Goal: Transaction & Acquisition: Purchase product/service

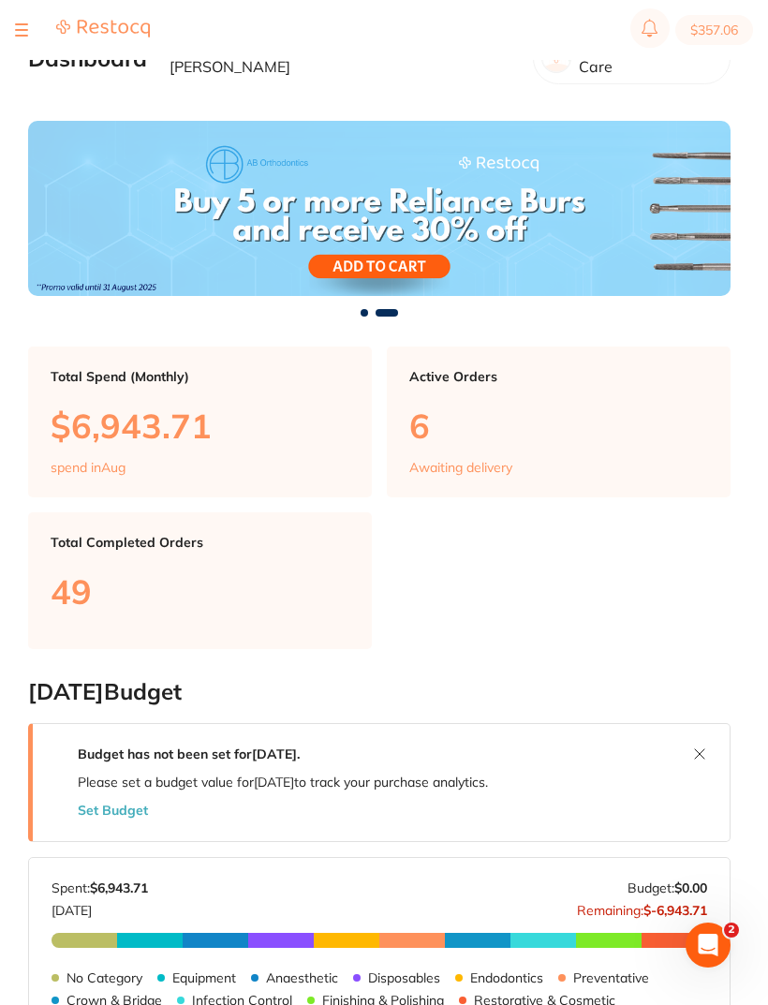
click at [705, 87] on main "Dashboard Welcome back, Katherine Bailey Riviera Dental Care Total Spend (Month…" at bounding box center [398, 935] width 740 height 1871
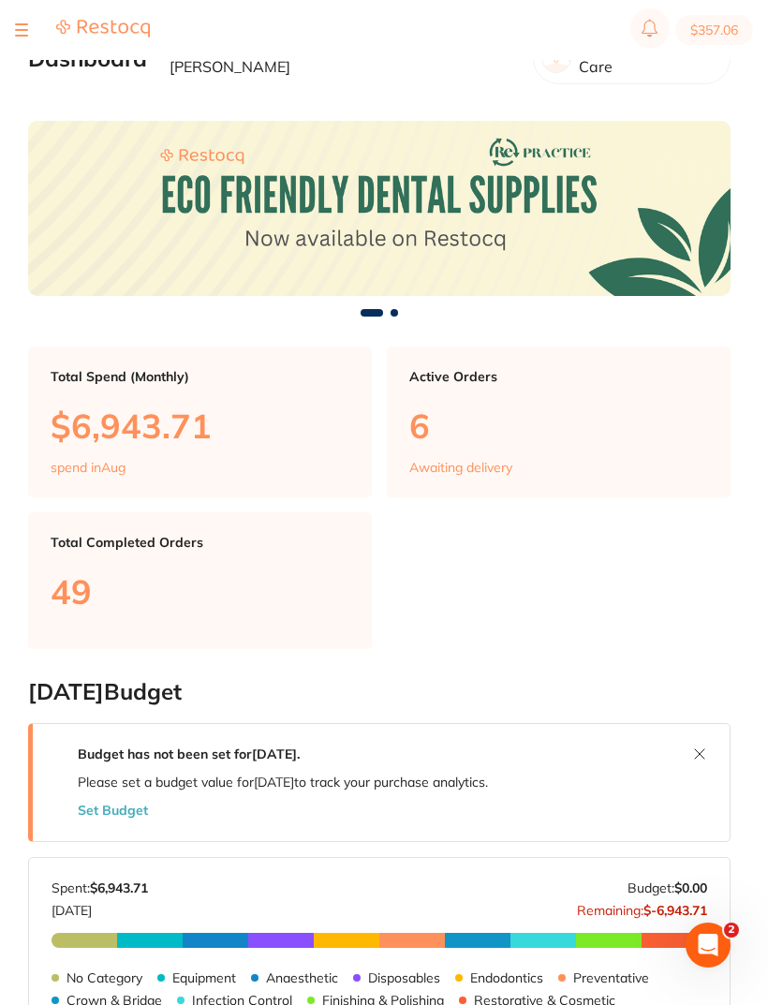
click at [36, 87] on main "Dashboard Welcome back, Katherine Bailey Riviera Dental Care Total Spend (Month…" at bounding box center [398, 935] width 740 height 1871
click at [29, 93] on main "Dashboard Welcome back, Katherine Bailey Riviera Dental Care Total Spend (Month…" at bounding box center [398, 935] width 740 height 1871
click at [29, 92] on main "Dashboard Welcome back, Katherine Bailey Riviera Dental Care Total Spend (Month…" at bounding box center [398, 935] width 740 height 1871
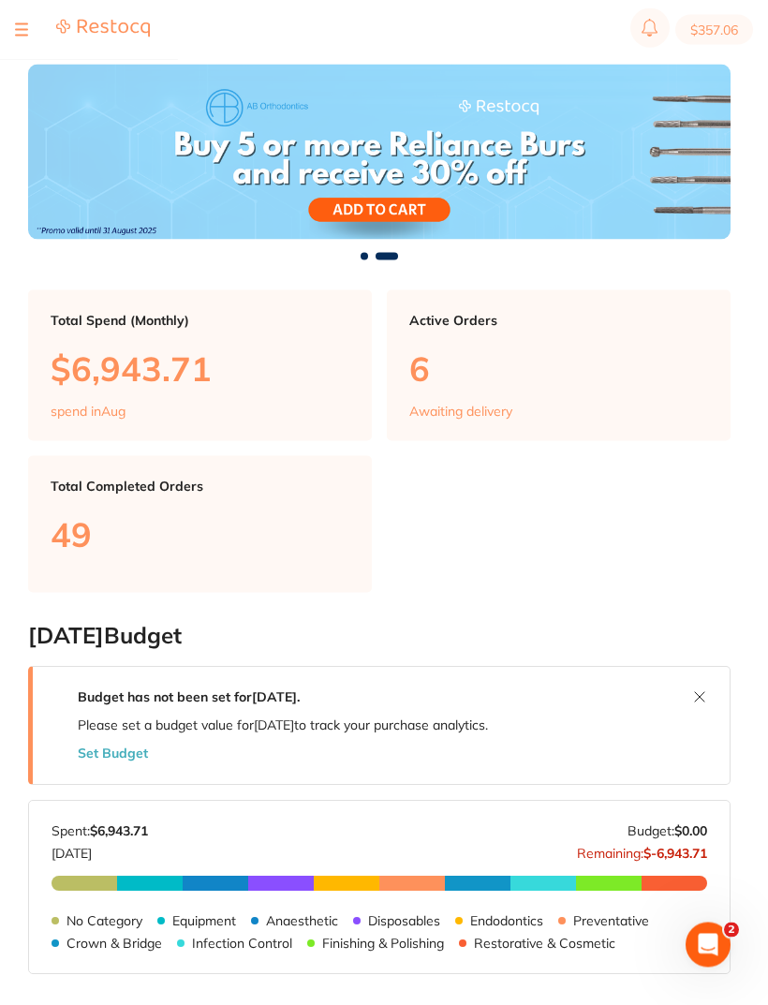
scroll to position [57, 0]
click at [34, 28] on div at bounding box center [82, 30] width 135 height 22
click at [28, 22] on div at bounding box center [82, 30] width 135 height 22
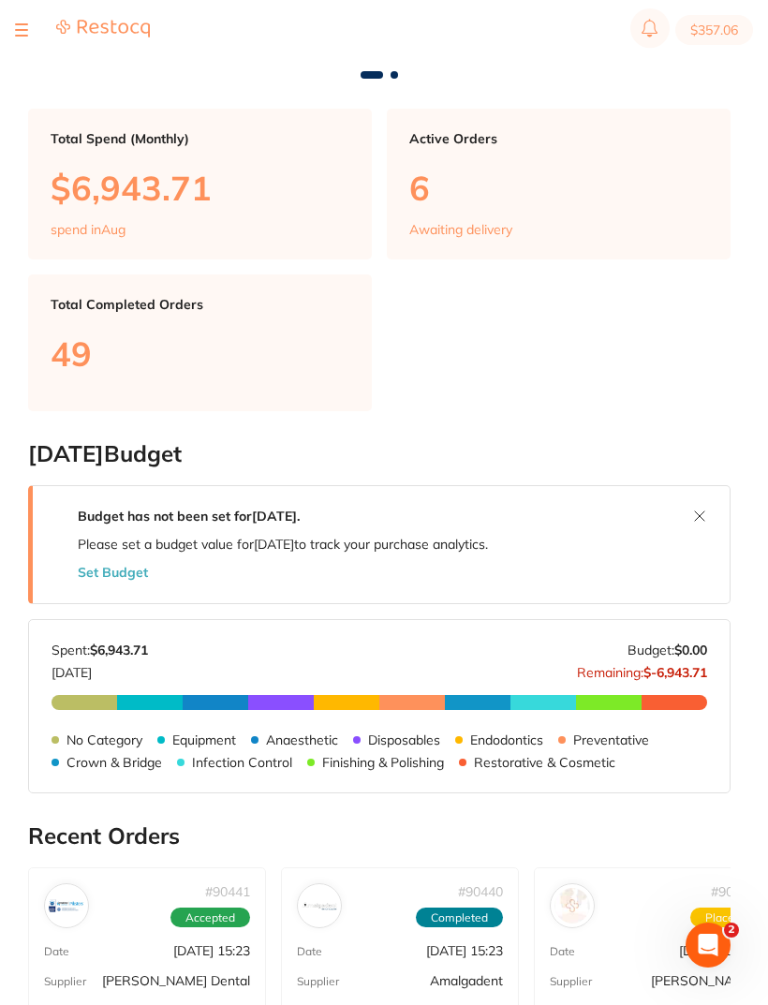
scroll to position [0, 0]
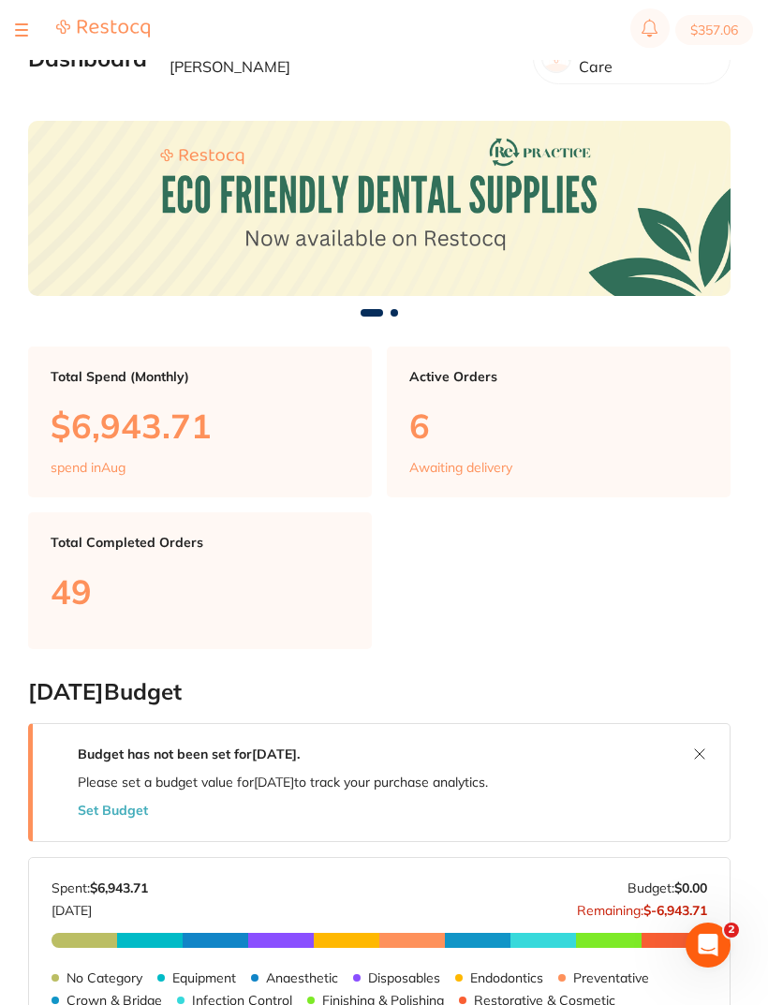
click at [32, 29] on div at bounding box center [82, 30] width 135 height 22
click at [29, 35] on div at bounding box center [82, 30] width 135 height 22
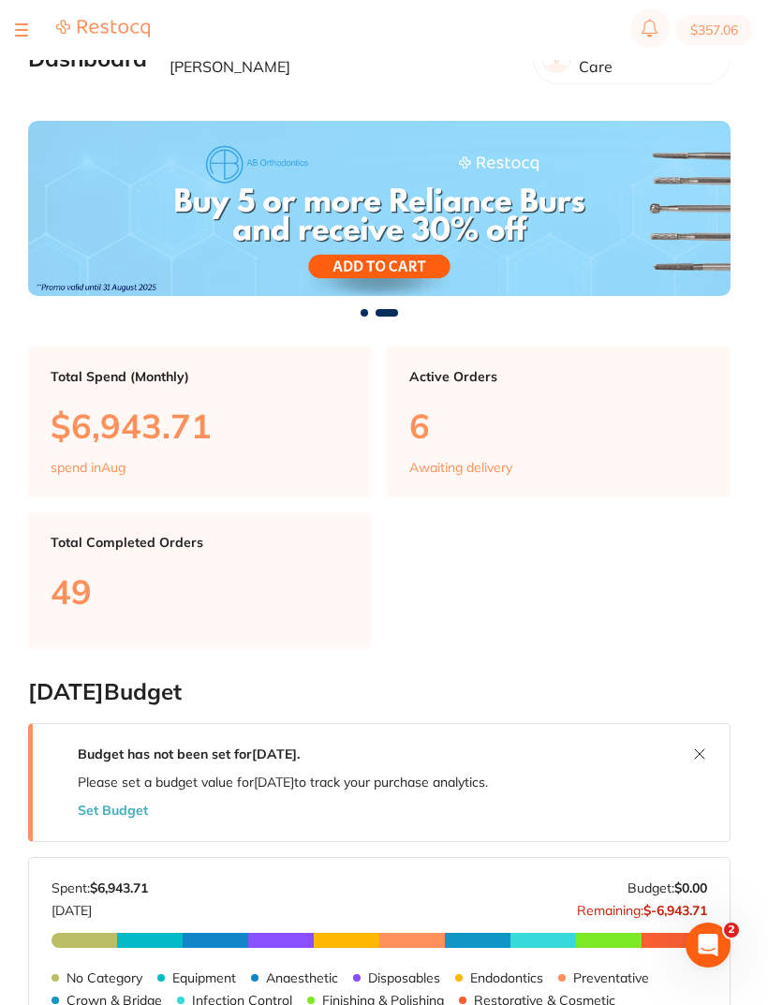
click at [28, 40] on div at bounding box center [82, 30] width 135 height 22
click at [20, 29] on button at bounding box center [21, 30] width 13 height 2
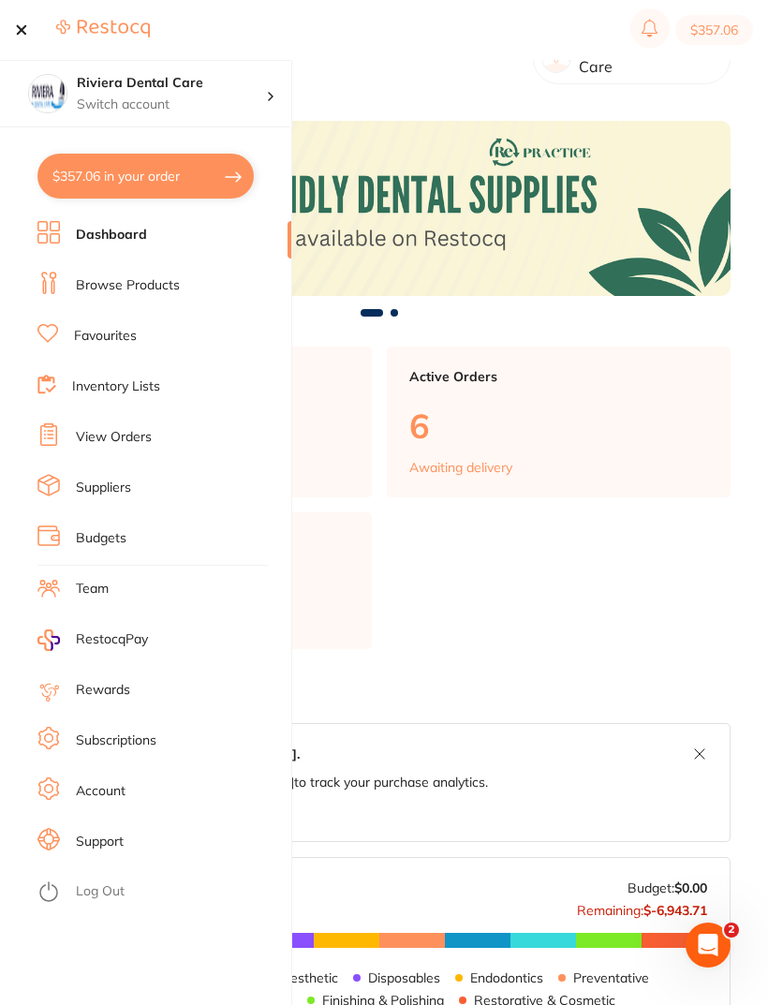
click at [96, 487] on link "Suppliers" at bounding box center [103, 488] width 55 height 19
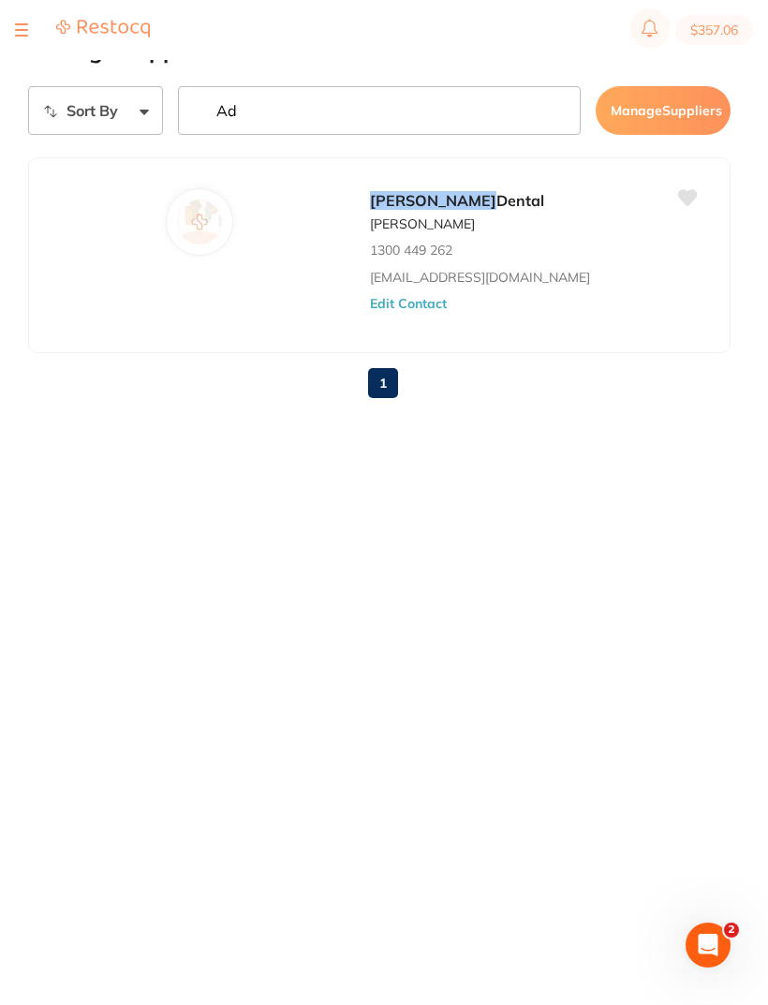
type input "A"
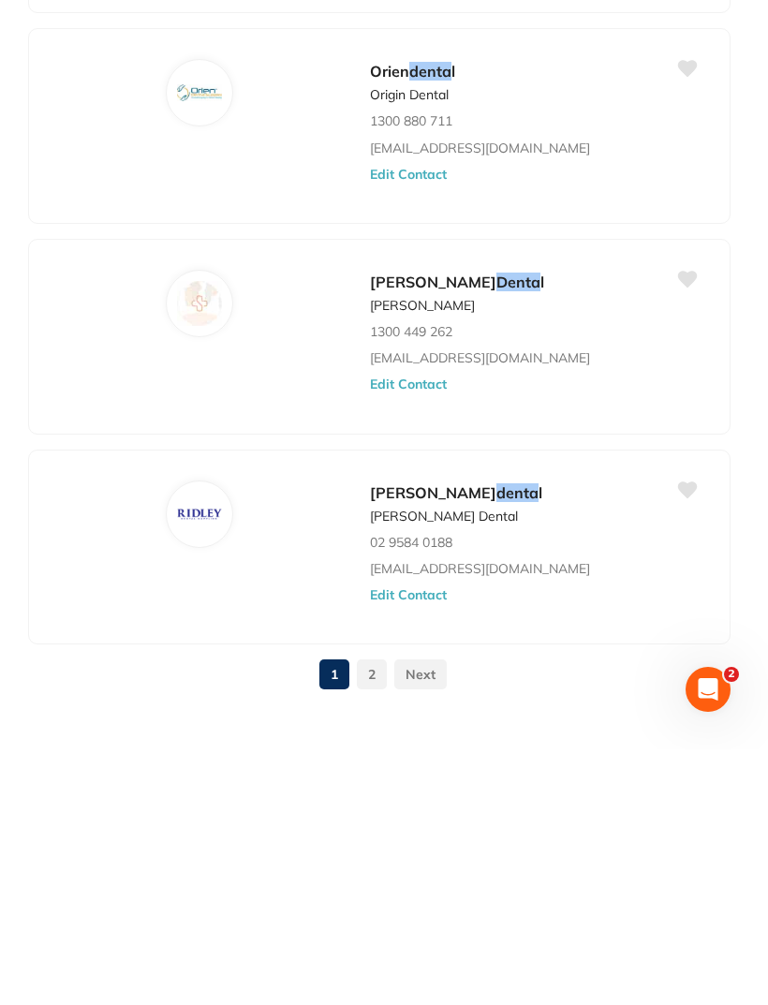
scroll to position [1793, 0]
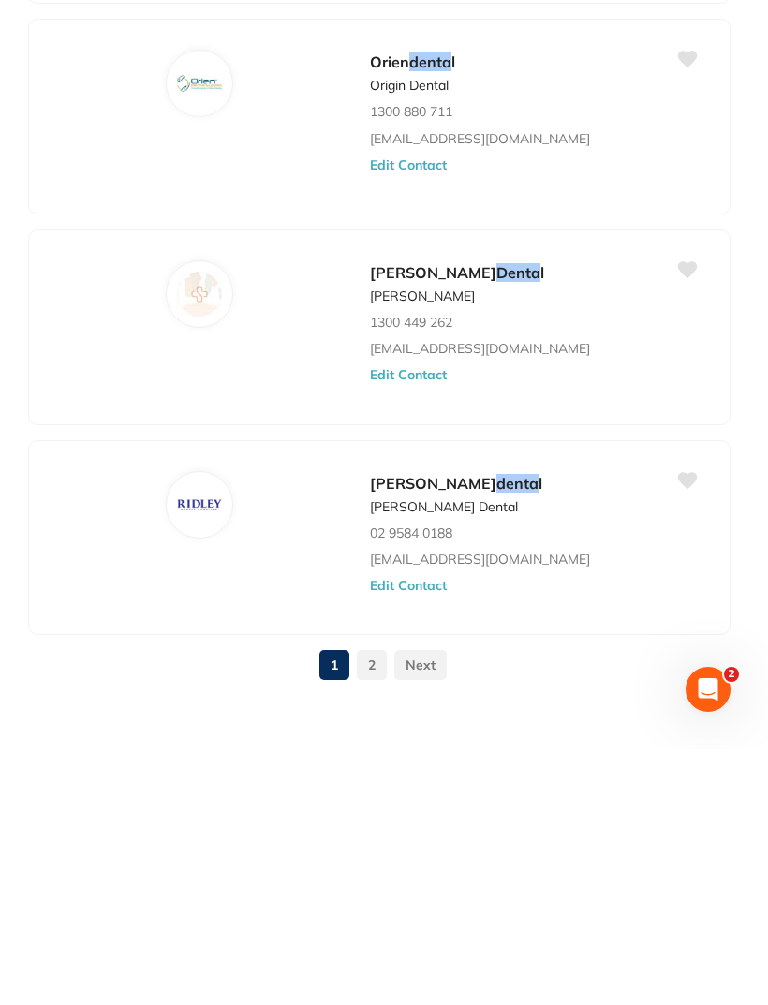
click at [433, 902] on link at bounding box center [420, 920] width 52 height 37
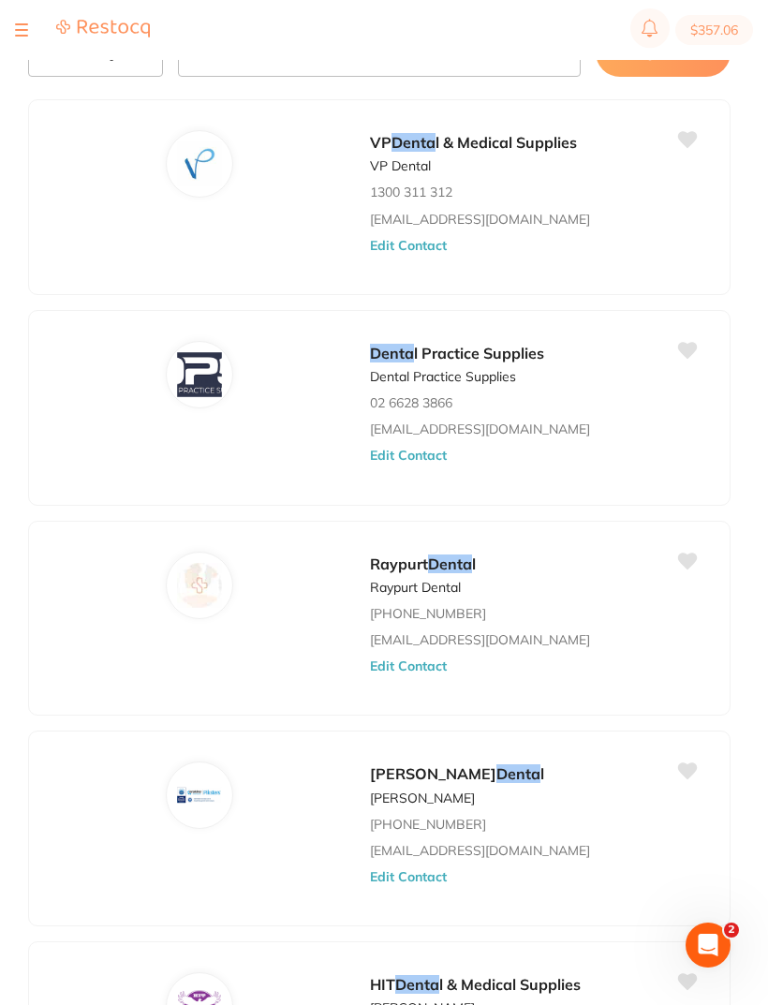
scroll to position [0, 0]
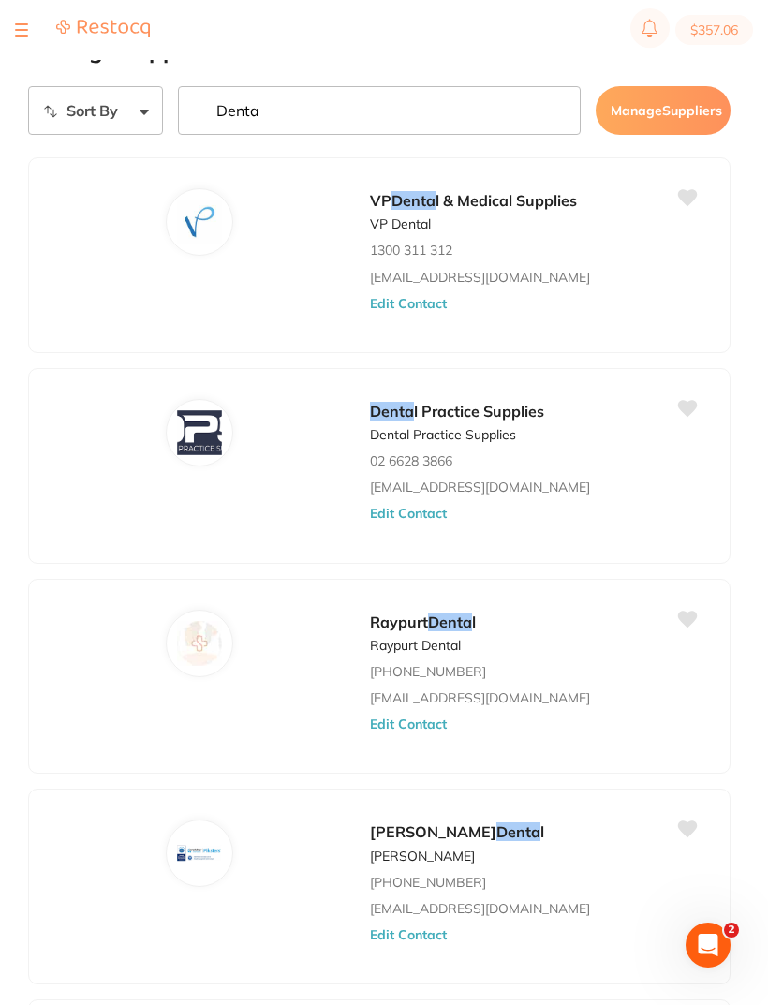
click at [433, 224] on div "VP Denta l & Medical Supplies VP Dental 1300 311 312 sales@vpdentalandmedical.c…" at bounding box center [540, 260] width 341 height 145
click at [424, 229] on p "VP Dental" at bounding box center [400, 223] width 61 height 15
click at [207, 236] on img at bounding box center [199, 222] width 45 height 45
click at [696, 208] on icon at bounding box center [687, 198] width 21 height 20
click at [310, 116] on input "Denta" at bounding box center [380, 110] width 404 height 49
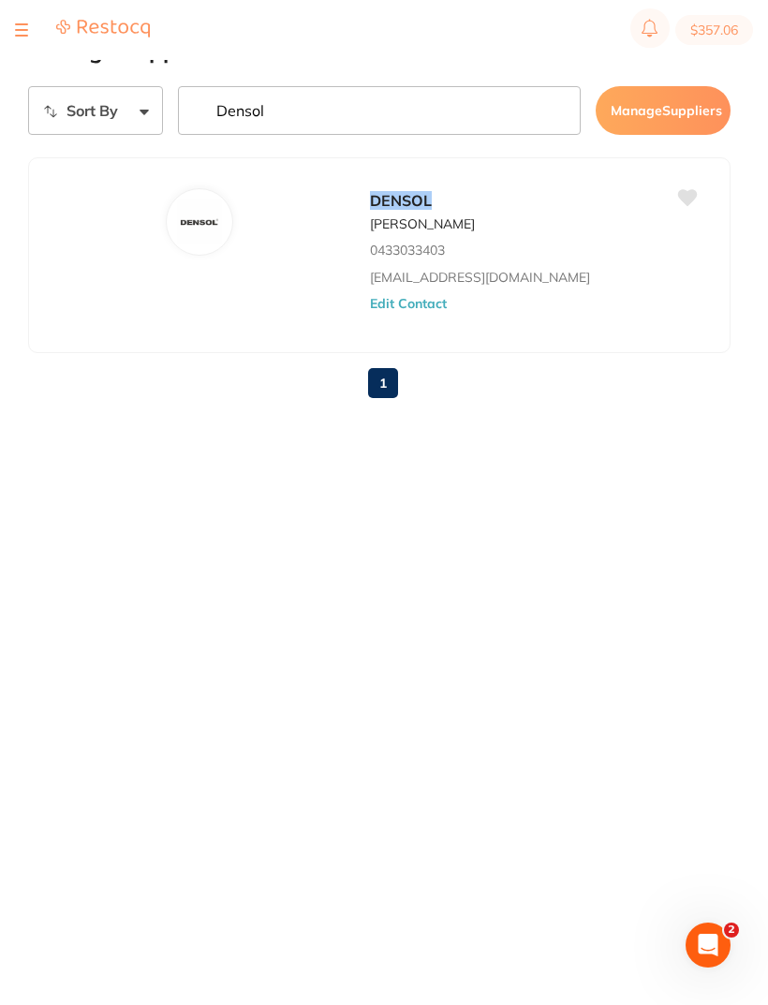
click at [692, 206] on icon at bounding box center [688, 197] width 20 height 17
click at [140, 126] on select "Sort By A-Z Z-A" at bounding box center [95, 110] width 135 height 49
click at [655, 113] on button "Manage Suppliers" at bounding box center [663, 110] width 135 height 49
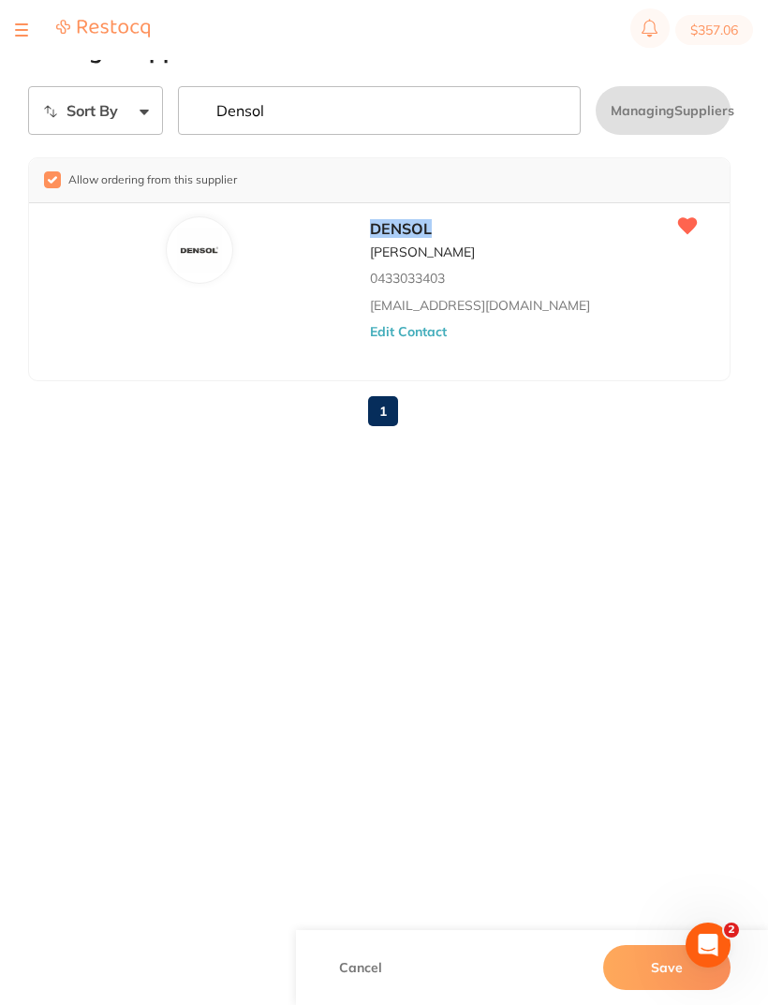
click at [308, 112] on input "Densol" at bounding box center [380, 110] width 404 height 49
click at [23, 29] on button at bounding box center [21, 30] width 13 height 2
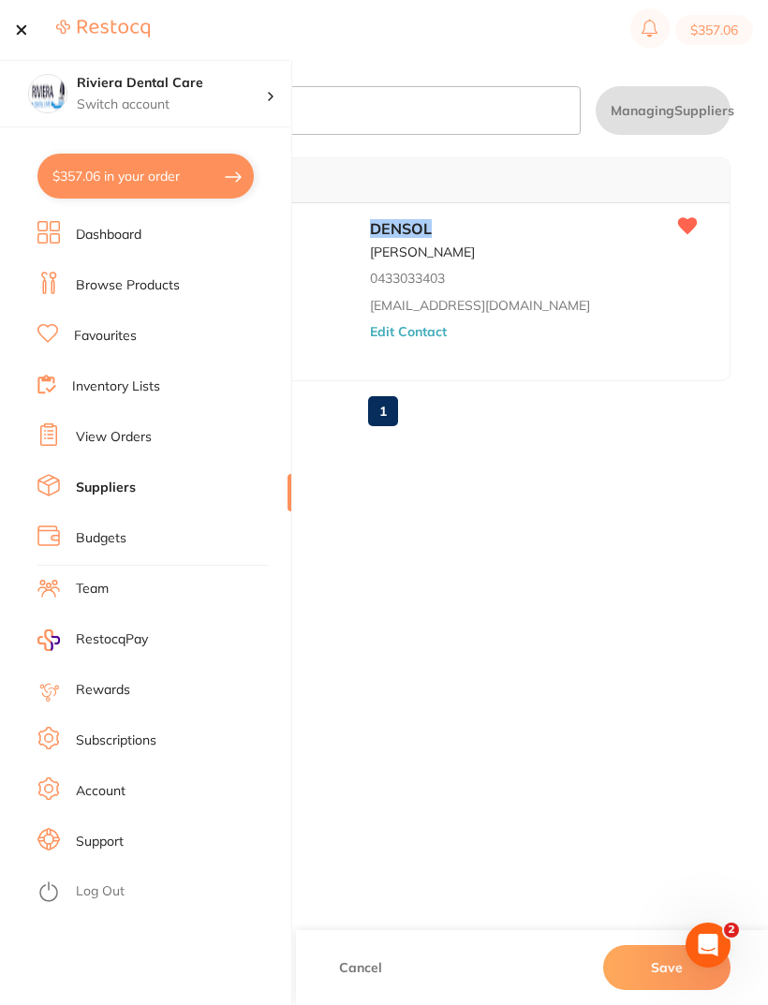
click at [111, 489] on link "Suppliers" at bounding box center [106, 488] width 60 height 19
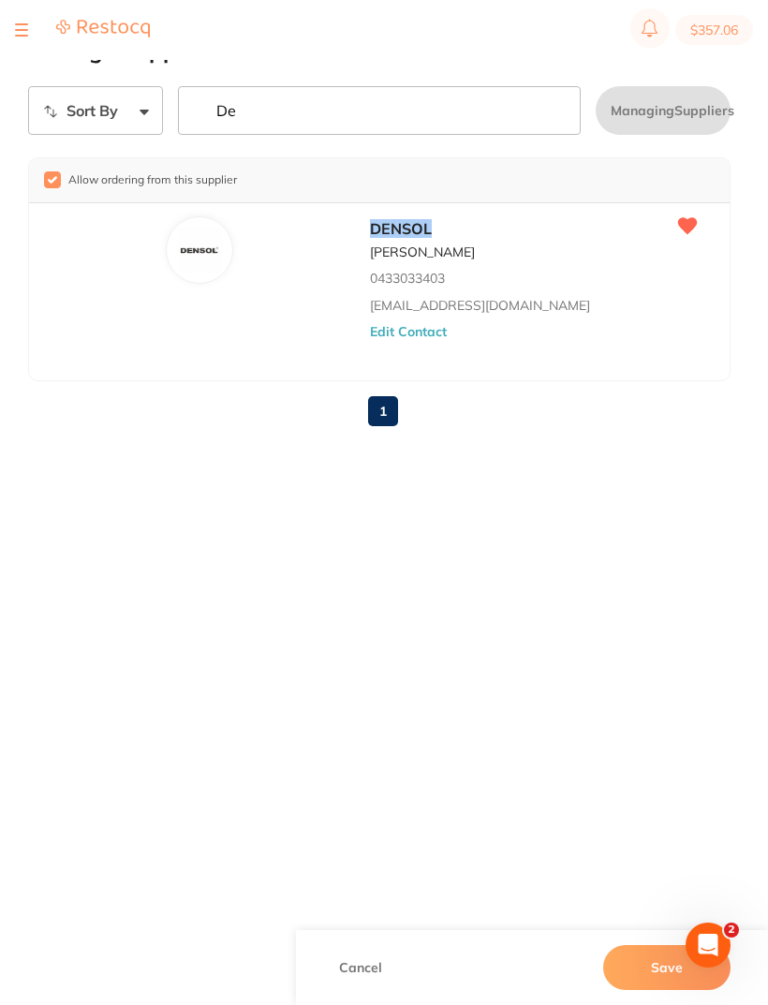
type input "D"
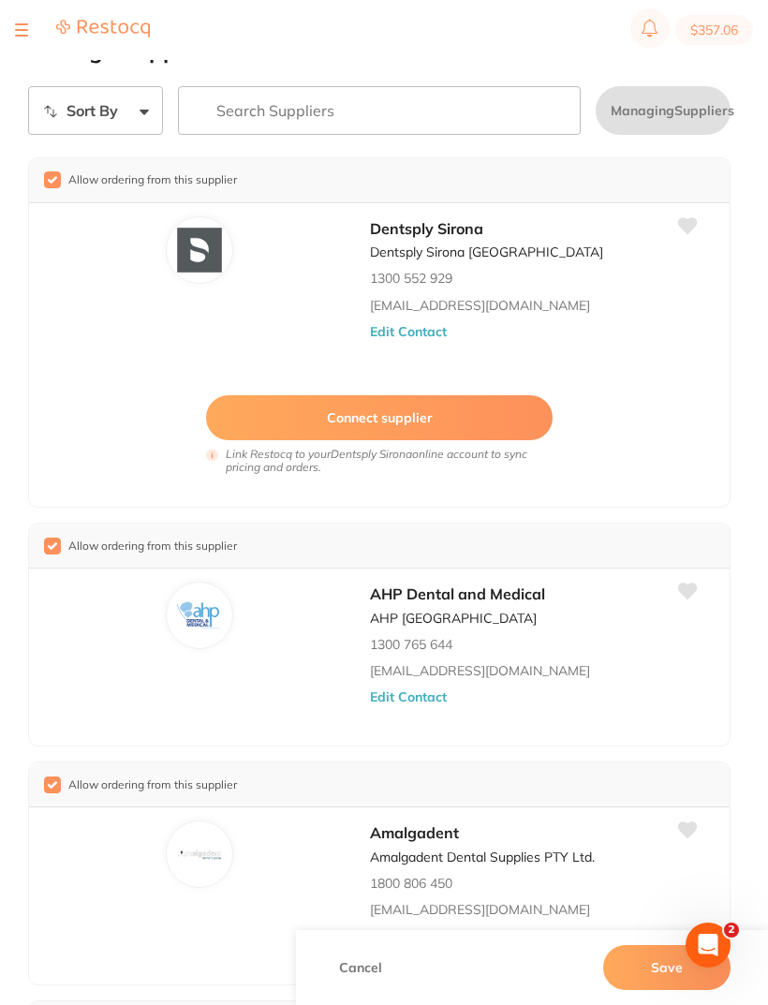
click at [685, 234] on icon at bounding box center [688, 225] width 20 height 17
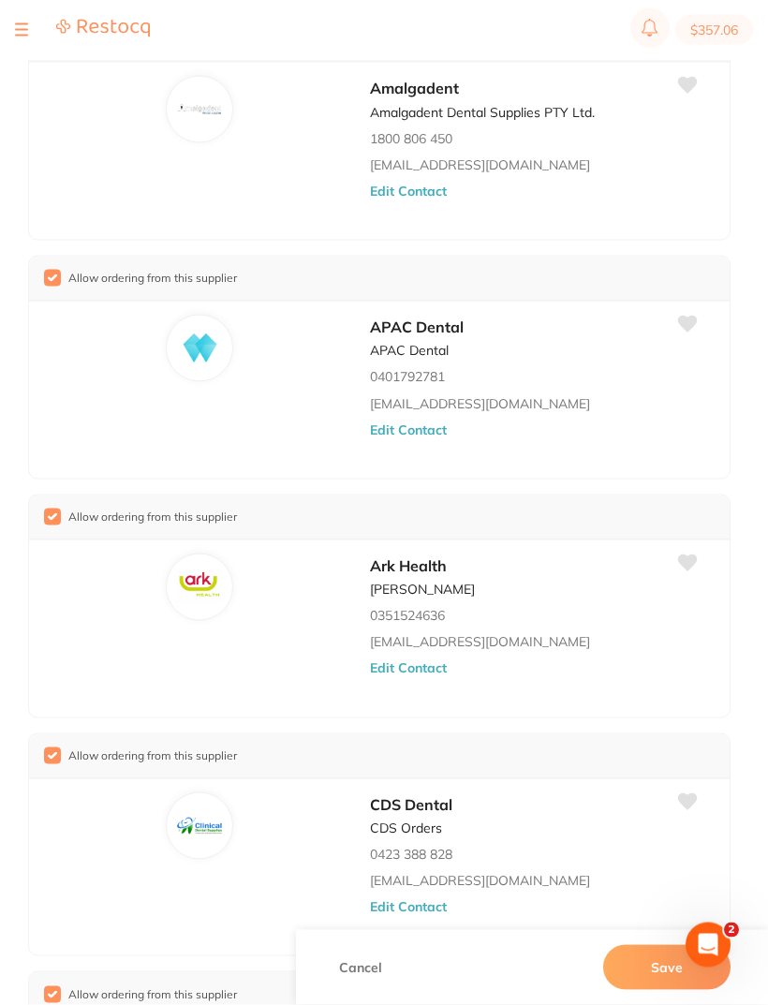
click at [690, 563] on icon at bounding box center [688, 563] width 20 height 17
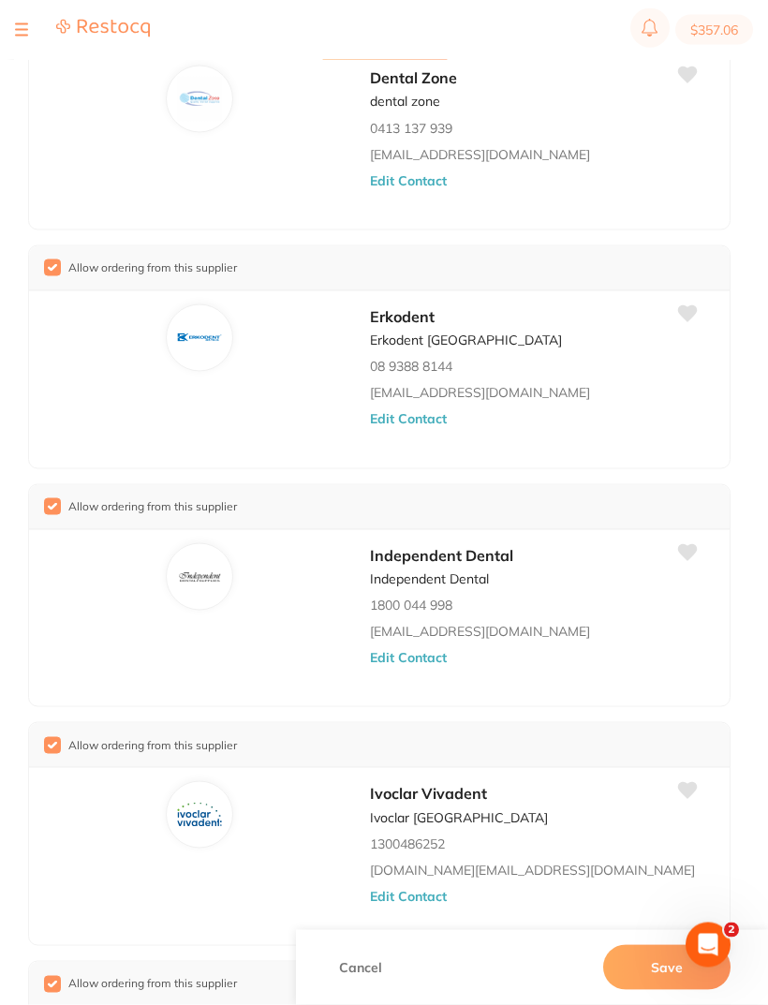
click at [688, 792] on icon at bounding box center [688, 791] width 20 height 17
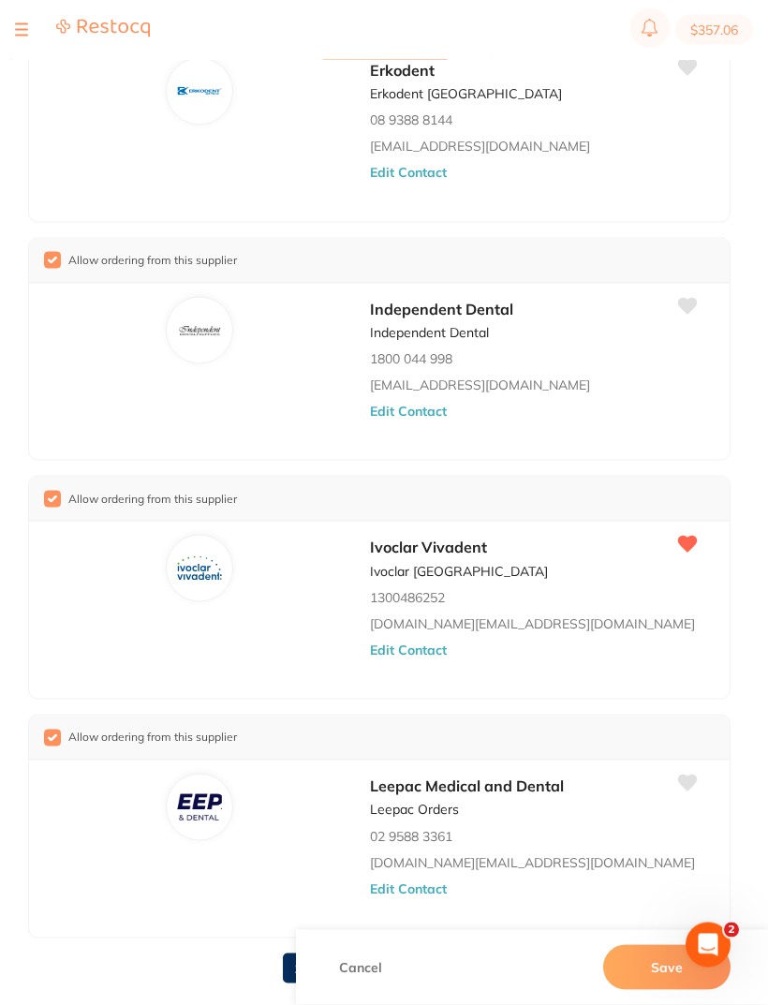
scroll to position [2196, 0]
click at [340, 967] on link "2" at bounding box center [335, 967] width 30 height 37
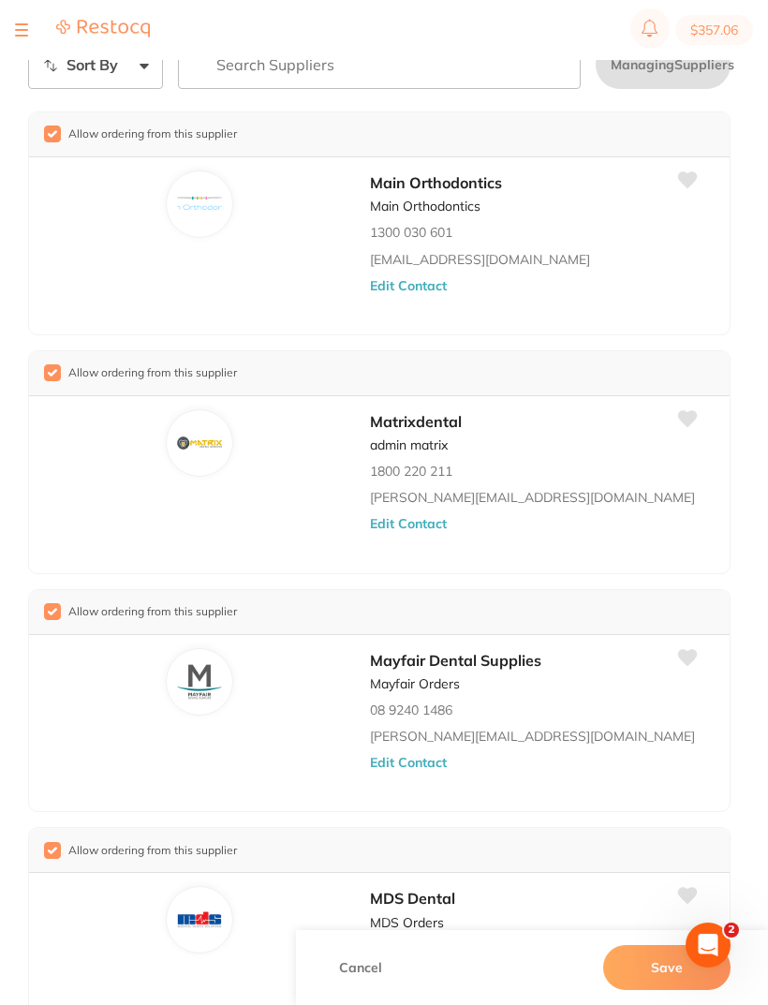
scroll to position [67, 0]
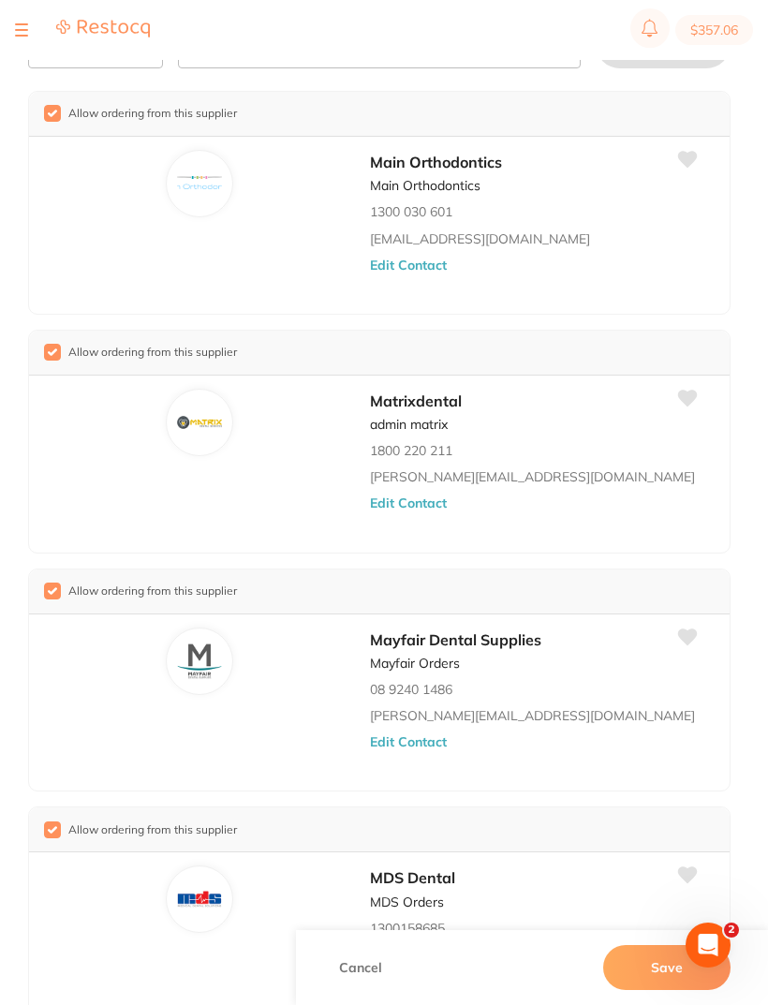
click at [683, 408] on icon at bounding box center [687, 399] width 21 height 20
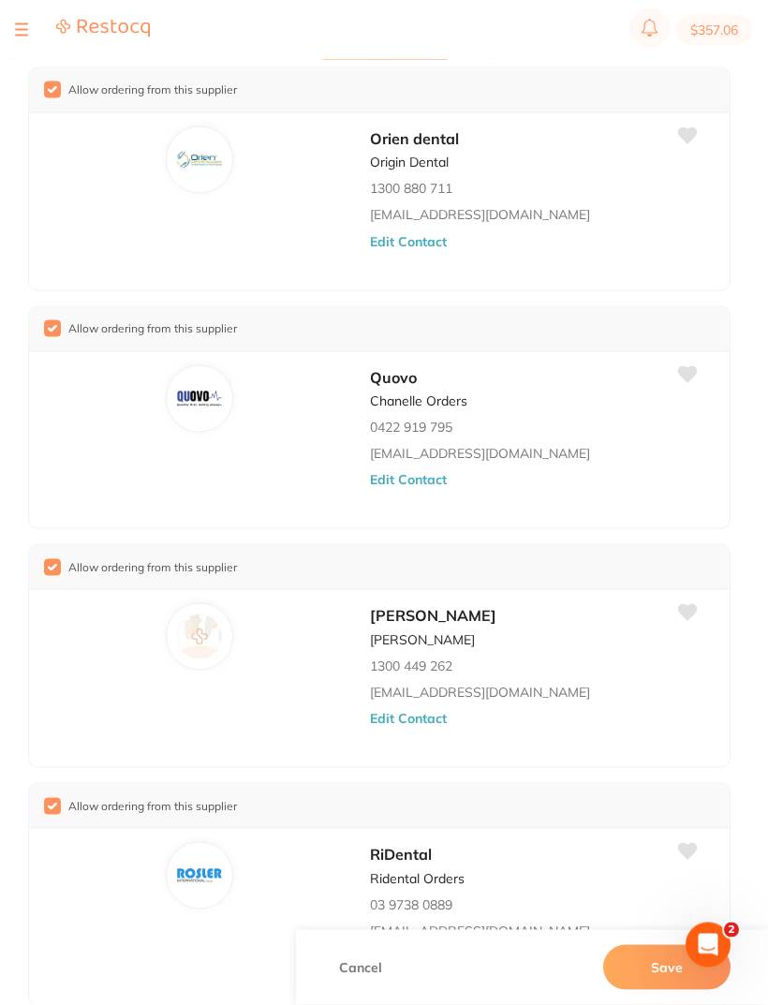
scroll to position [1300, 0]
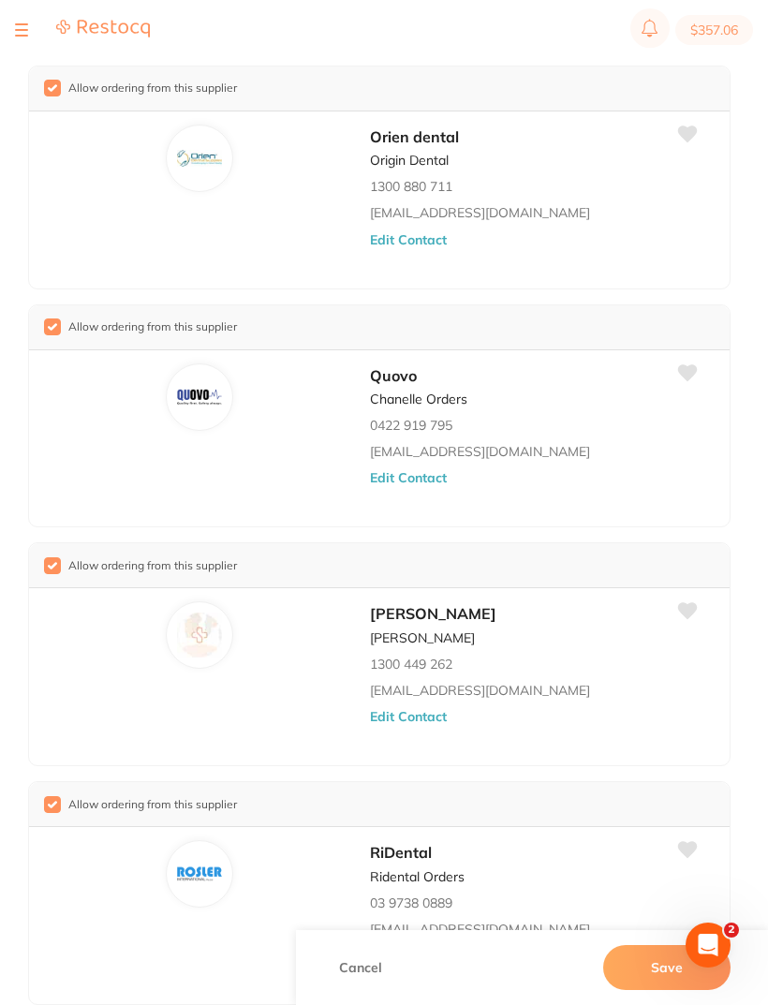
click at [698, 603] on icon at bounding box center [688, 611] width 20 height 17
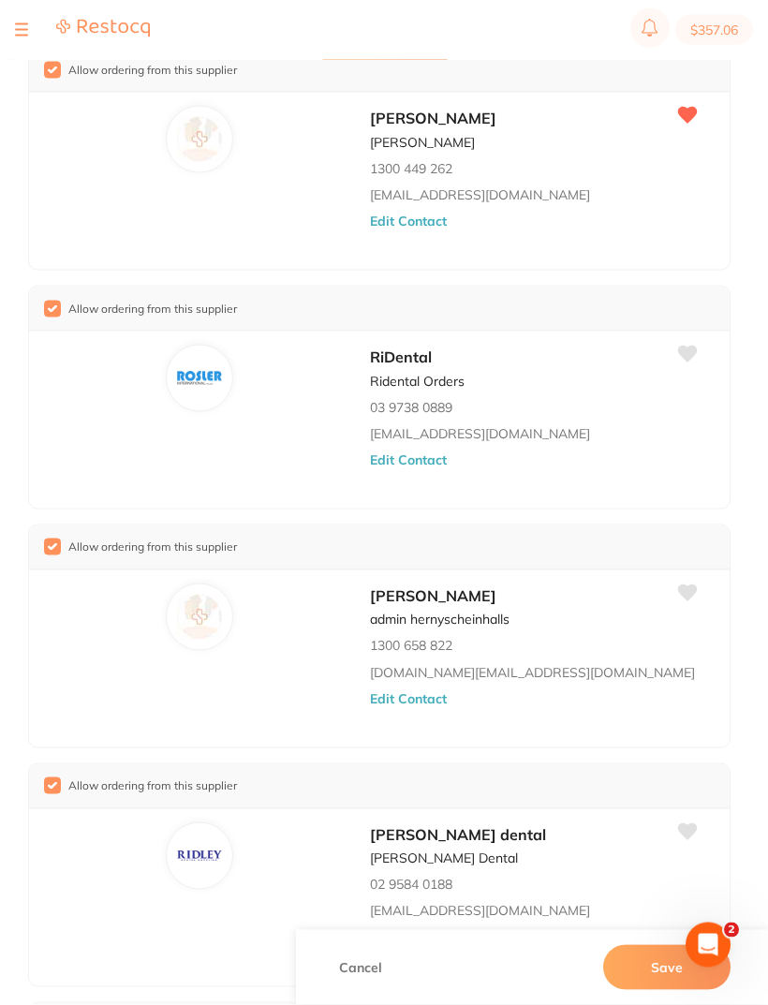
scroll to position [1797, 0]
click at [698, 583] on icon at bounding box center [687, 593] width 21 height 20
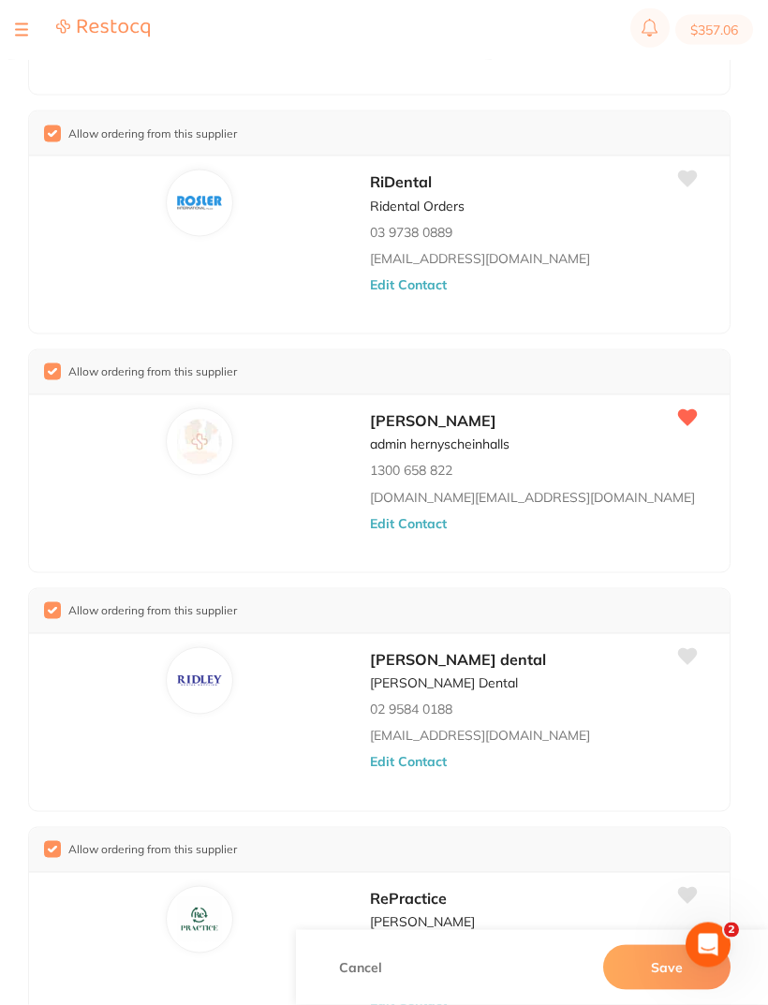
scroll to position [2070, 0]
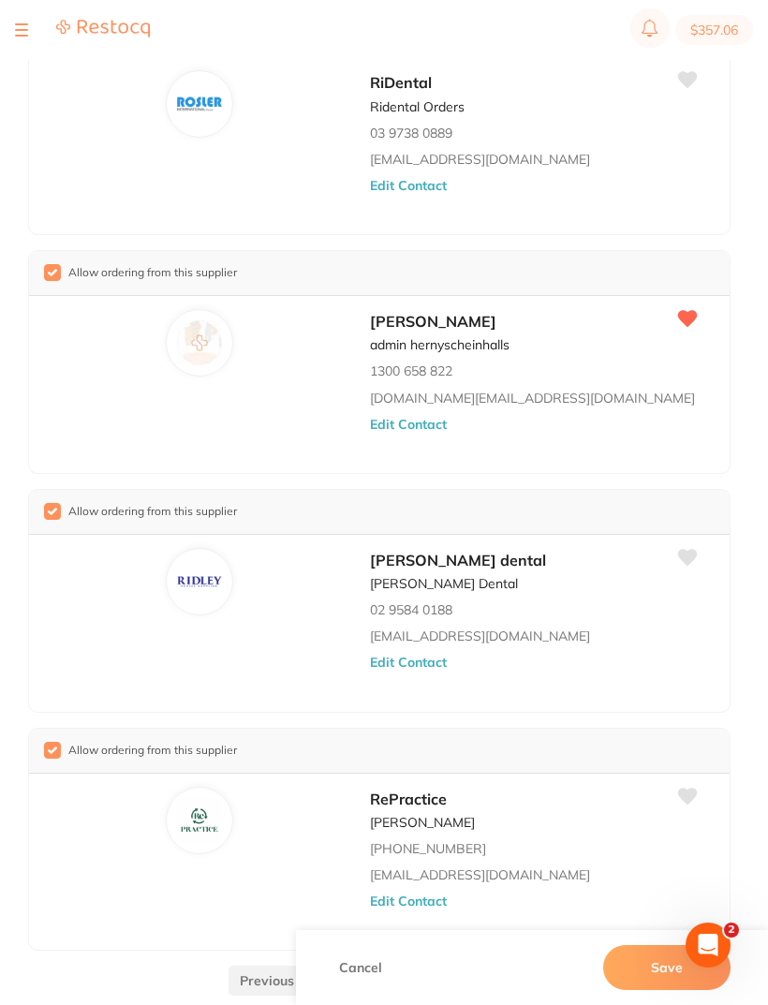
click at [418, 962] on link "3" at bounding box center [418, 980] width 30 height 37
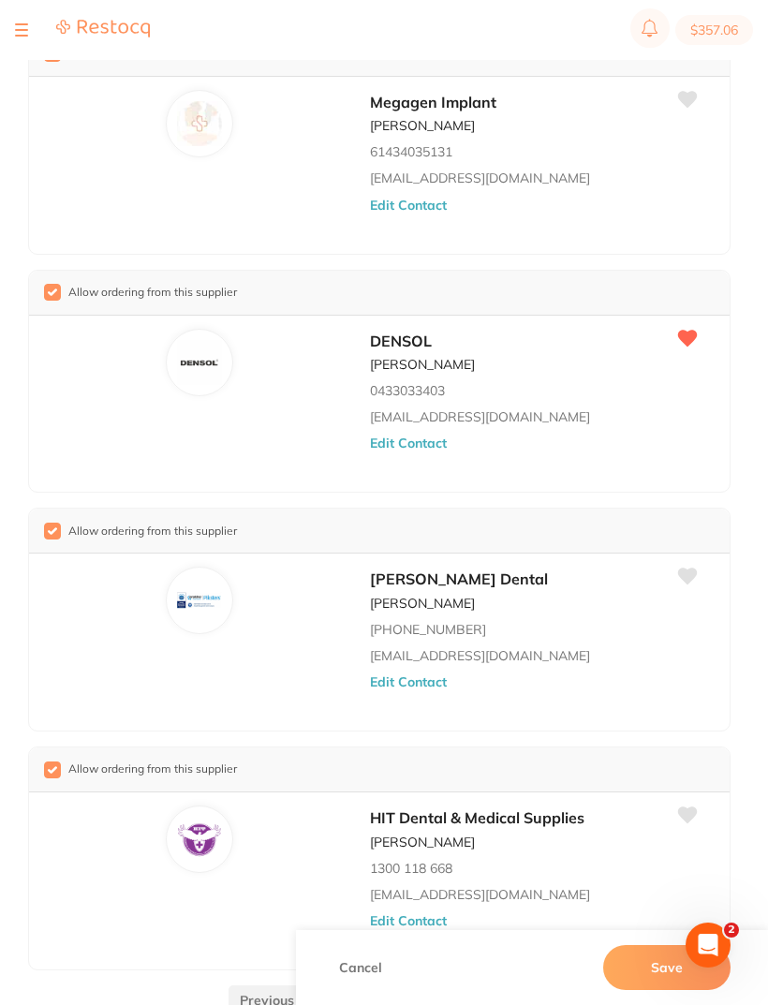
click at [468, 982] on link "4" at bounding box center [463, 1000] width 30 height 37
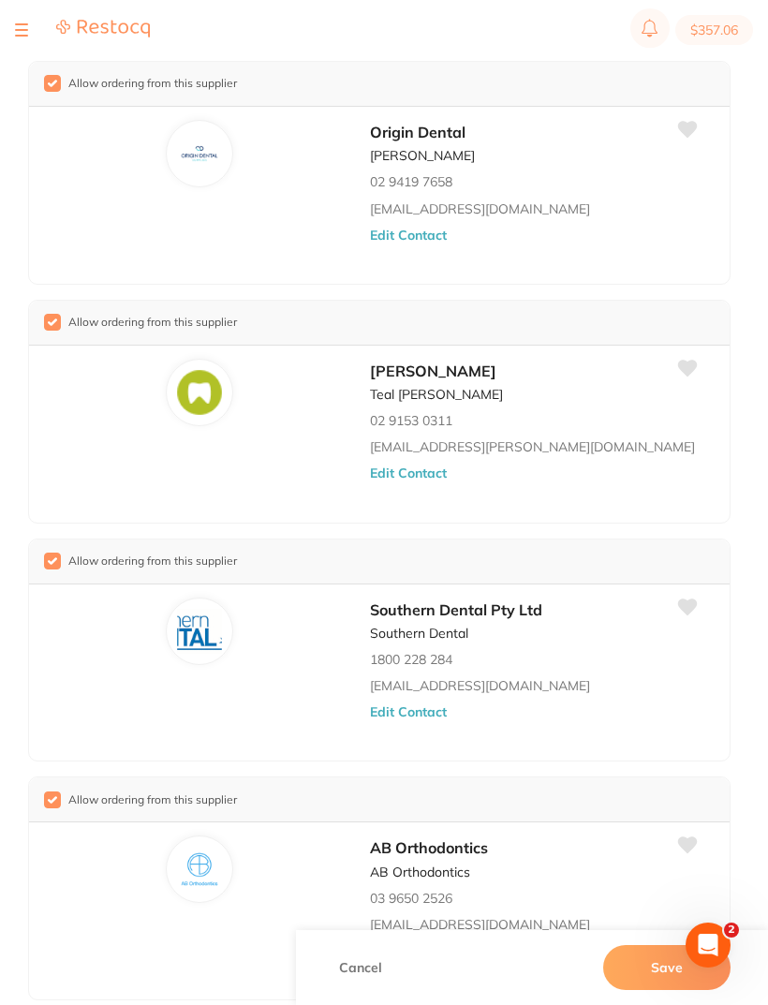
scroll to position [0, 0]
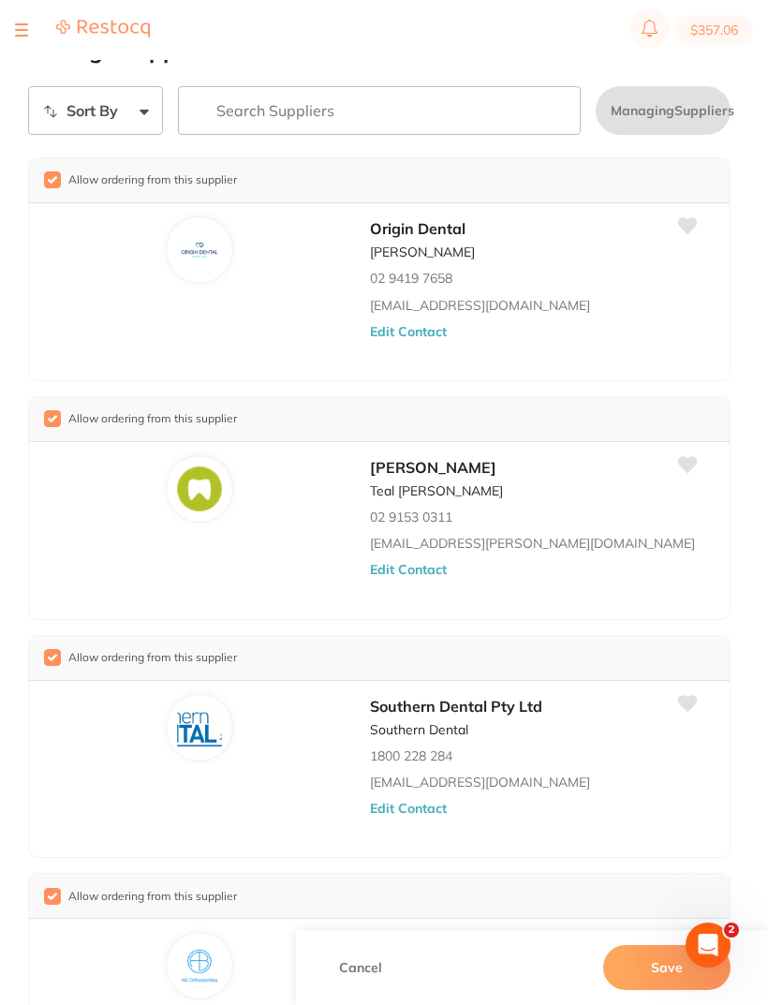
click at [22, 29] on button at bounding box center [21, 30] width 13 height 2
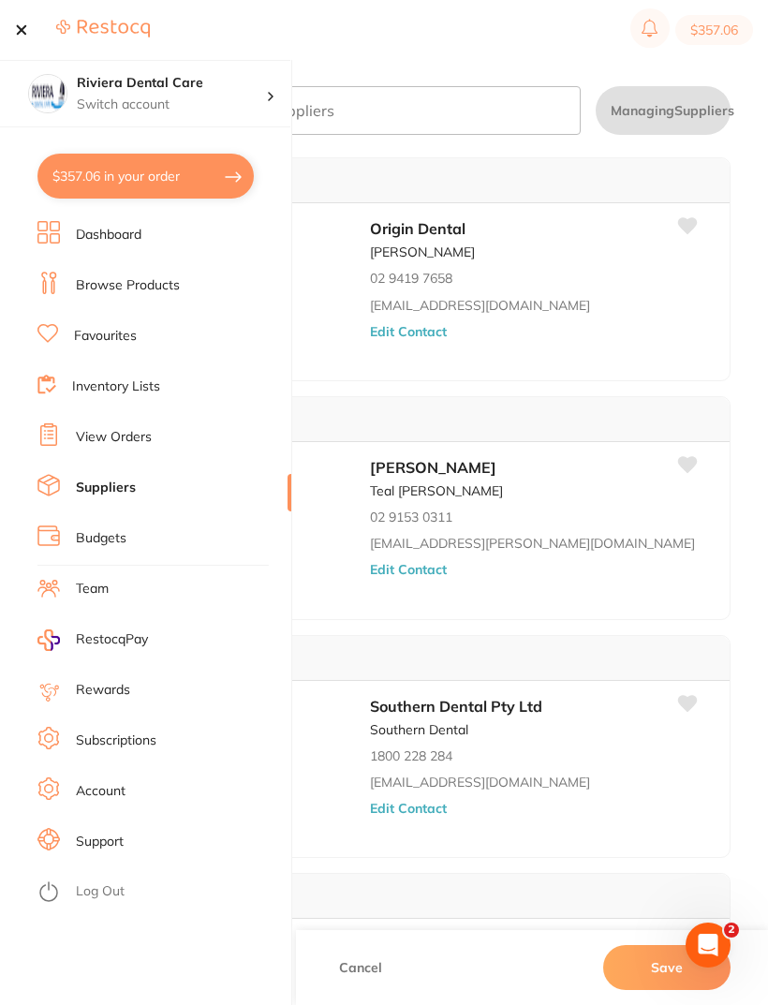
click at [133, 282] on link "Browse Products" at bounding box center [128, 285] width 104 height 19
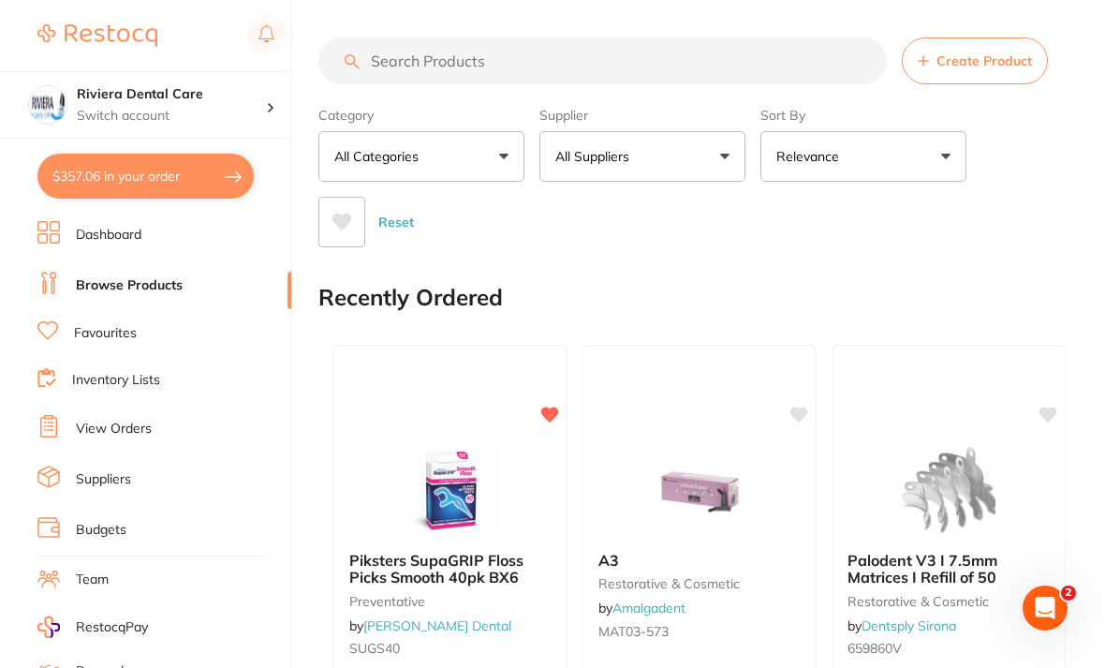
click at [393, 64] on input "search" at bounding box center [603, 60] width 569 height 47
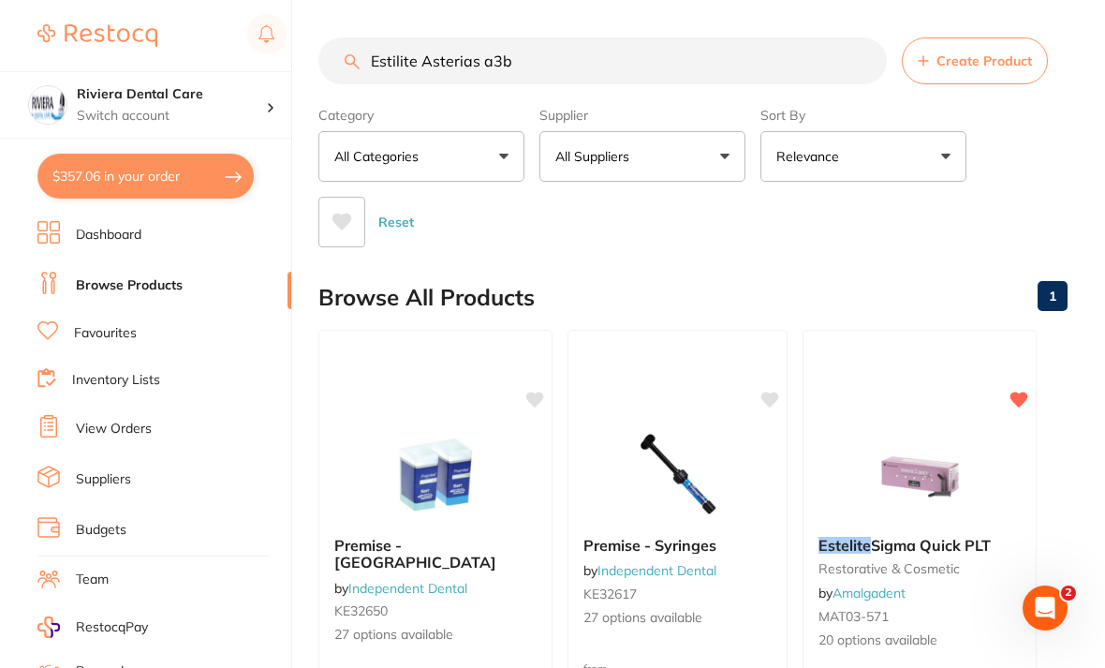
click at [767, 171] on div "Category All Categories All Categories other restorative & cosmetic Clear Categ…" at bounding box center [693, 173] width 749 height 148
click at [553, 61] on input "Estilite Asterias a3b" at bounding box center [603, 60] width 569 height 47
type input "E"
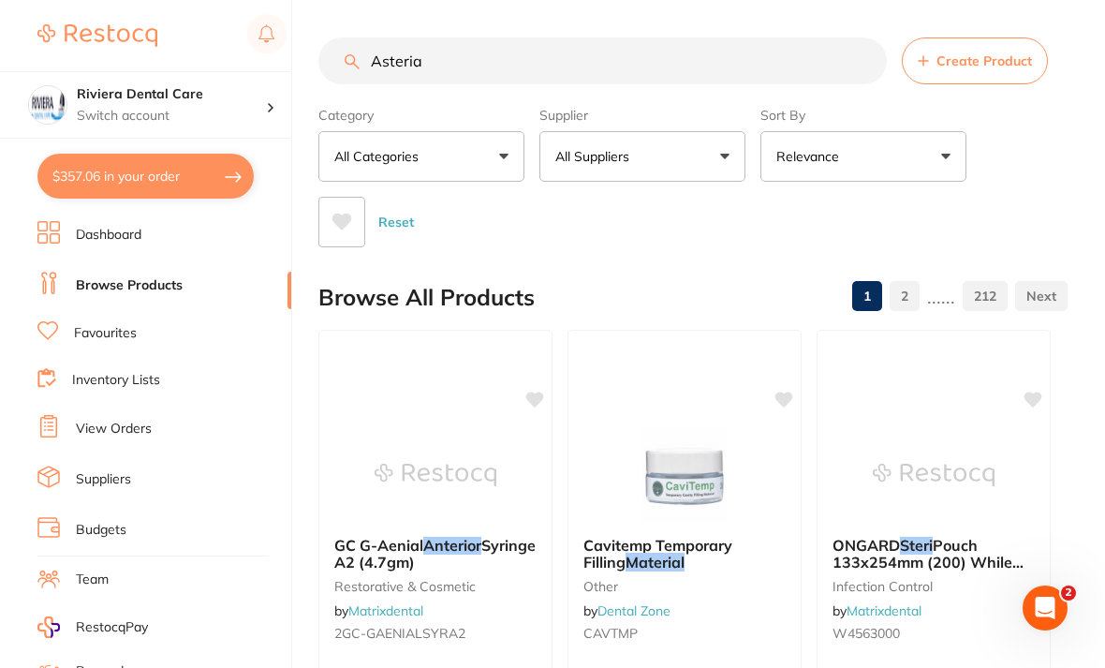
click at [767, 210] on div "Reset" at bounding box center [686, 215] width 734 height 66
click at [454, 57] on input "Asteria" at bounding box center [603, 60] width 569 height 47
click at [767, 185] on div "Reset" at bounding box center [686, 215] width 734 height 66
click at [480, 51] on input "ASTERIA" at bounding box center [603, 60] width 569 height 47
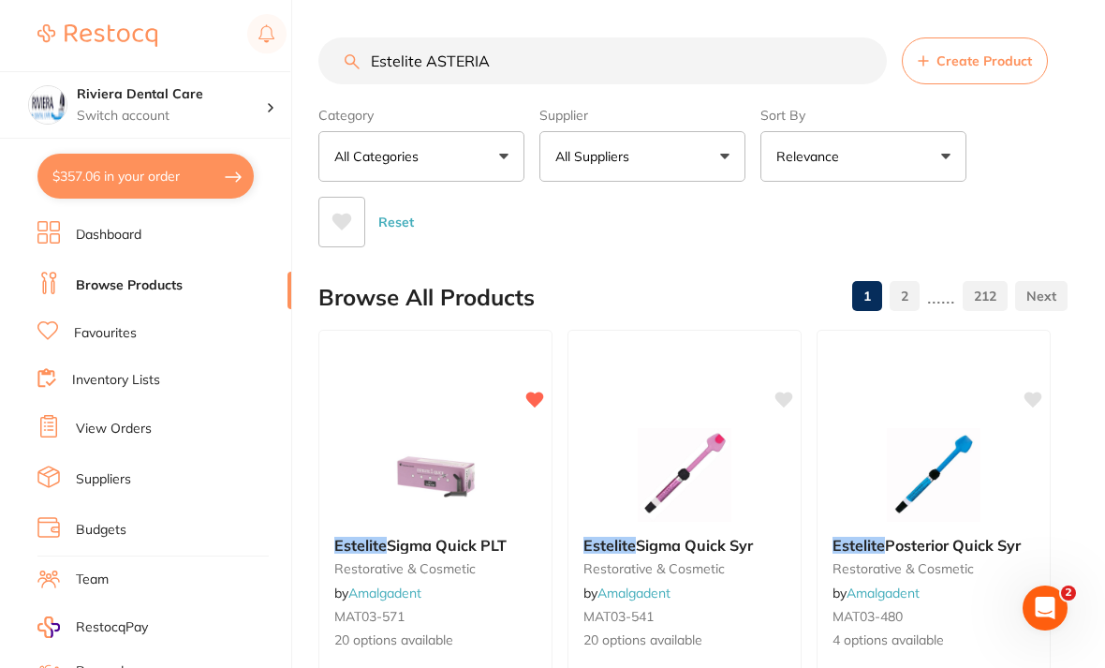
click at [767, 180] on div "Category All Categories All Categories burs CAD/CAM crown & bridge Crown & Brid…" at bounding box center [693, 173] width 749 height 148
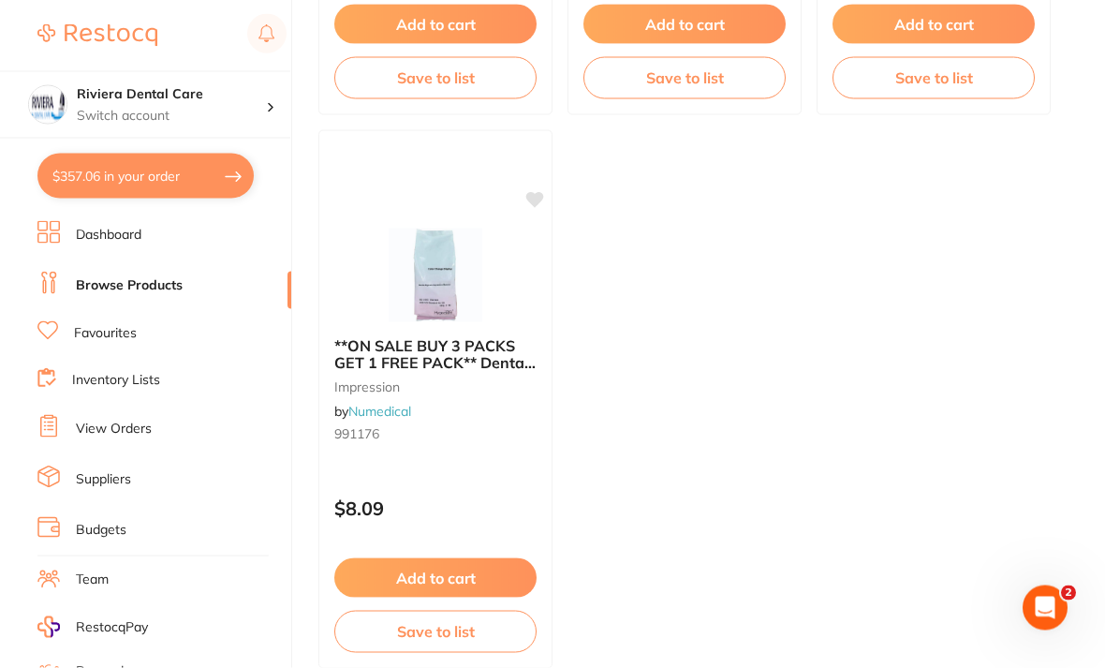
scroll to position [1901, 0]
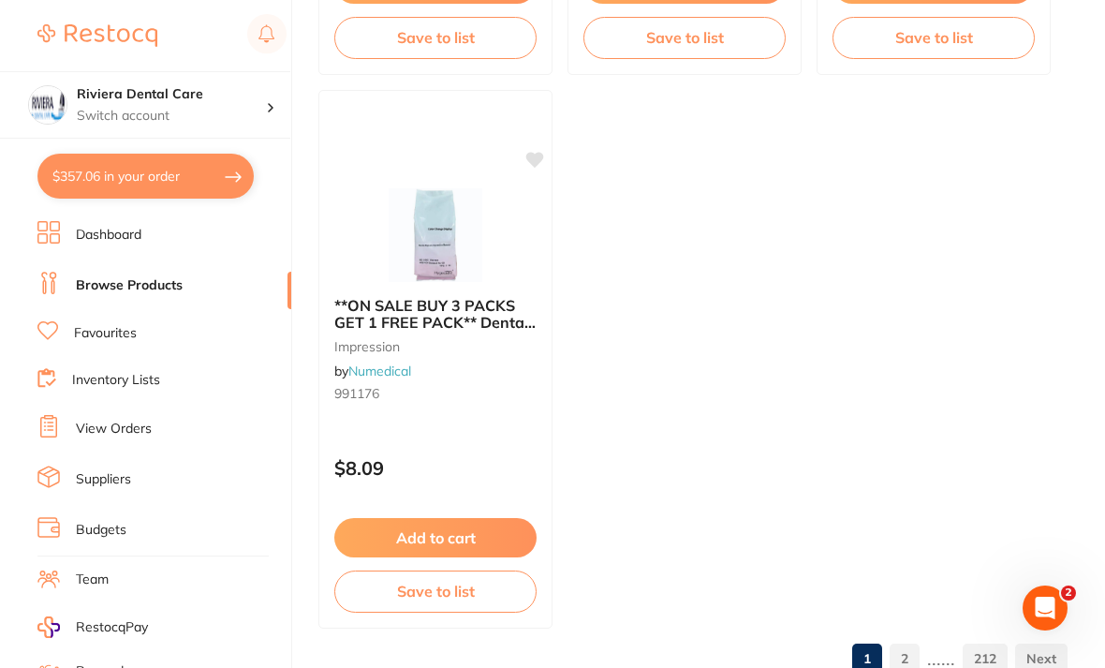
click at [767, 660] on link "2" at bounding box center [905, 658] width 30 height 37
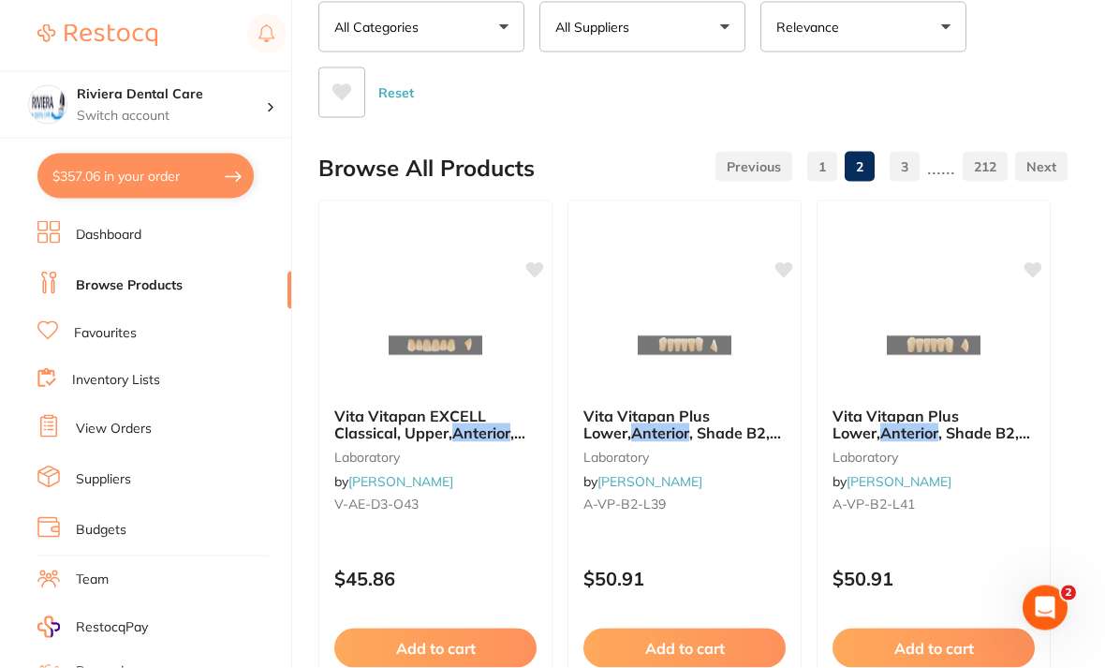
scroll to position [0, 0]
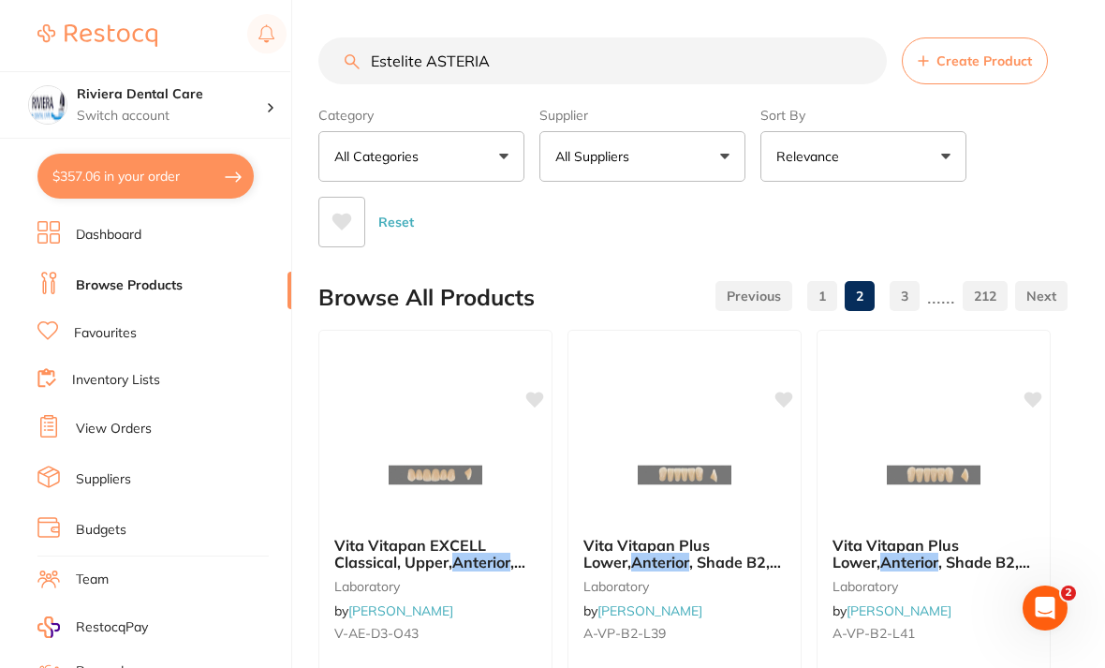
click at [526, 63] on input "Estelite ASTERIA" at bounding box center [603, 60] width 569 height 47
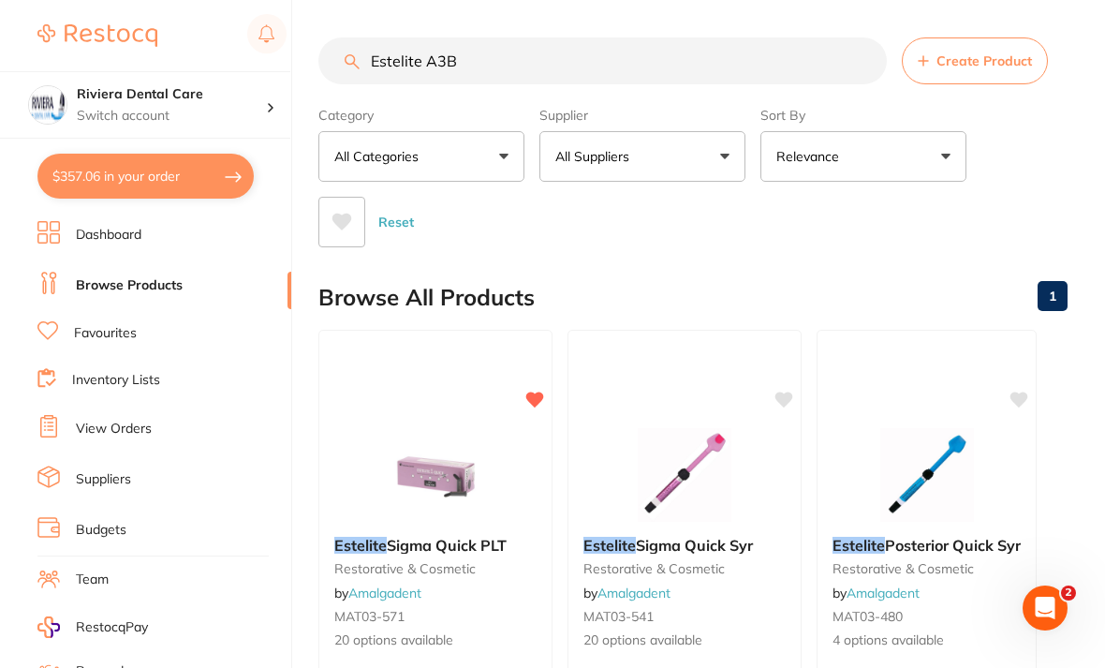
click at [767, 171] on div "Category All Categories All Categories restorative & cosmetic Clear Category fa…" at bounding box center [693, 173] width 749 height 148
click at [499, 57] on input "Estelite A3B" at bounding box center [603, 60] width 569 height 47
type input "E"
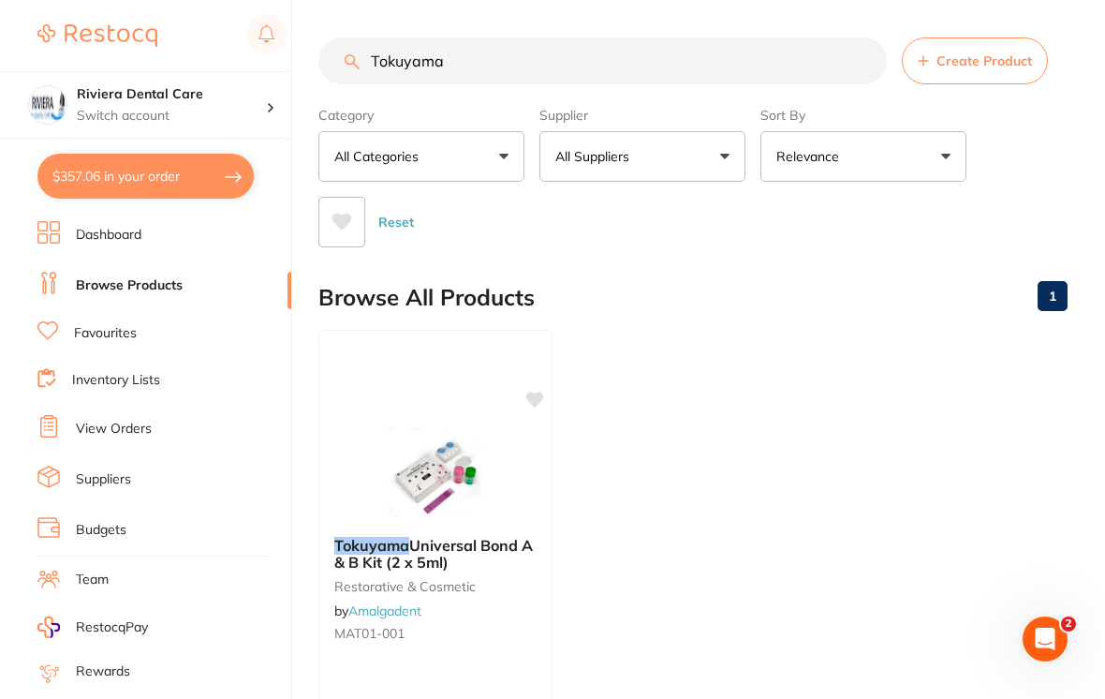
click at [493, 60] on input "Tokuyama" at bounding box center [603, 60] width 569 height 47
type input "T"
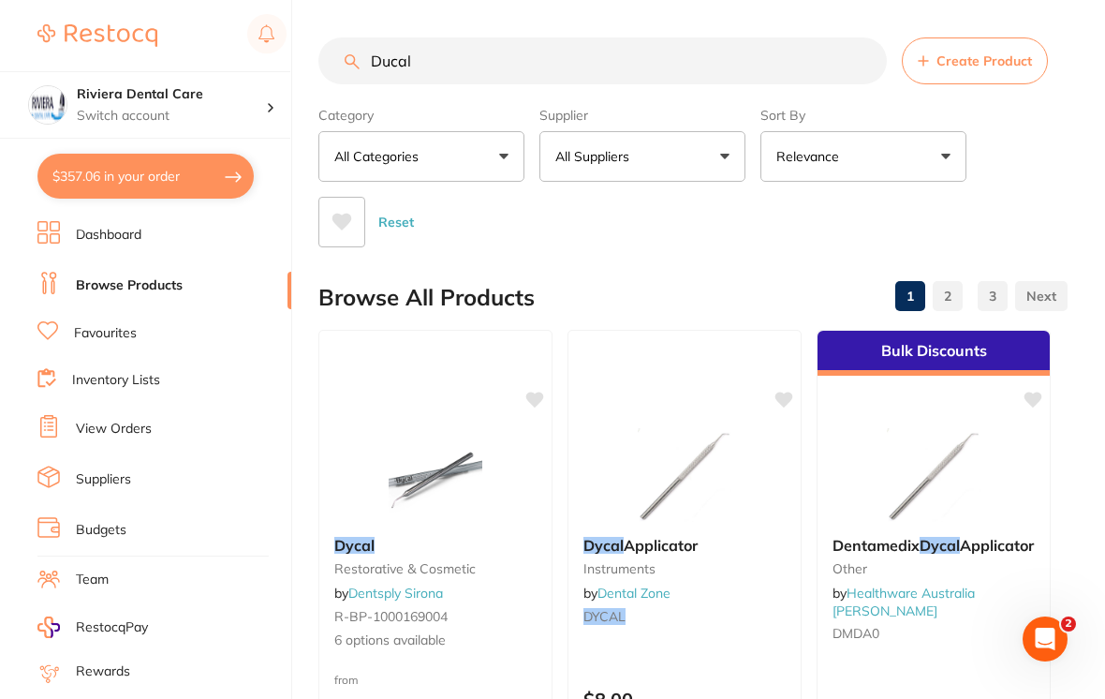
type input "Ducal"
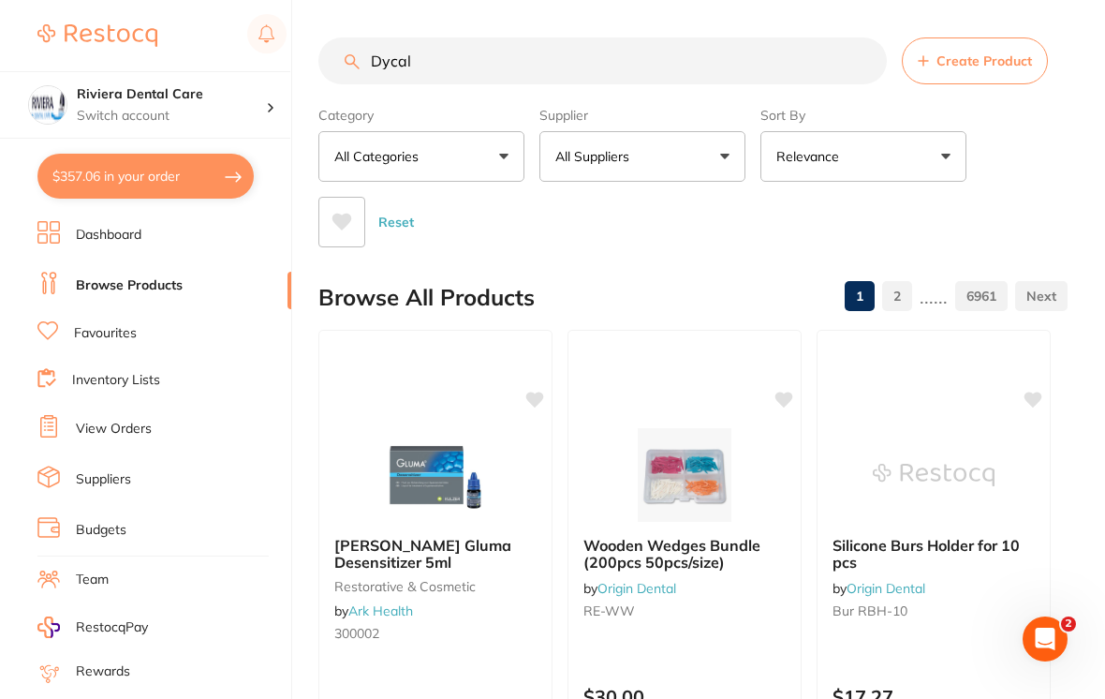
type input "Dycal"
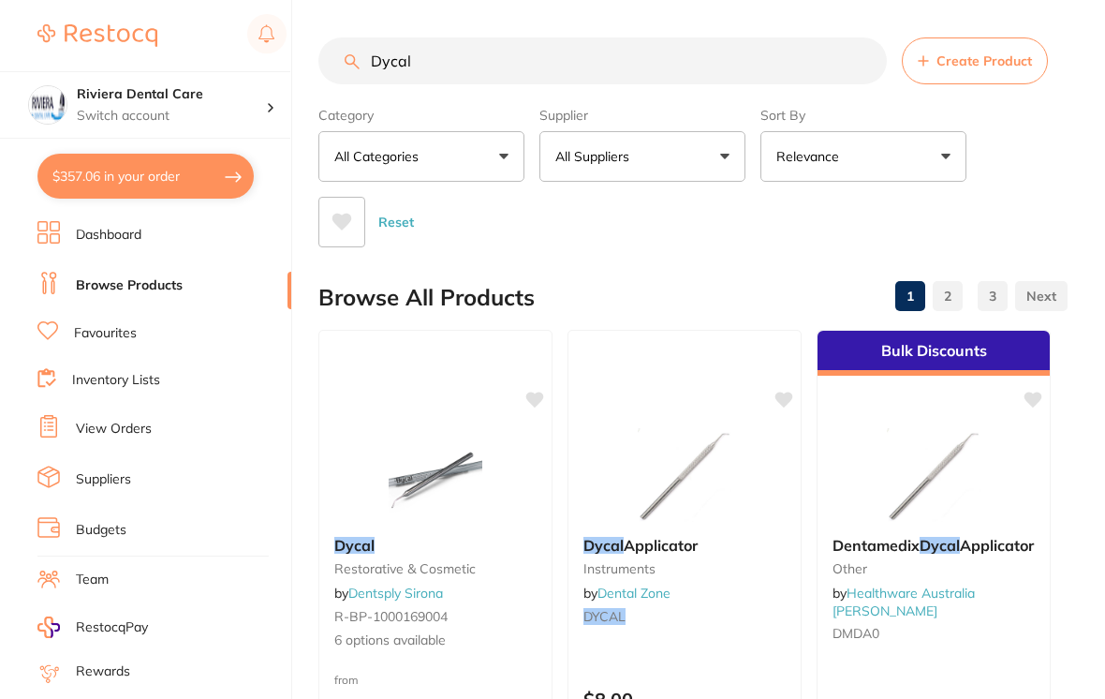
click at [767, 147] on div "Category All Categories All Categories disposables infection control instrument…" at bounding box center [693, 173] width 749 height 148
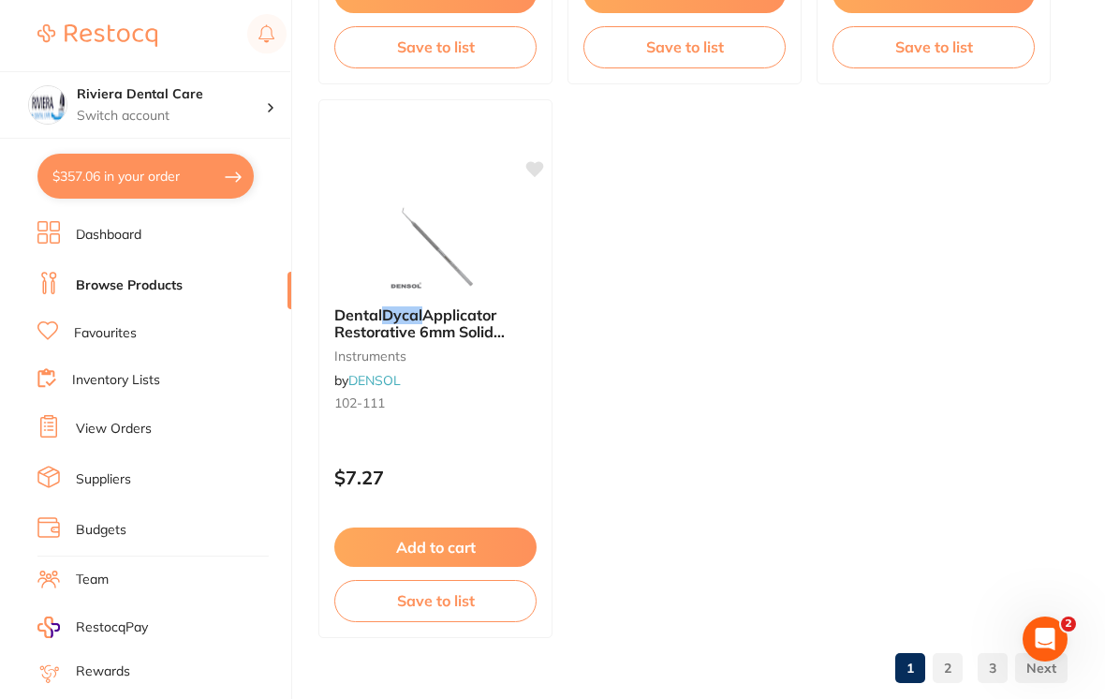
scroll to position [1901, 0]
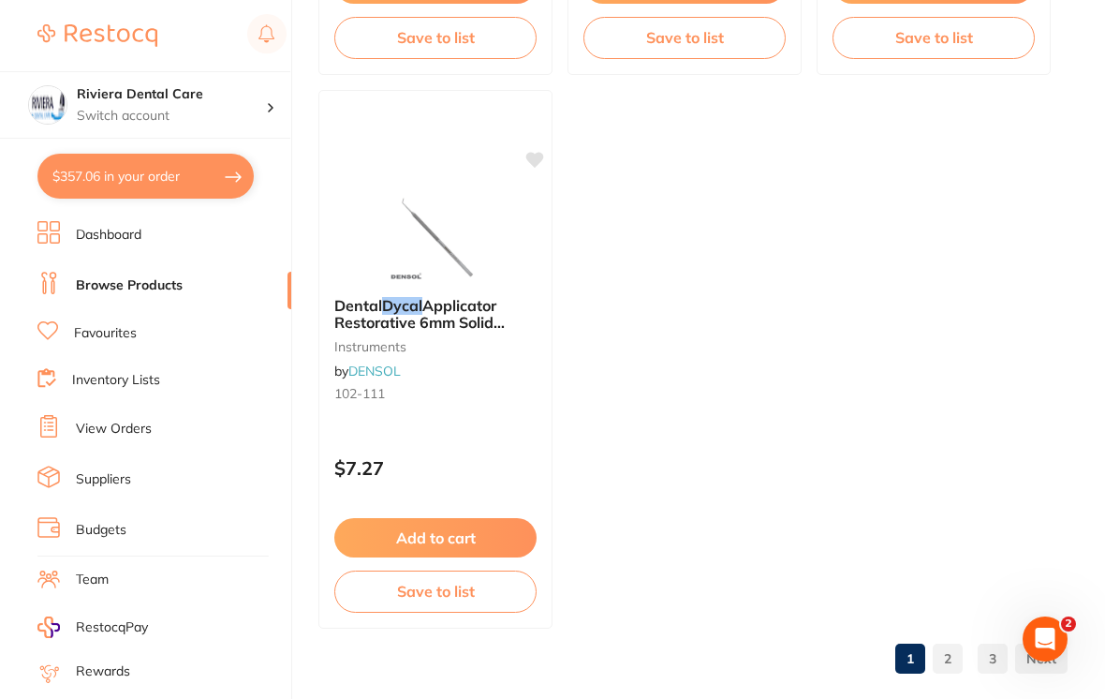
click at [767, 658] on link "2" at bounding box center [948, 658] width 30 height 37
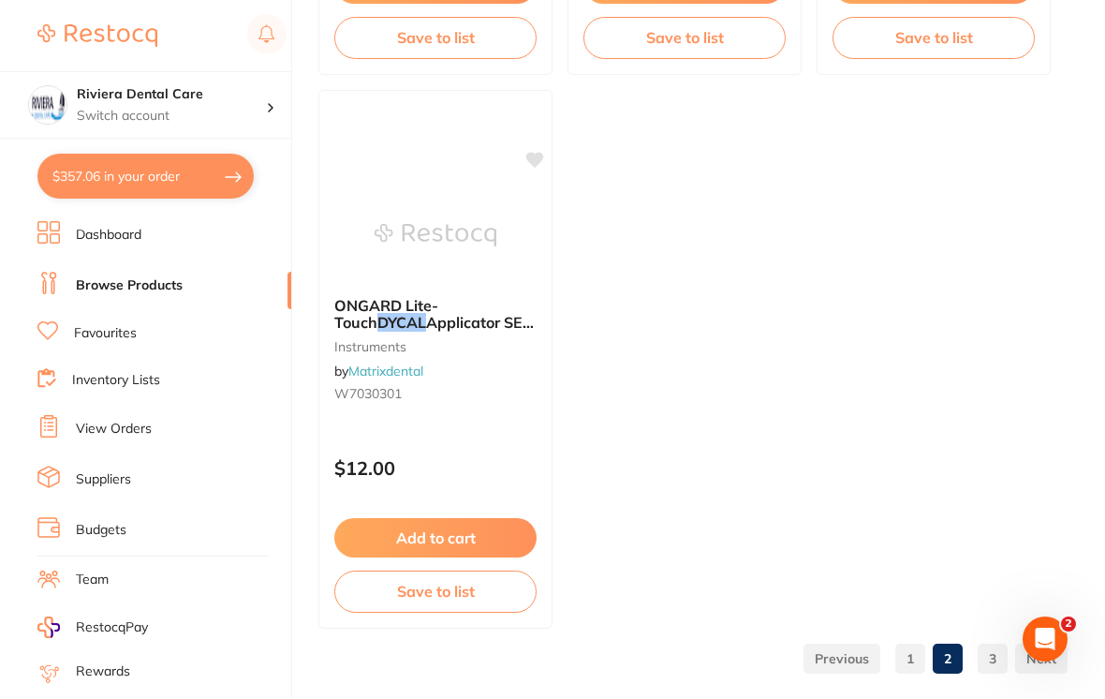
click at [767, 653] on link "3" at bounding box center [993, 658] width 30 height 37
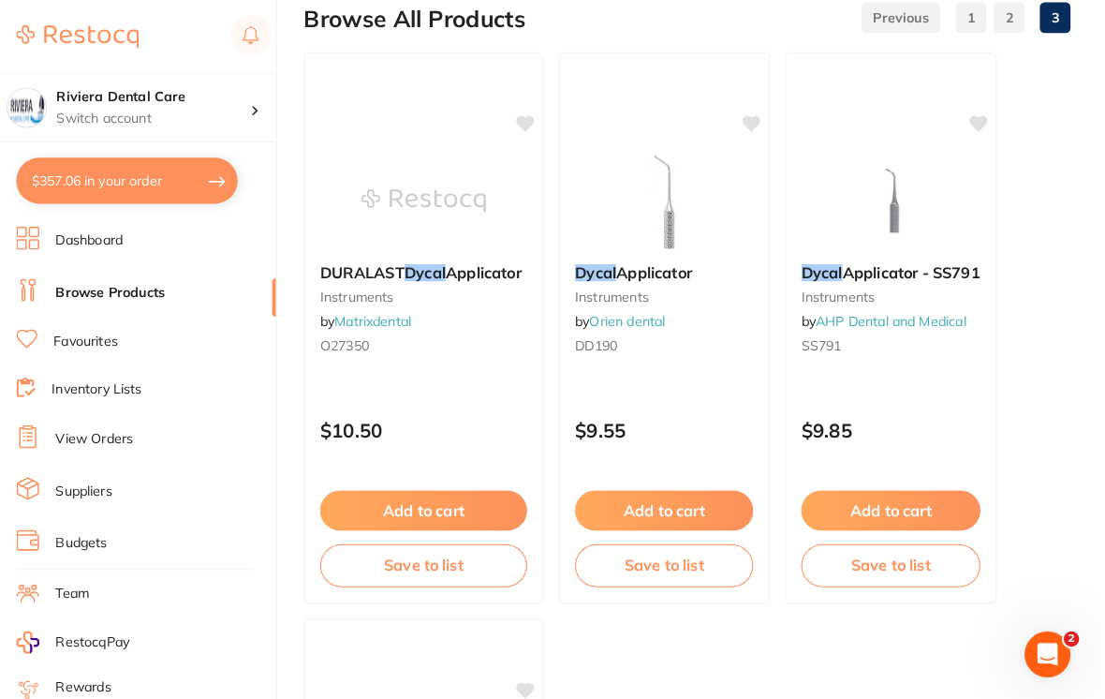
scroll to position [0, 0]
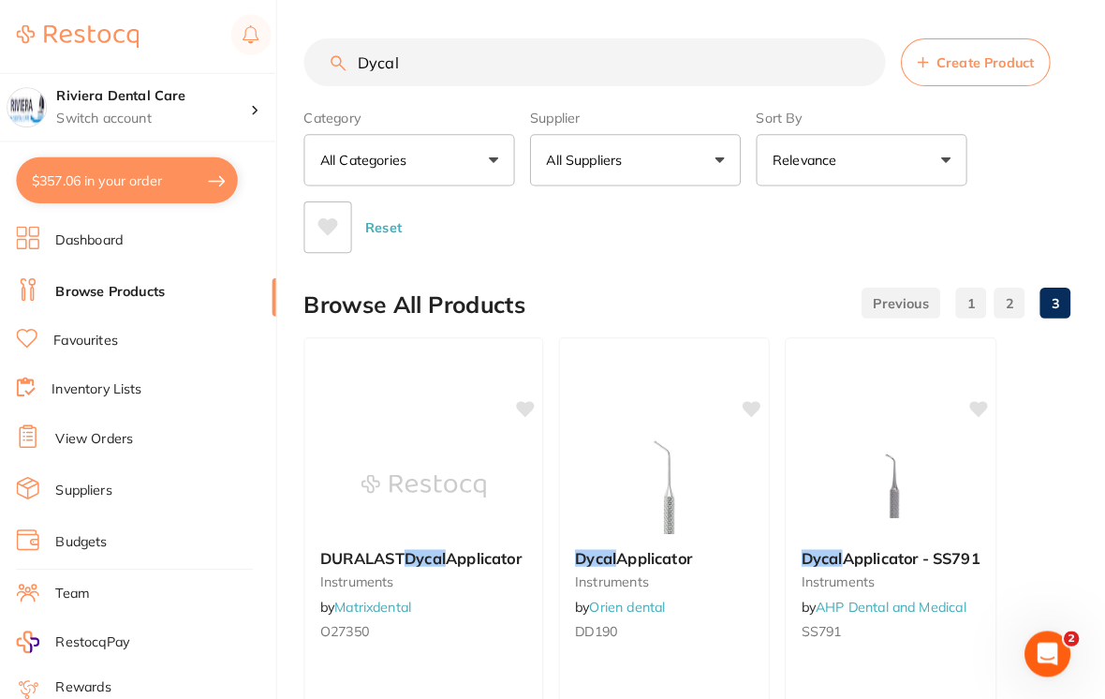
click at [76, 328] on link "Favourites" at bounding box center [105, 333] width 63 height 19
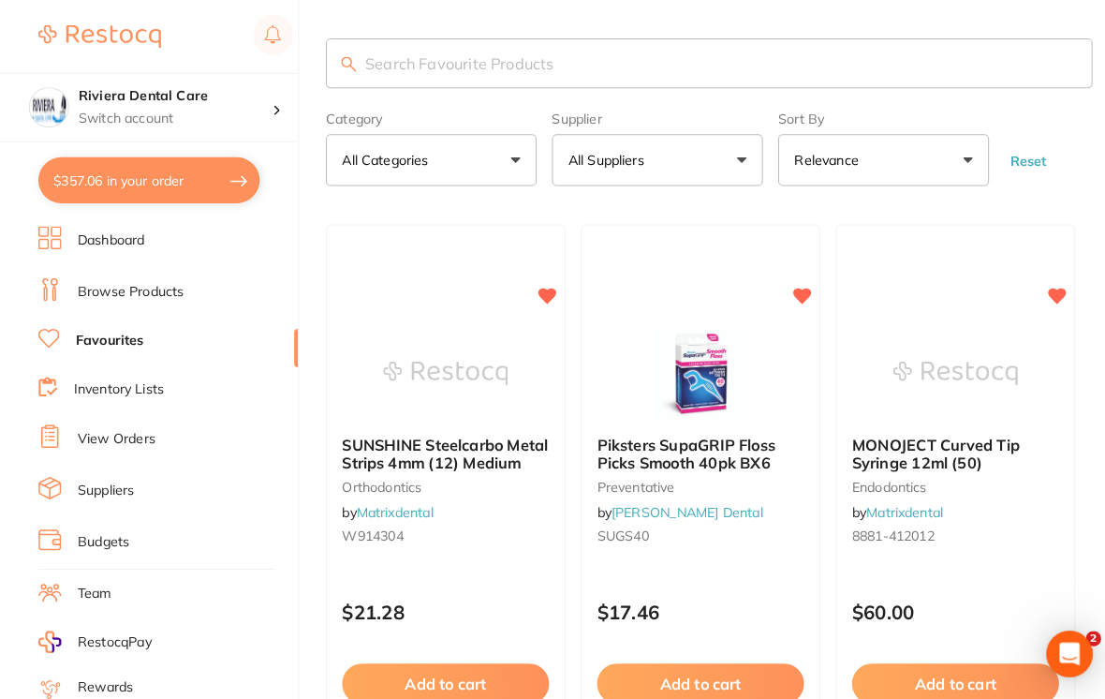
click at [496, 152] on button "All Categories" at bounding box center [422, 156] width 206 height 51
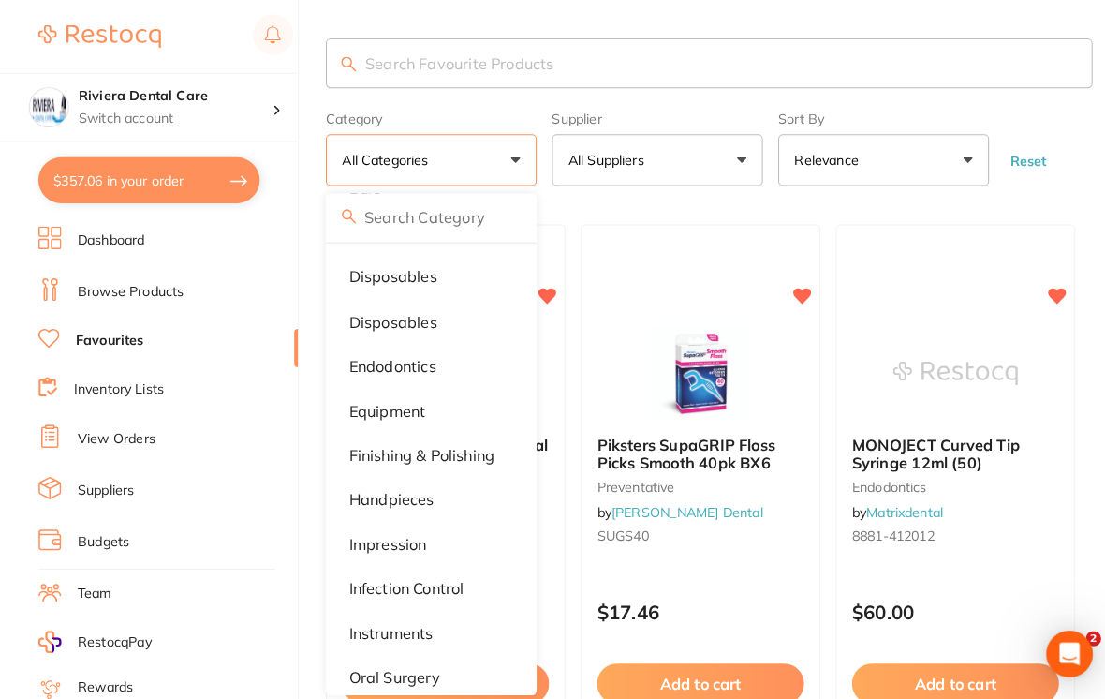
scroll to position [172, 0]
click at [394, 356] on p "endodontics" at bounding box center [383, 357] width 85 height 17
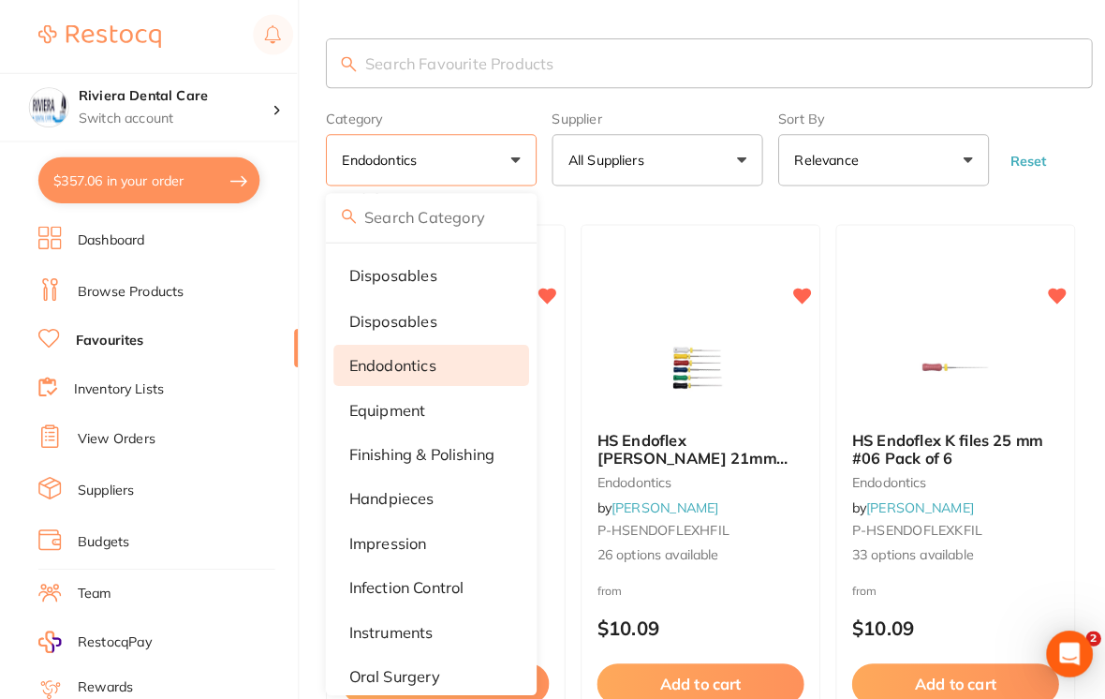
scroll to position [0, 0]
click at [767, 128] on form "Category endodontics All Categories anaesthetic burs crown & bridge disposables…" at bounding box center [693, 141] width 749 height 81
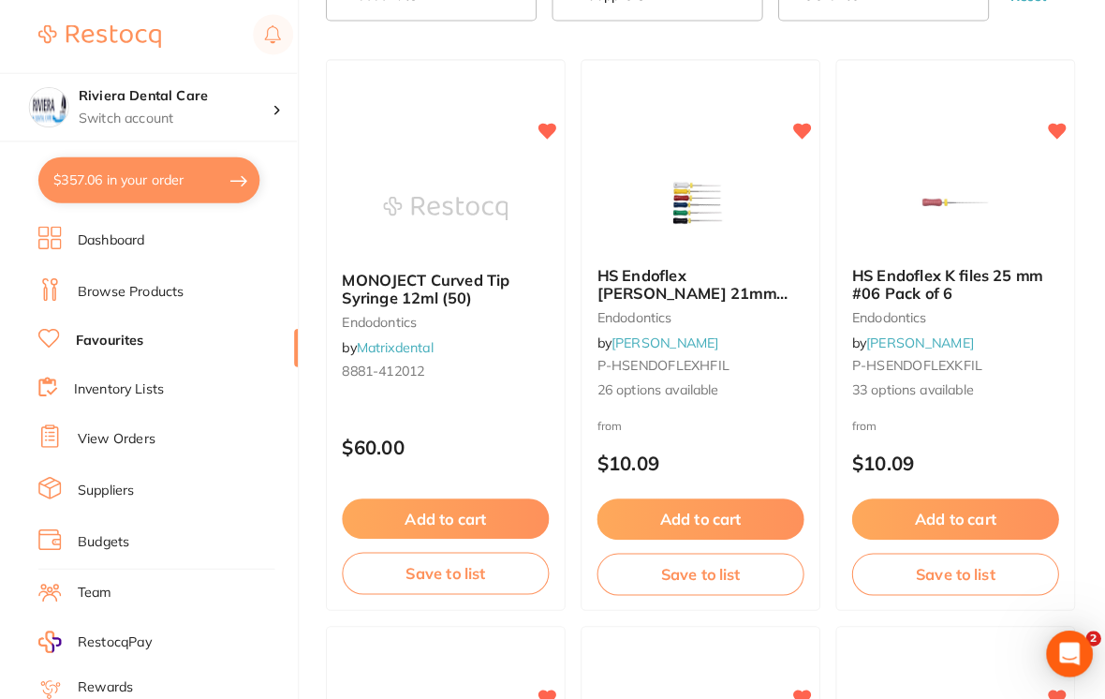
scroll to position [162, 0]
click at [767, 189] on img at bounding box center [934, 198] width 122 height 94
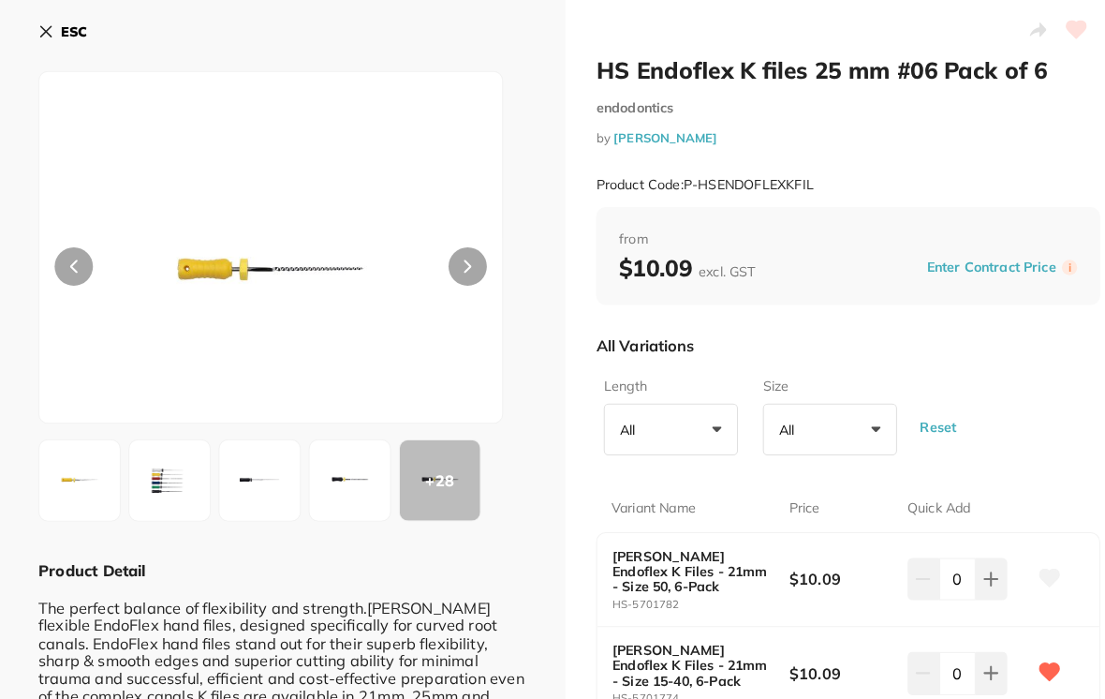
click at [698, 412] on button "All +0" at bounding box center [655, 419] width 131 height 51
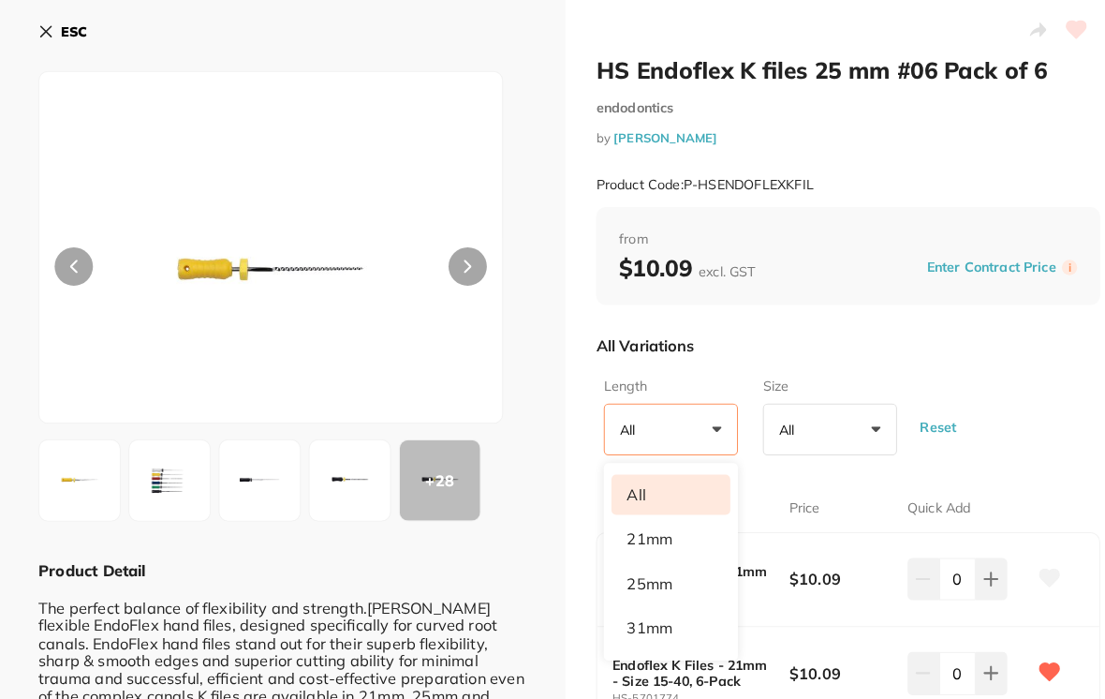
click at [642, 518] on li "21mm" at bounding box center [656, 526] width 116 height 39
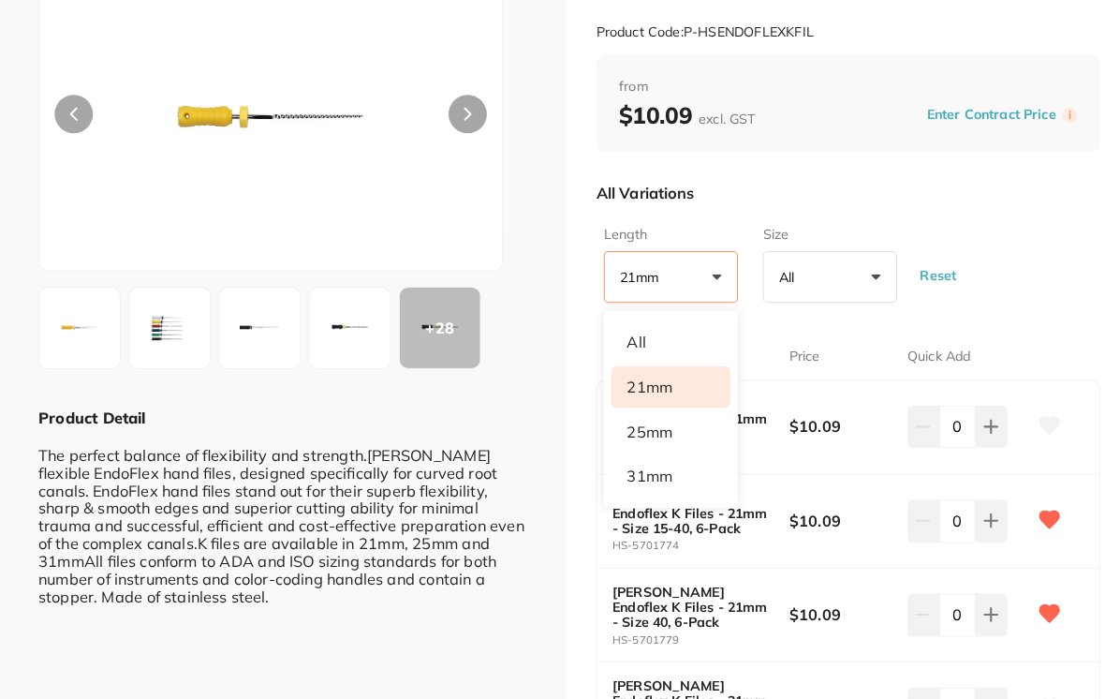
scroll to position [151, 0]
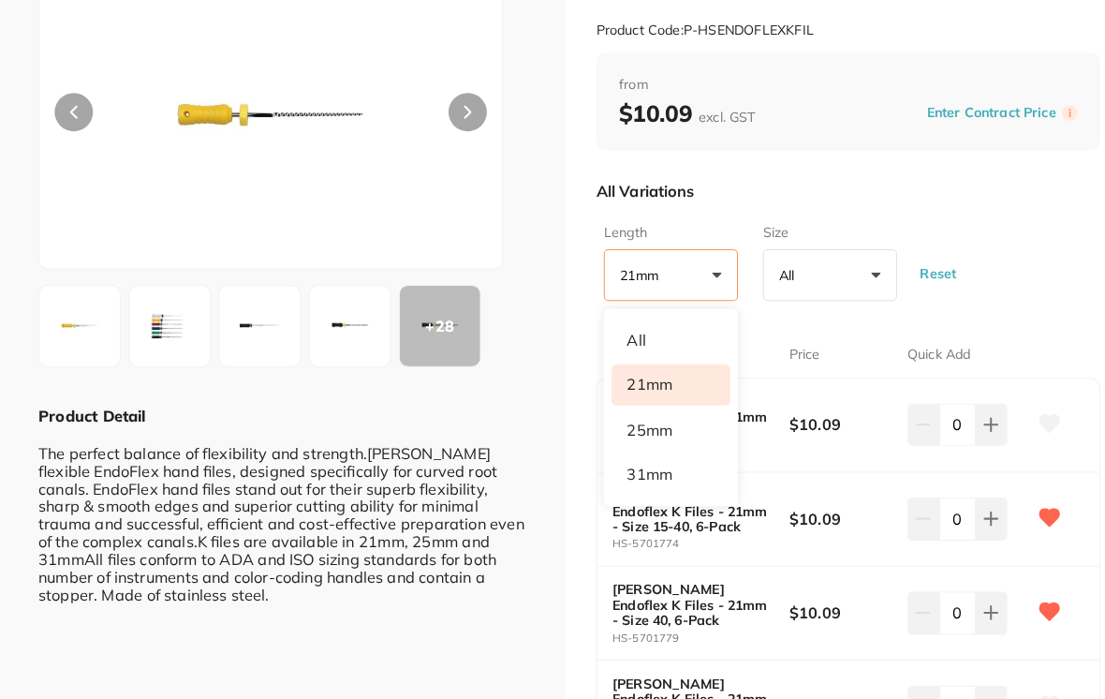
click at [767, 264] on button "All +0" at bounding box center [811, 269] width 131 height 51
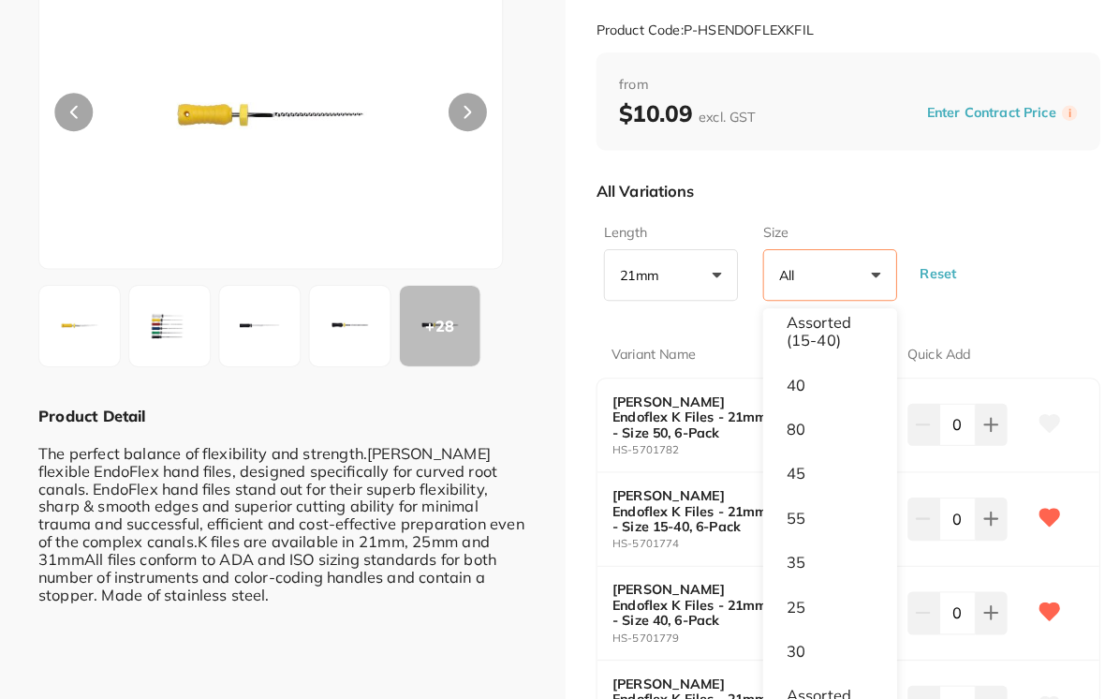
scroll to position [103, 0]
click at [767, 207] on div "All Variations" at bounding box center [829, 186] width 493 height 49
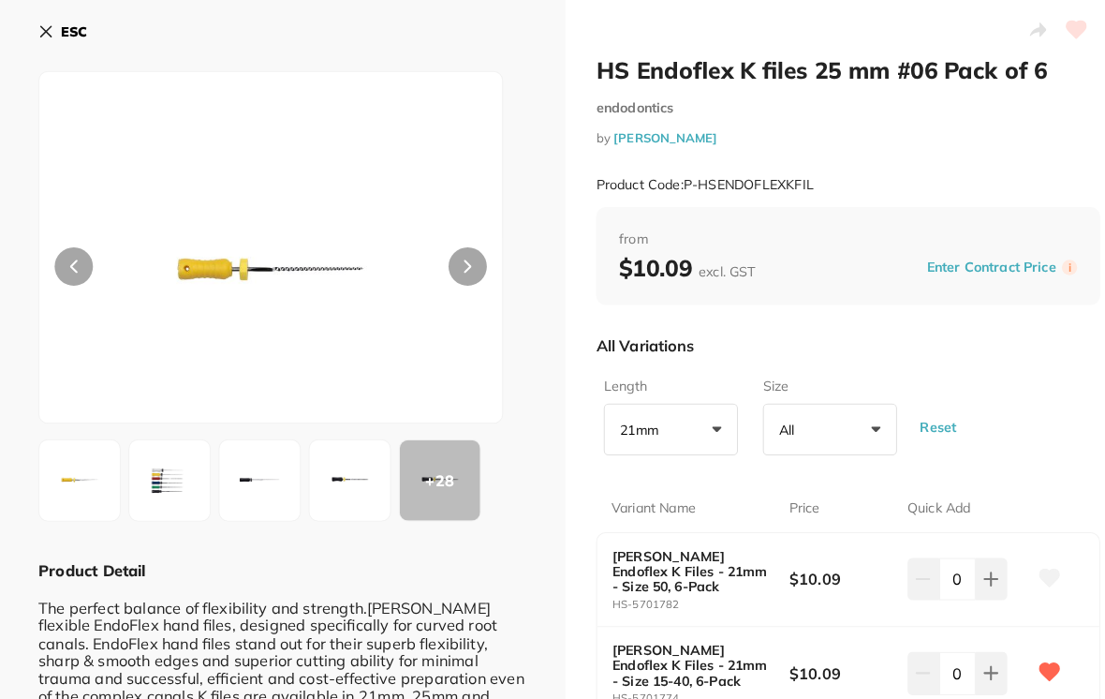
scroll to position [0, 0]
click at [47, 18] on button "ESC" at bounding box center [61, 31] width 48 height 32
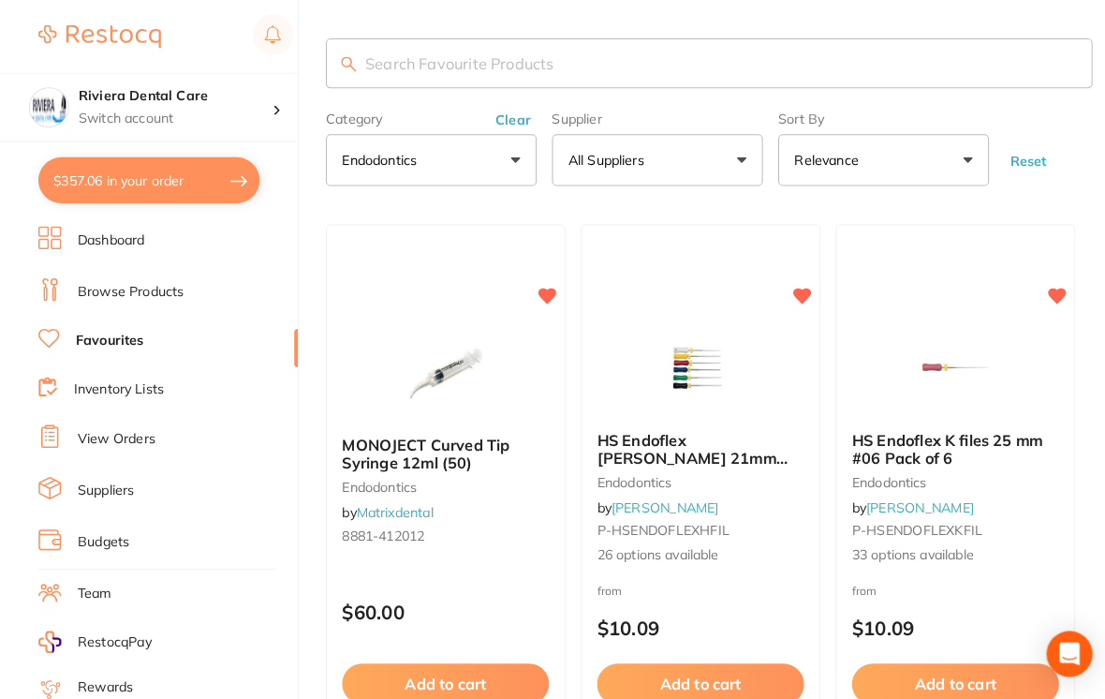
click at [120, 283] on link "Browse Products" at bounding box center [128, 285] width 104 height 19
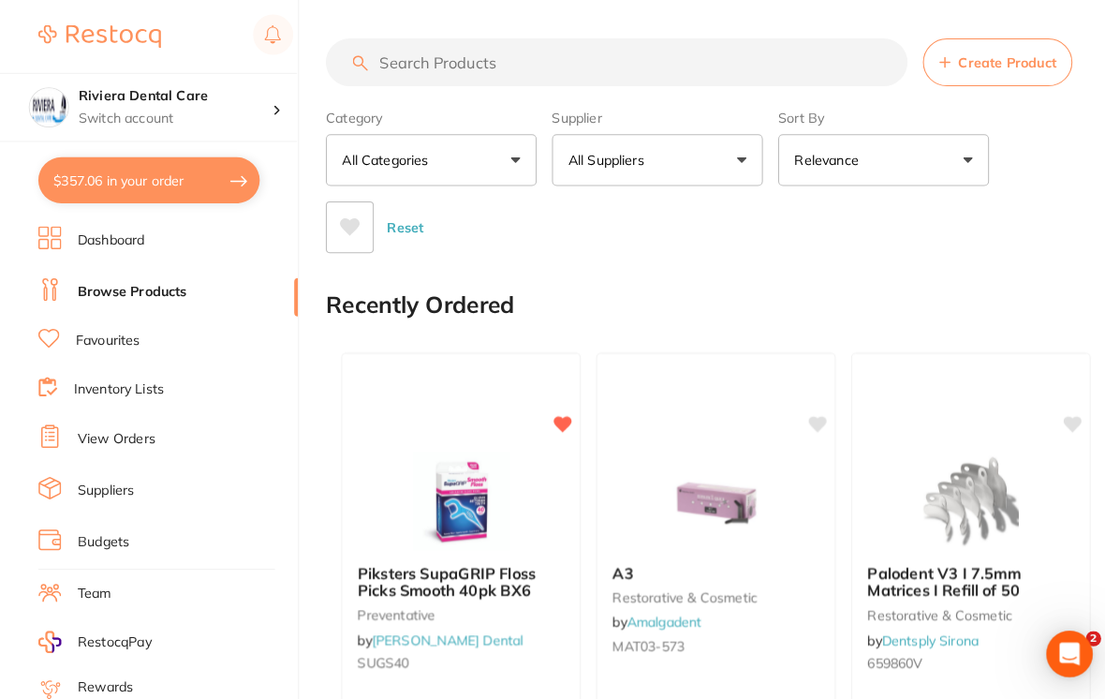
click at [388, 62] on input "search" at bounding box center [603, 60] width 569 height 47
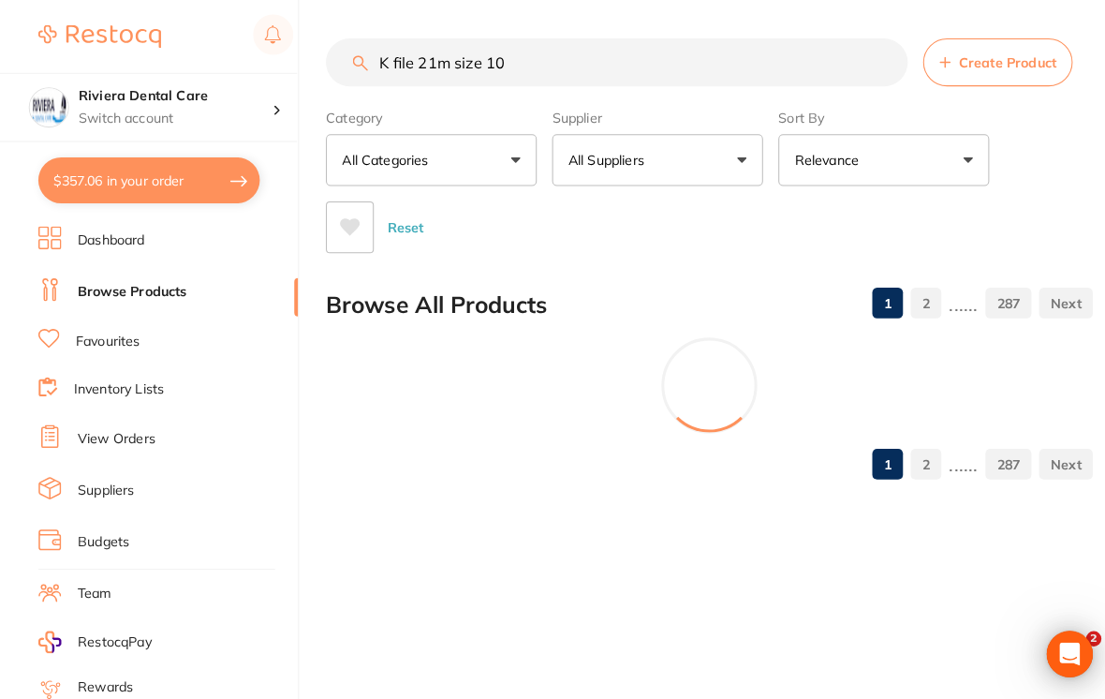
type input "K file 21m size 10"
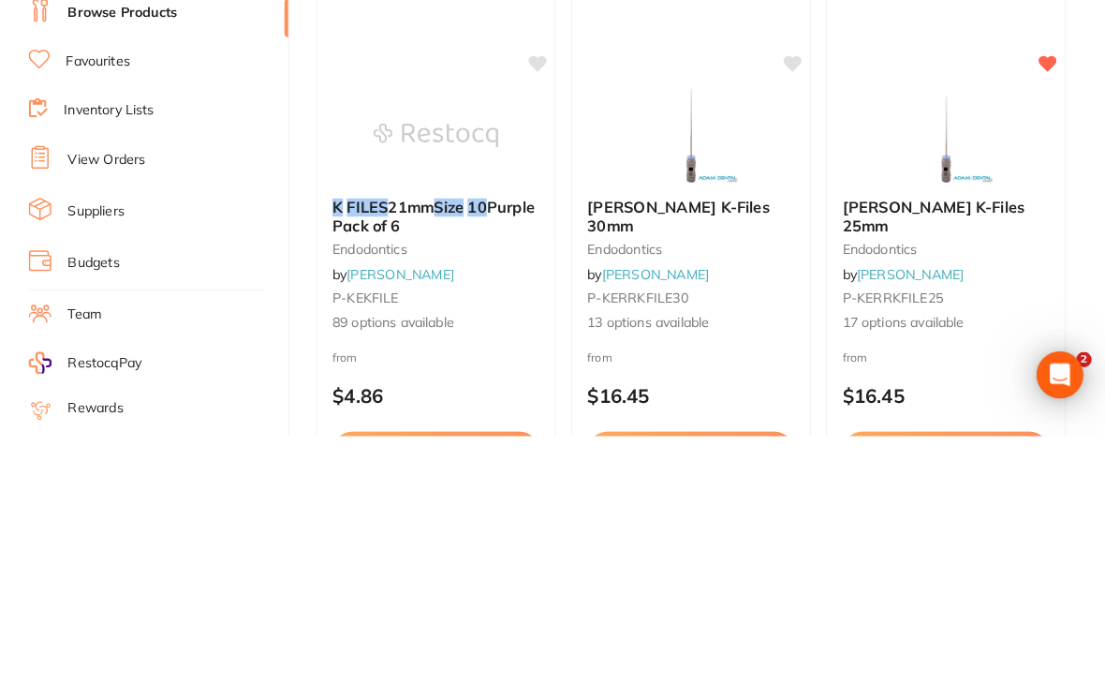
click at [417, 358] on img at bounding box center [436, 405] width 122 height 94
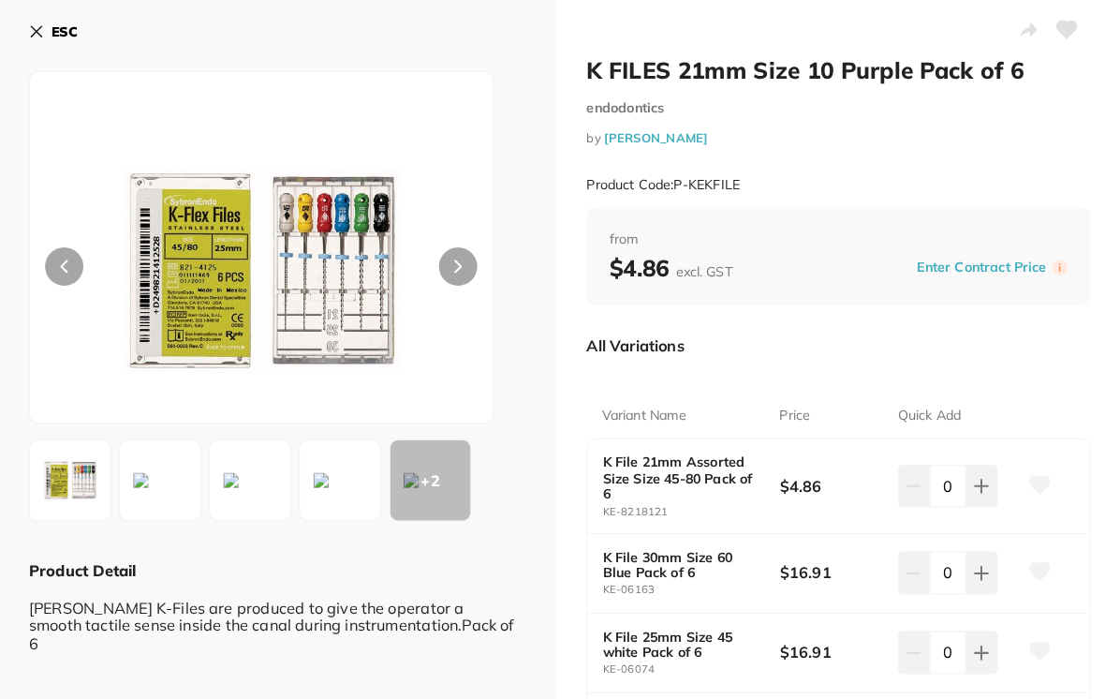
click at [438, 260] on button at bounding box center [456, 260] width 37 height 37
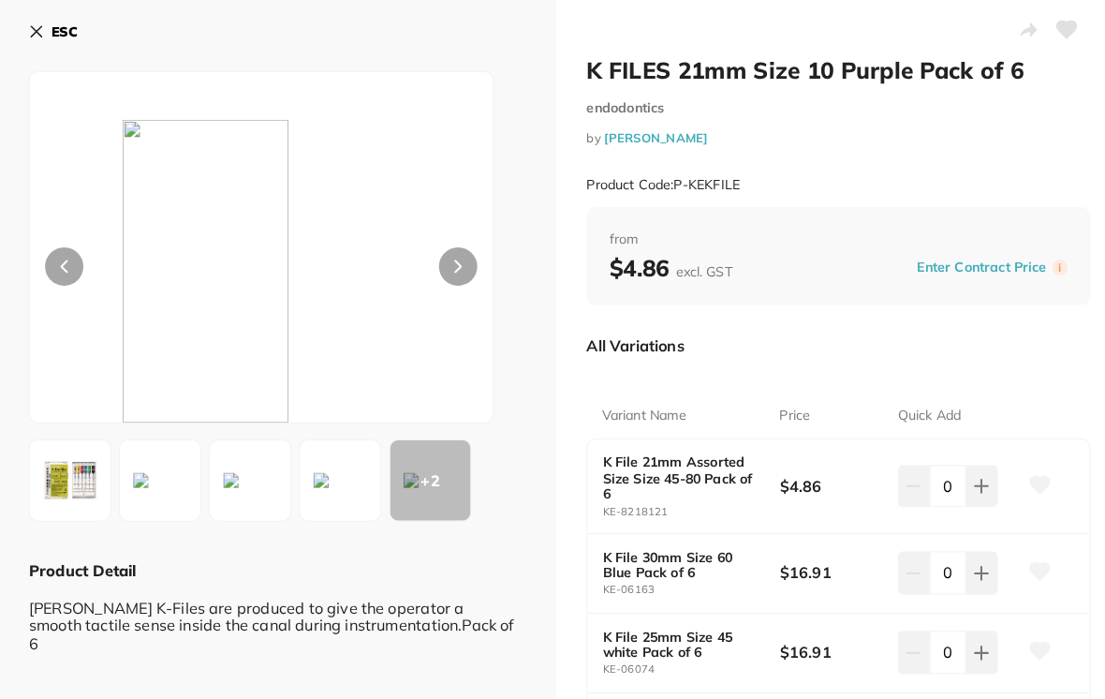
click at [453, 257] on button at bounding box center [456, 260] width 37 height 37
click at [767, 34] on icon at bounding box center [1053, 29] width 20 height 17
click at [767, 29] on icon at bounding box center [1053, 29] width 20 height 17
click at [767, 31] on icon at bounding box center [1053, 29] width 20 height 17
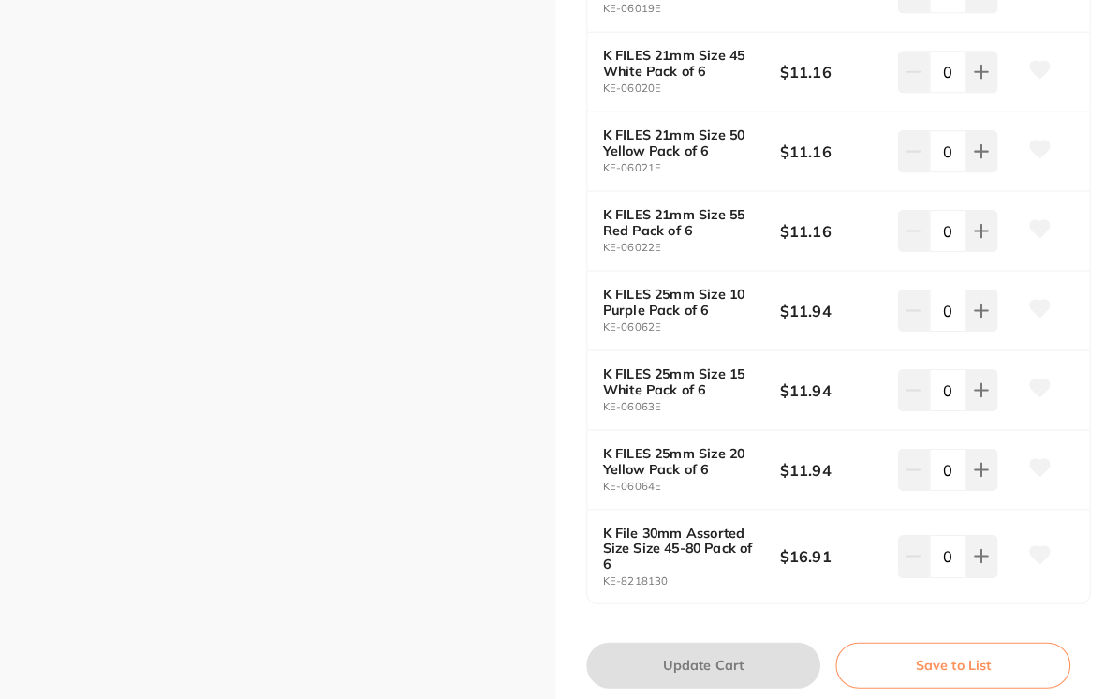
scroll to position [6886, 0]
click at [767, 630] on button "Save to List" at bounding box center [941, 652] width 230 height 45
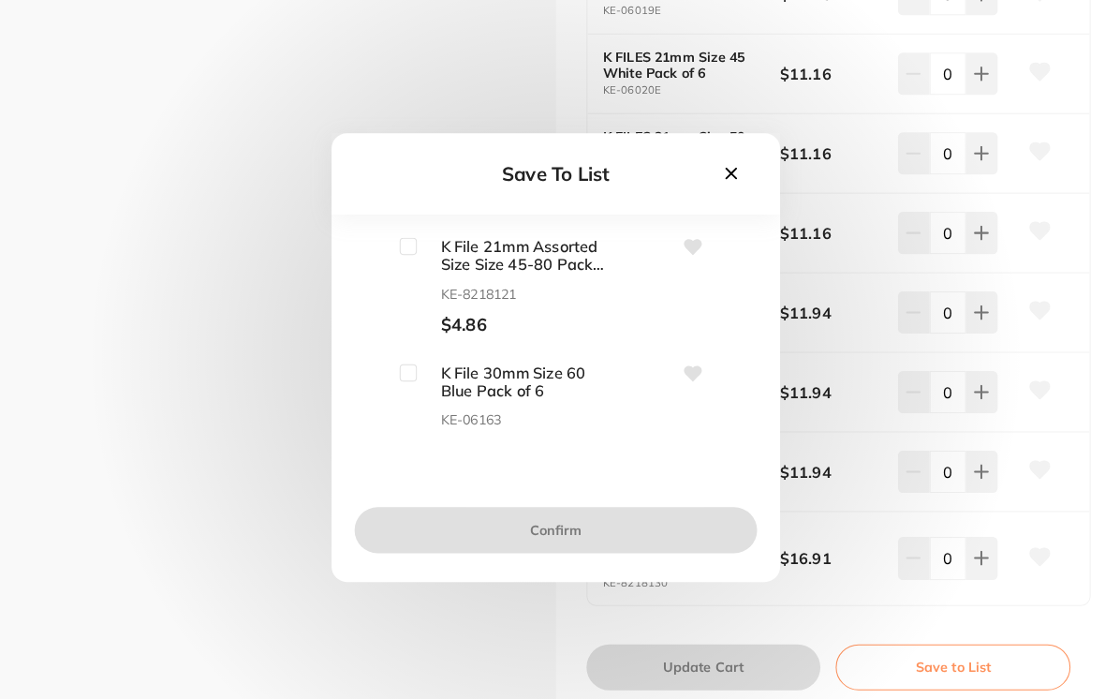
click at [727, 175] on button at bounding box center [724, 170] width 32 height 25
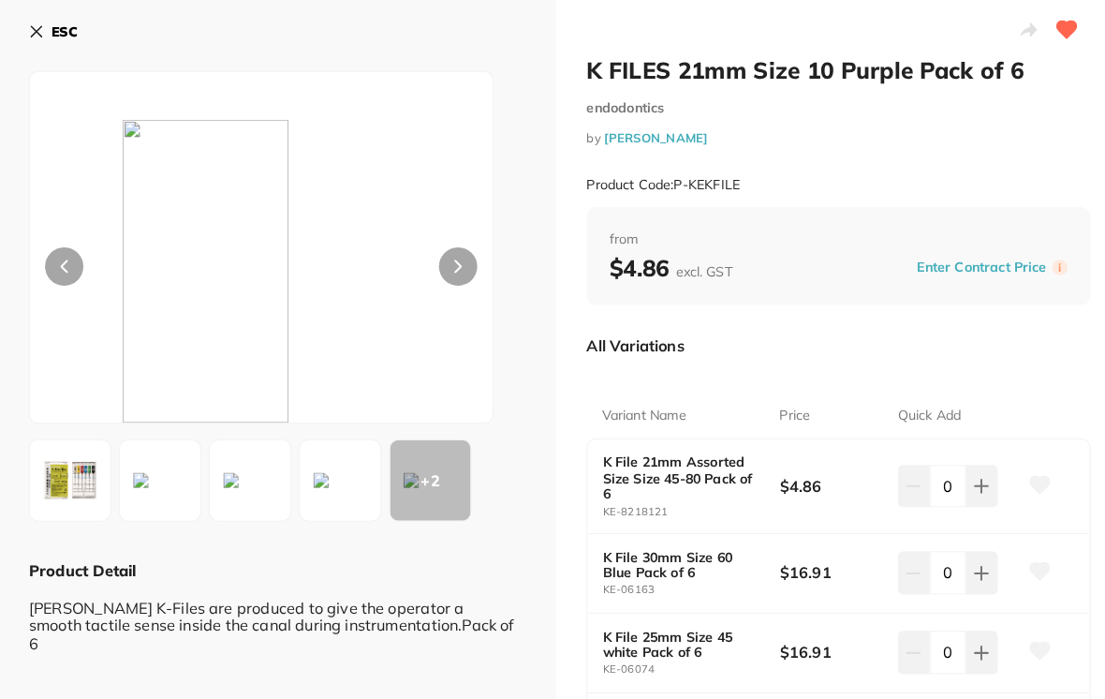
scroll to position [0, 0]
click at [37, 26] on icon at bounding box center [44, 30] width 15 height 15
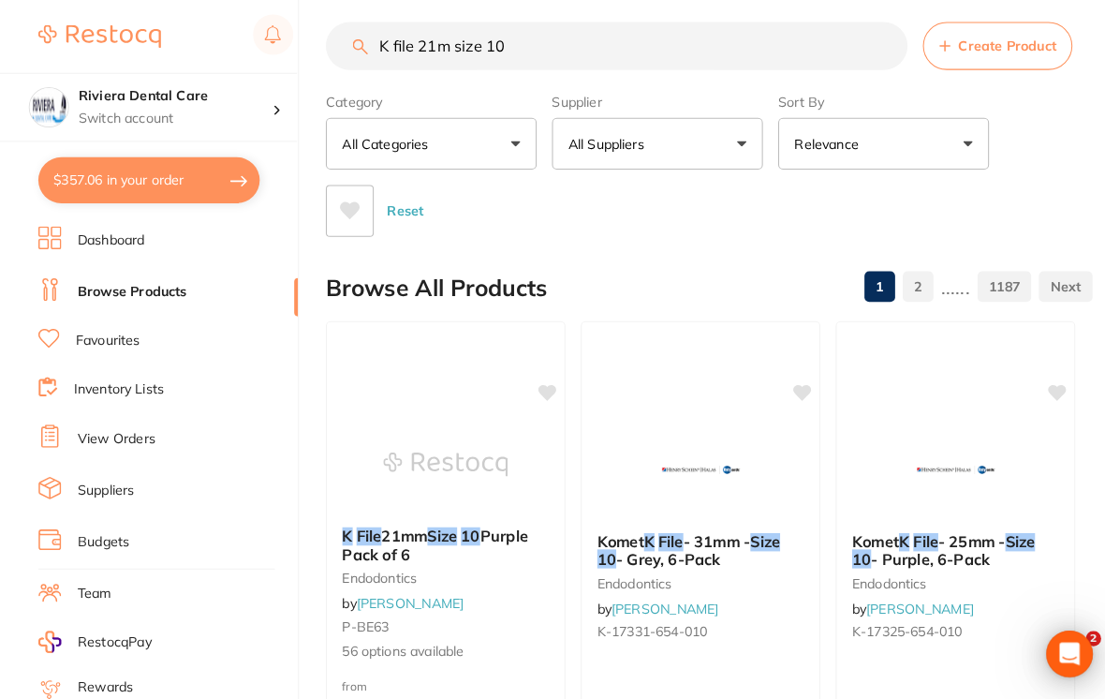
scroll to position [17, 0]
click at [719, 142] on button "All Suppliers" at bounding box center [643, 139] width 206 height 51
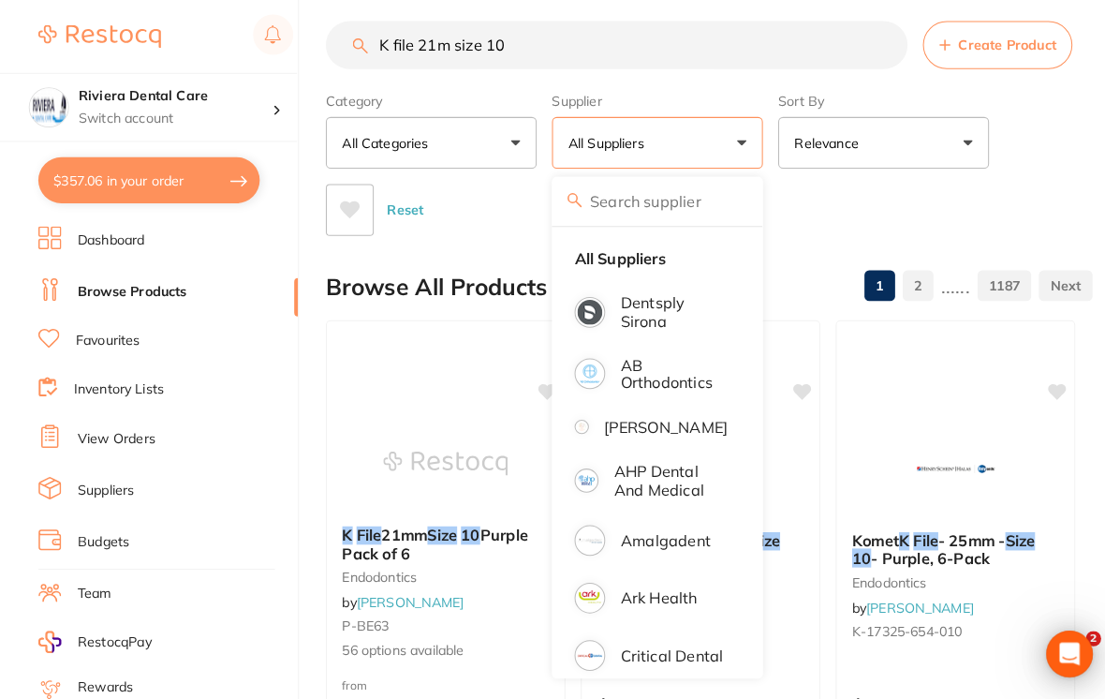
click at [621, 308] on p "Dentsply Sirona" at bounding box center [659, 304] width 105 height 35
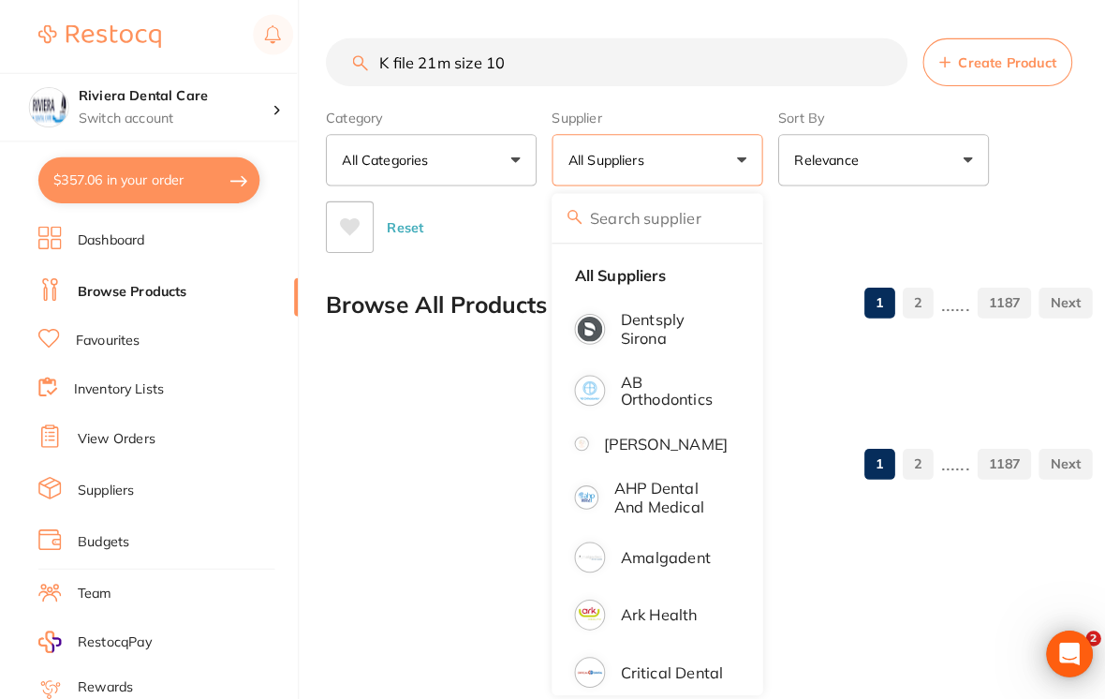
click at [767, 208] on div "Reset" at bounding box center [686, 215] width 734 height 66
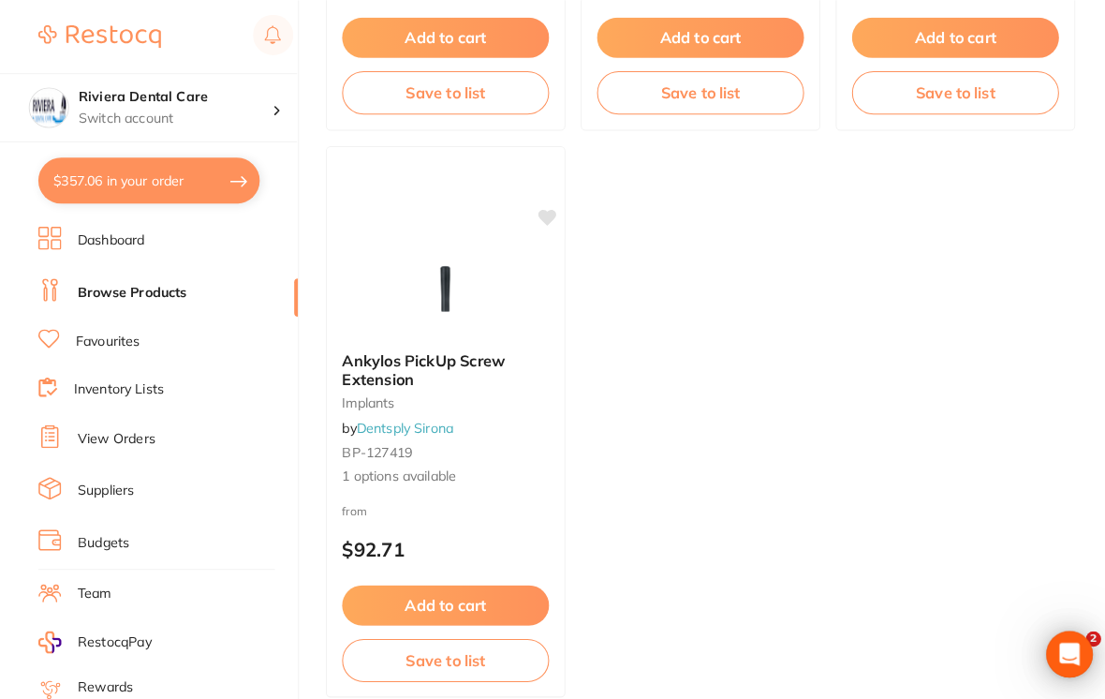
scroll to position [1917, 0]
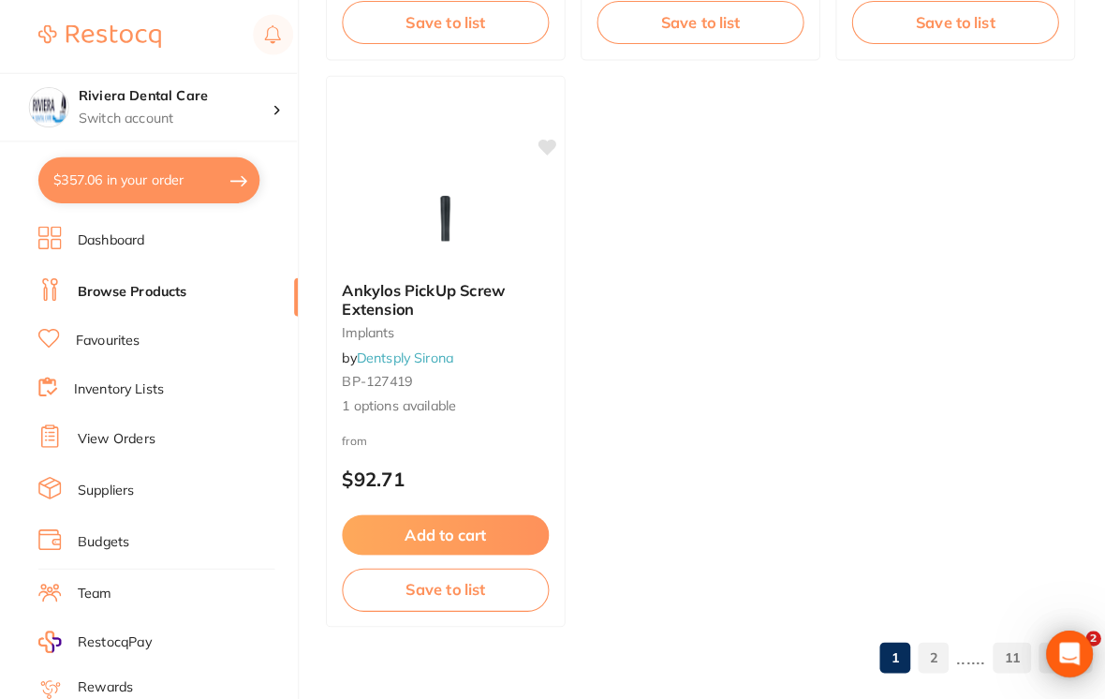
click at [767, 641] on link "2" at bounding box center [913, 642] width 30 height 37
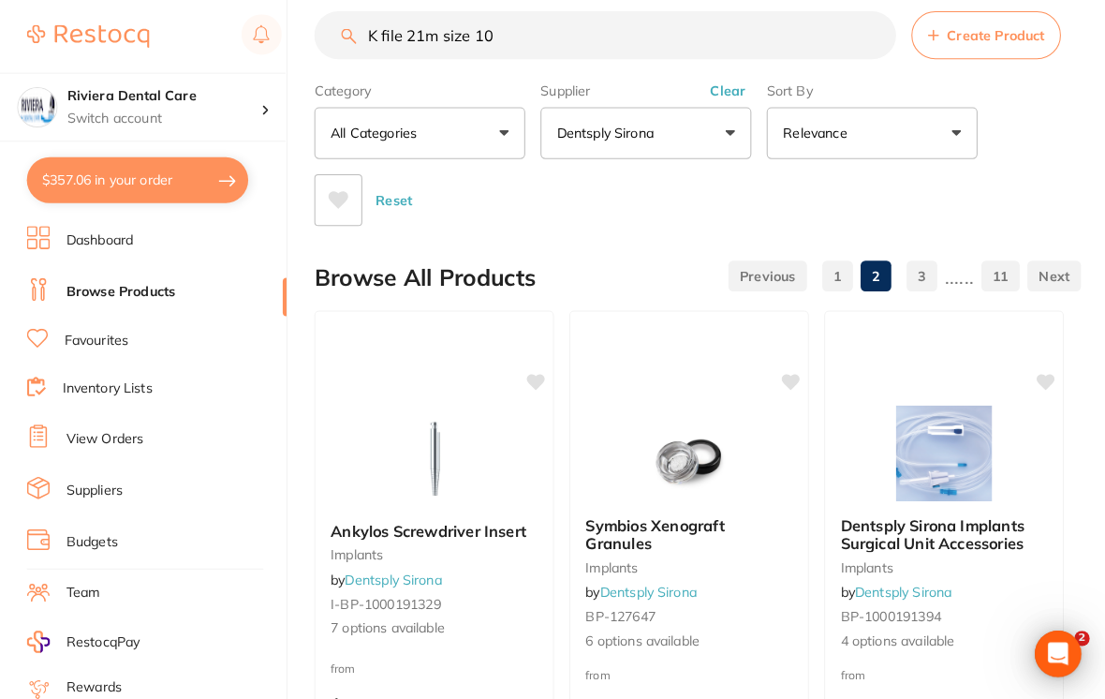
scroll to position [0, 0]
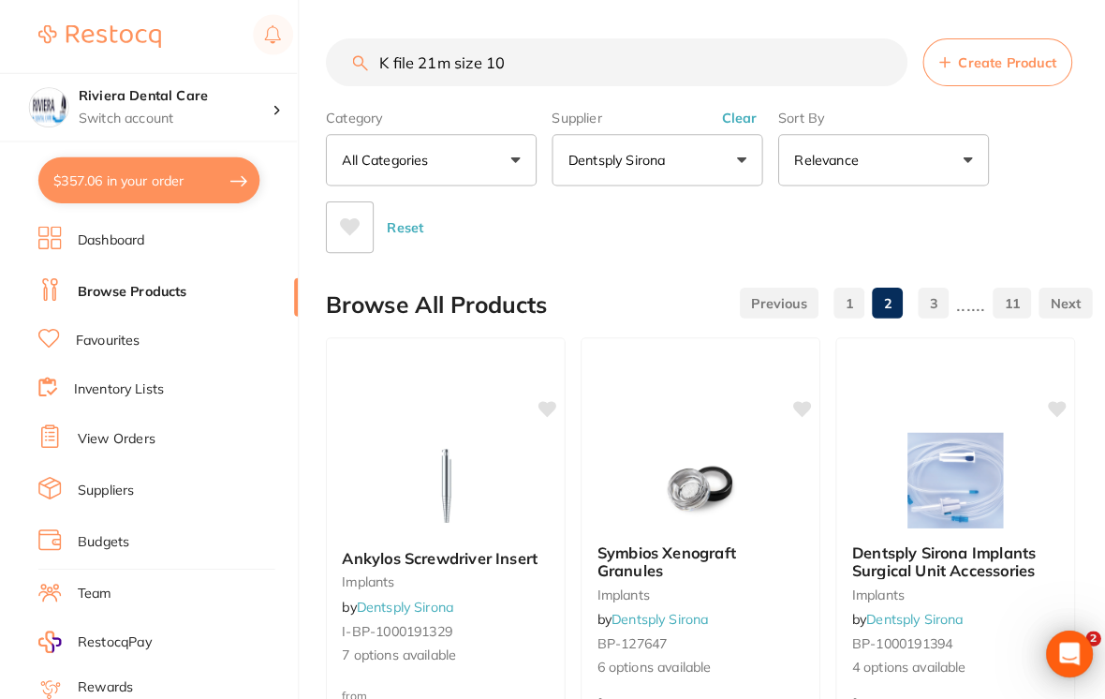
click at [718, 155] on button "Dentsply Sirona" at bounding box center [643, 156] width 206 height 51
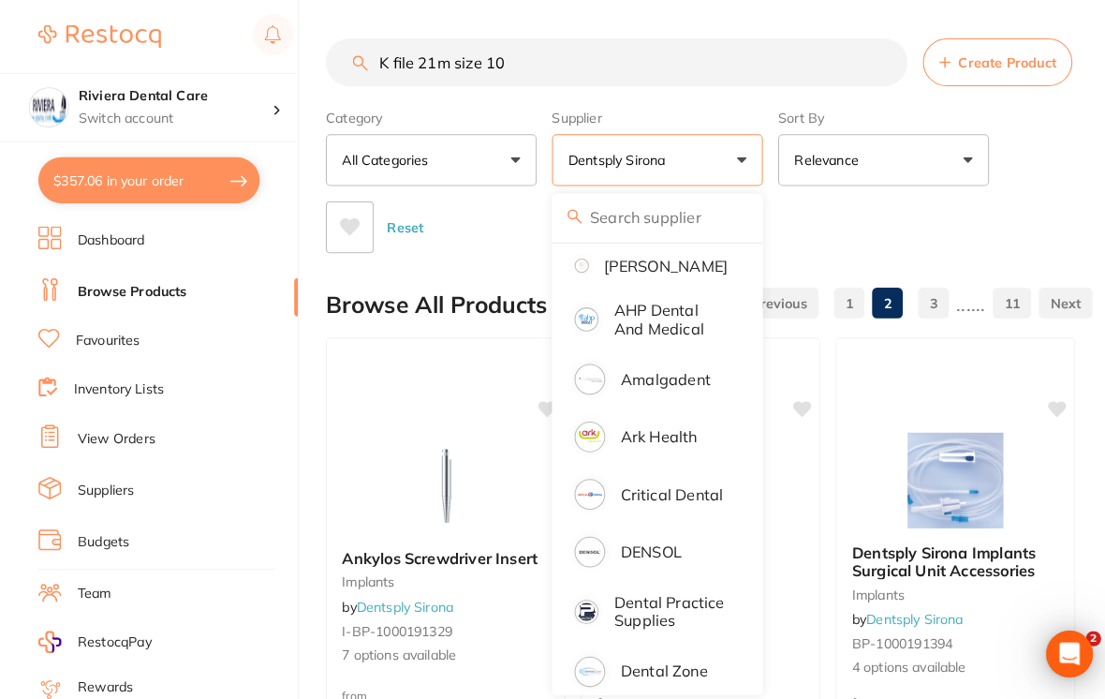
scroll to position [174, 0]
click at [632, 435] on p "Ark Health" at bounding box center [644, 426] width 75 height 17
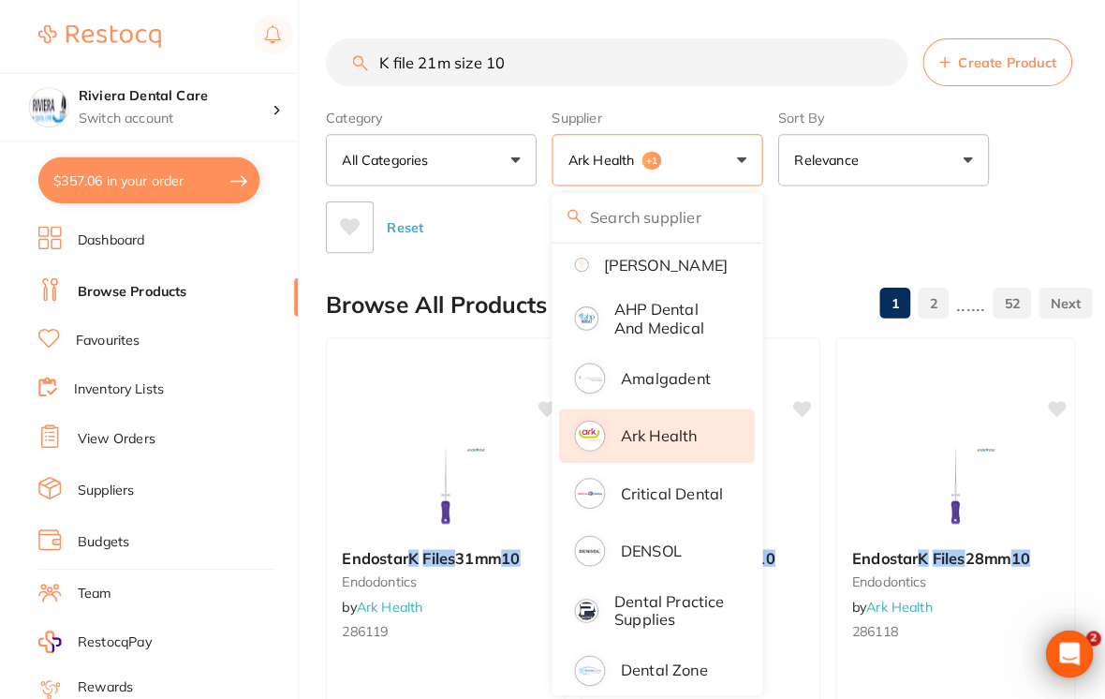
scroll to position [0, 0]
click at [767, 230] on div "Reset" at bounding box center [686, 215] width 734 height 66
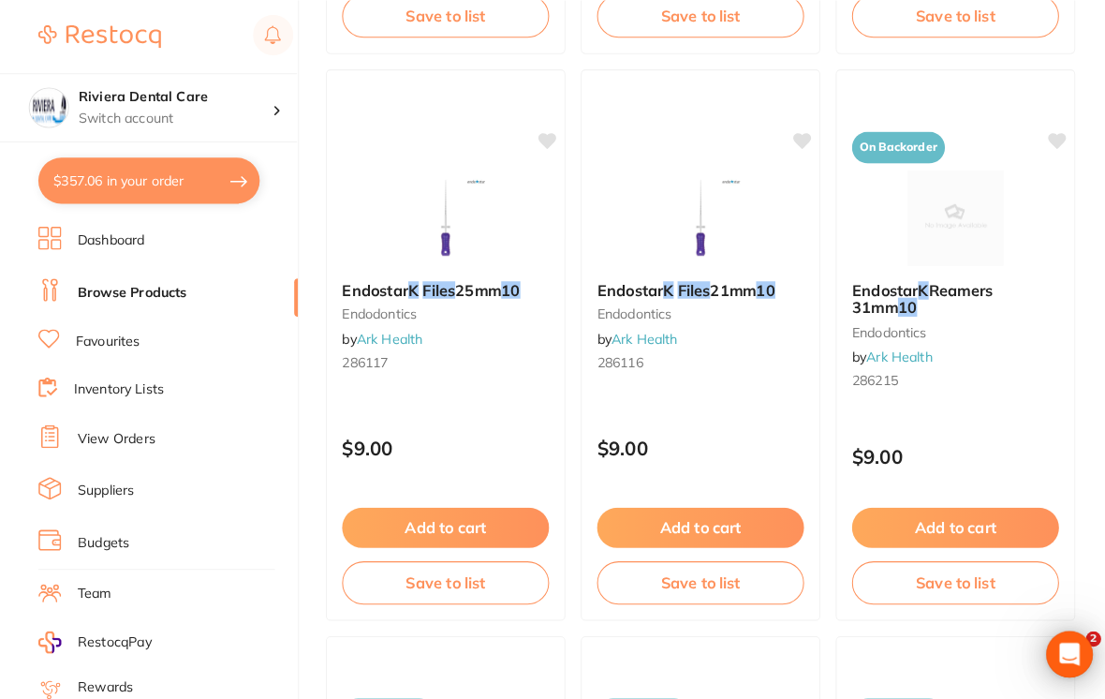
scroll to position [816, 0]
click at [690, 500] on button "Add to cart" at bounding box center [685, 515] width 202 height 39
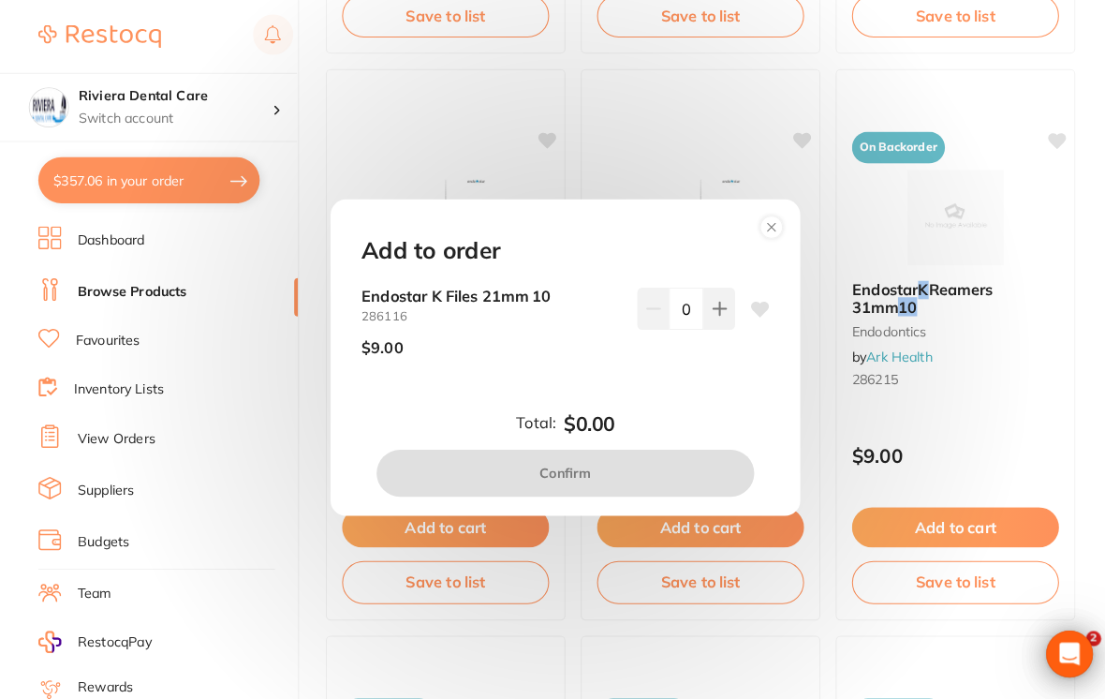
scroll to position [0, 0]
click at [751, 301] on icon at bounding box center [743, 302] width 19 height 19
click at [717, 307] on button at bounding box center [703, 301] width 31 height 41
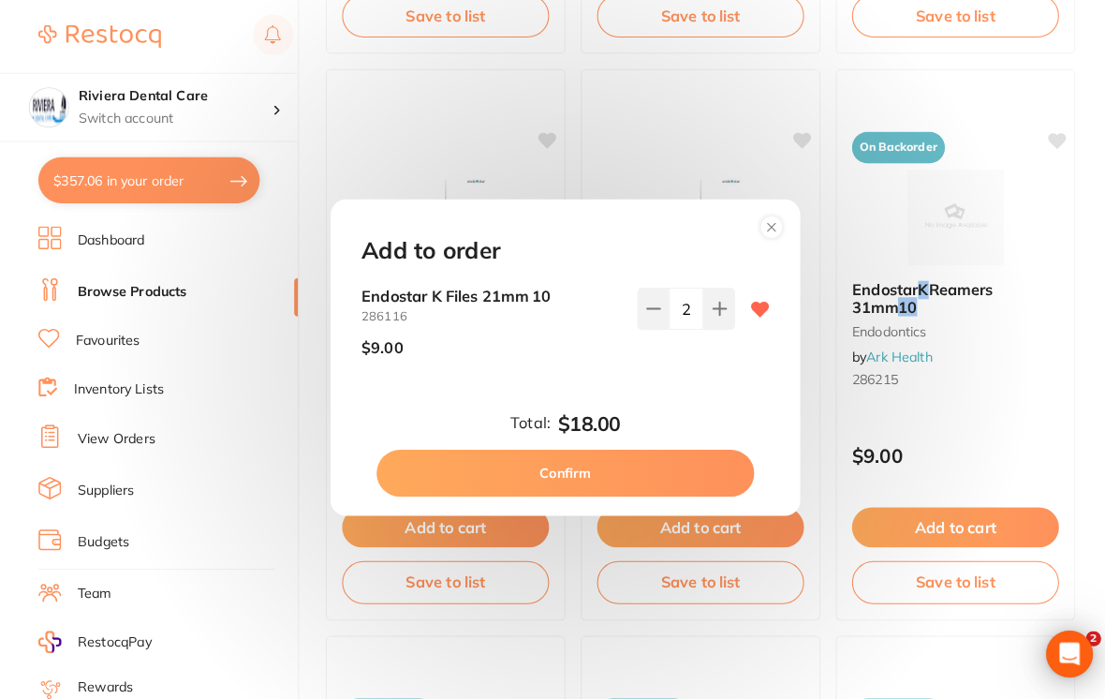
click at [703, 308] on icon at bounding box center [703, 302] width 12 height 12
click at [696, 303] on icon at bounding box center [703, 301] width 15 height 15
type input "4"
click at [755, 221] on circle at bounding box center [755, 223] width 22 height 22
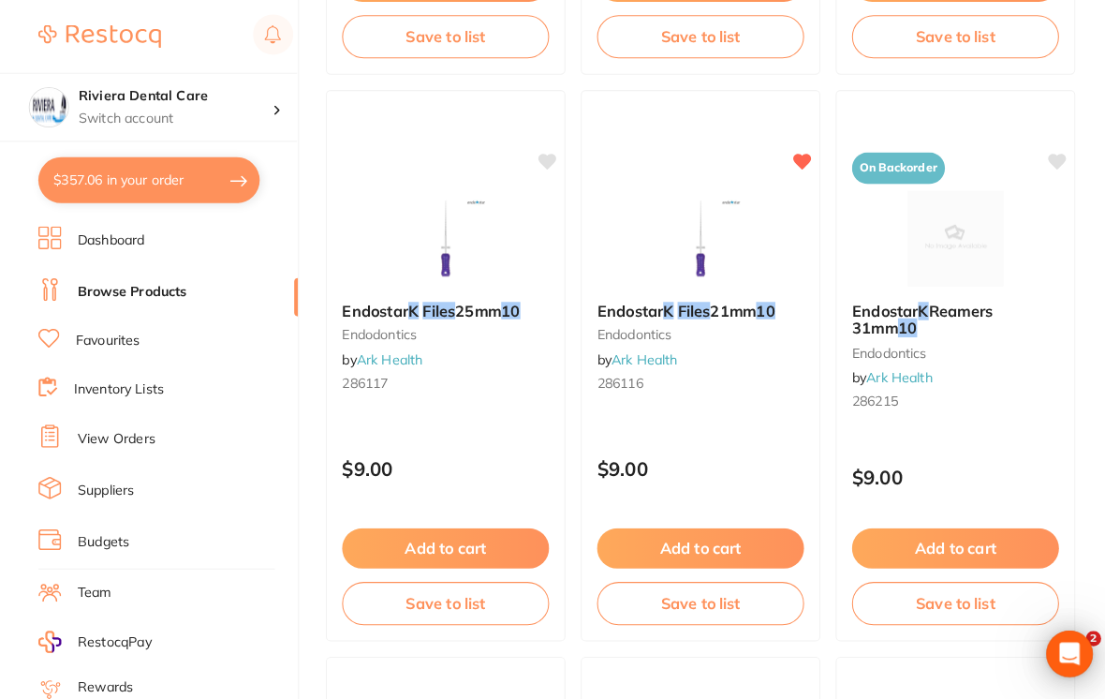
scroll to position [796, 0]
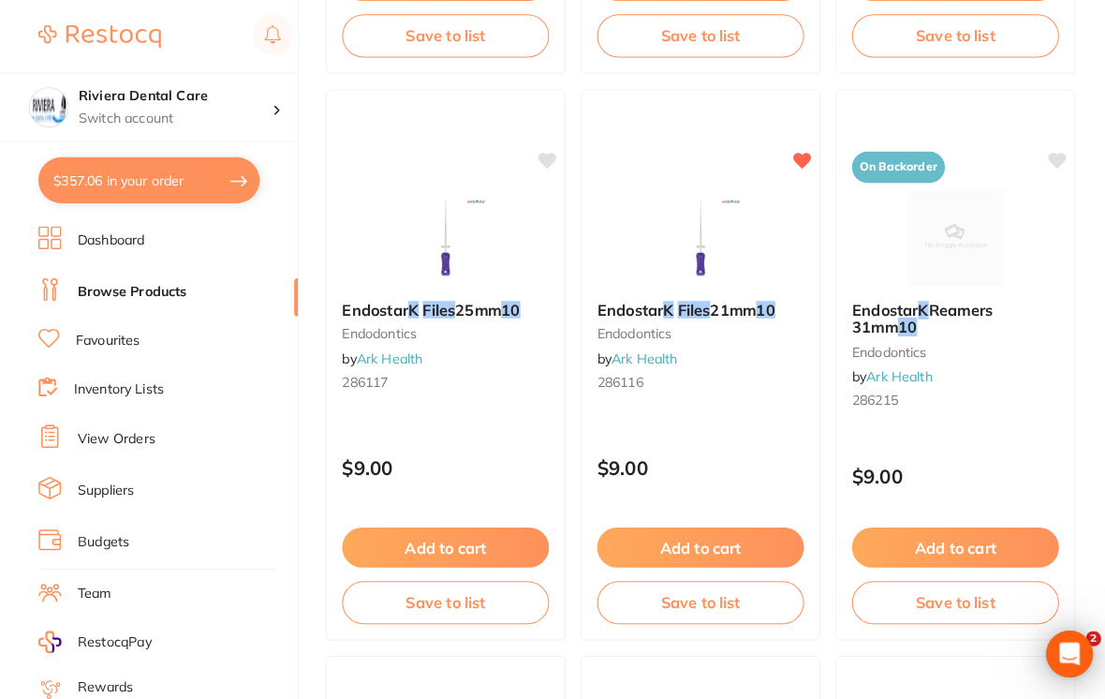
click at [707, 358] on div "Endostar K Files 21mm 10 endodontics by Ark Health 286116" at bounding box center [685, 341] width 232 height 125
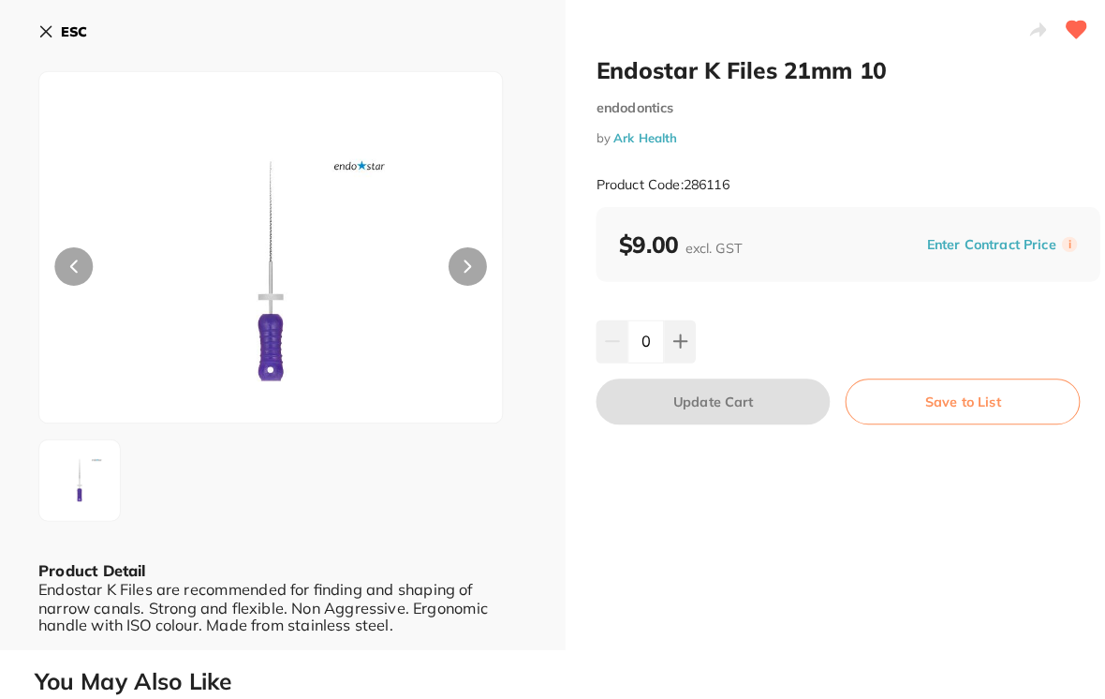
click at [451, 248] on button at bounding box center [456, 260] width 37 height 37
click at [467, 251] on button at bounding box center [456, 260] width 37 height 37
click at [767, 386] on button "Save to List" at bounding box center [941, 392] width 230 height 45
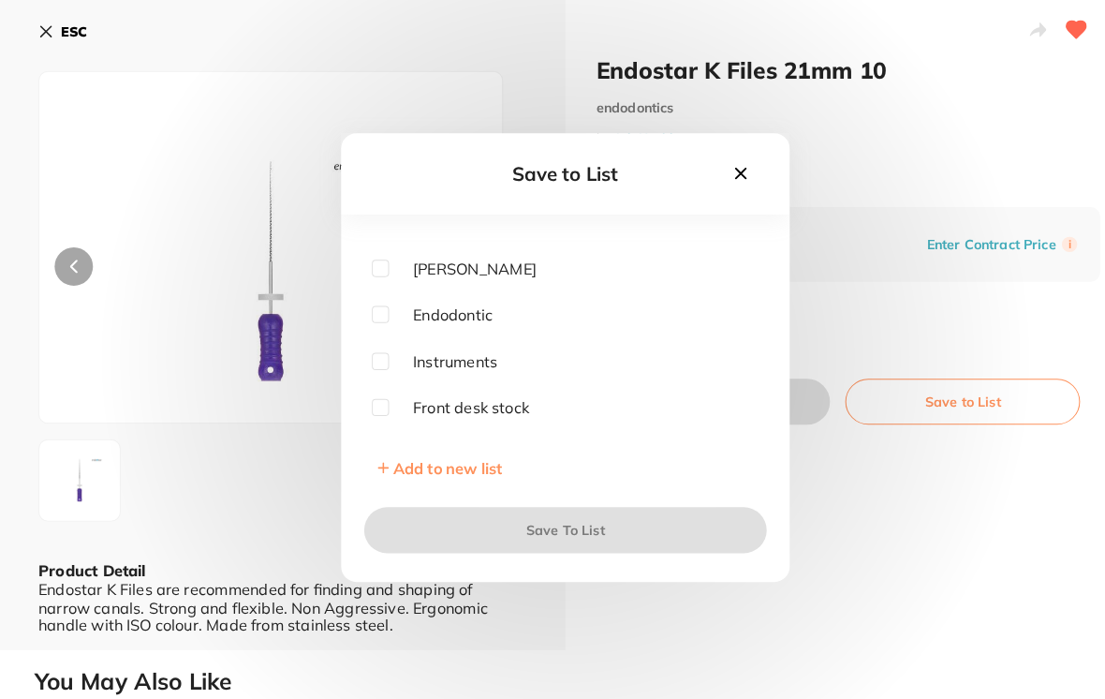
scroll to position [204, 0]
click at [378, 315] on input "checkbox" at bounding box center [371, 308] width 17 height 17
checkbox input "true"
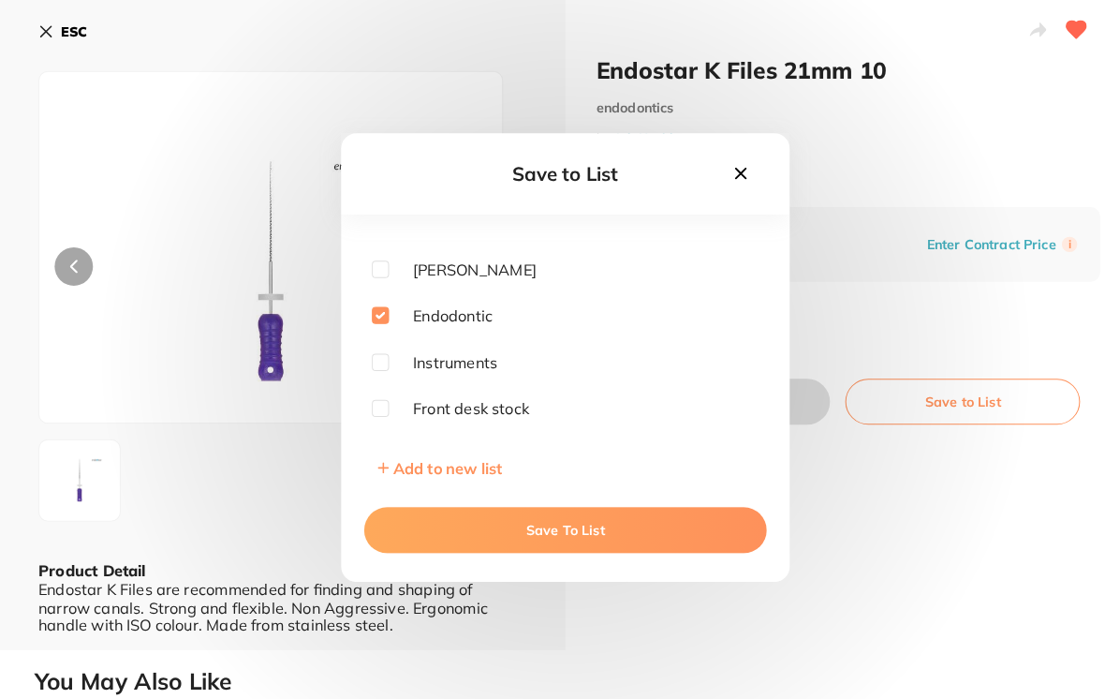
scroll to position [0, 0]
click at [548, 526] on button "Save To List" at bounding box center [552, 518] width 393 height 45
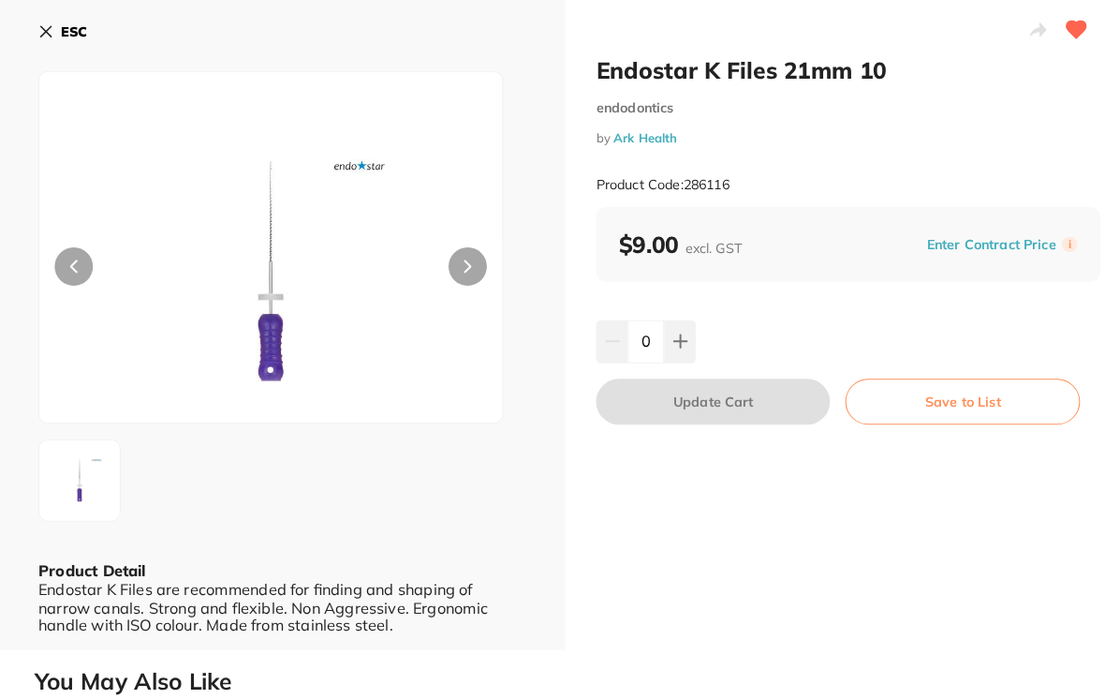
click at [767, 382] on button "Save to List" at bounding box center [941, 392] width 230 height 45
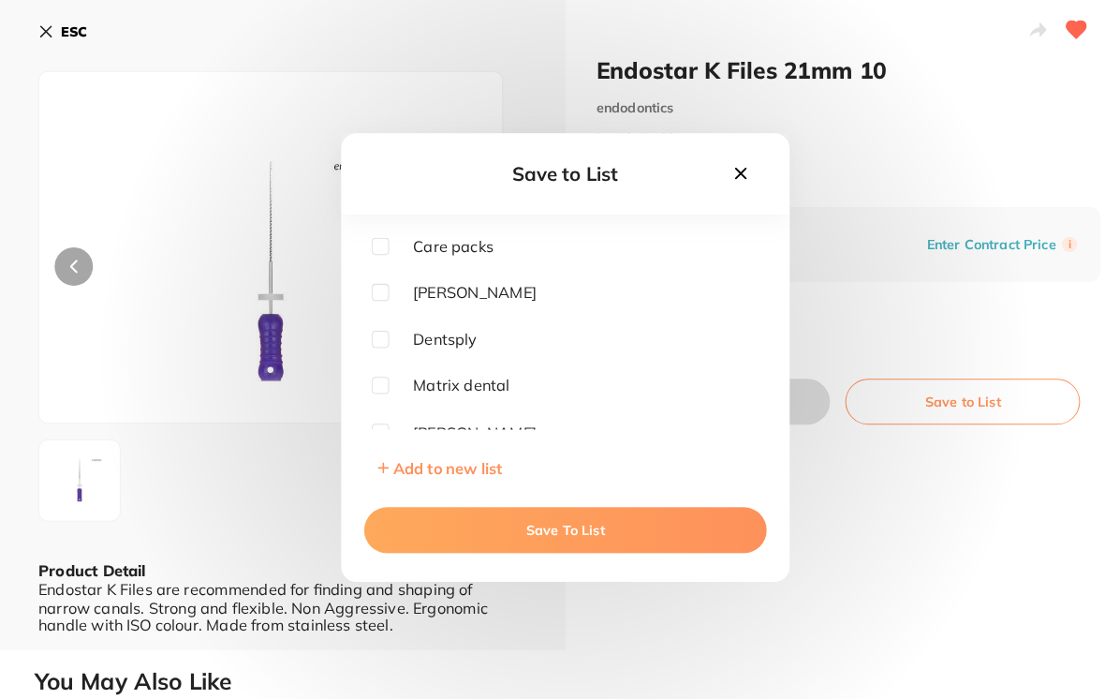
checkbox input "true"
click at [416, 467] on span "Add to new list" at bounding box center [437, 457] width 107 height 19
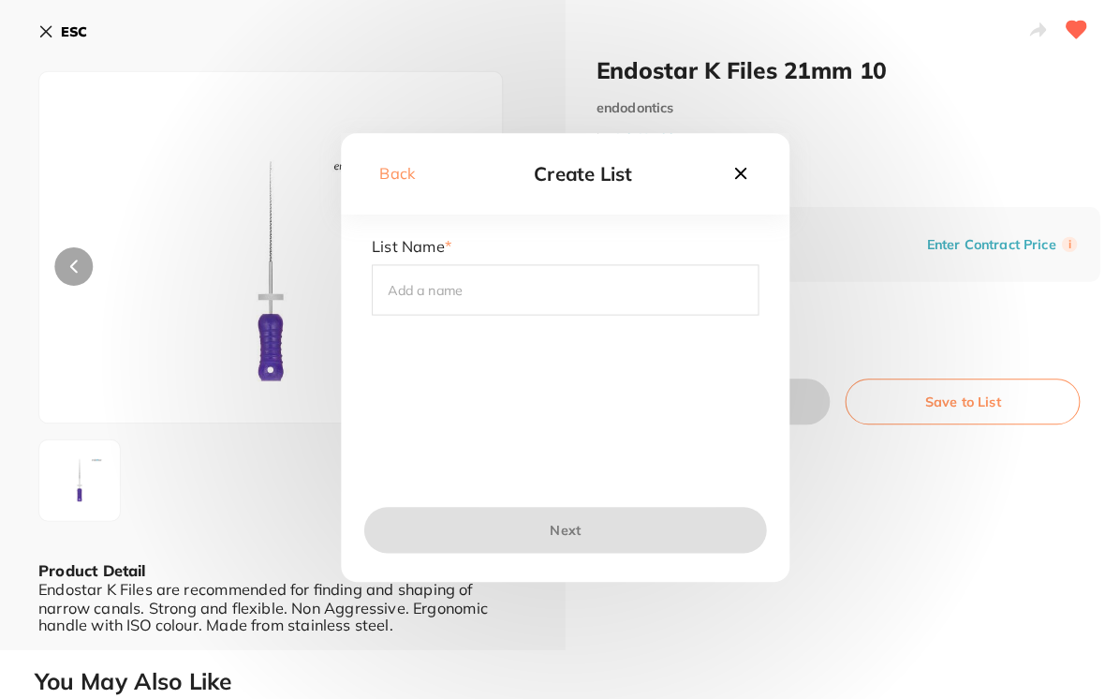
click at [404, 290] on input "text" at bounding box center [552, 283] width 378 height 49
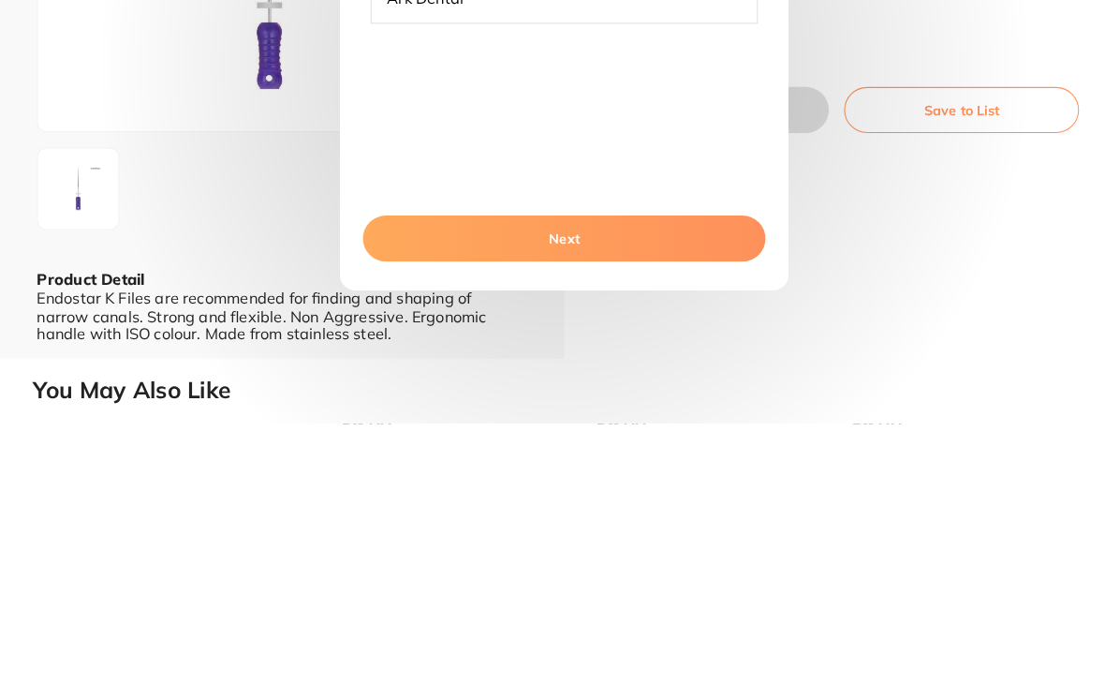
type input "Ark Dental"
click at [566, 496] on button "Next" at bounding box center [552, 518] width 393 height 45
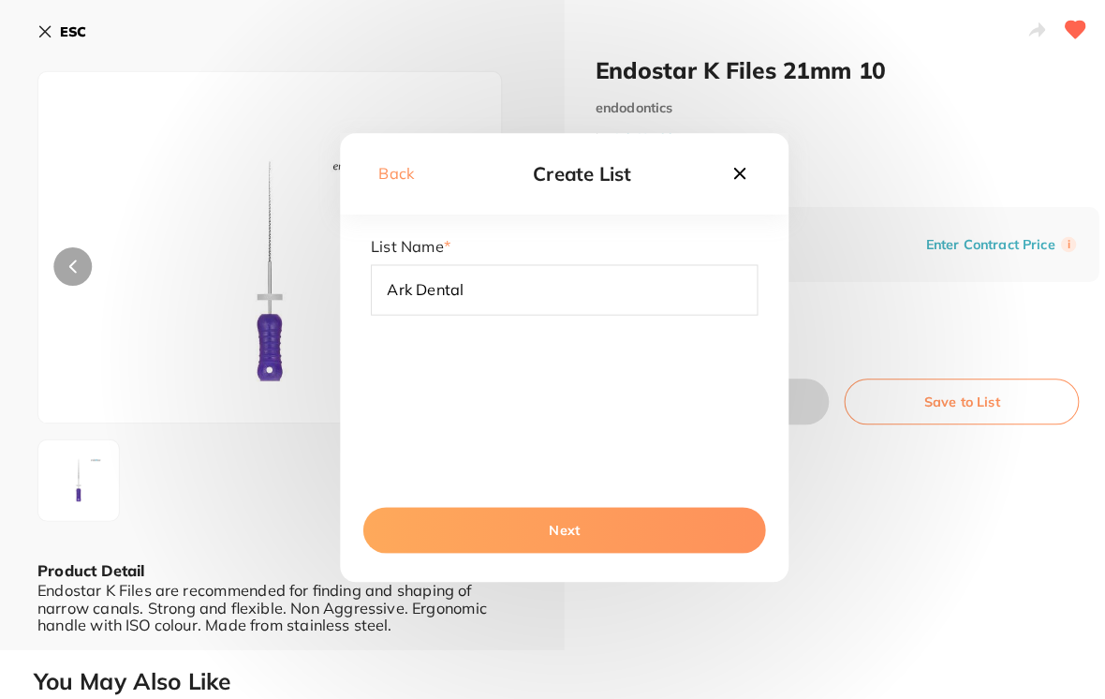
click at [549, 525] on button "Next" at bounding box center [552, 518] width 393 height 45
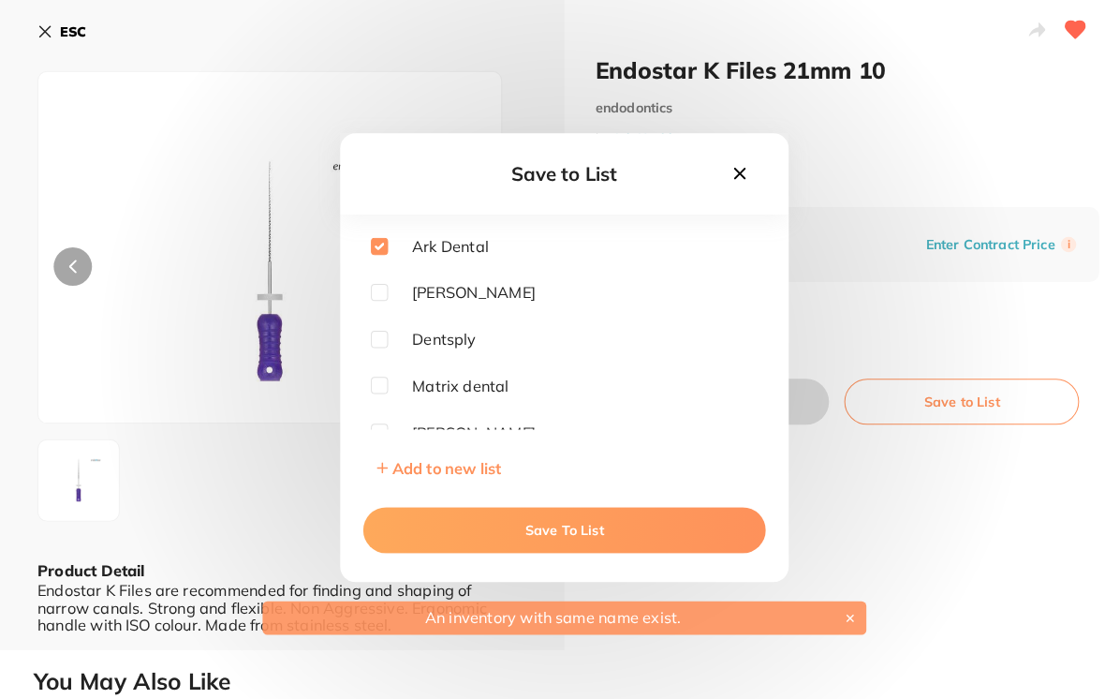
scroll to position [0, 0]
click at [540, 524] on button "Save To List" at bounding box center [552, 518] width 393 height 45
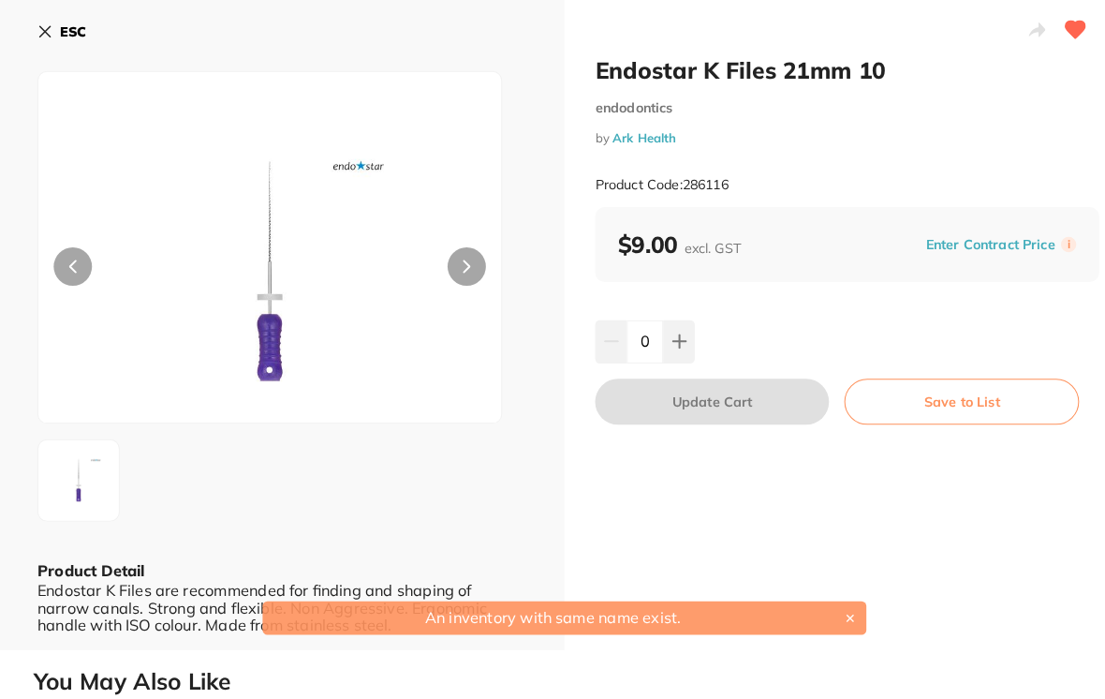
scroll to position [2, 0]
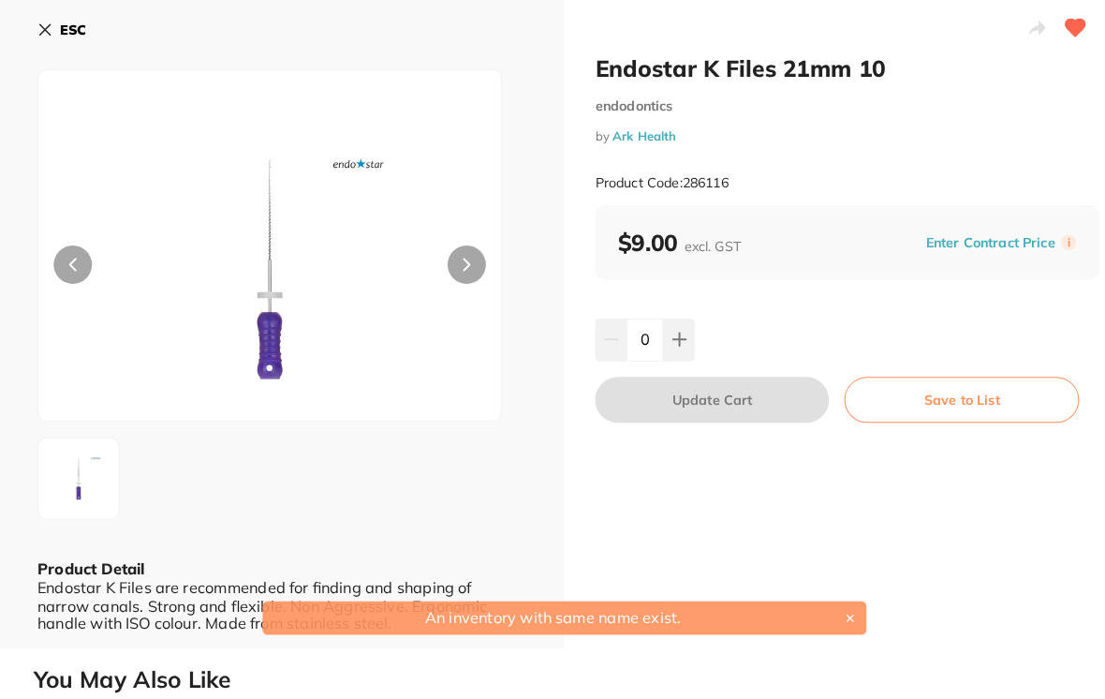
click at [767, 379] on button "Save to List" at bounding box center [941, 390] width 230 height 45
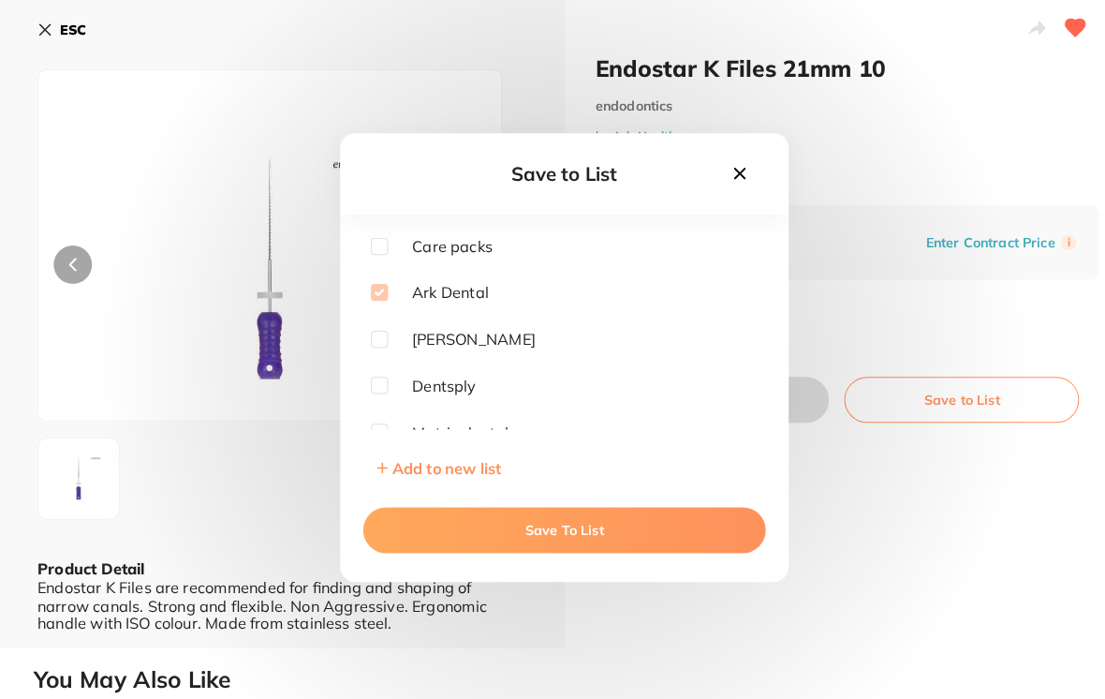
scroll to position [0, 0]
click at [549, 521] on button "Save To List" at bounding box center [552, 518] width 393 height 45
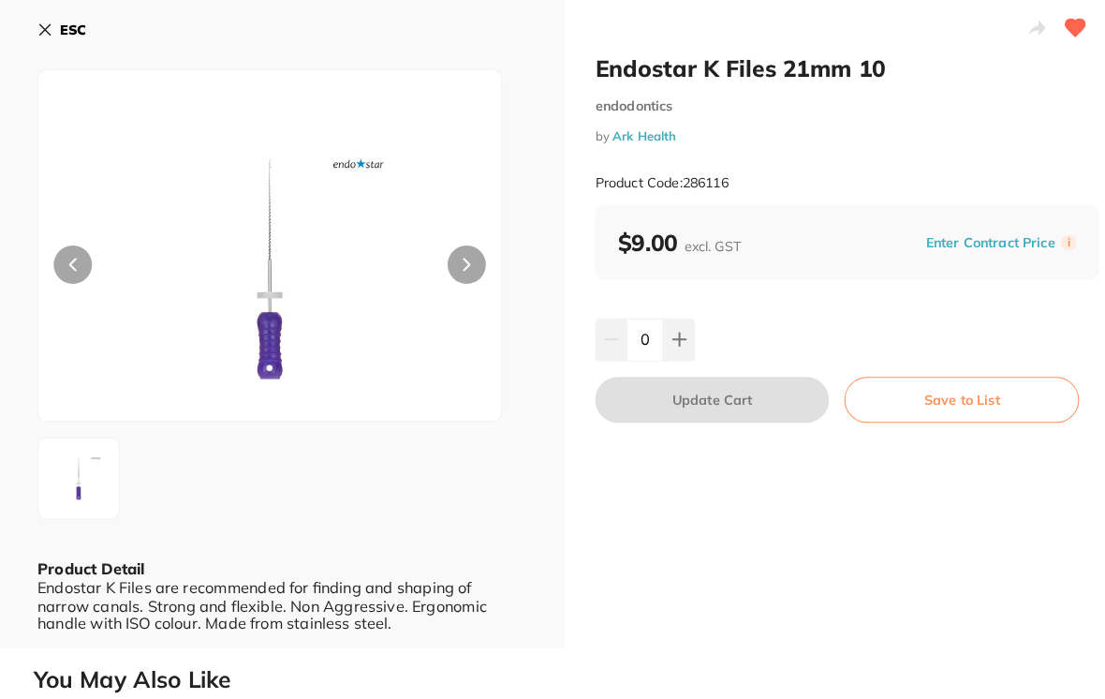
click at [667, 320] on button at bounding box center [664, 331] width 31 height 41
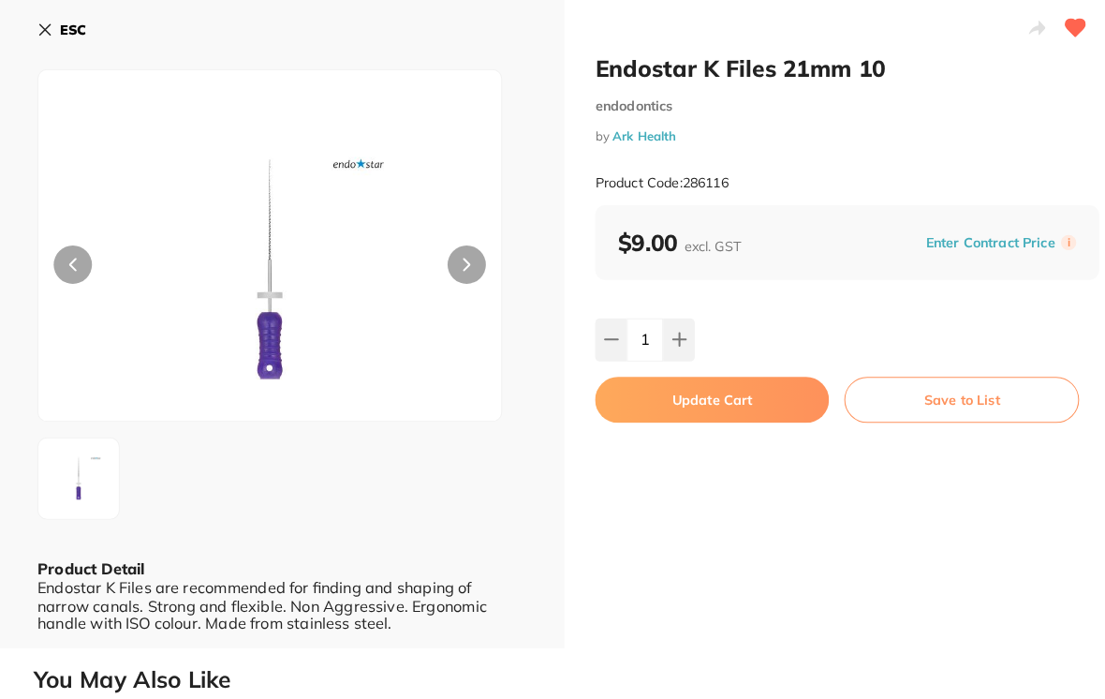
click at [676, 330] on button at bounding box center [664, 331] width 31 height 41
click at [676, 329] on button at bounding box center [664, 331] width 31 height 41
click at [667, 314] on button at bounding box center [664, 331] width 31 height 41
click at [666, 313] on button at bounding box center [664, 331] width 31 height 41
click at [666, 320] on button at bounding box center [664, 331] width 31 height 41
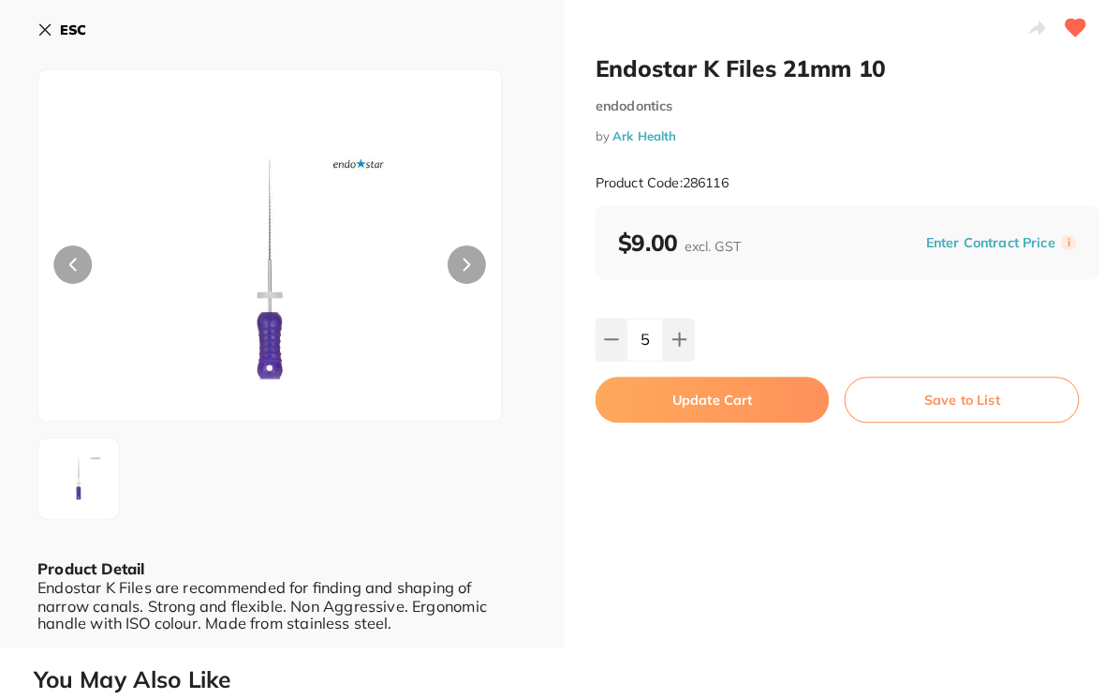
type input "6"
click at [690, 378] on button "Update Cart" at bounding box center [697, 390] width 229 height 45
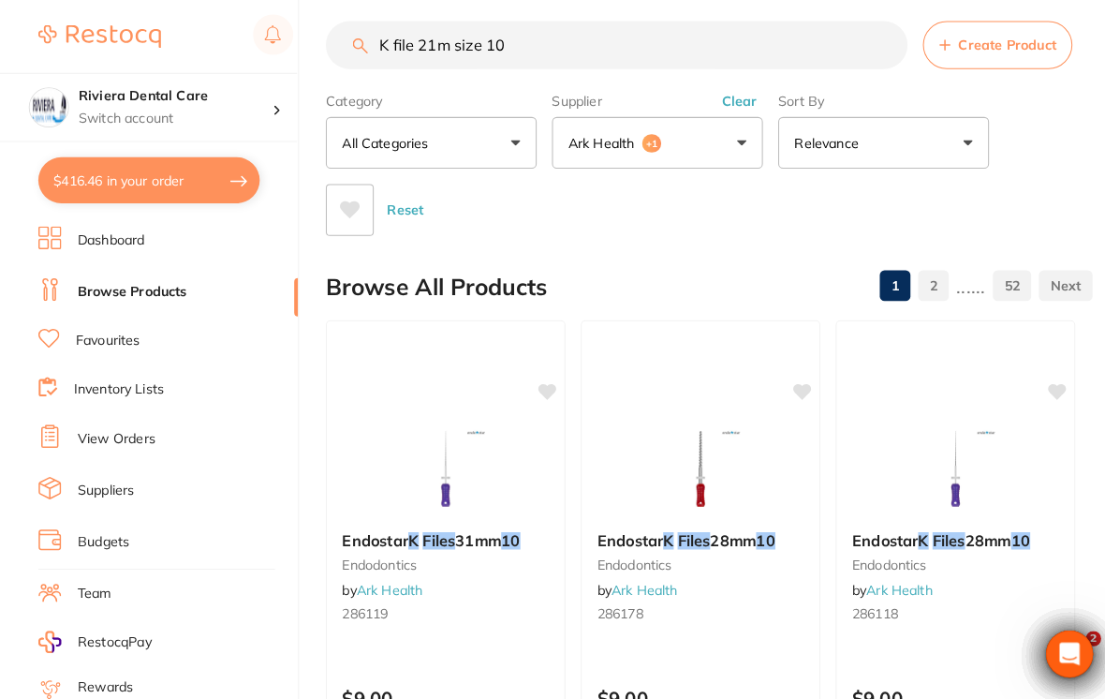
scroll to position [174, 0]
click at [400, 50] on input "K file 21m size 10" at bounding box center [603, 44] width 569 height 47
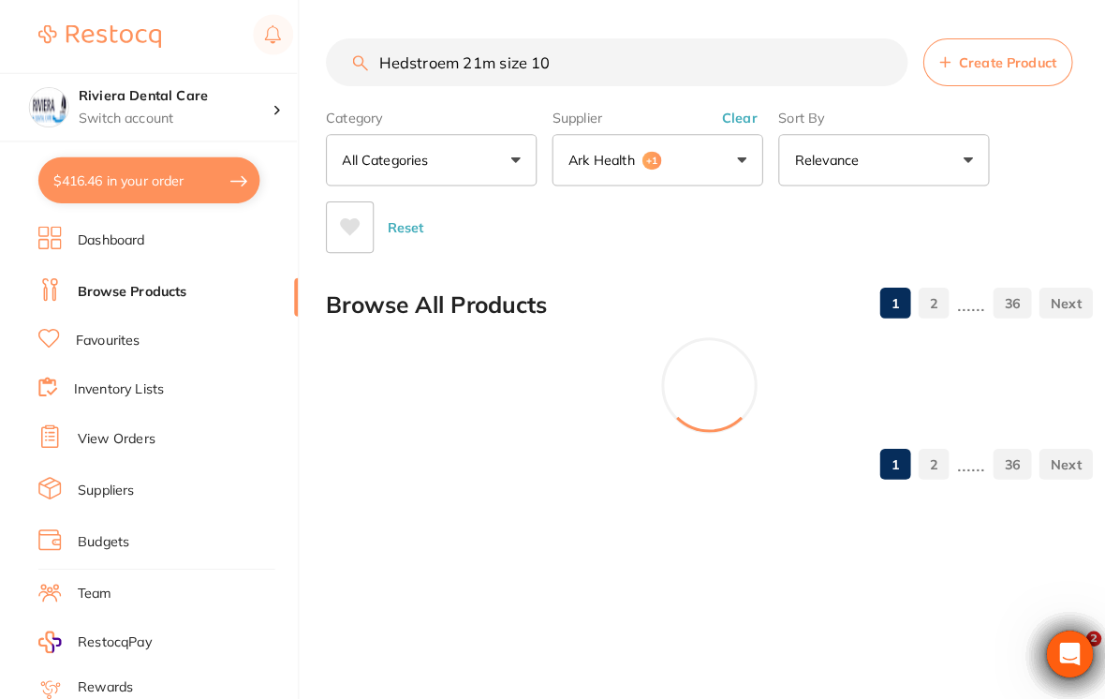
scroll to position [0, 0]
click at [559, 37] on input "Hedstroem 21m size 10" at bounding box center [603, 60] width 569 height 47
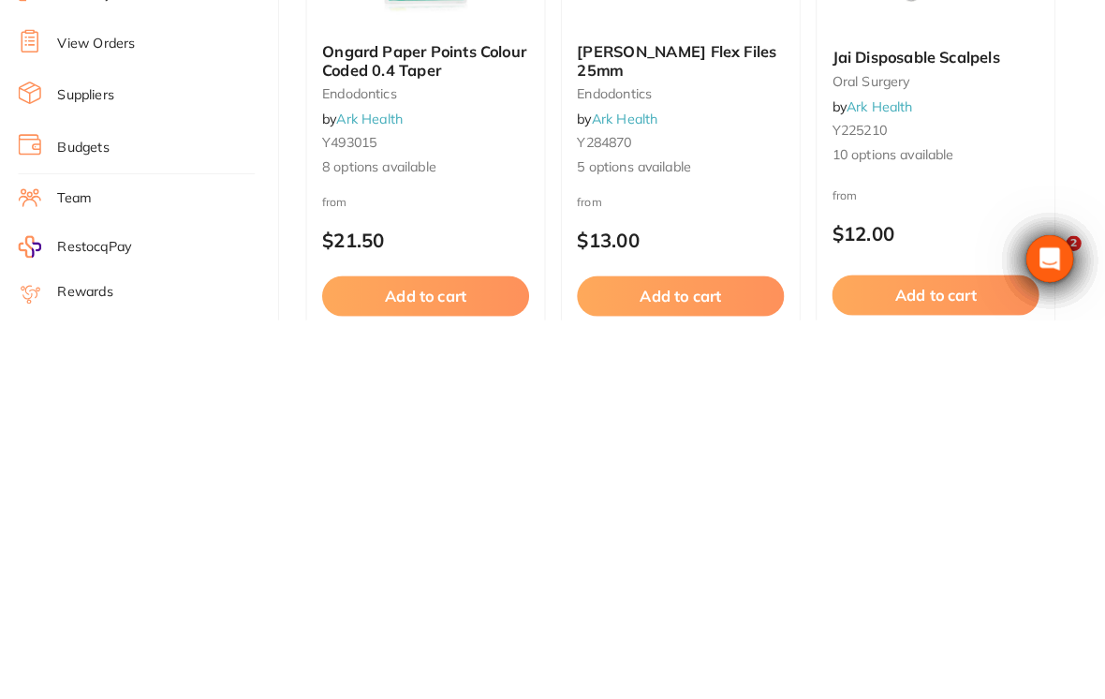
scroll to position [1249, 0]
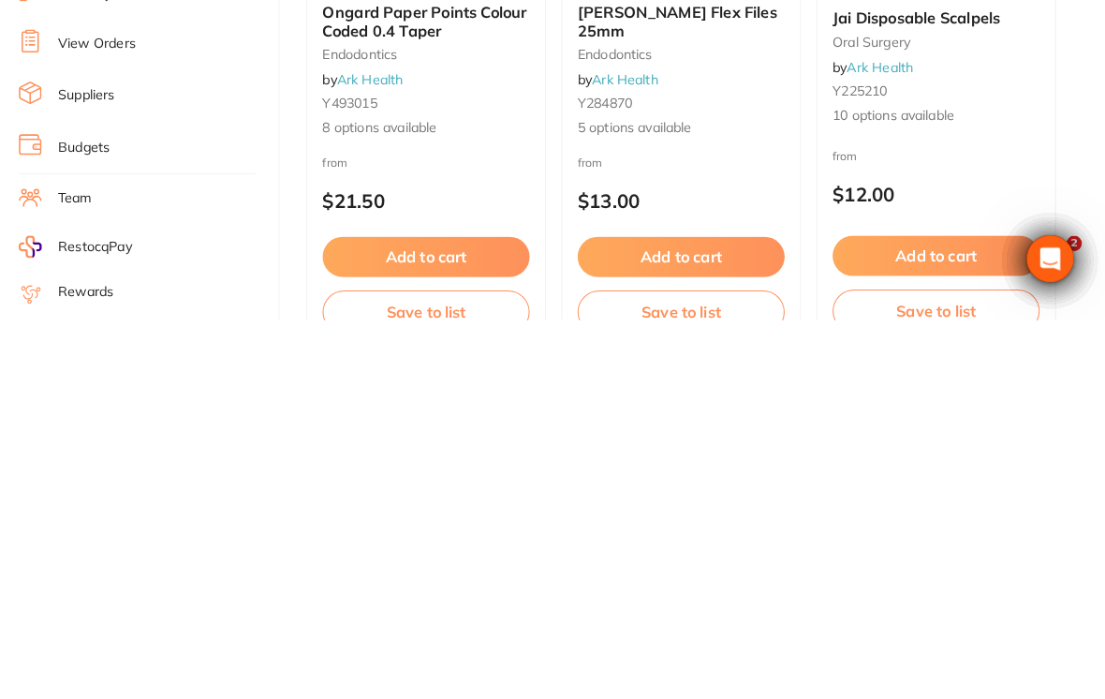
click at [1057, 127] on main "Hedstroem 21m size 15 Create Product Category All Categories All Categories ana…" at bounding box center [712, 64] width 787 height 2627
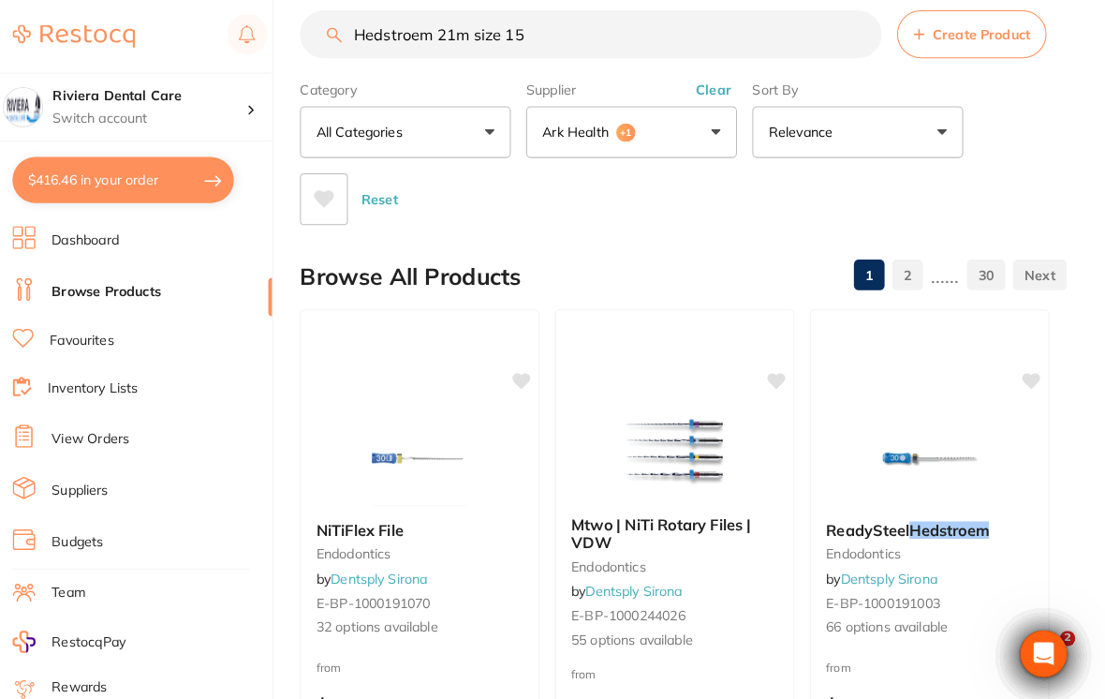
scroll to position [0, 0]
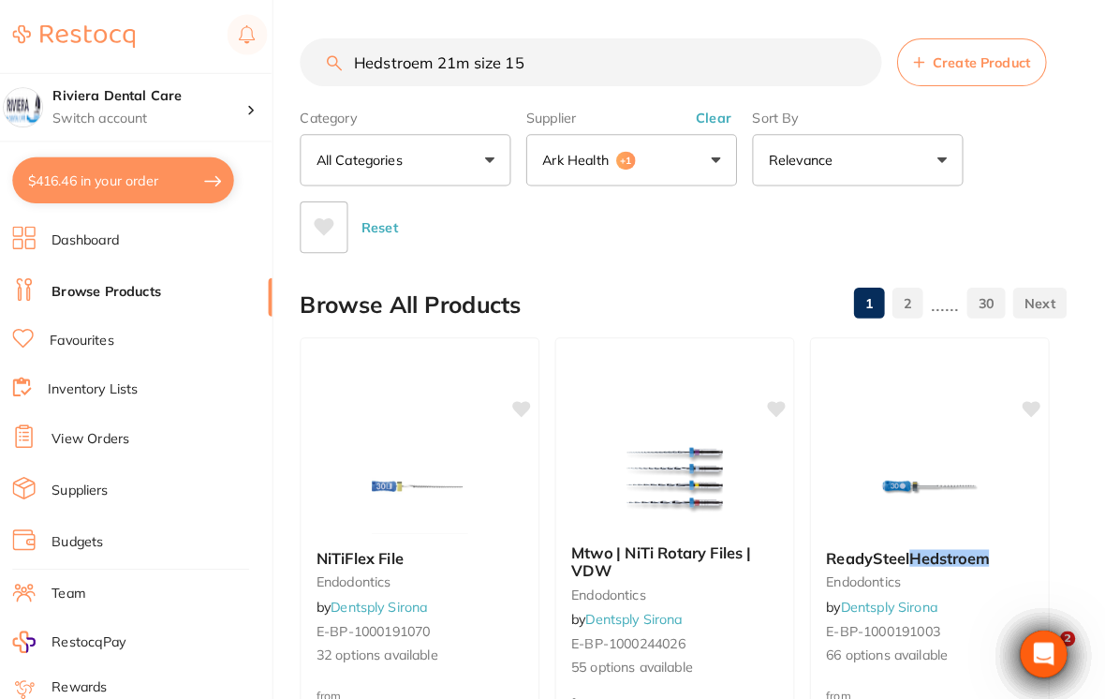
click at [384, 59] on input "Hedstroem 21m size 15" at bounding box center [603, 60] width 569 height 47
click at [409, 58] on input "Hedstroem 21m size 15" at bounding box center [603, 60] width 569 height 47
click at [994, 192] on div "Reset" at bounding box center [686, 215] width 734 height 66
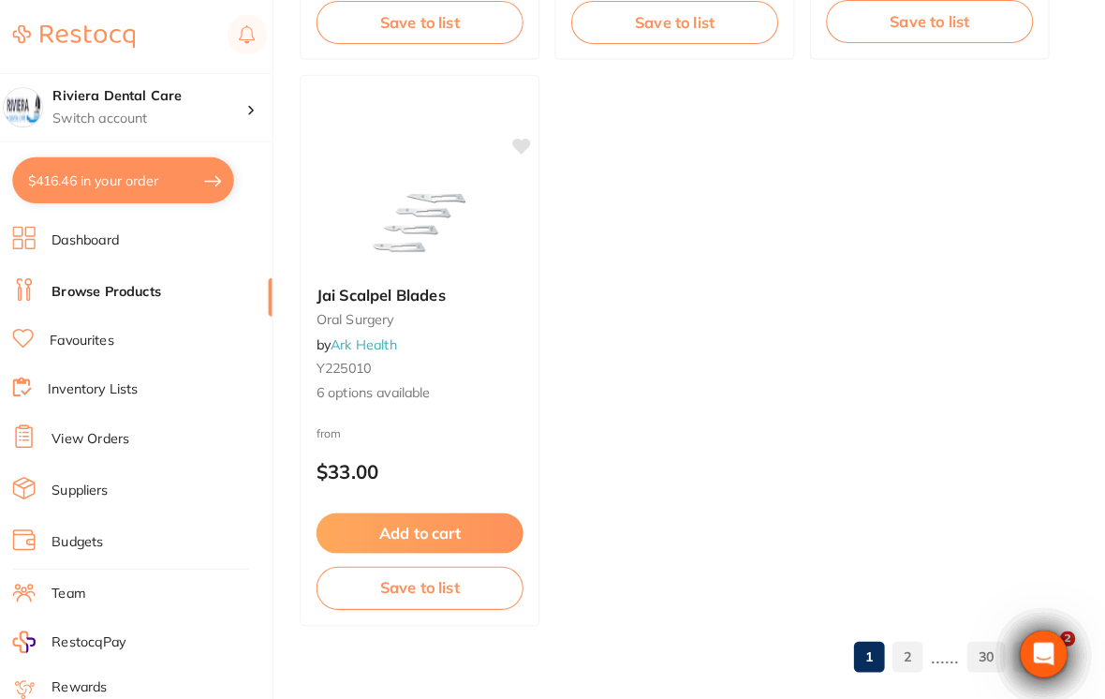
click at [898, 633] on link "2" at bounding box center [913, 641] width 30 height 37
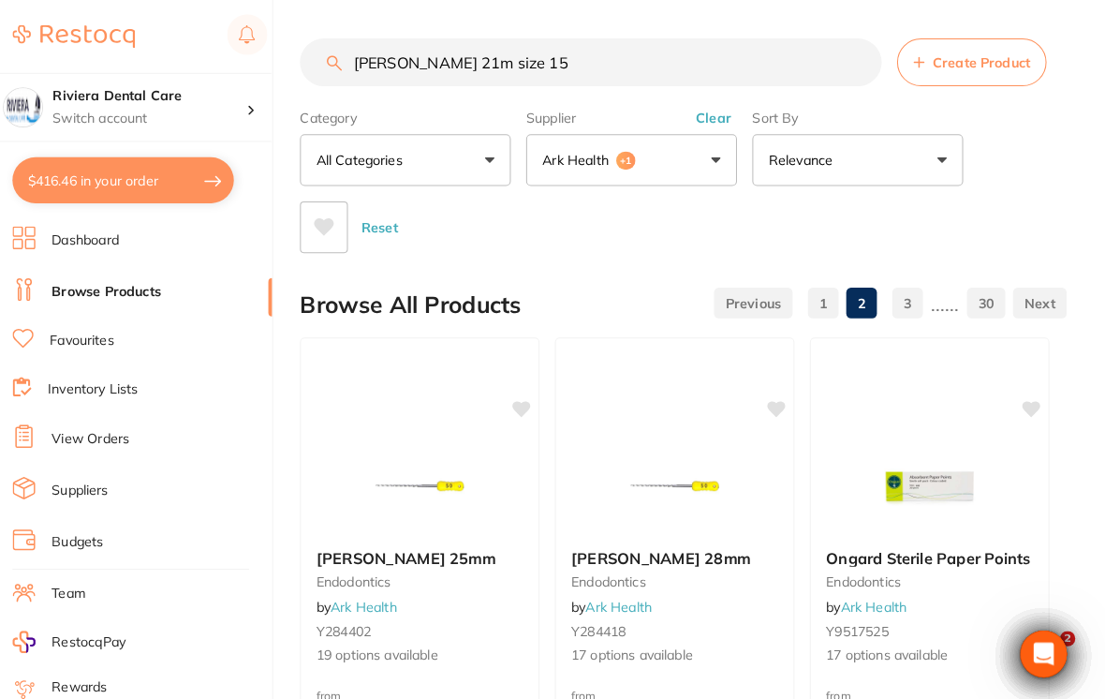
click at [528, 56] on input "[PERSON_NAME] 21m size 15" at bounding box center [603, 60] width 569 height 47
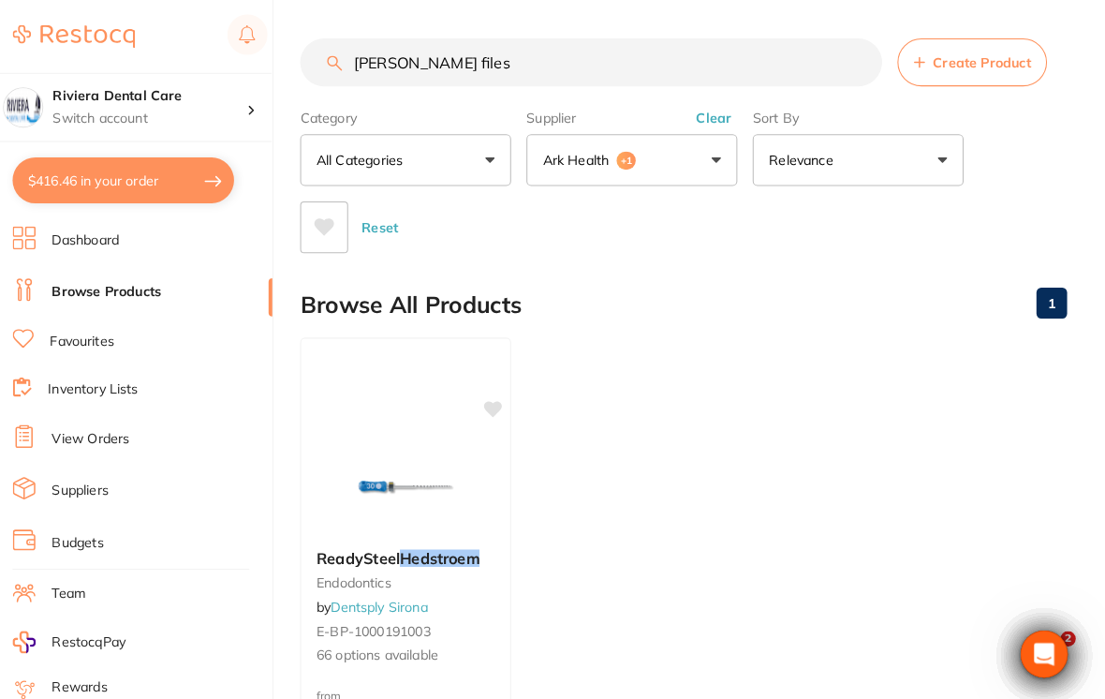
type input "[PERSON_NAME] files"
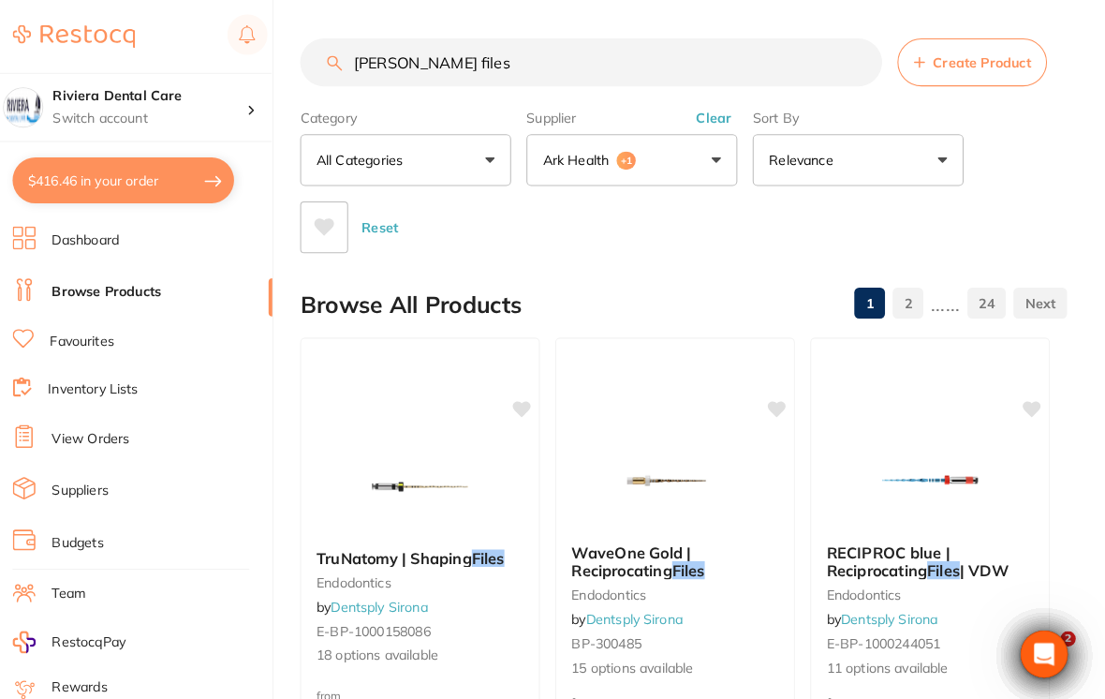
click at [963, 216] on div "Reset" at bounding box center [686, 215] width 734 height 66
click at [81, 326] on link "Favourites" at bounding box center [105, 333] width 63 height 19
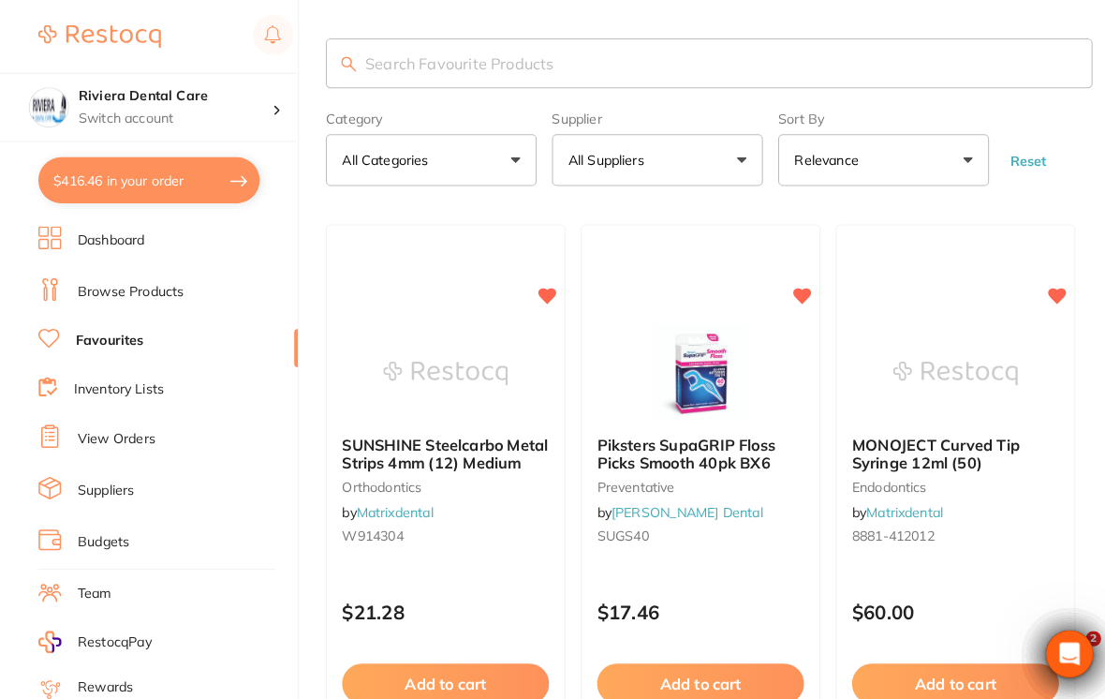
click at [493, 156] on button "All Categories" at bounding box center [422, 156] width 206 height 51
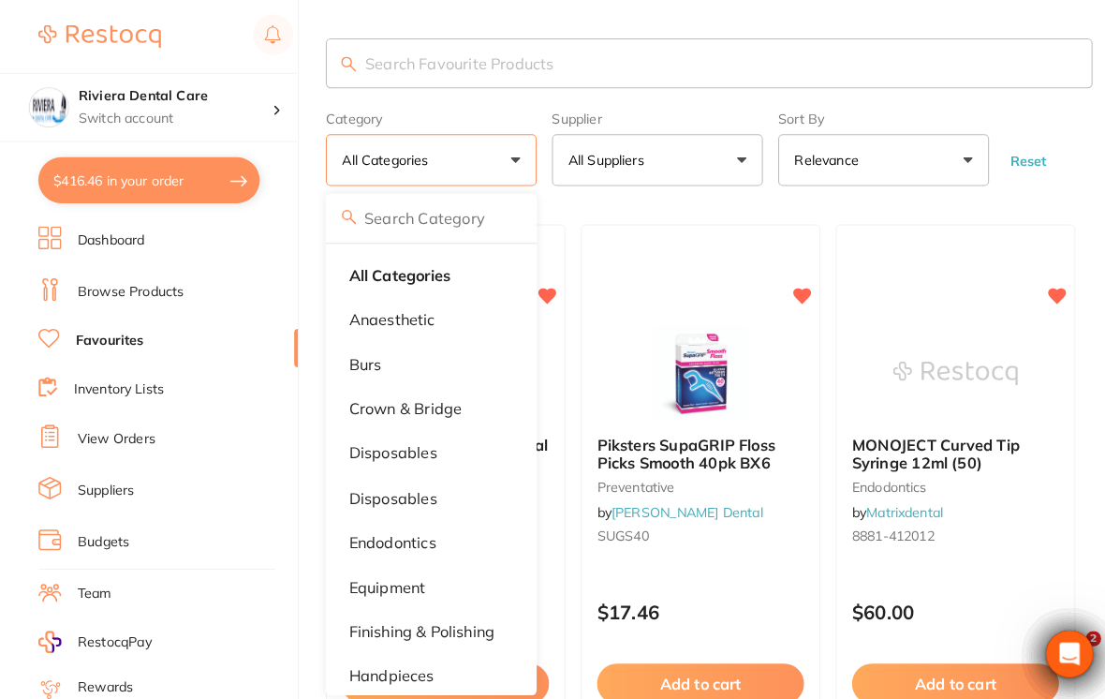
click at [380, 533] on p "endodontics" at bounding box center [383, 529] width 85 height 17
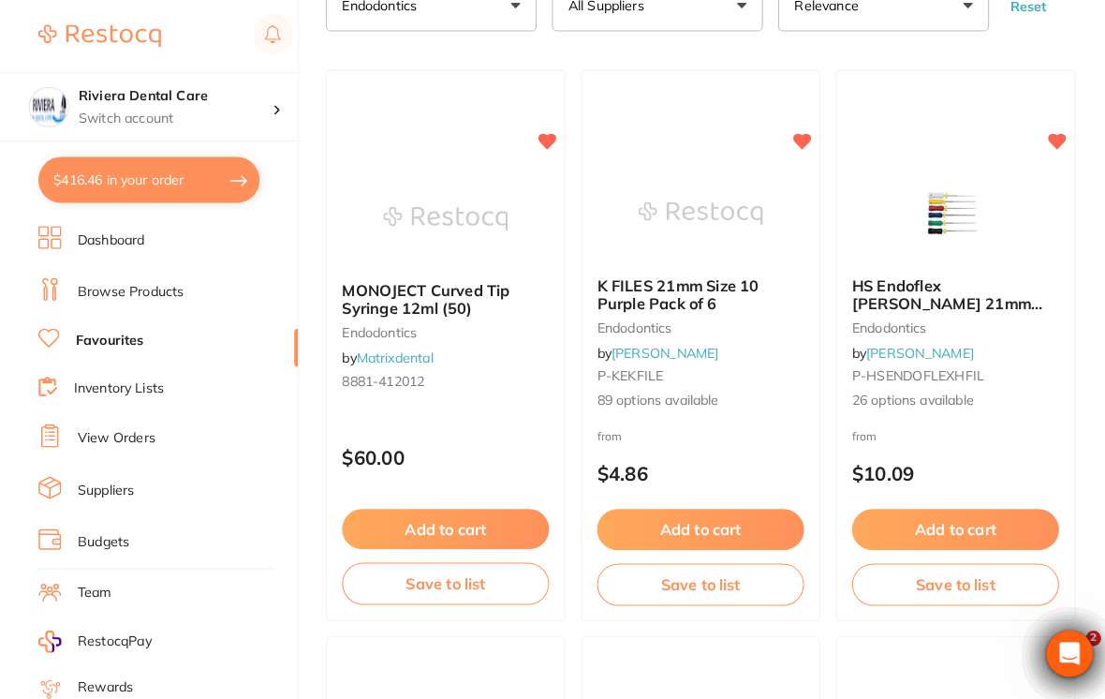
scroll to position [152, 0]
click at [936, 512] on button "Add to cart" at bounding box center [934, 516] width 202 height 39
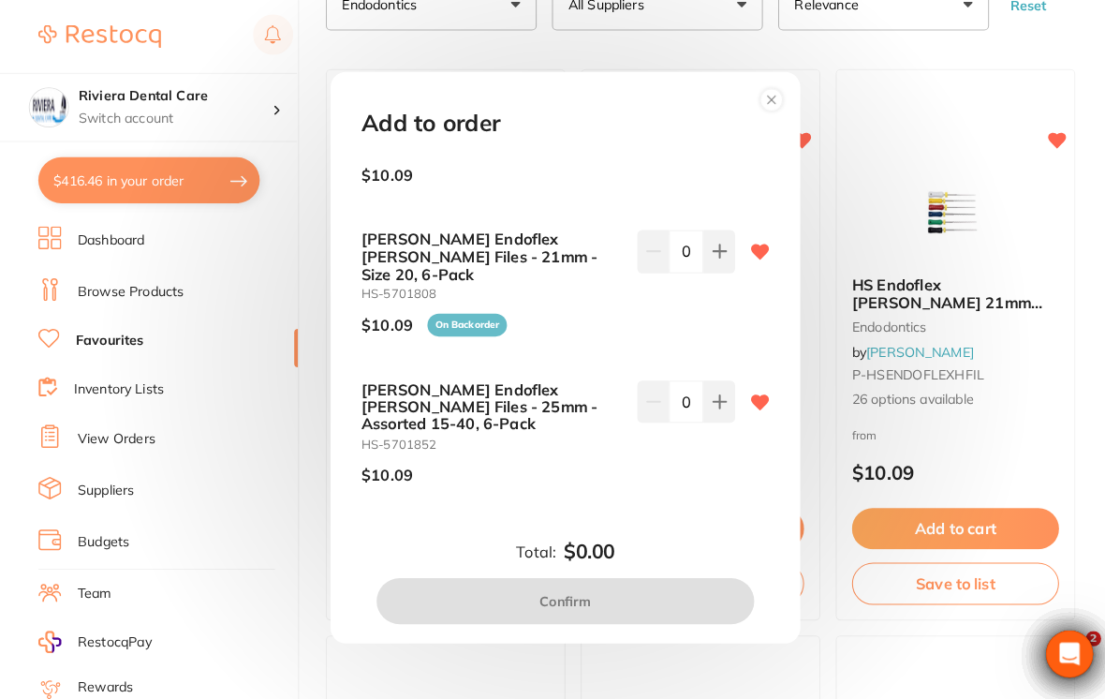
scroll to position [515, 0]
click at [744, 386] on icon at bounding box center [743, 393] width 18 height 15
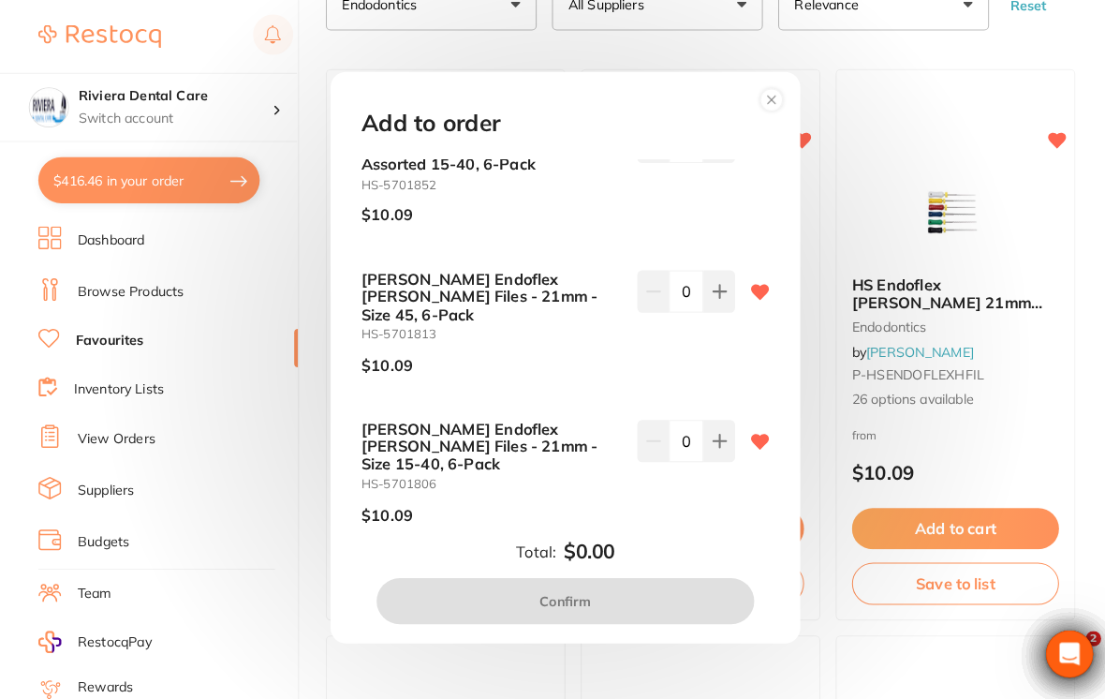
scroll to position [811, 0]
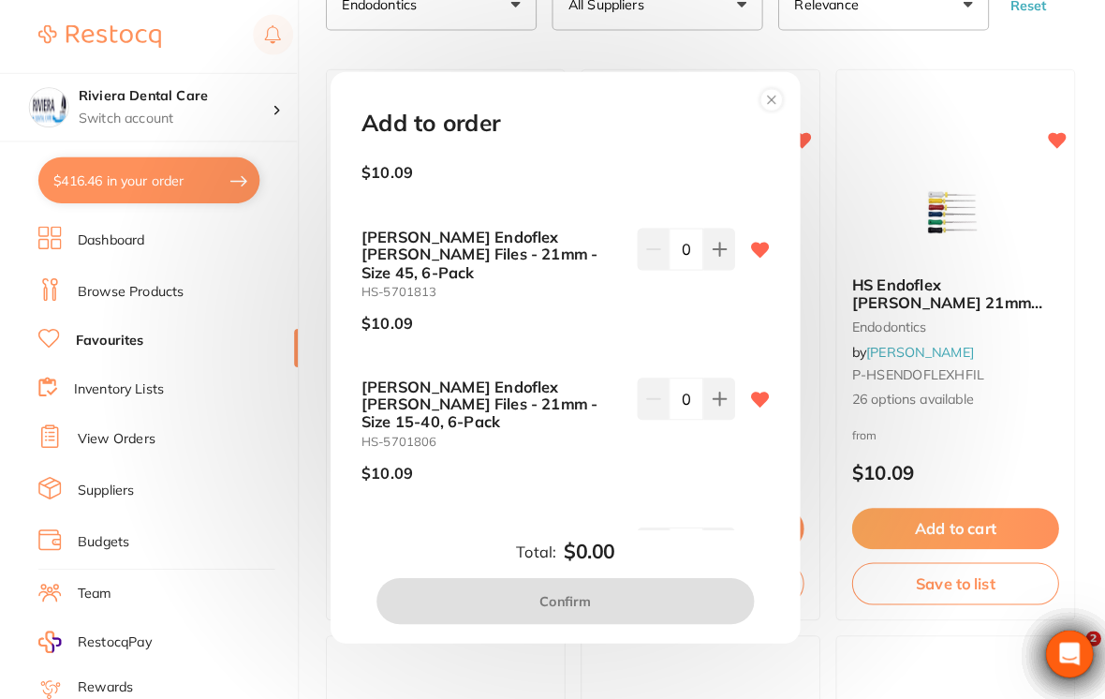
click at [744, 383] on icon at bounding box center [743, 390] width 18 height 15
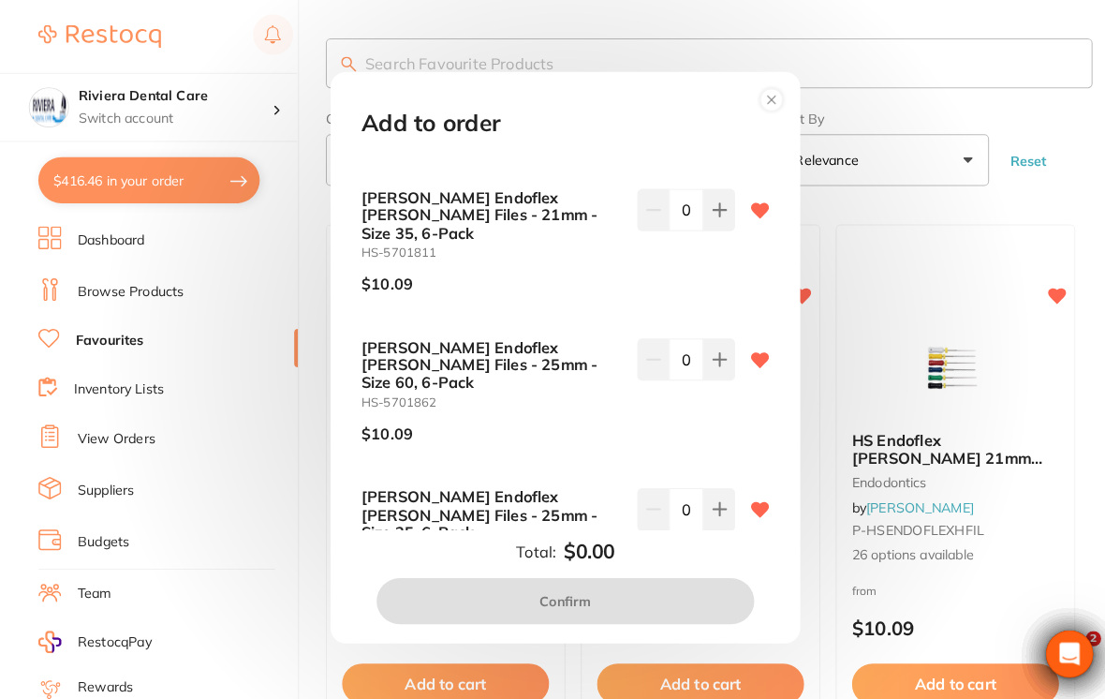
scroll to position [1560, 0]
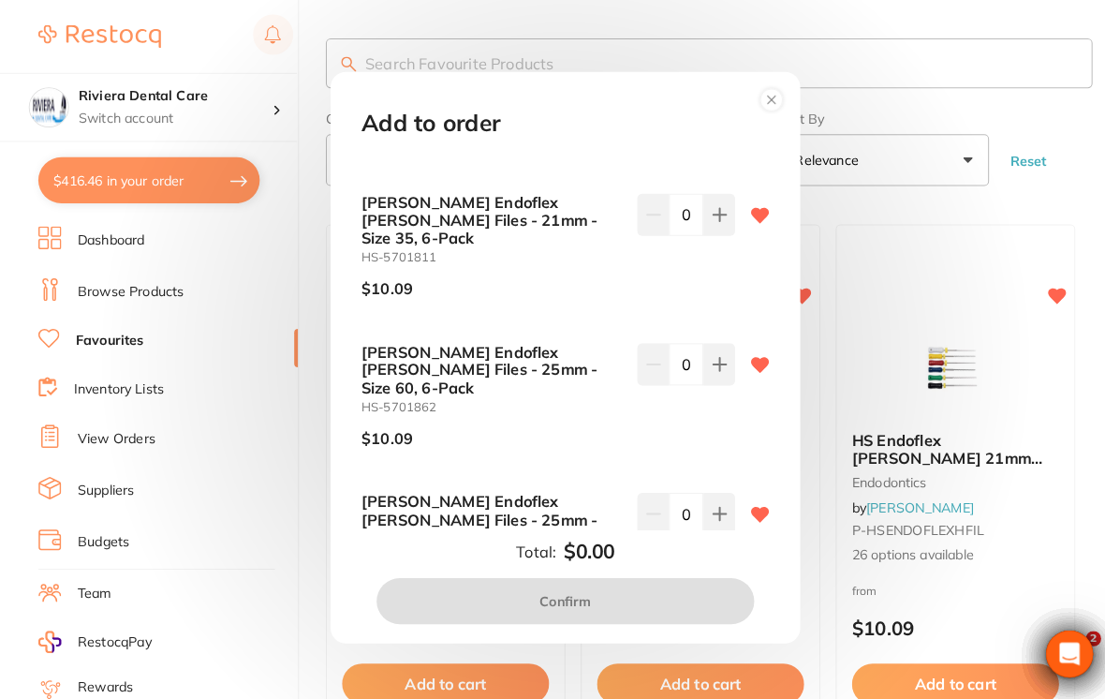
click at [894, 45] on div "Add to order [PERSON_NAME] Endoflex [PERSON_NAME] Files - 21mm - Size 60, 6-Pac…" at bounding box center [552, 349] width 1105 height 699
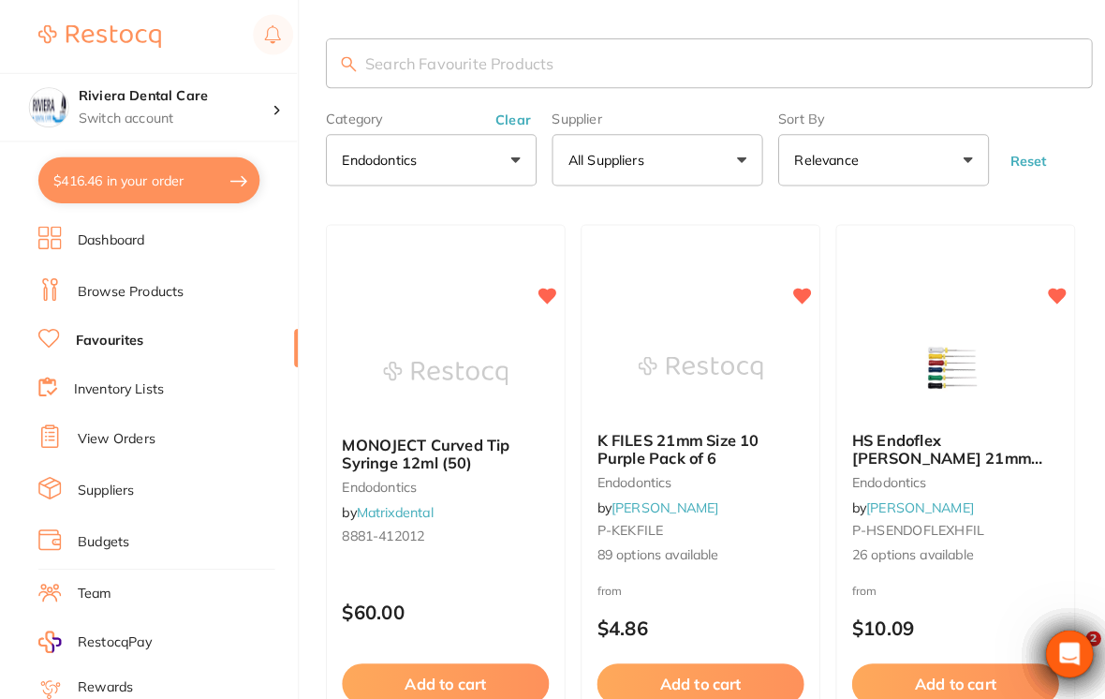
scroll to position [0, 0]
click at [109, 280] on link "Browse Products" at bounding box center [128, 285] width 104 height 19
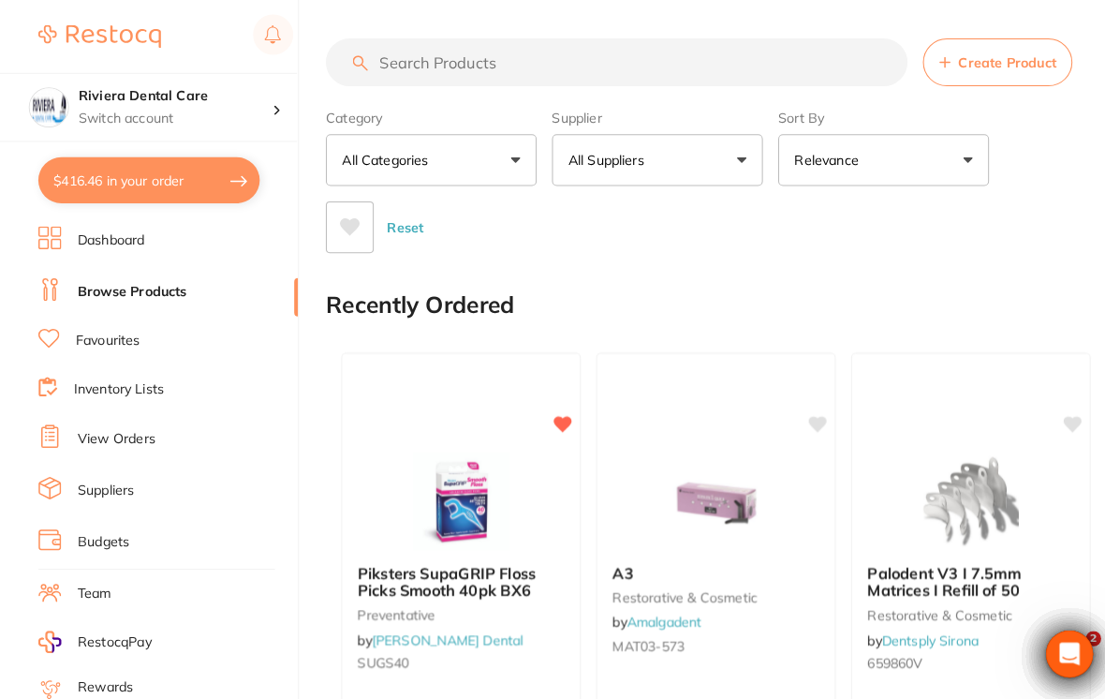
click at [384, 50] on input "search" at bounding box center [603, 60] width 569 height 47
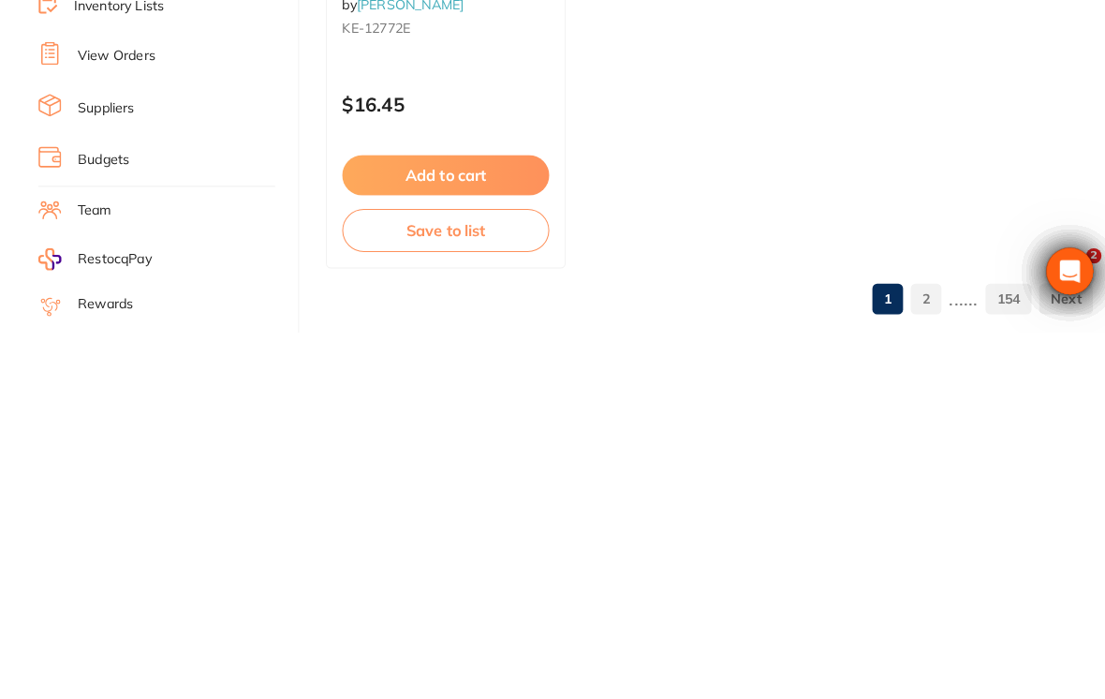
scroll to position [1930, 0]
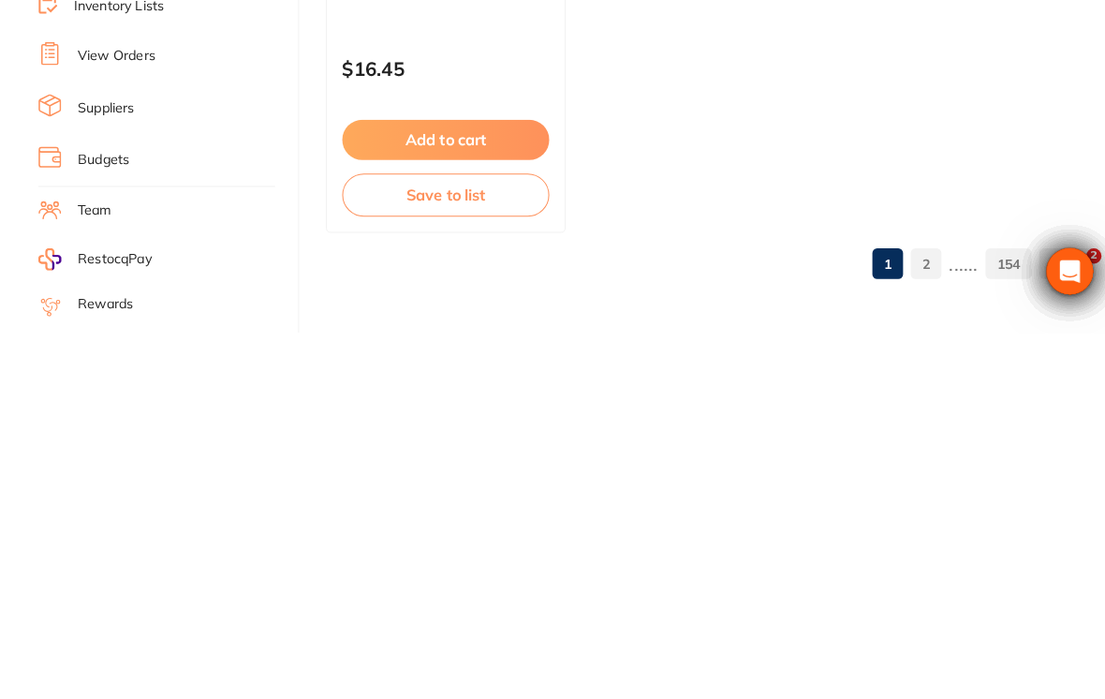
click at [906, 613] on link "2" at bounding box center [905, 631] width 30 height 37
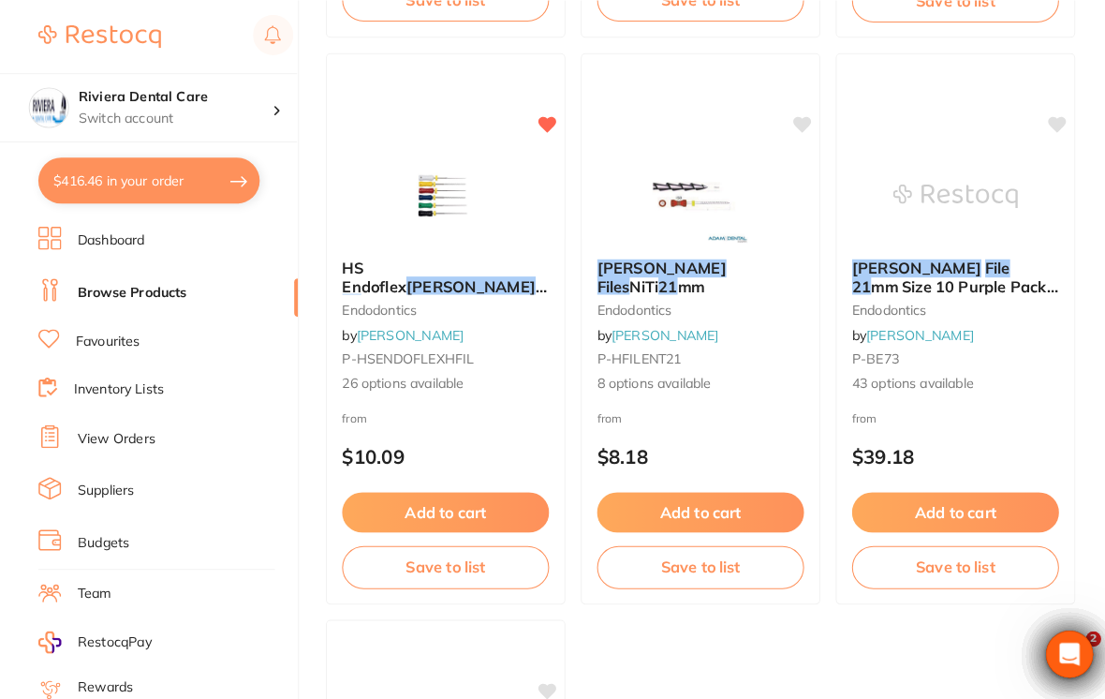
scroll to position [1385, 0]
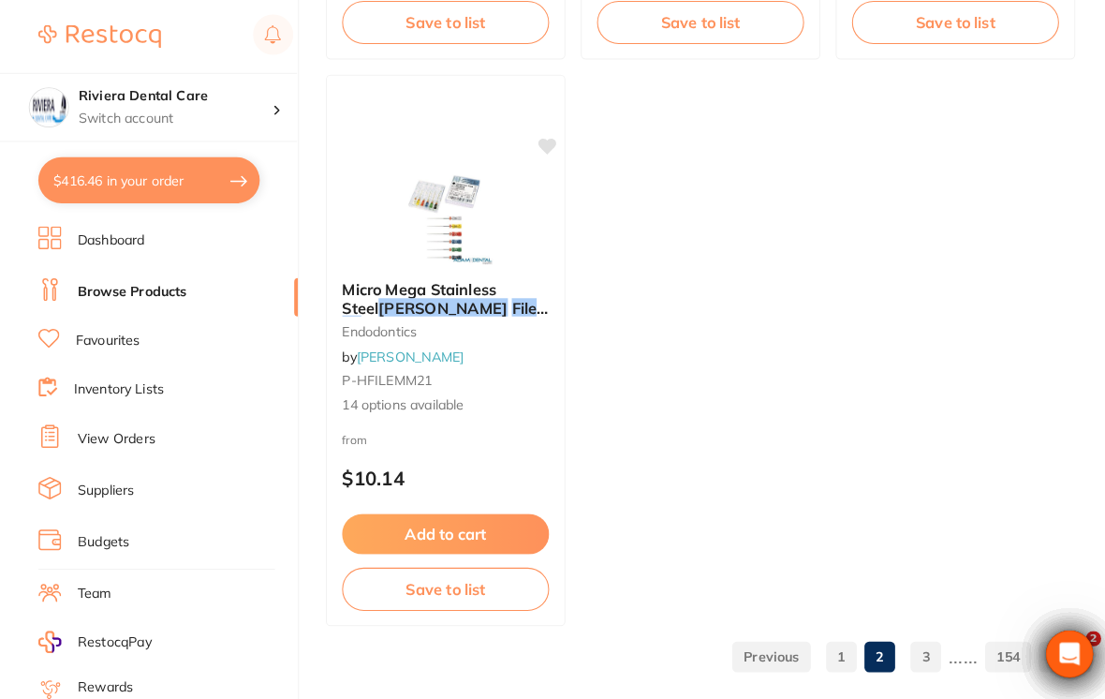
click at [912, 638] on link "3" at bounding box center [905, 641] width 30 height 37
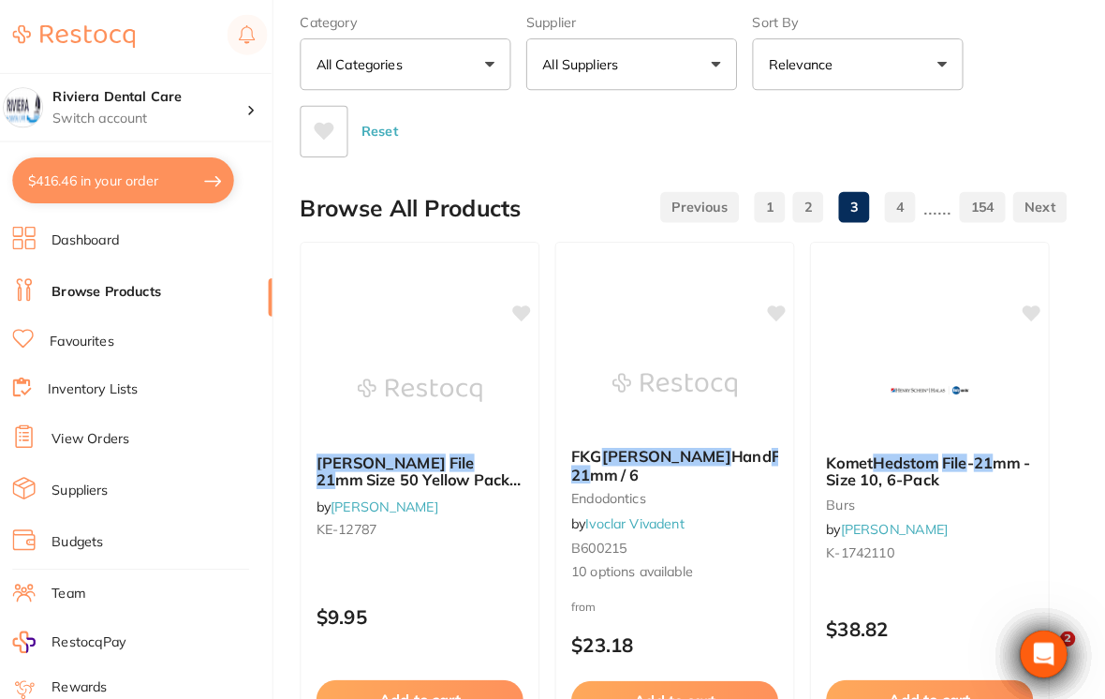
scroll to position [0, 0]
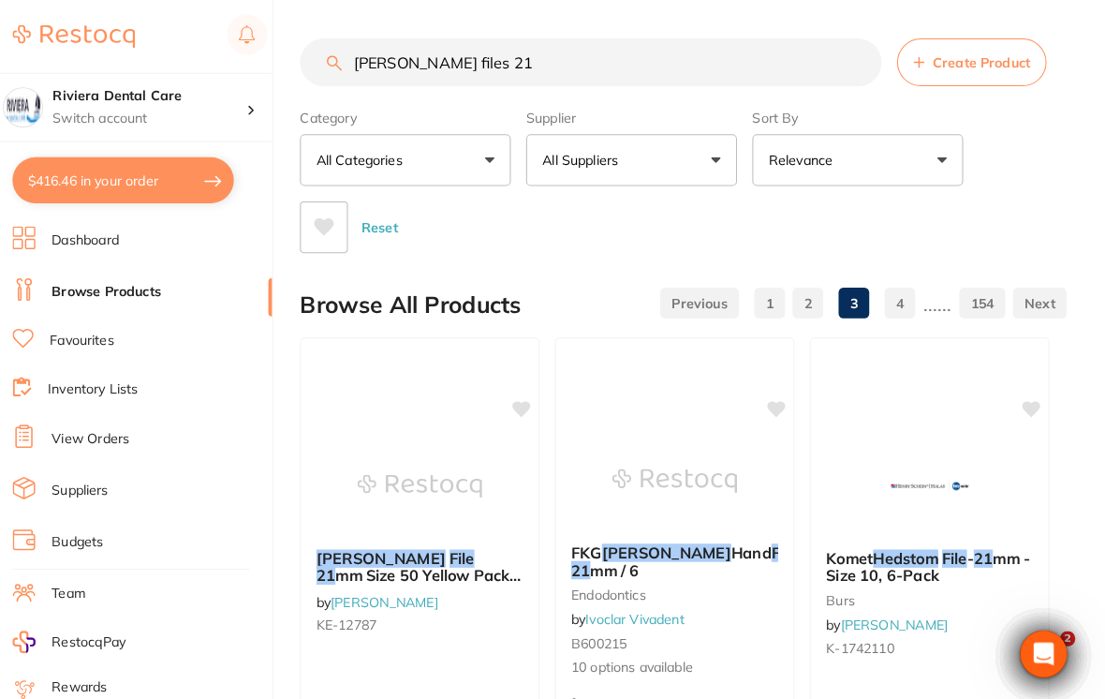
click at [518, 51] on input "[PERSON_NAME] files 21" at bounding box center [603, 60] width 569 height 47
click at [501, 65] on input "[PERSON_NAME] files 21" at bounding box center [603, 60] width 569 height 47
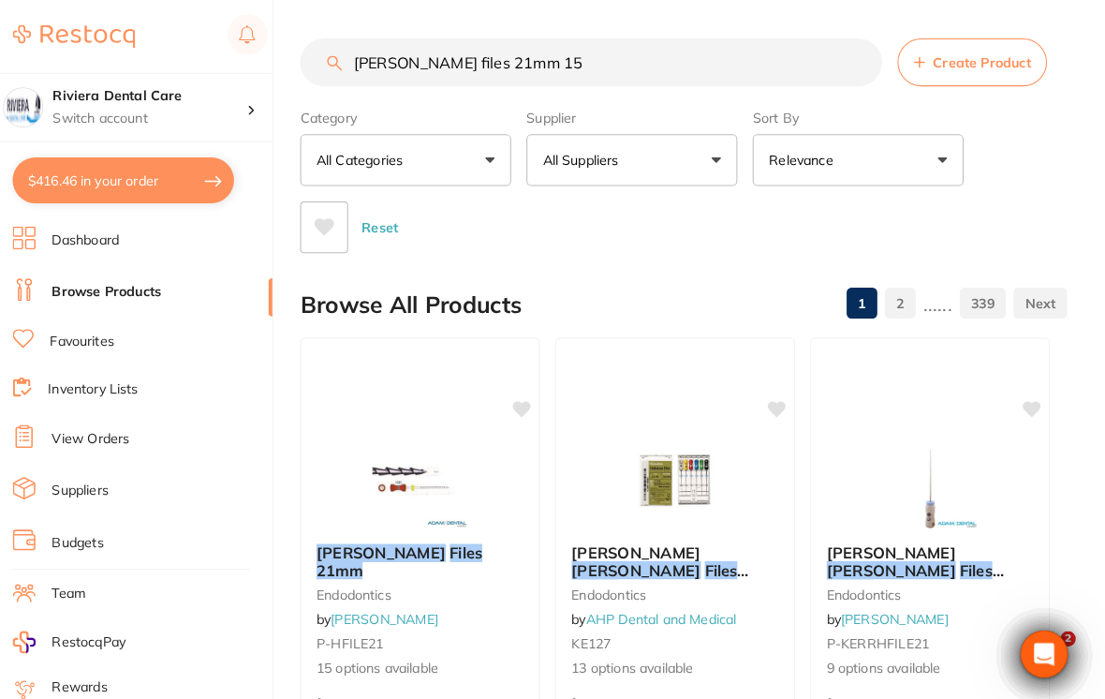
type input "[PERSON_NAME] files 21mm 15"
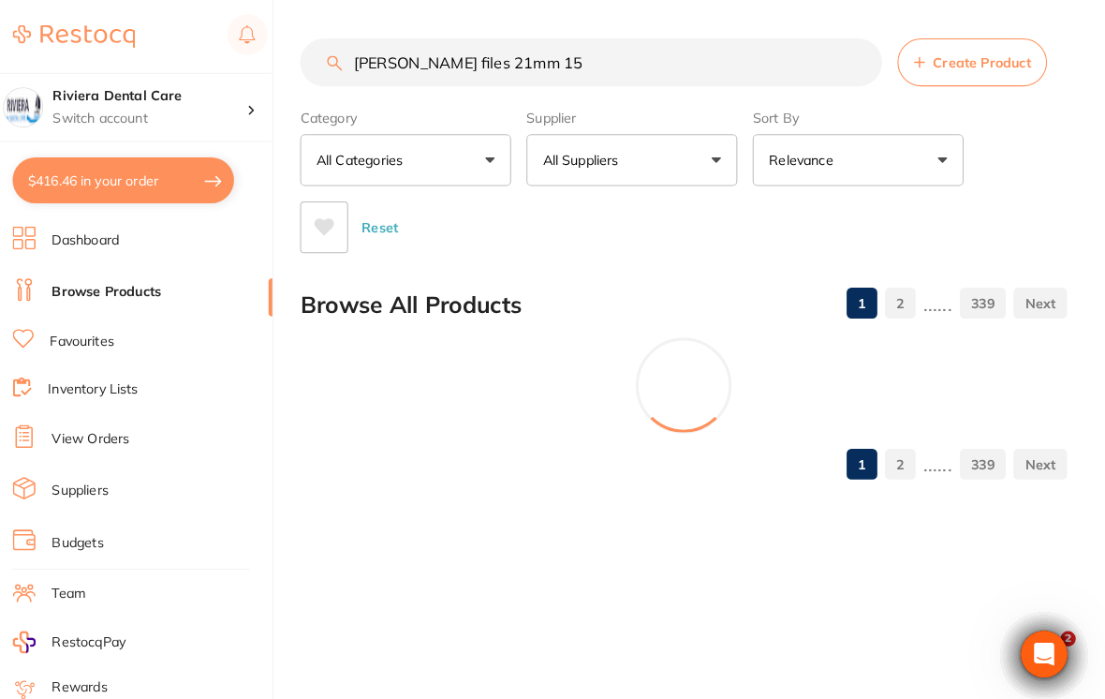
click at [1016, 157] on div "Category All Categories All Categories anaesthetic articulating burs CAD/CAM cr…" at bounding box center [693, 173] width 749 height 148
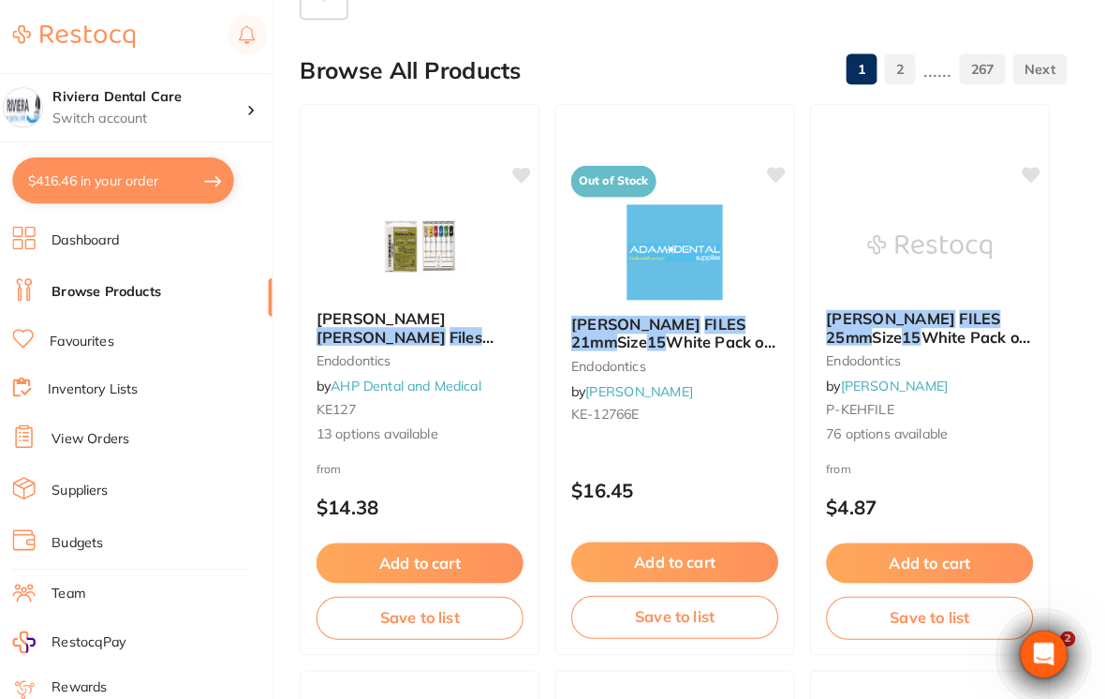
scroll to position [237, 0]
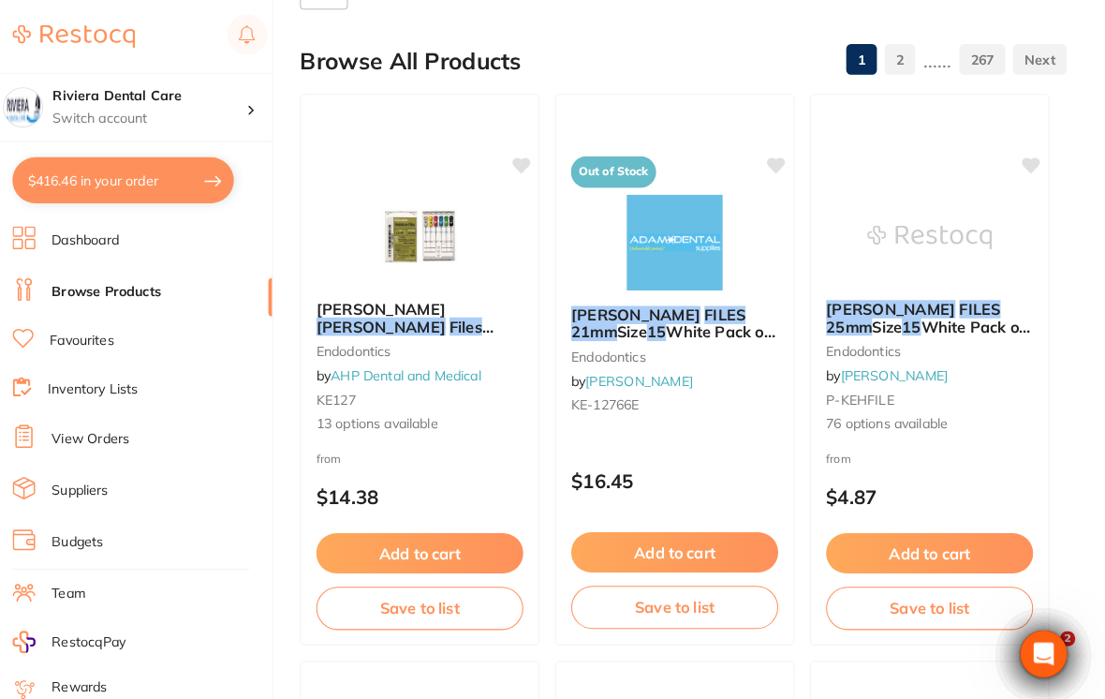
click at [967, 379] on div "[PERSON_NAME] FILES 25mm Size 15 White Pack of 6 endodontics by [PERSON_NAME] P…" at bounding box center [934, 358] width 232 height 160
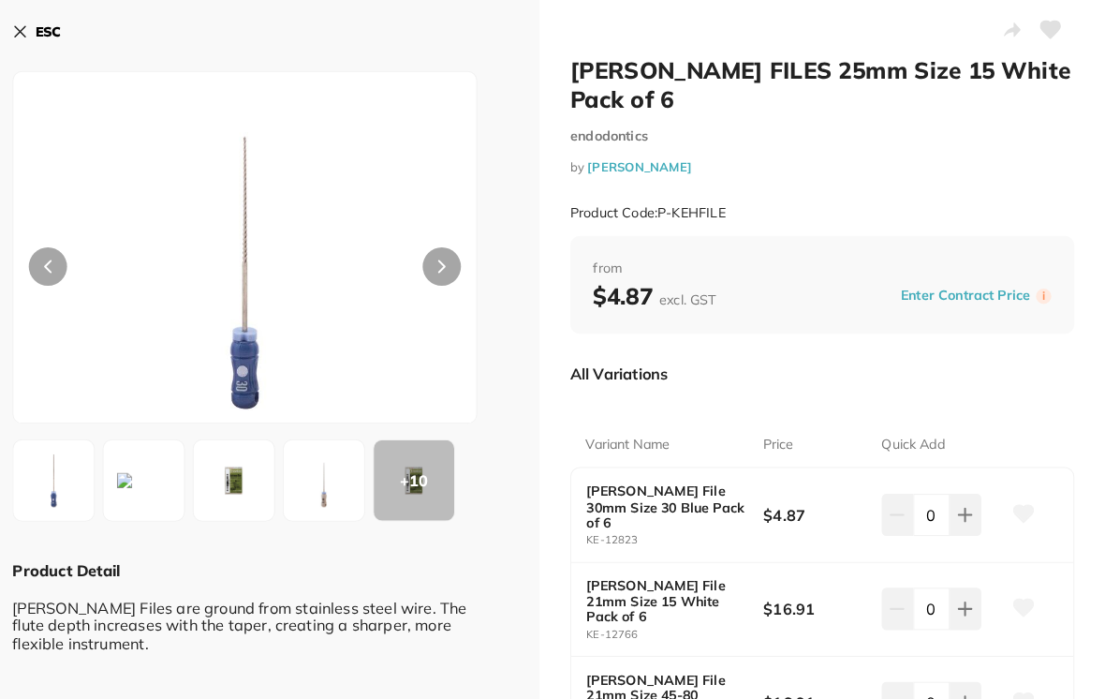
click at [1043, 31] on icon at bounding box center [1053, 29] width 20 height 17
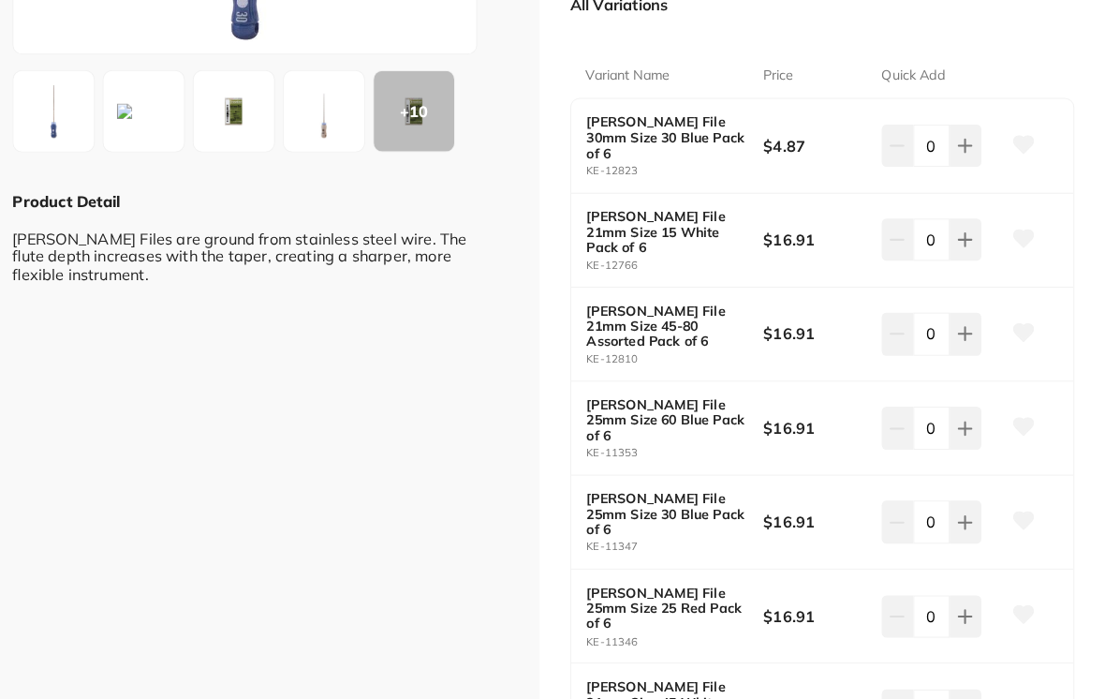
scroll to position [360, 0]
click at [961, 151] on icon at bounding box center [968, 143] width 15 height 15
click at [954, 164] on button at bounding box center [969, 143] width 31 height 41
click at [1016, 225] on icon at bounding box center [1026, 234] width 21 height 19
click at [961, 151] on icon at bounding box center [968, 143] width 15 height 15
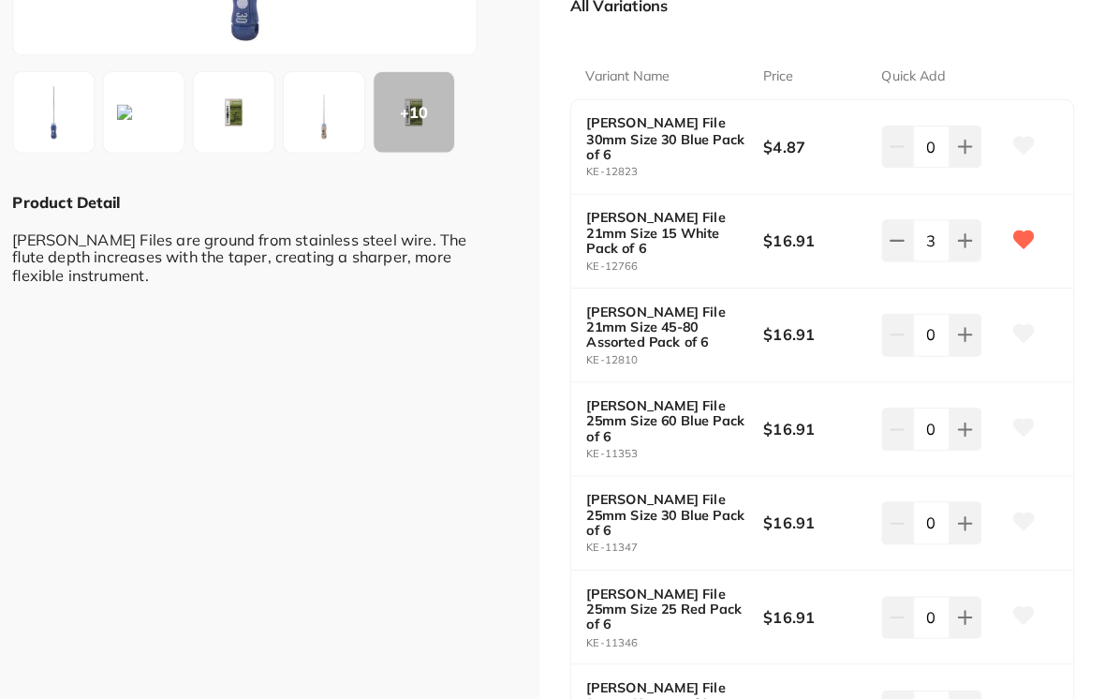
click at [954, 164] on button at bounding box center [969, 143] width 31 height 41
click at [887, 164] on button at bounding box center [902, 143] width 31 height 41
type input "4"
click at [1016, 593] on icon at bounding box center [1026, 601] width 20 height 17
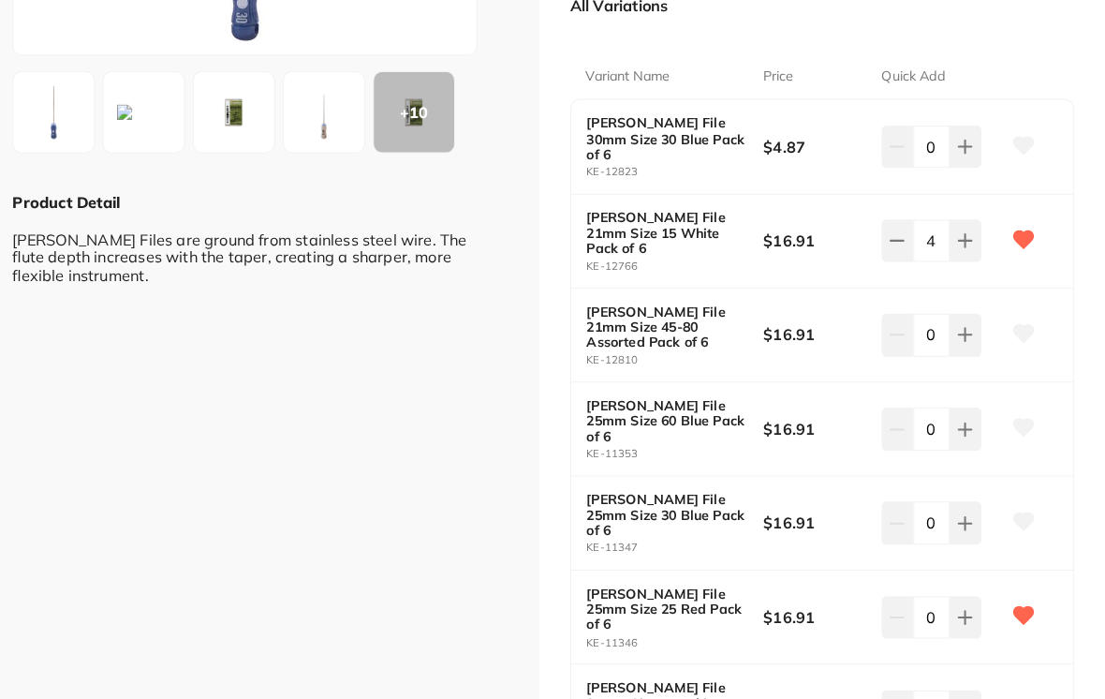
click at [954, 164] on button at bounding box center [969, 143] width 31 height 41
click at [955, 164] on button at bounding box center [969, 143] width 31 height 41
type input "4"
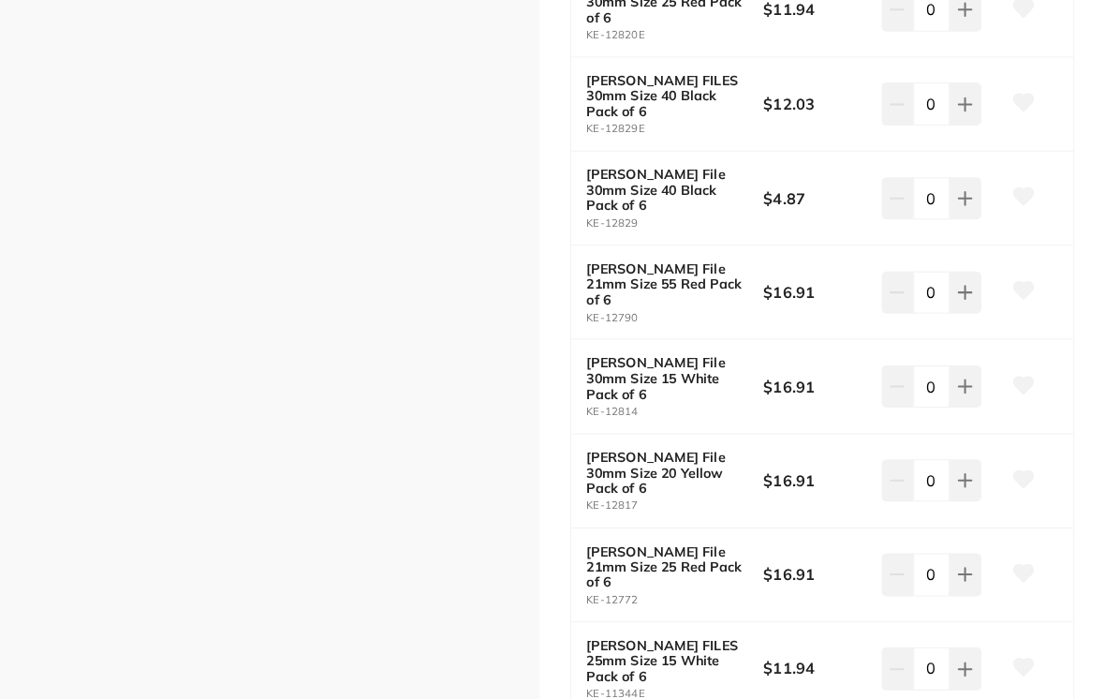
scroll to position [3150, 0]
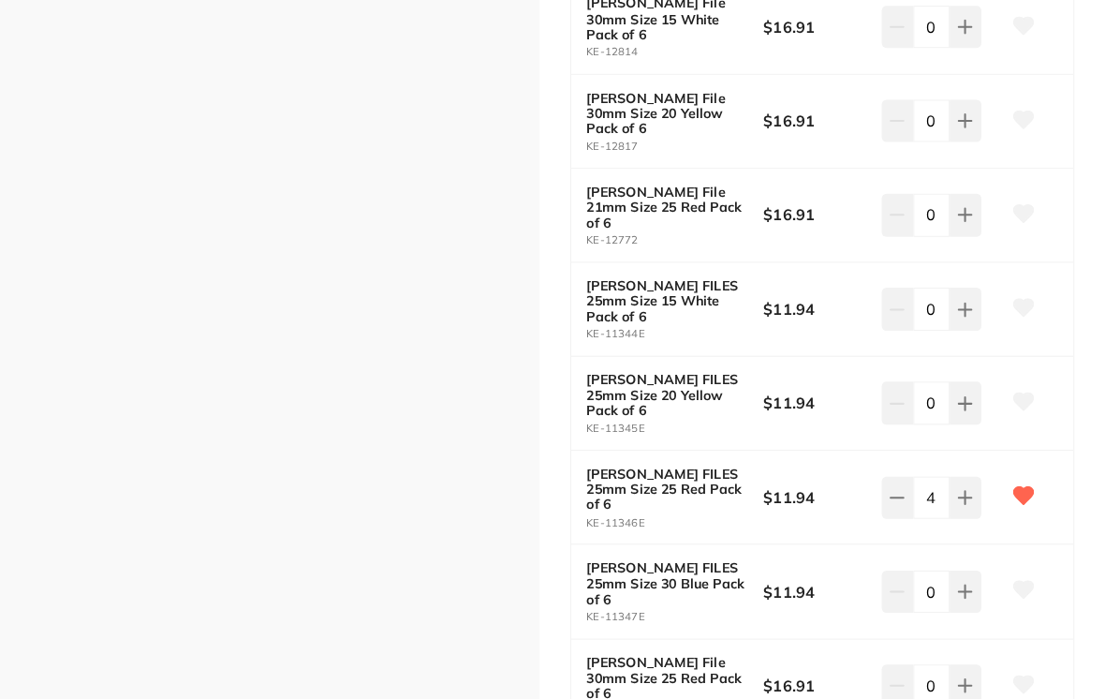
scroll to position [3499, 0]
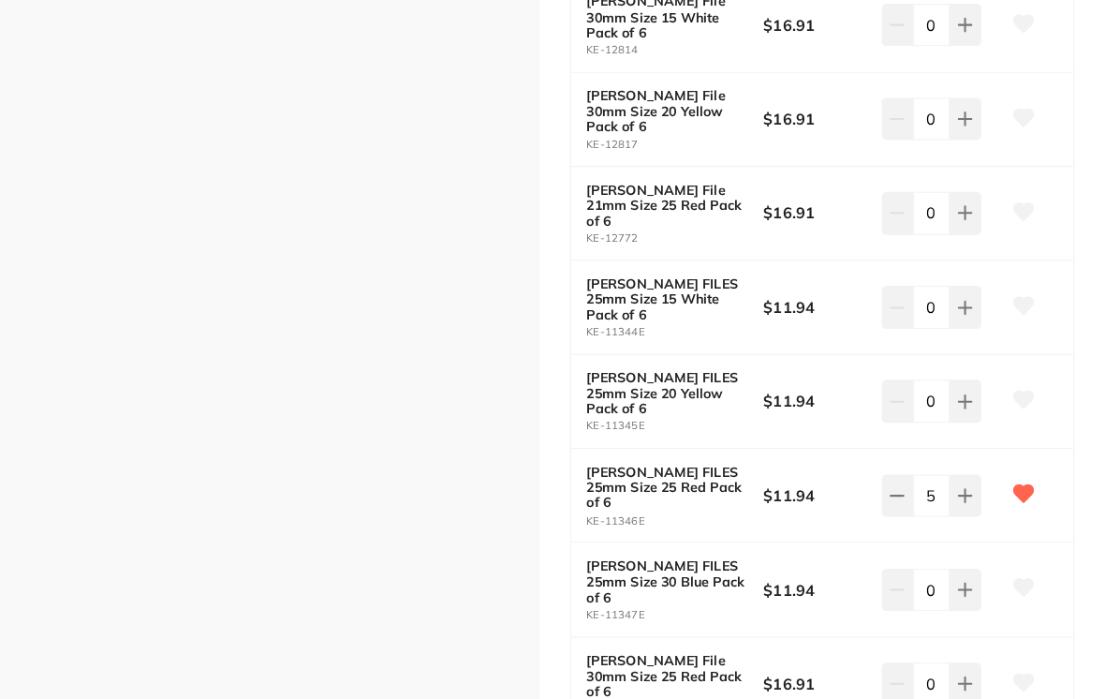
type input "6"
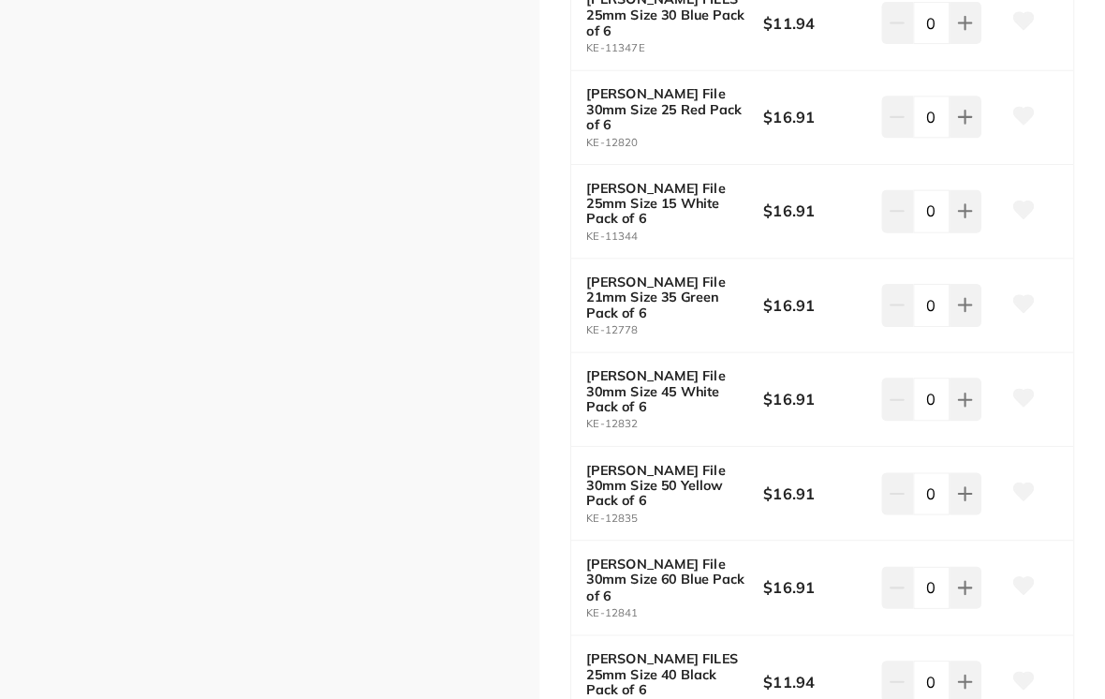
scroll to position [4072, 0]
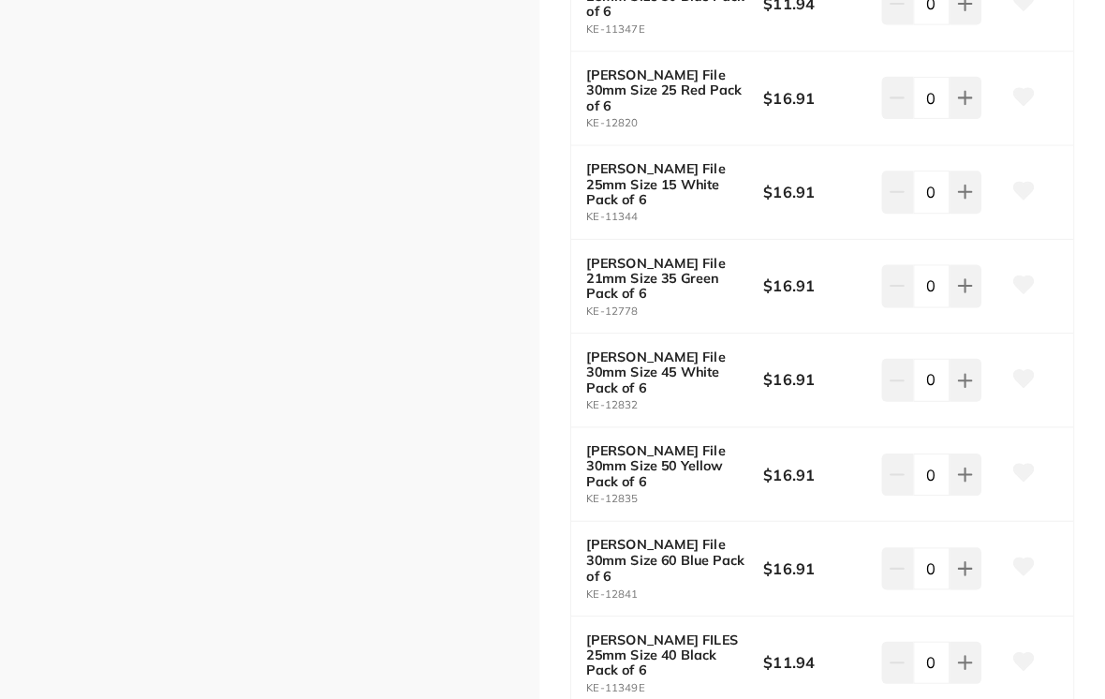
click at [1016, 637] on icon at bounding box center [1026, 646] width 21 height 19
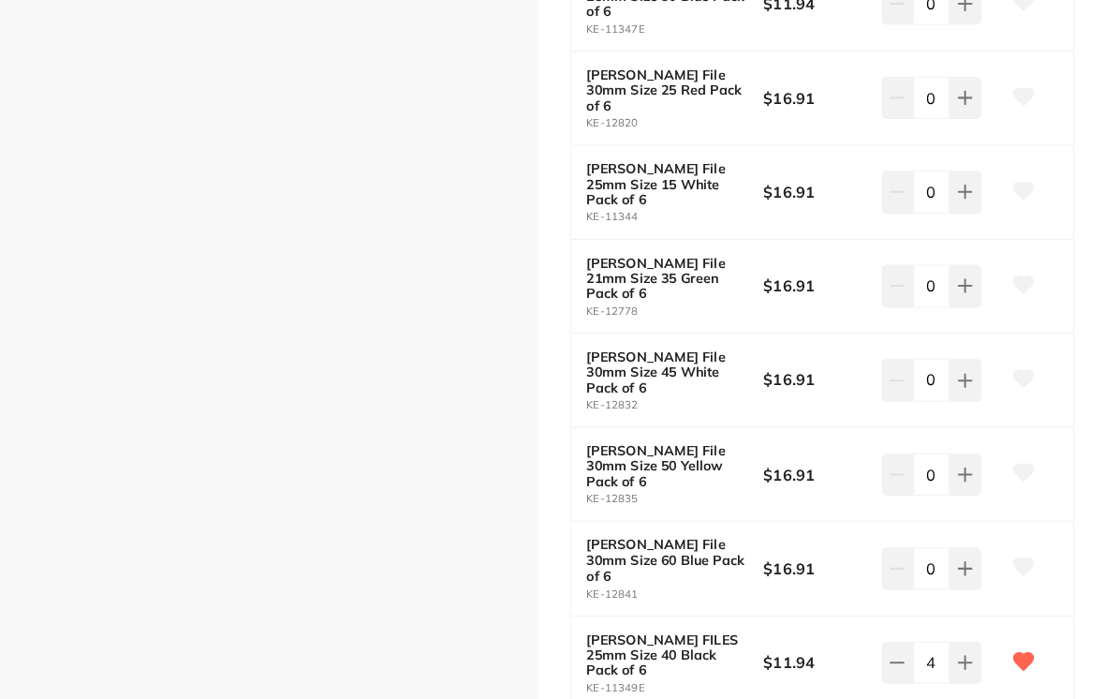
type input "6"
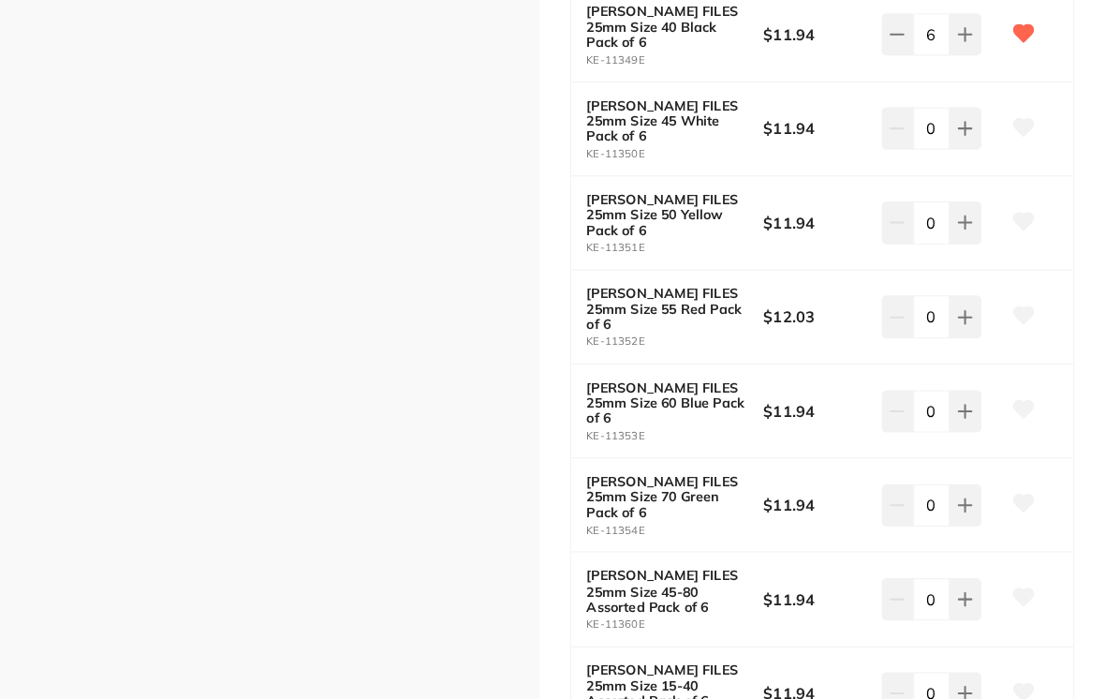
scroll to position [4687, 0]
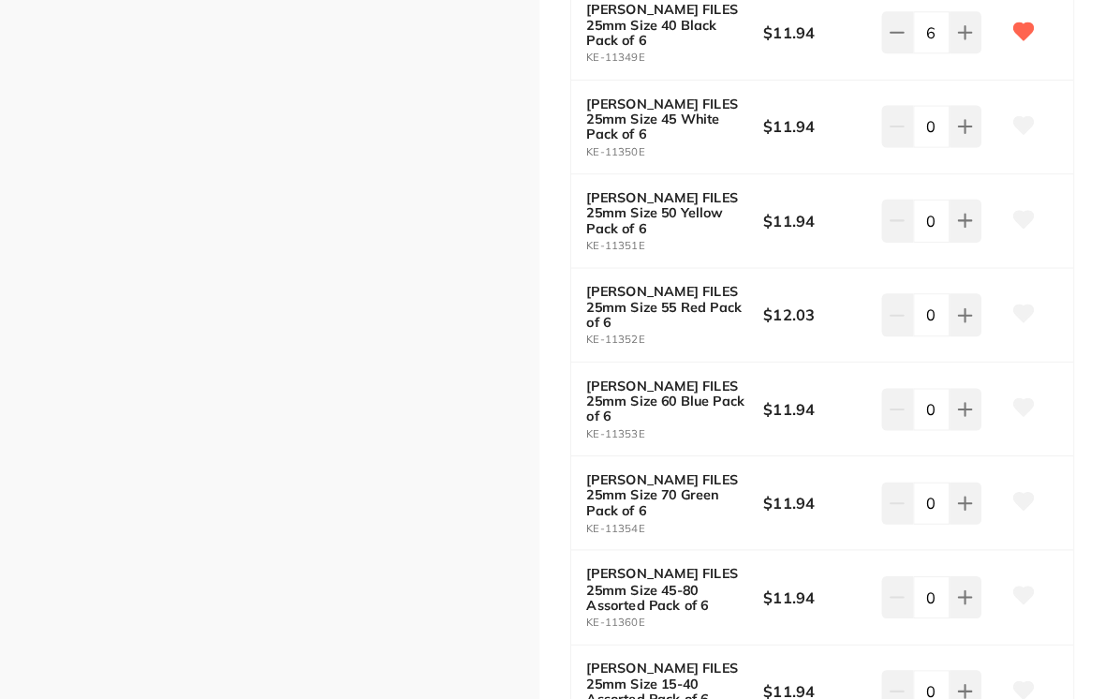
type input "6"
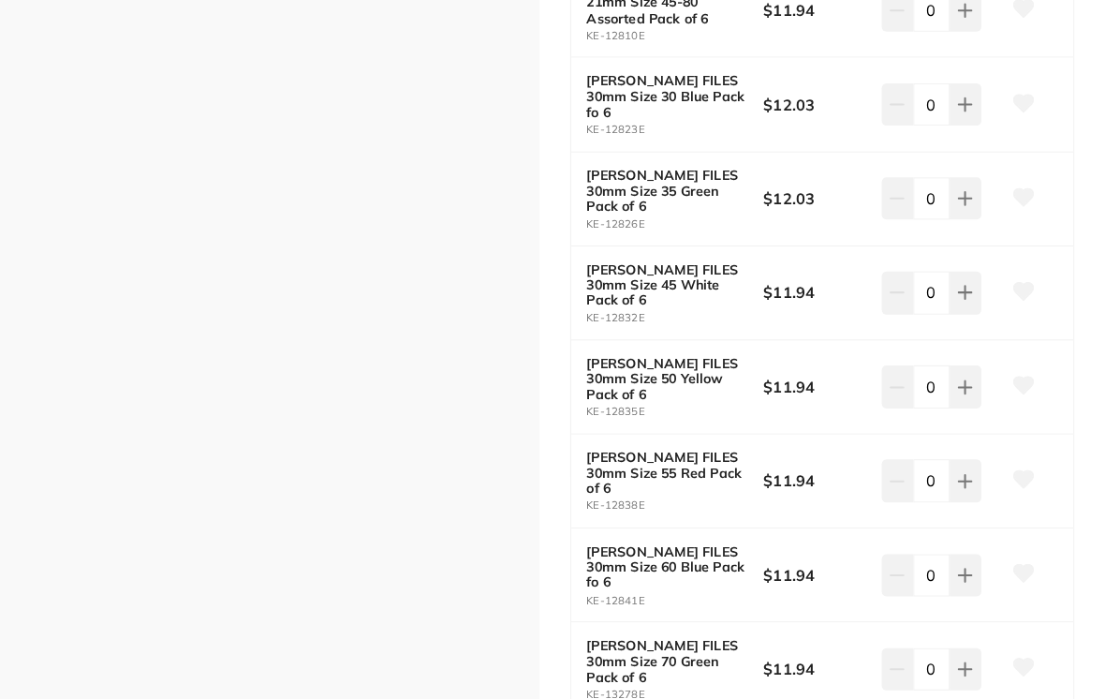
scroll to position [6362, 0]
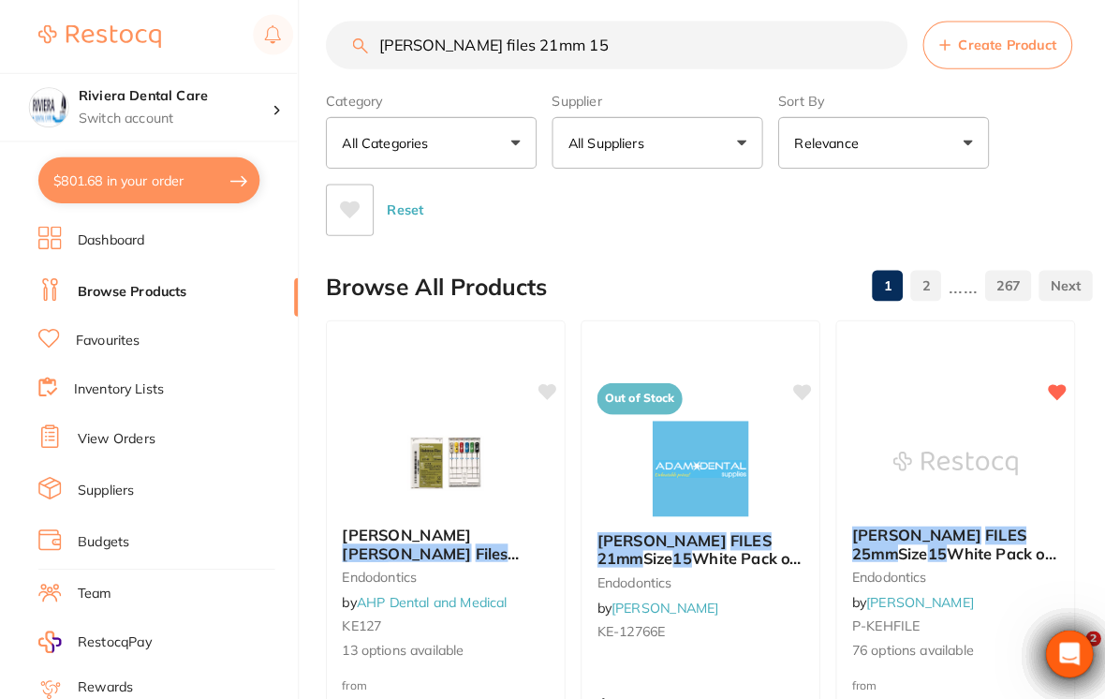
click at [156, 163] on button "$801.68 in your order" at bounding box center [145, 176] width 216 height 45
checkbox input "true"
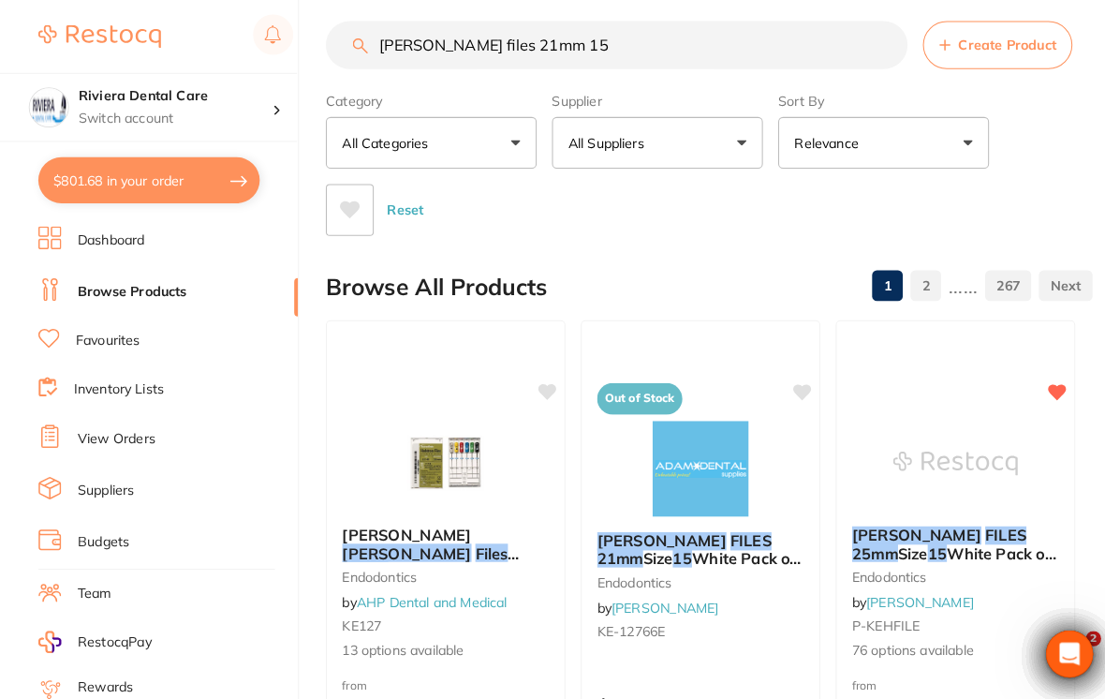
checkbox input "true"
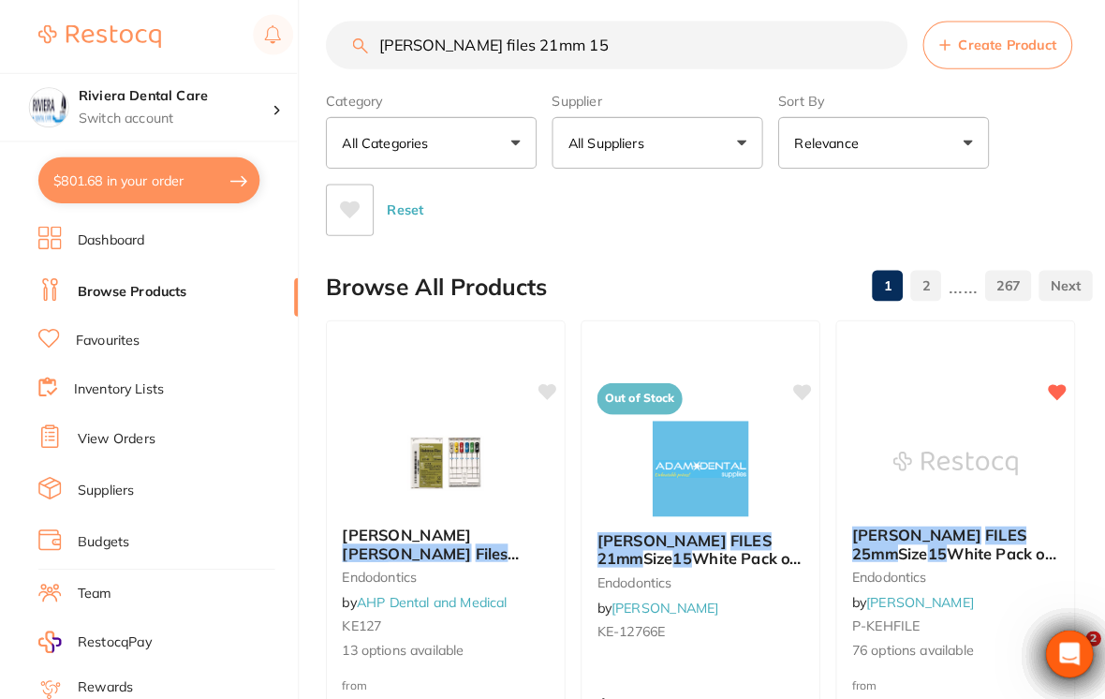
checkbox input "true"
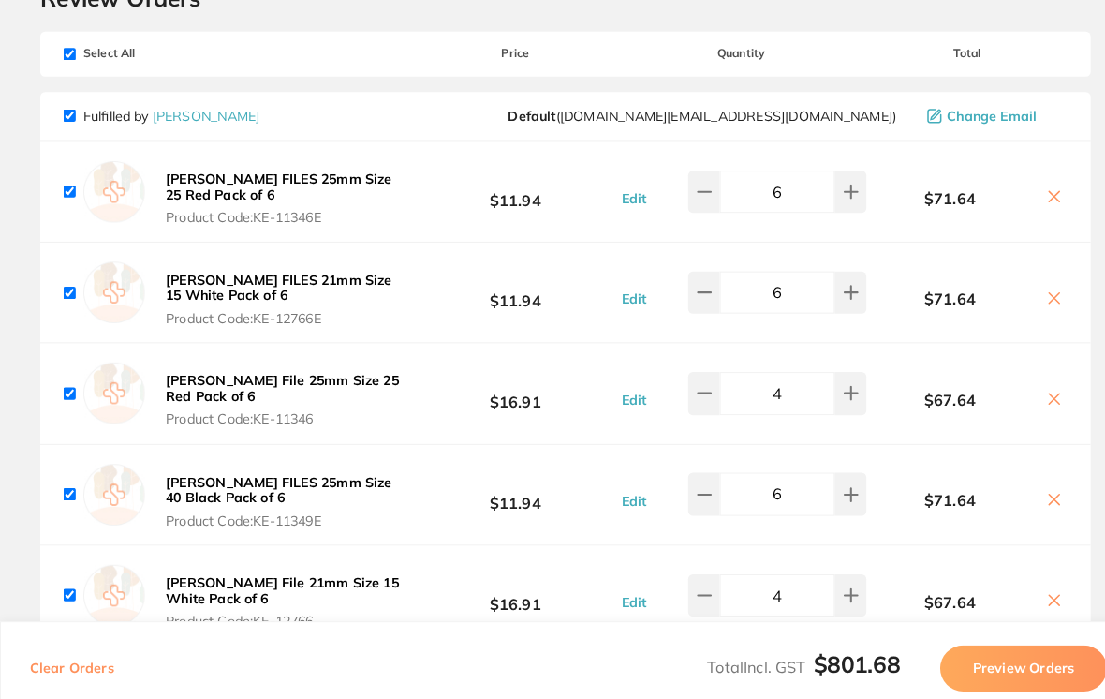
scroll to position [101, 0]
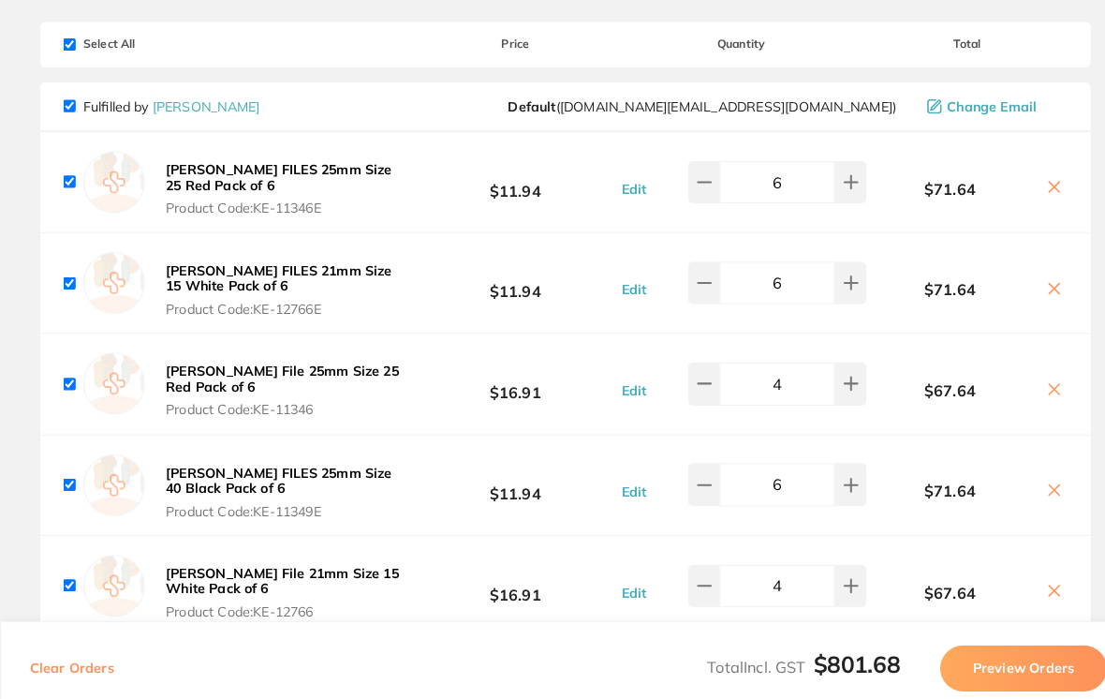
click at [1033, 556] on div "$67.64" at bounding box center [945, 572] width 197 height 33
click at [1034, 570] on icon at bounding box center [1030, 577] width 15 height 15
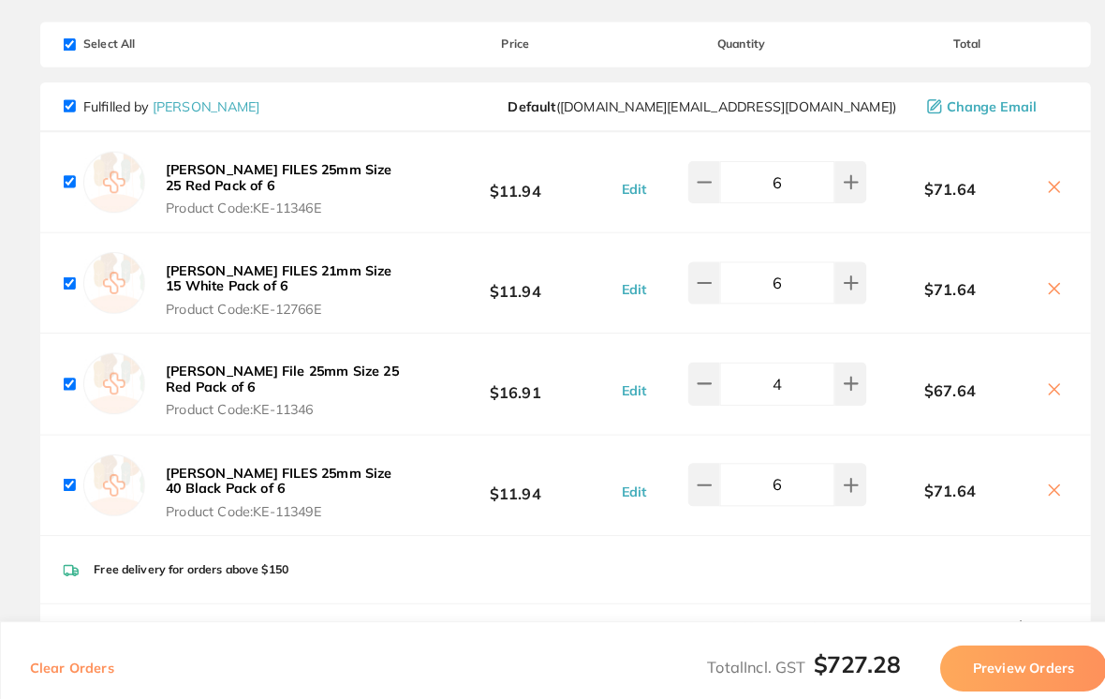
click at [1030, 373] on icon at bounding box center [1030, 380] width 15 height 15
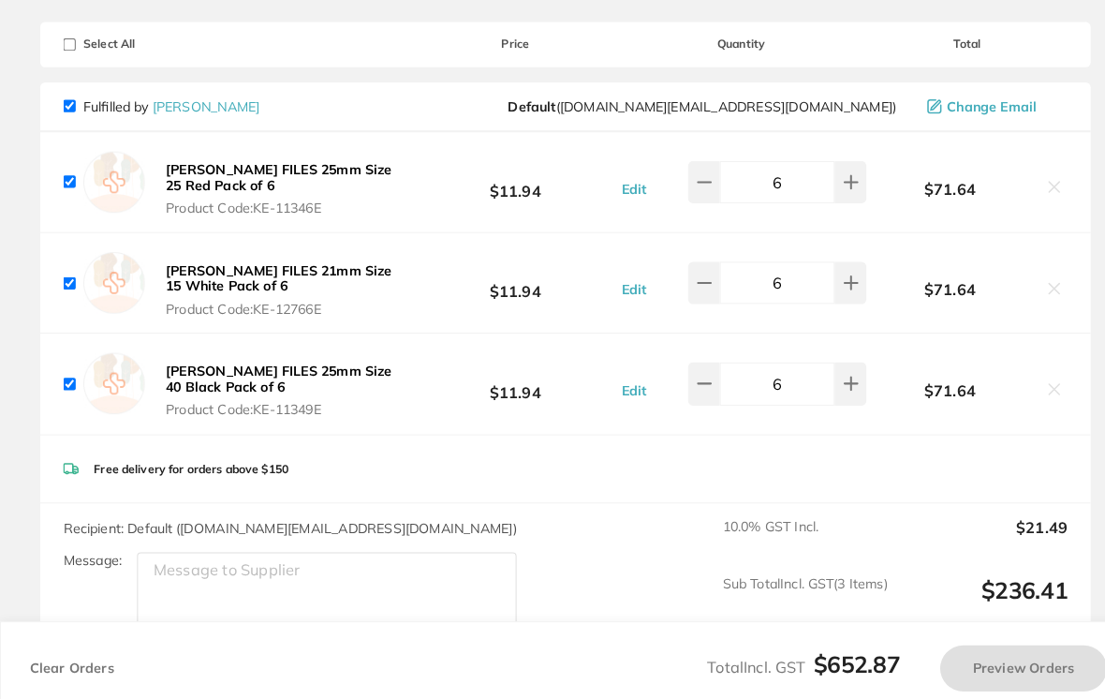
checkbox input "true"
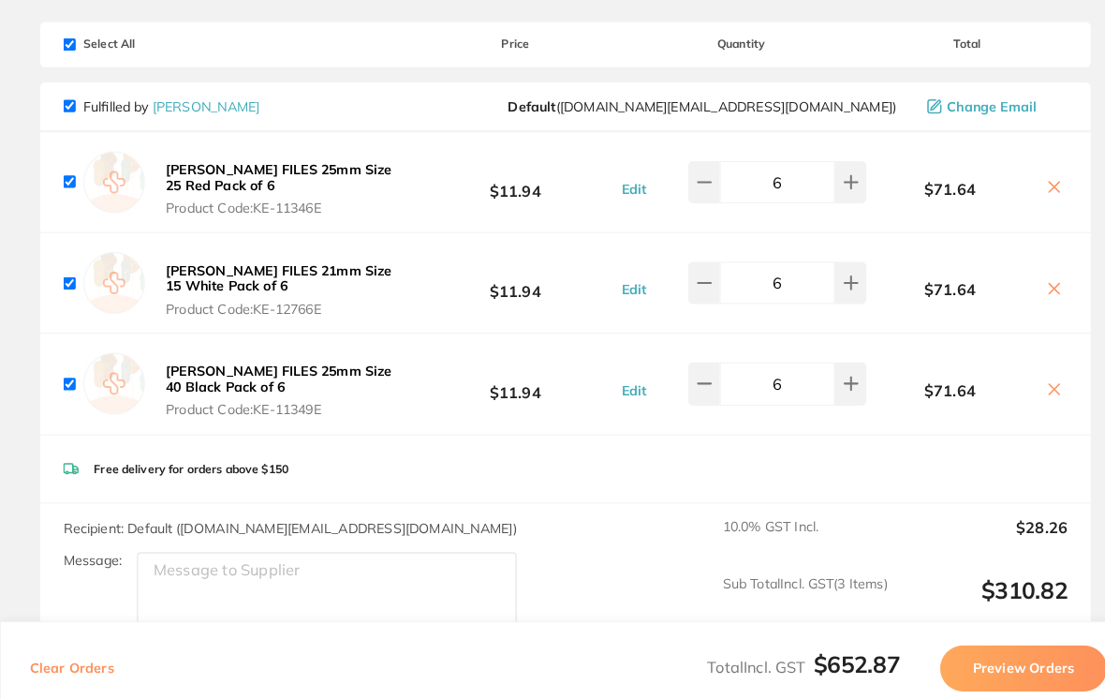
click at [234, 164] on b "[PERSON_NAME] FILES 25mm Size 25 Red Pack of 6" at bounding box center [272, 173] width 221 height 32
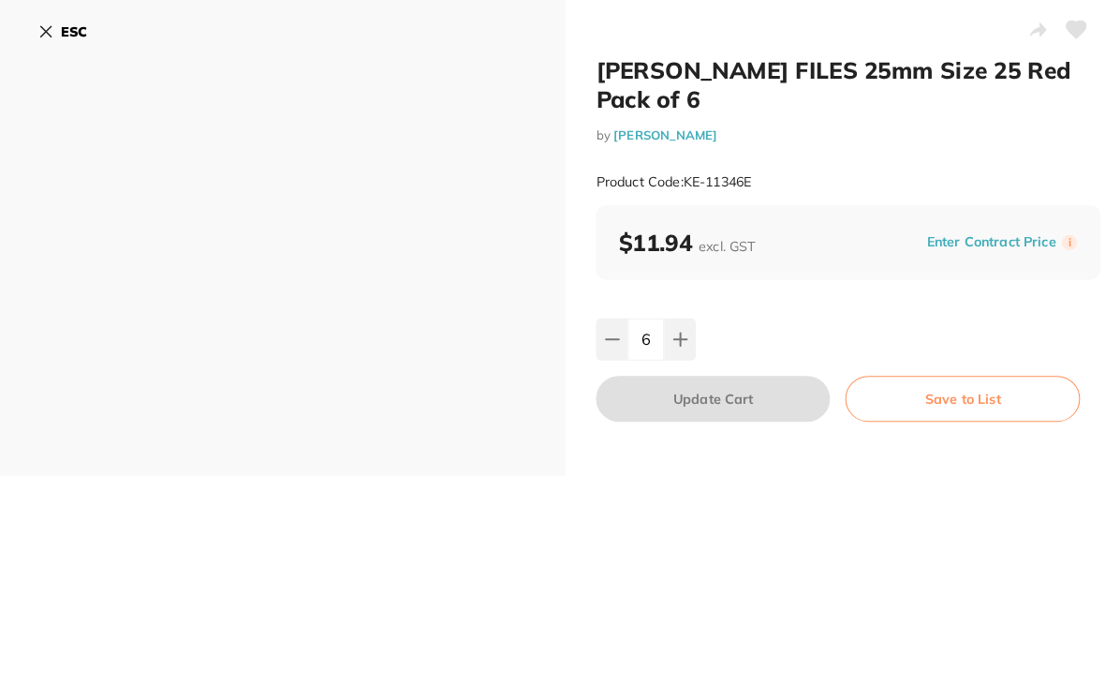
scroll to position [0, 0]
click at [936, 380] on button "Save to List" at bounding box center [941, 389] width 230 height 45
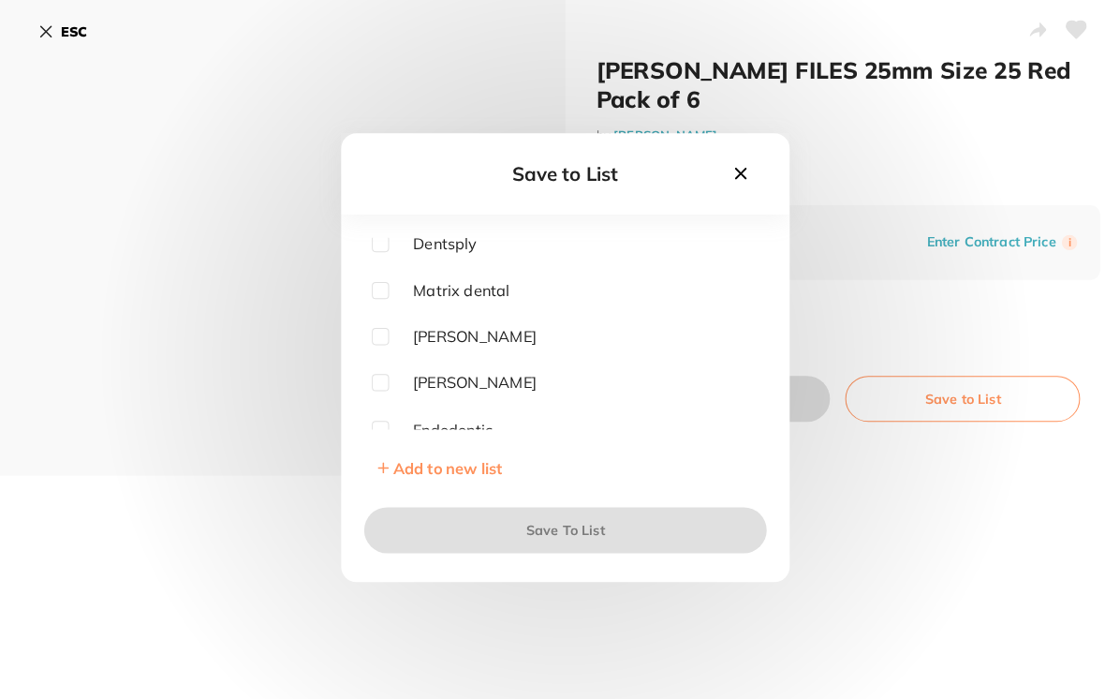
scroll to position [141, 0]
click at [378, 380] on input "checkbox" at bounding box center [371, 371] width 17 height 17
checkbox input "true"
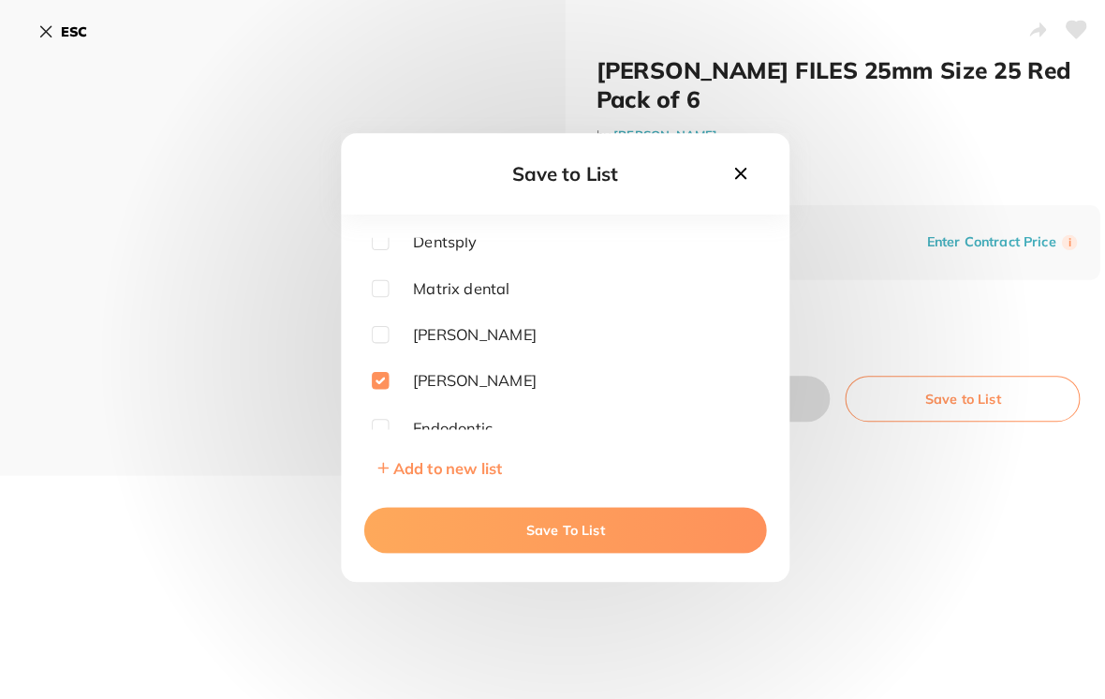
click at [553, 515] on button "Save To List" at bounding box center [552, 518] width 393 height 45
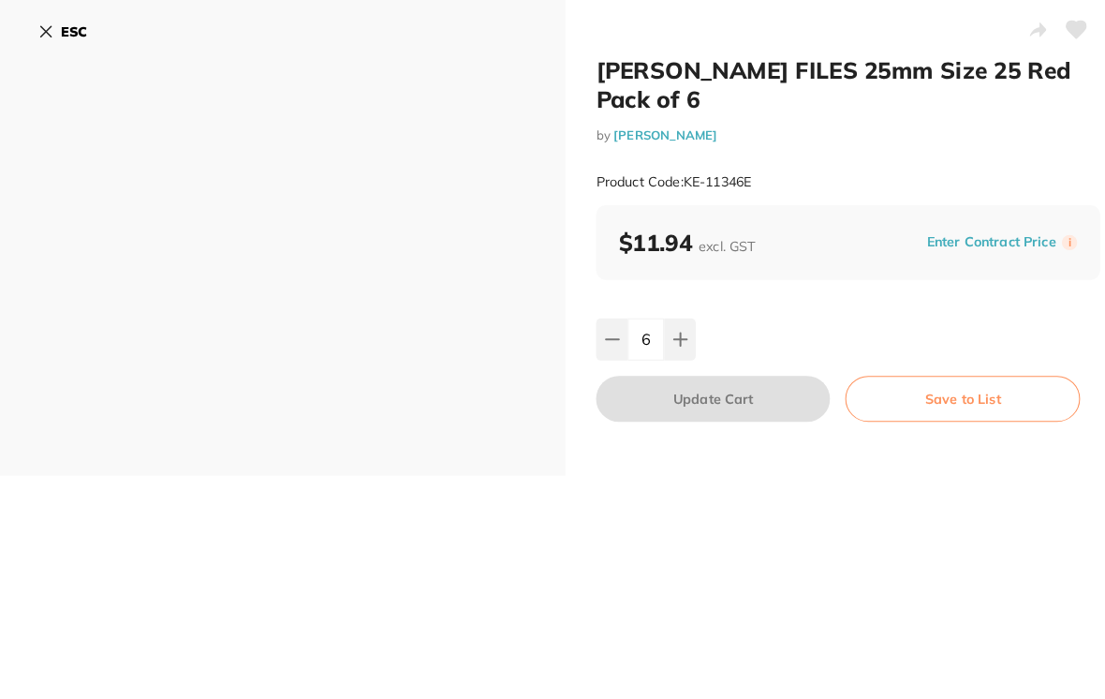
click at [1046, 36] on icon at bounding box center [1052, 29] width 21 height 19
click at [43, 26] on icon at bounding box center [44, 30] width 15 height 15
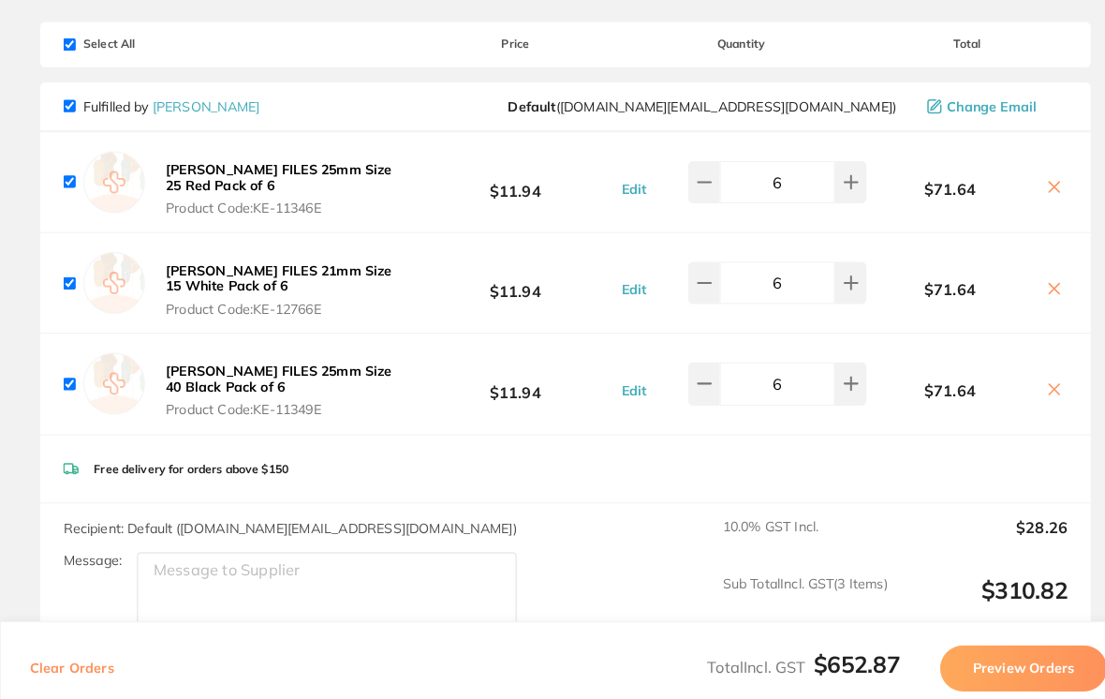
click at [238, 256] on b "[PERSON_NAME] FILES 21mm Size 15 White Pack of 6" at bounding box center [272, 272] width 221 height 32
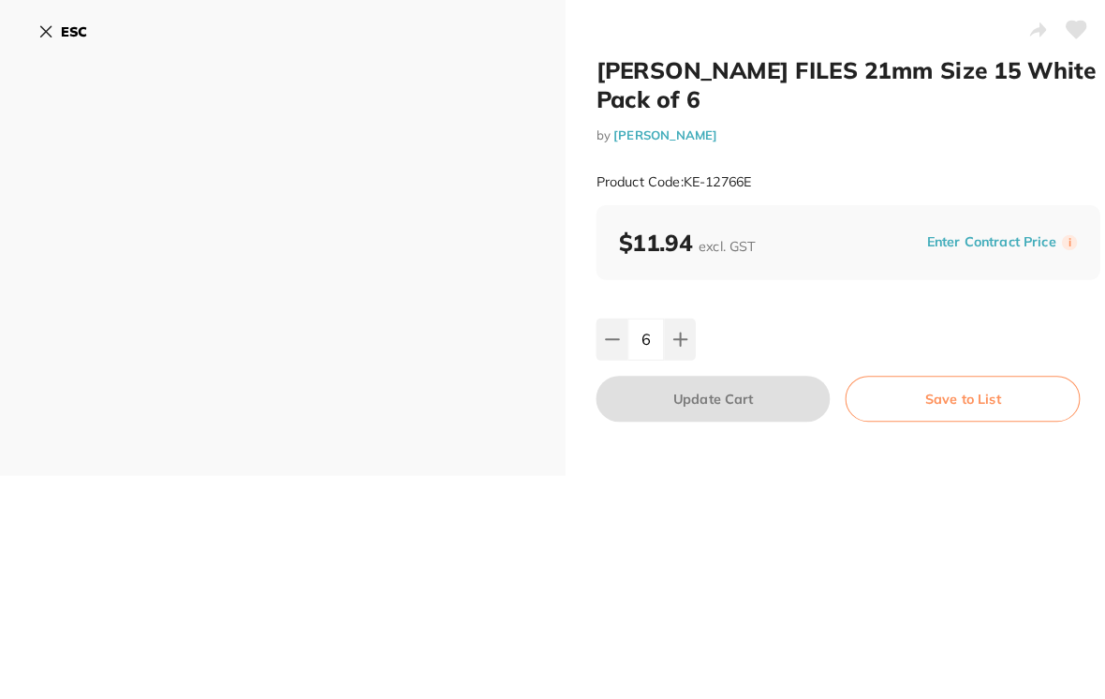
scroll to position [0, 0]
click at [957, 379] on button "Save to List" at bounding box center [941, 389] width 230 height 45
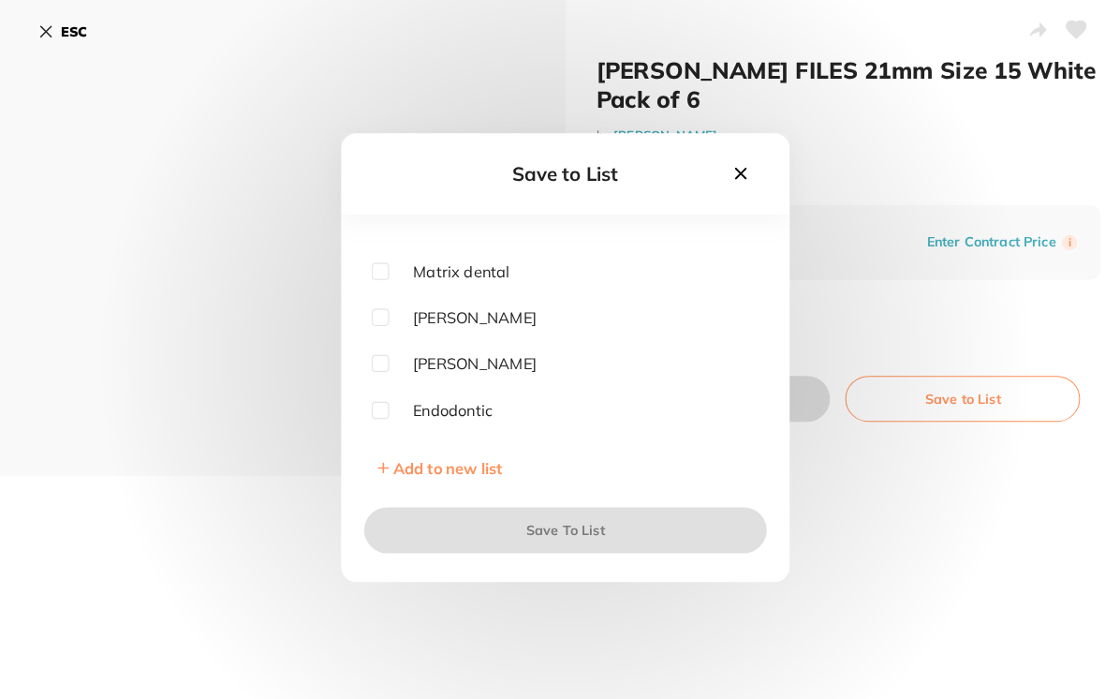
scroll to position [160, 0]
click at [382, 351] on div "Care packs Ark Dental [PERSON_NAME] Dentsply Matrix dental [PERSON_NAME] Dental…" at bounding box center [552, 325] width 378 height 187
click at [366, 358] on input "checkbox" at bounding box center [371, 352] width 17 height 17
checkbox input "true"
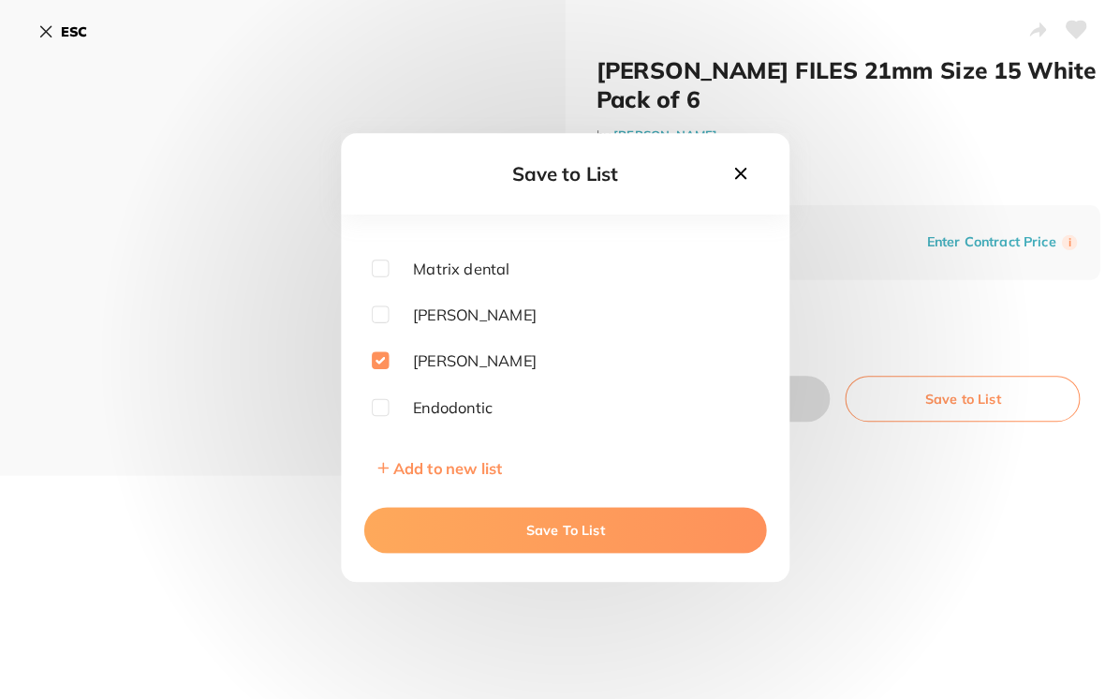
click at [553, 521] on button "Save To List" at bounding box center [552, 518] width 393 height 45
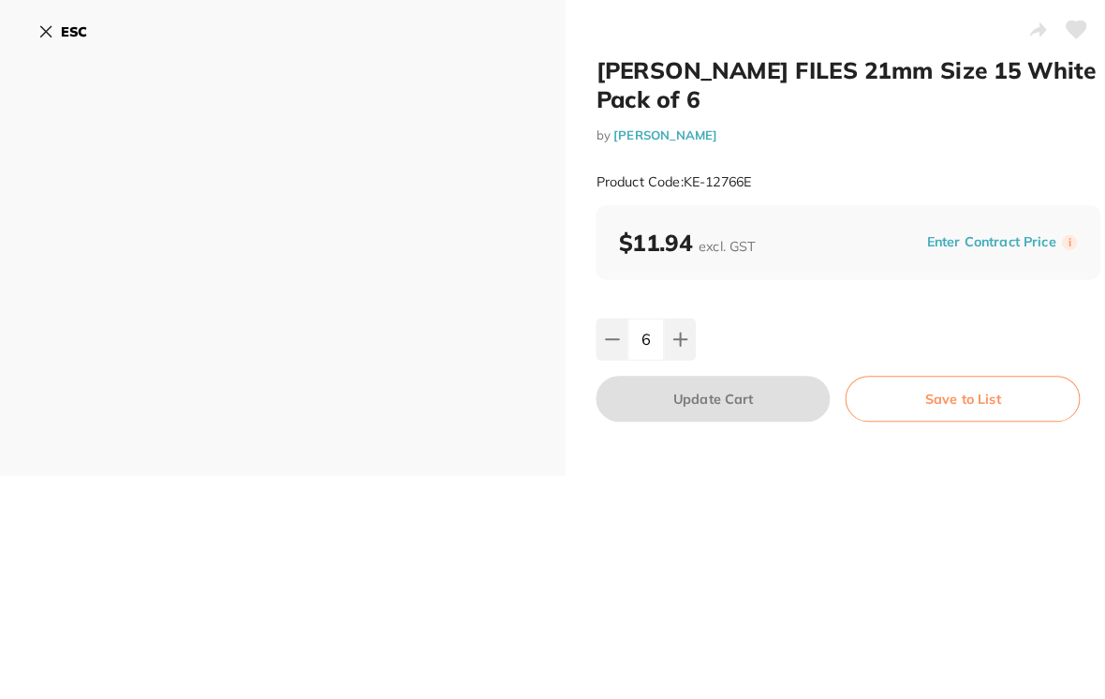
click at [59, 32] on button "ESC" at bounding box center [61, 31] width 48 height 32
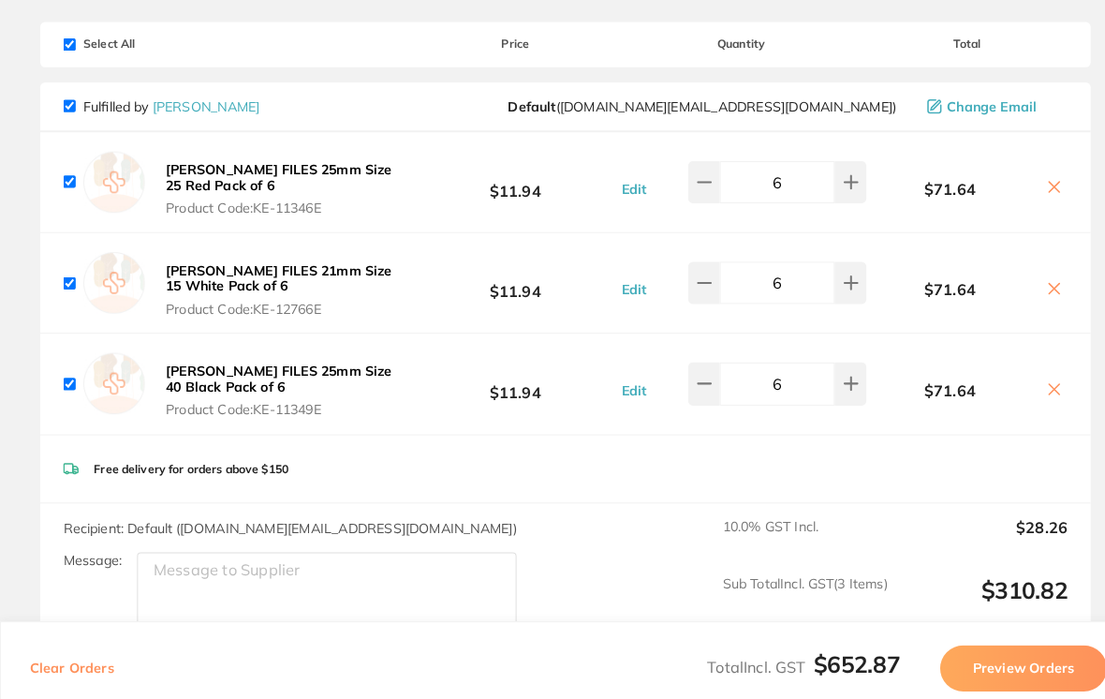
click at [215, 262] on b "[PERSON_NAME] FILES 21mm Size 15 White Pack of 6" at bounding box center [272, 272] width 221 height 32
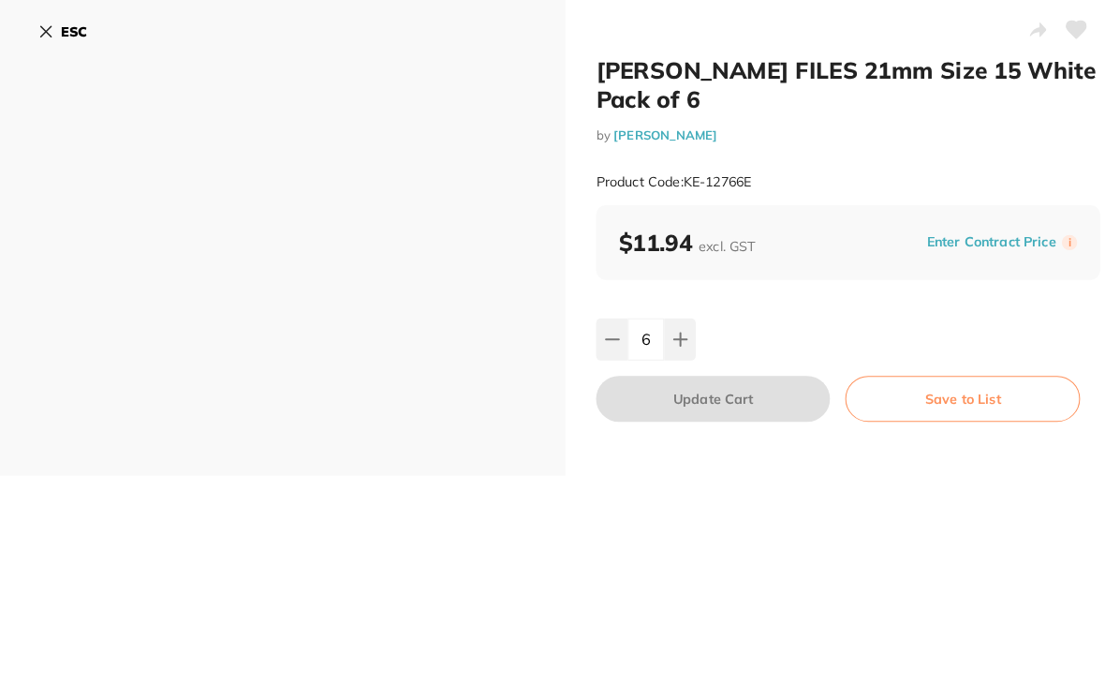
scroll to position [0, 0]
click at [767, 68] on h2 "[PERSON_NAME] FILES 21mm Size 15 White Pack of 6" at bounding box center [829, 82] width 493 height 56
click at [931, 381] on button "Save to List" at bounding box center [941, 389] width 230 height 45
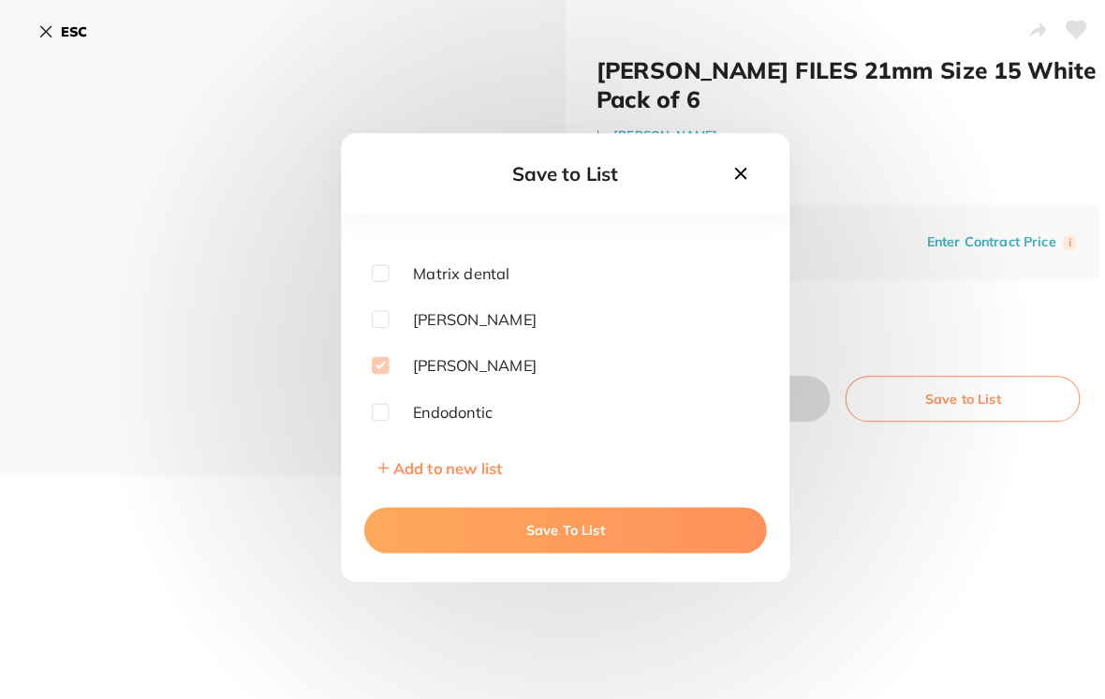
scroll to position [156, 0]
click at [553, 524] on button "Save To List" at bounding box center [552, 518] width 393 height 45
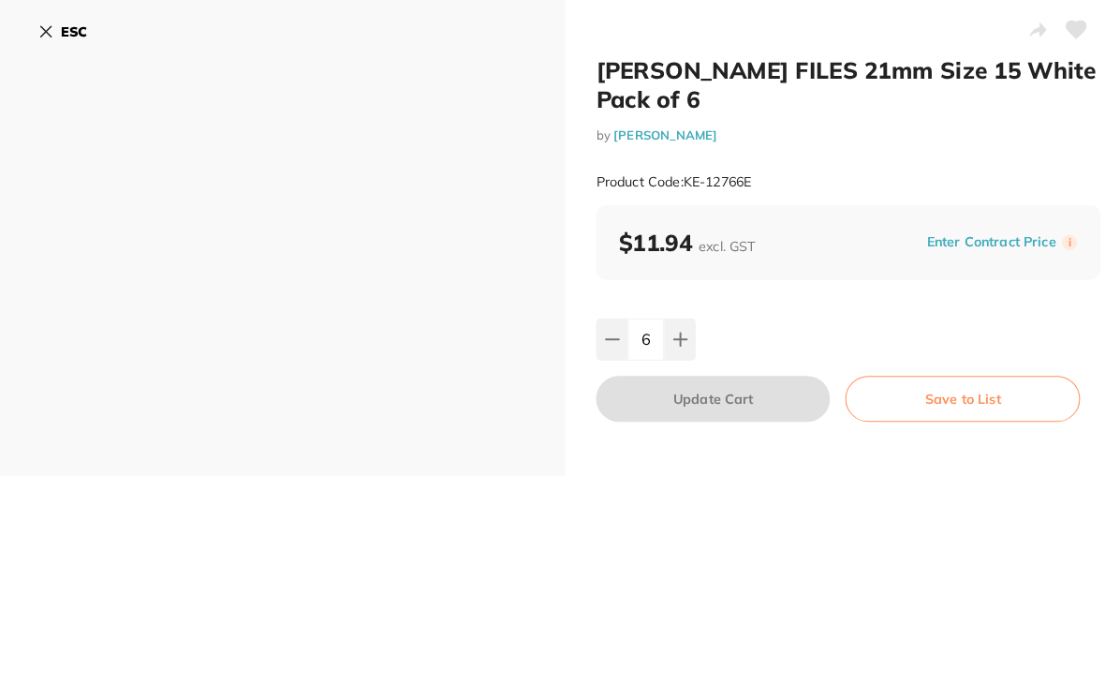
click at [43, 24] on icon at bounding box center [44, 30] width 15 height 15
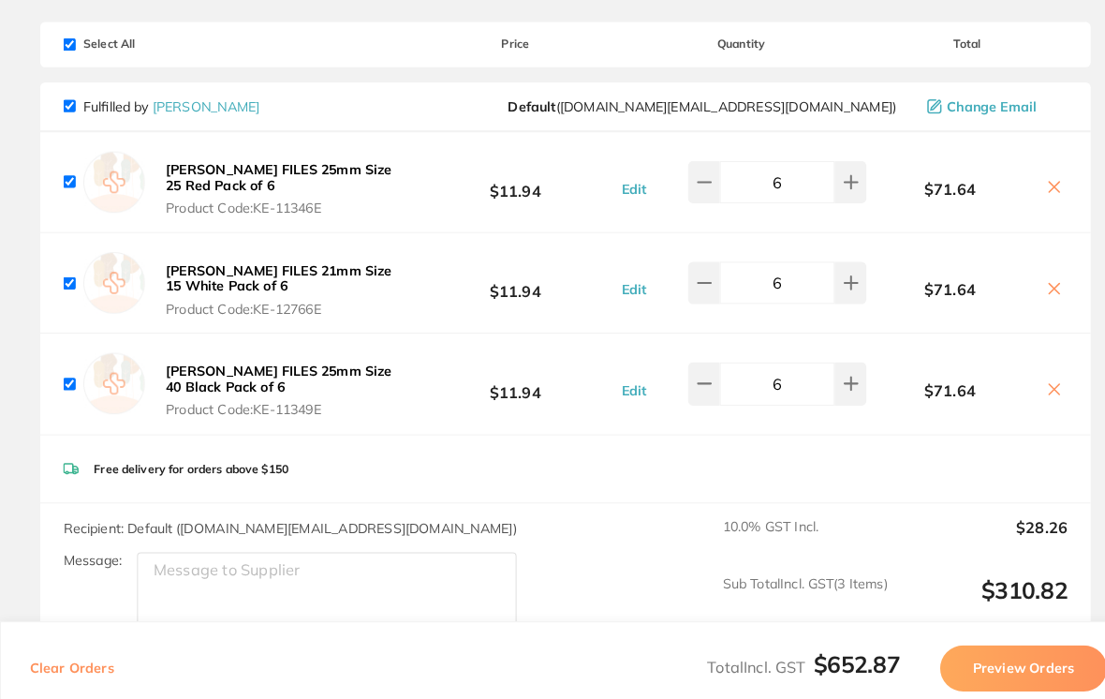
click at [257, 370] on b "[PERSON_NAME] FILES 25mm Size 40 Black Pack of 6" at bounding box center [272, 370] width 221 height 32
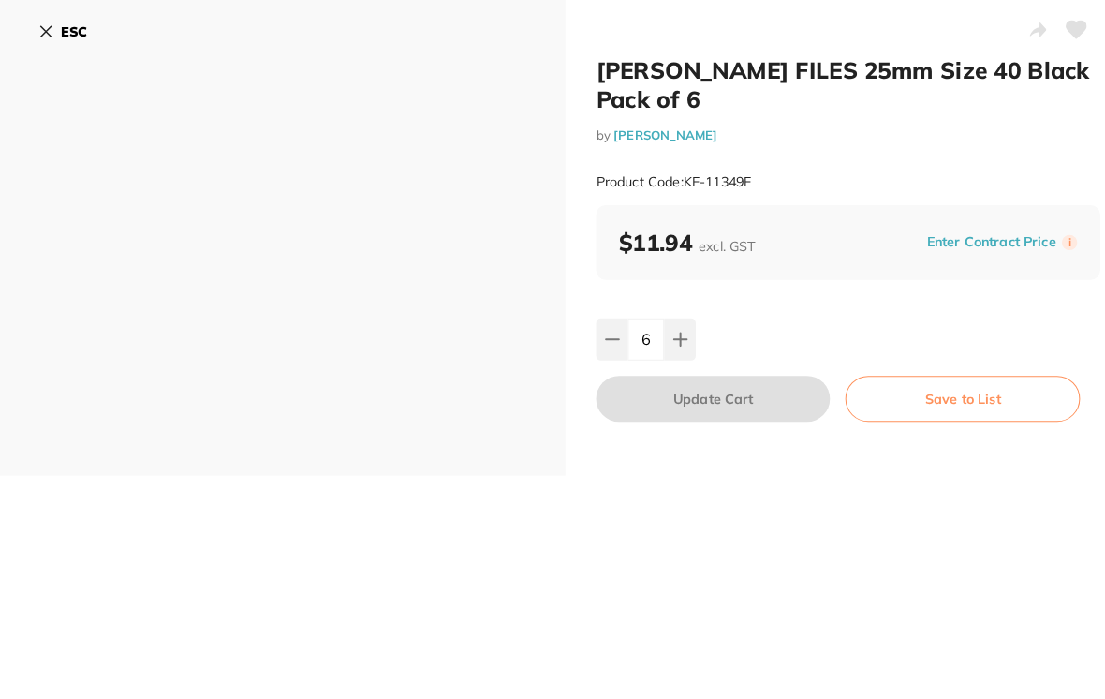
click at [954, 384] on button "Save to List" at bounding box center [941, 389] width 230 height 45
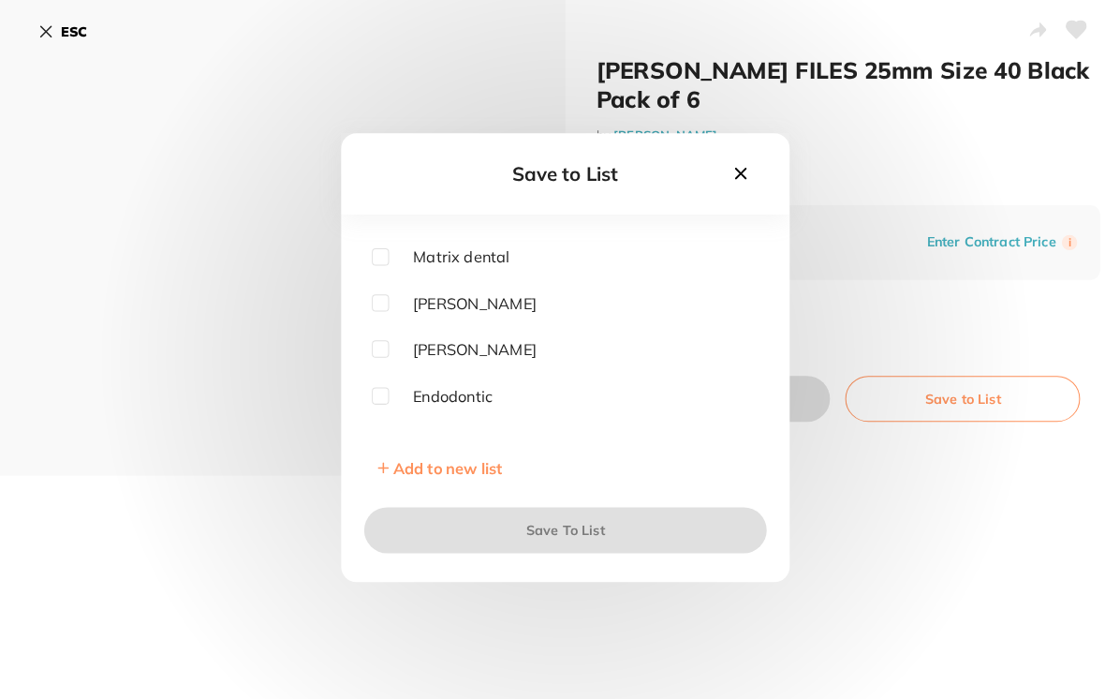
scroll to position [172, 0]
click at [374, 349] on input "checkbox" at bounding box center [371, 340] width 17 height 17
checkbox input "true"
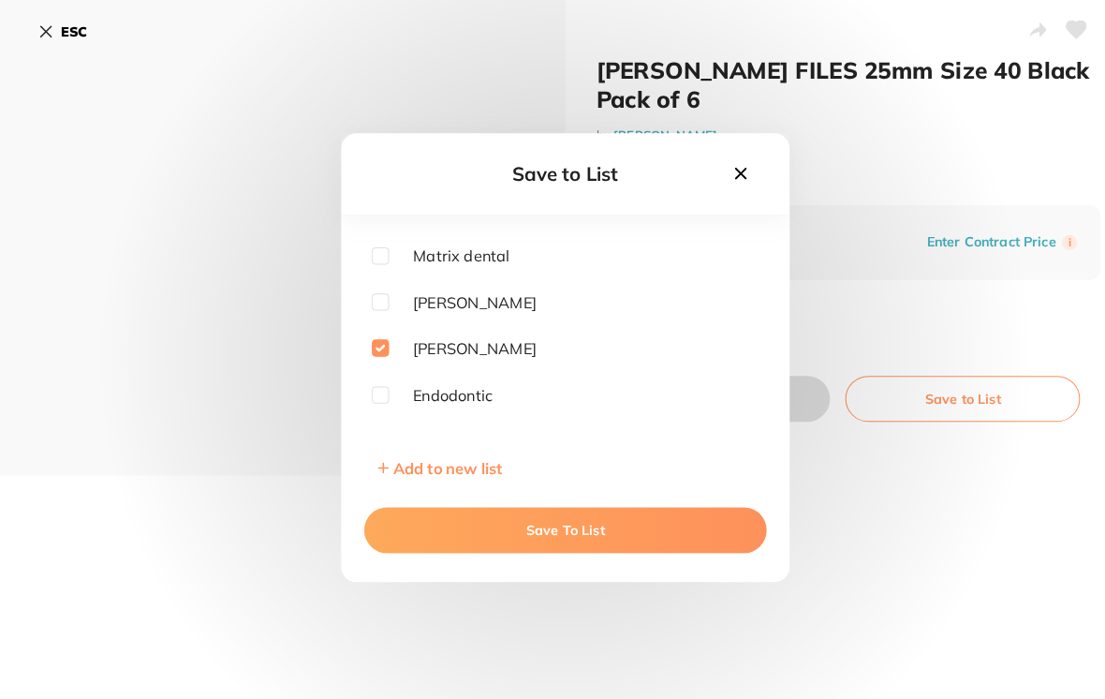
click at [540, 531] on button "Save To List" at bounding box center [552, 518] width 393 height 45
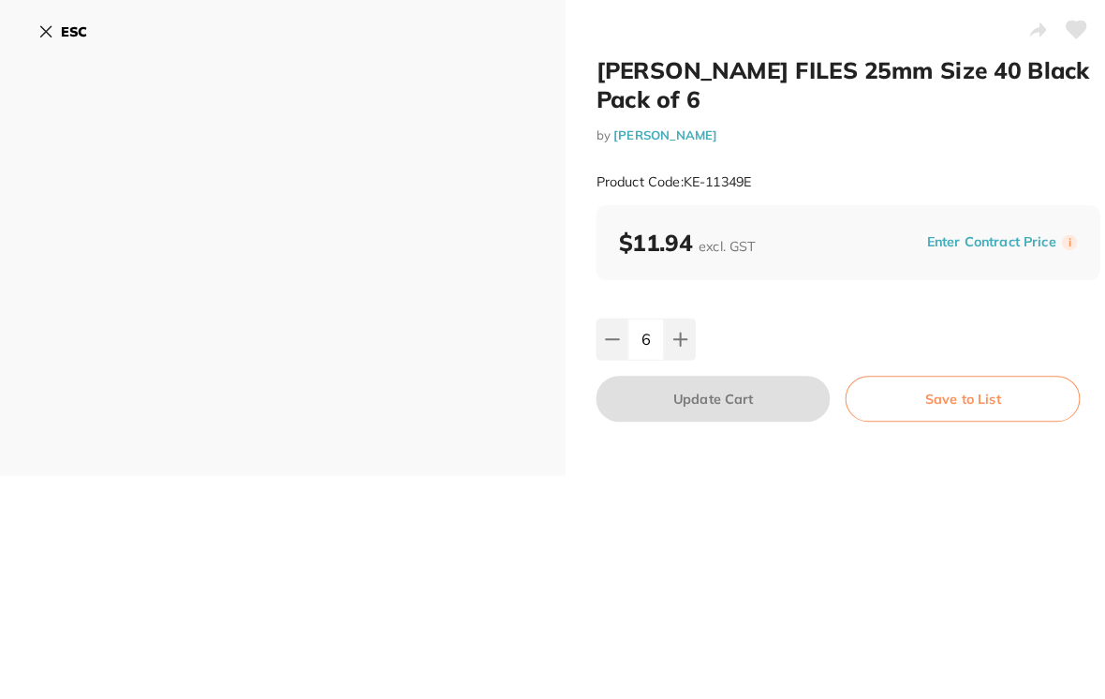
click at [49, 26] on icon at bounding box center [45, 31] width 10 height 10
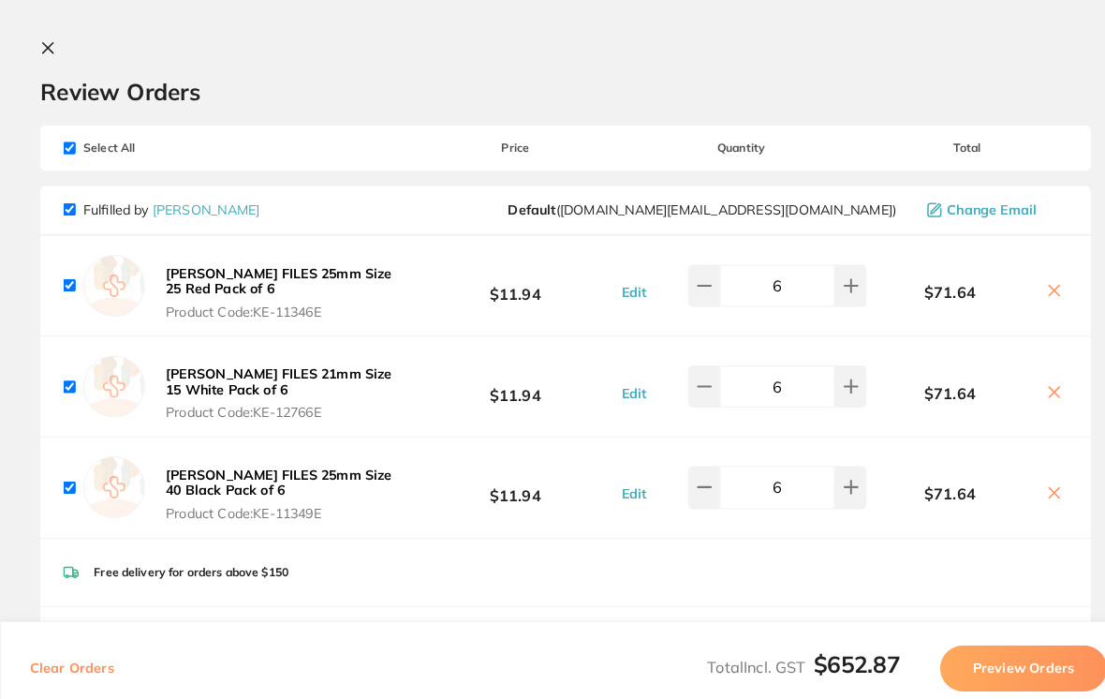
scroll to position [0, 0]
click at [45, 56] on button at bounding box center [50, 48] width 22 height 18
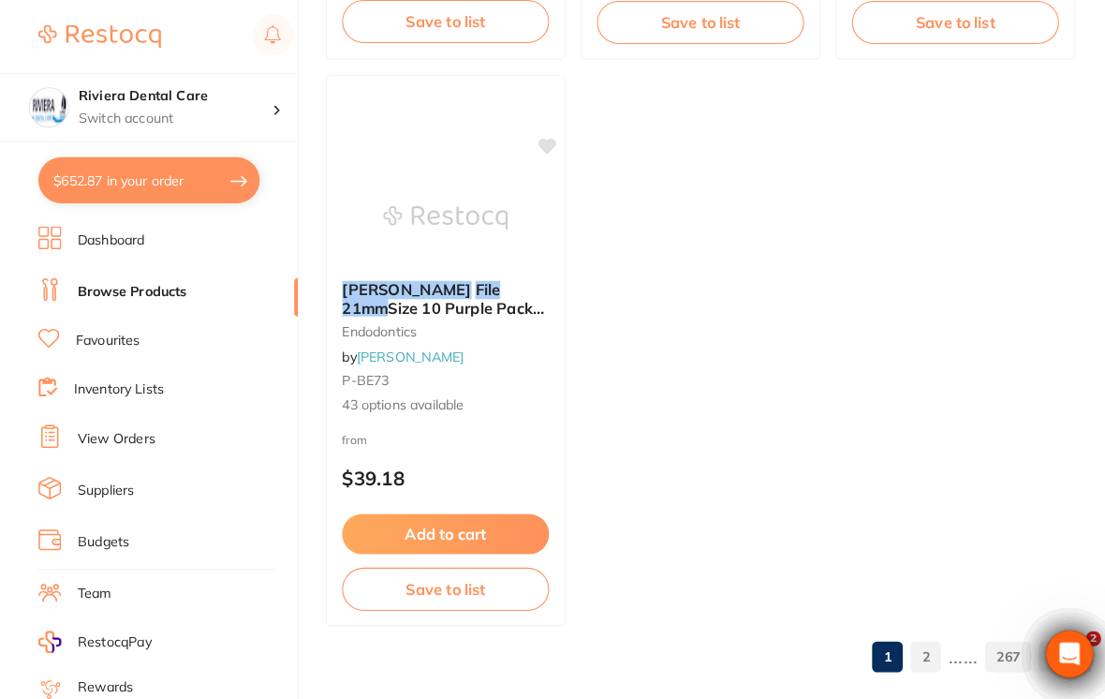
click at [901, 649] on link "2" at bounding box center [905, 641] width 30 height 37
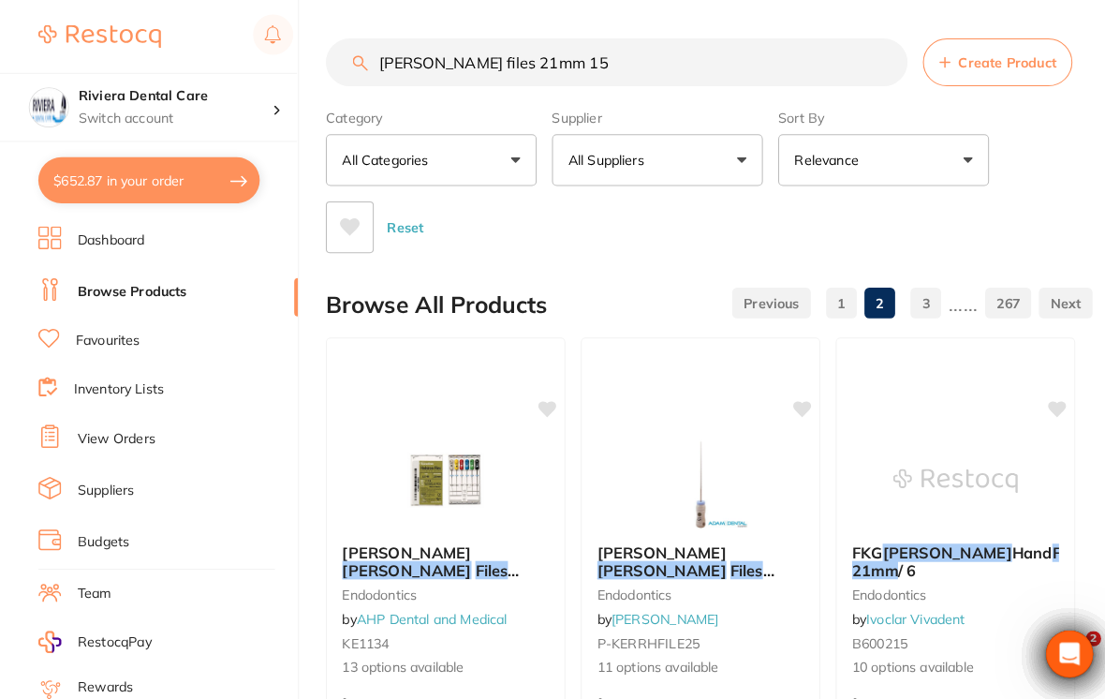
click at [726, 157] on button "All Suppliers" at bounding box center [643, 156] width 206 height 51
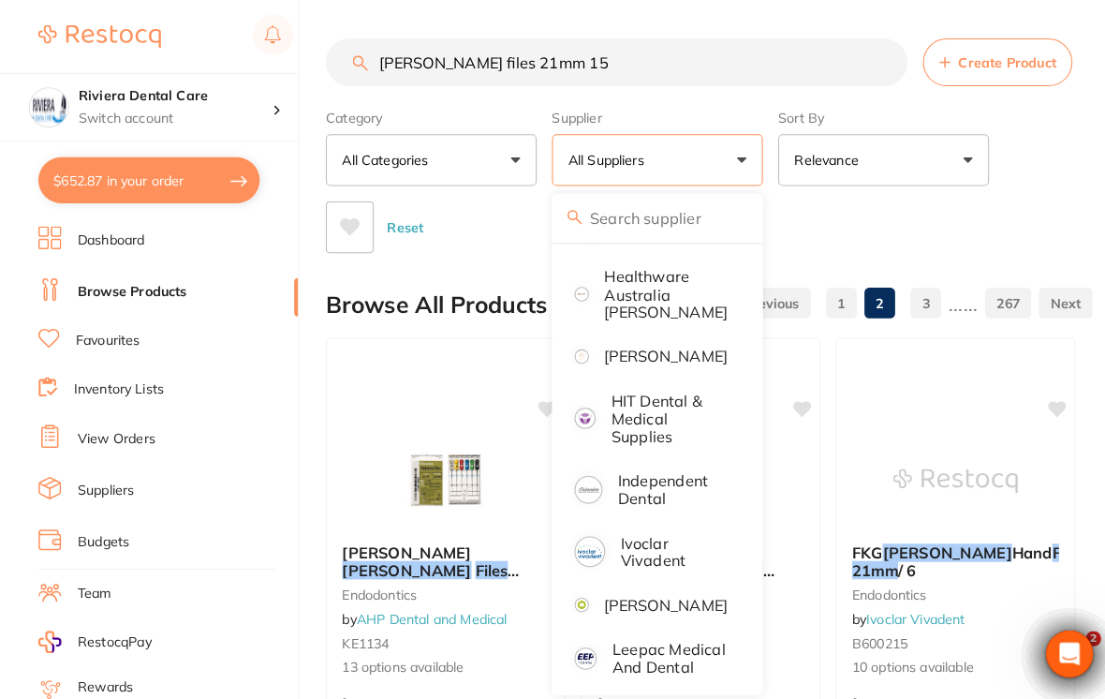
scroll to position [832, 0]
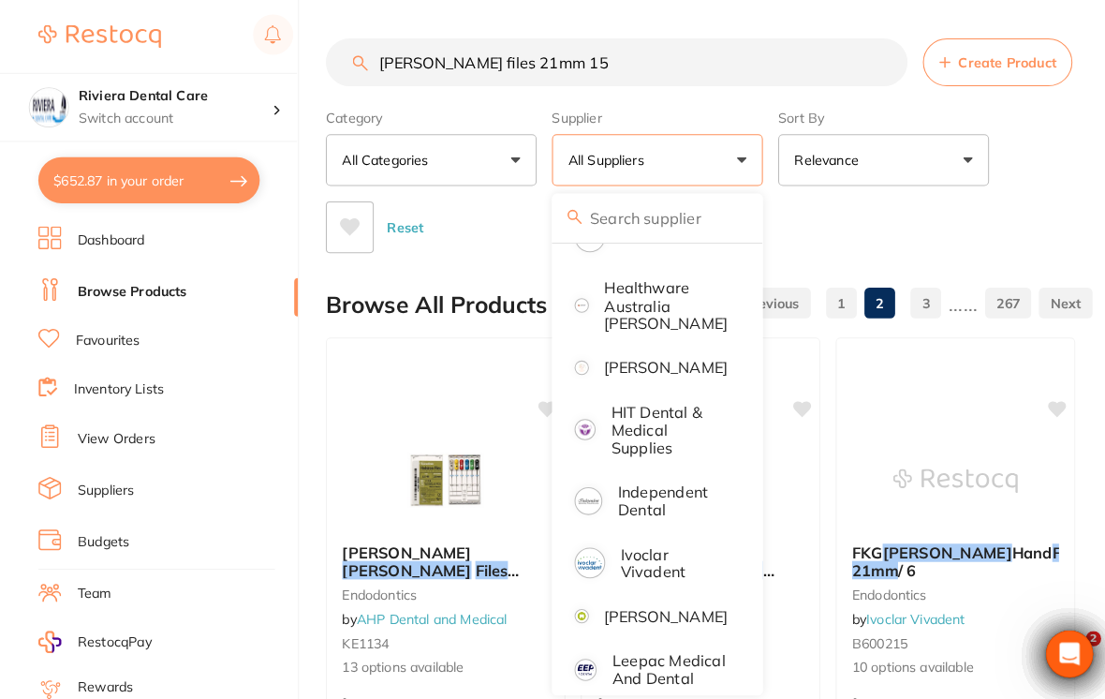
click at [635, 350] on p "[PERSON_NAME]" at bounding box center [651, 358] width 121 height 17
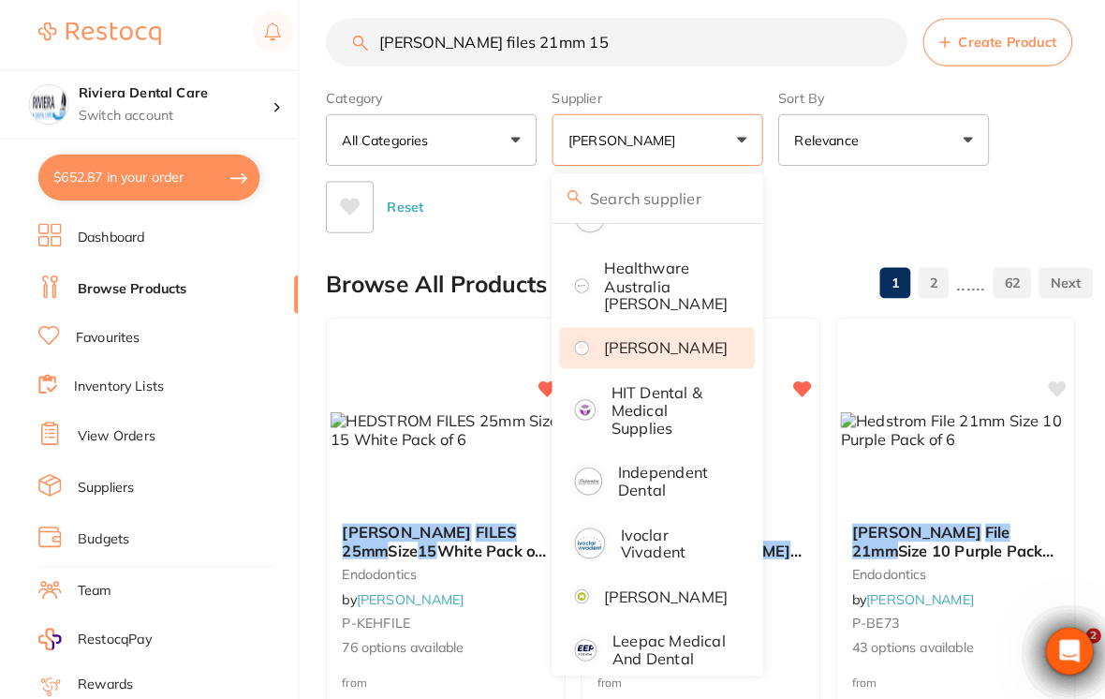
scroll to position [18, 0]
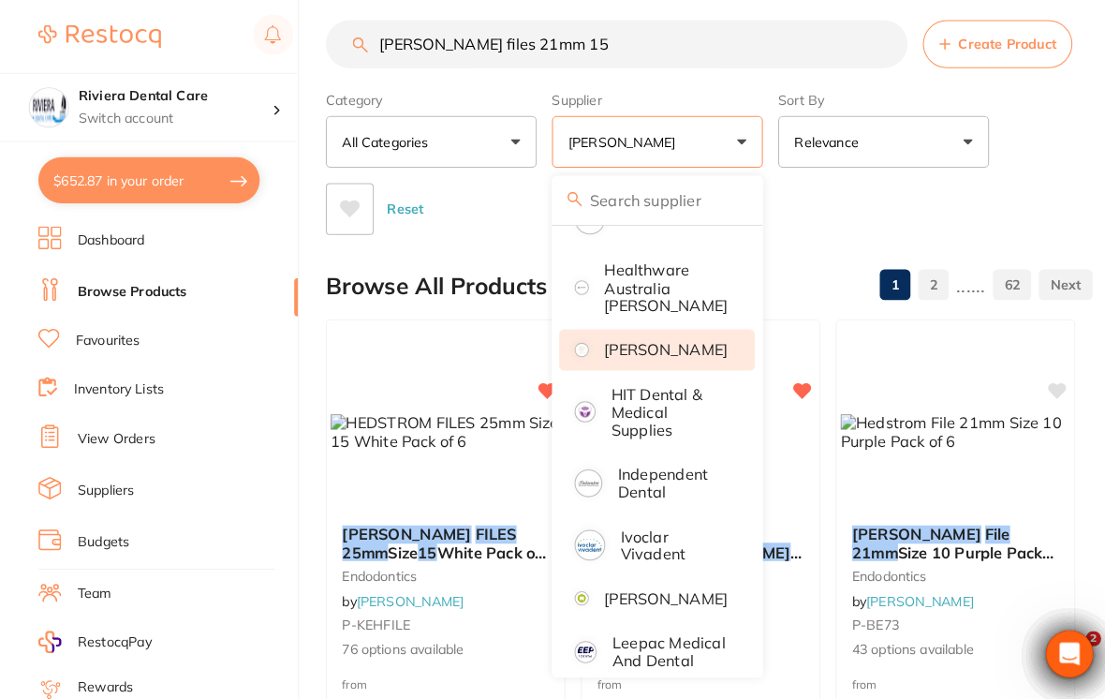
click at [1001, 195] on div "Reset" at bounding box center [686, 197] width 734 height 66
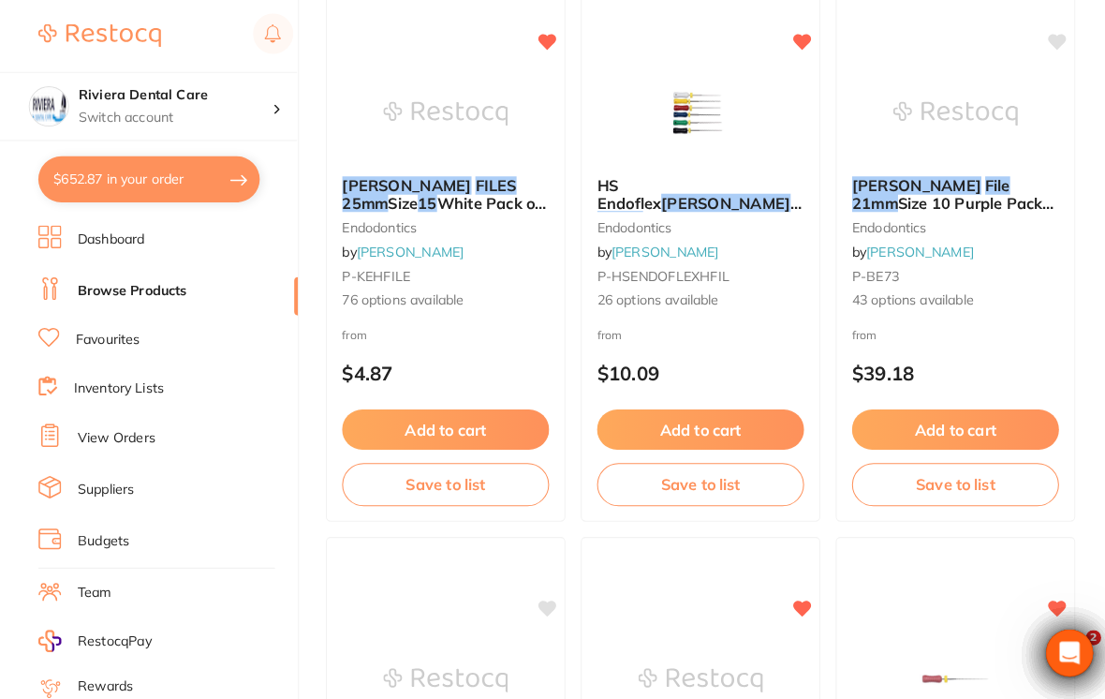
scroll to position [359, 0]
click at [424, 462] on button "Save to list" at bounding box center [435, 472] width 202 height 41
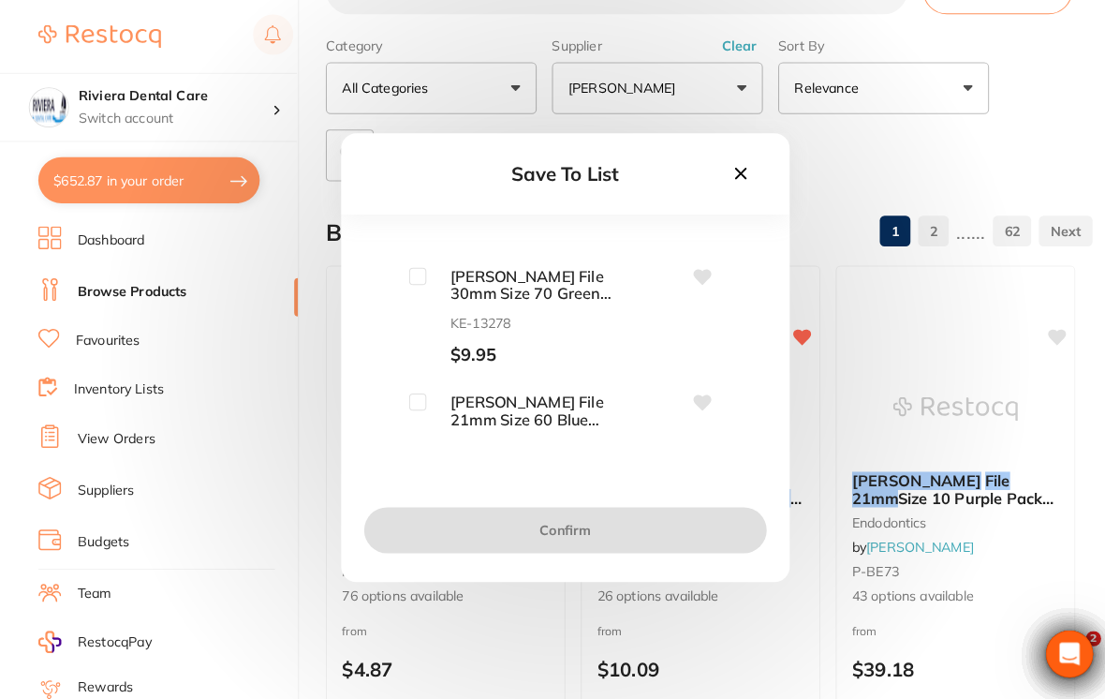
scroll to position [1202, 0]
click at [687, 266] on icon at bounding box center [687, 271] width 18 height 15
click at [690, 264] on icon at bounding box center [687, 271] width 18 height 15
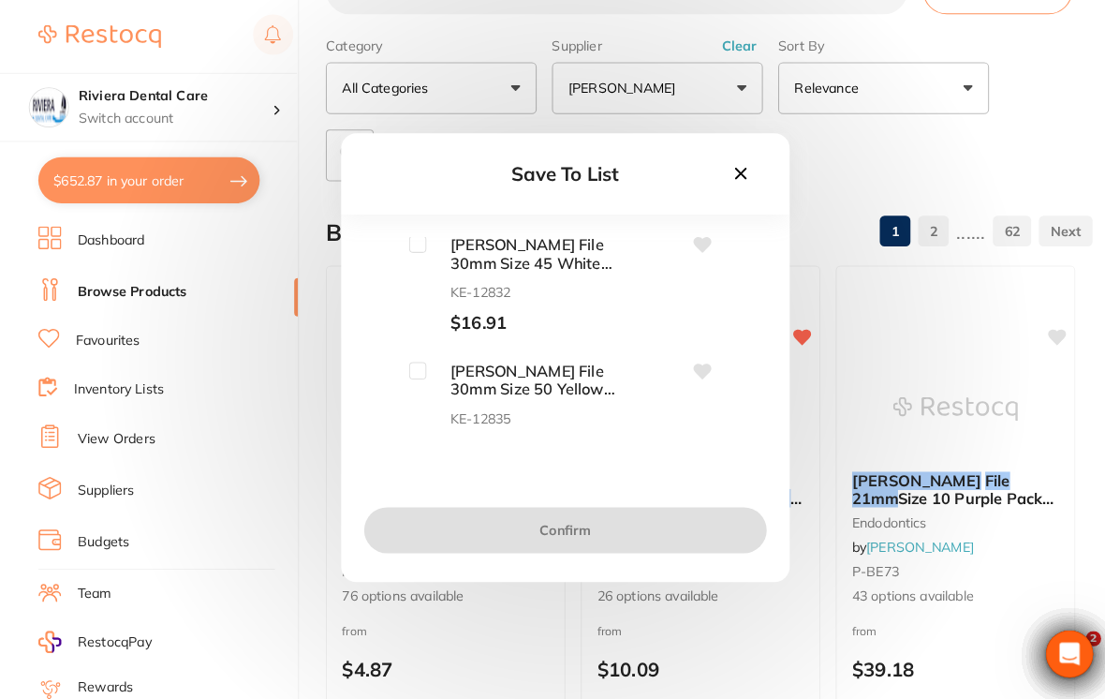
scroll to position [5333, 0]
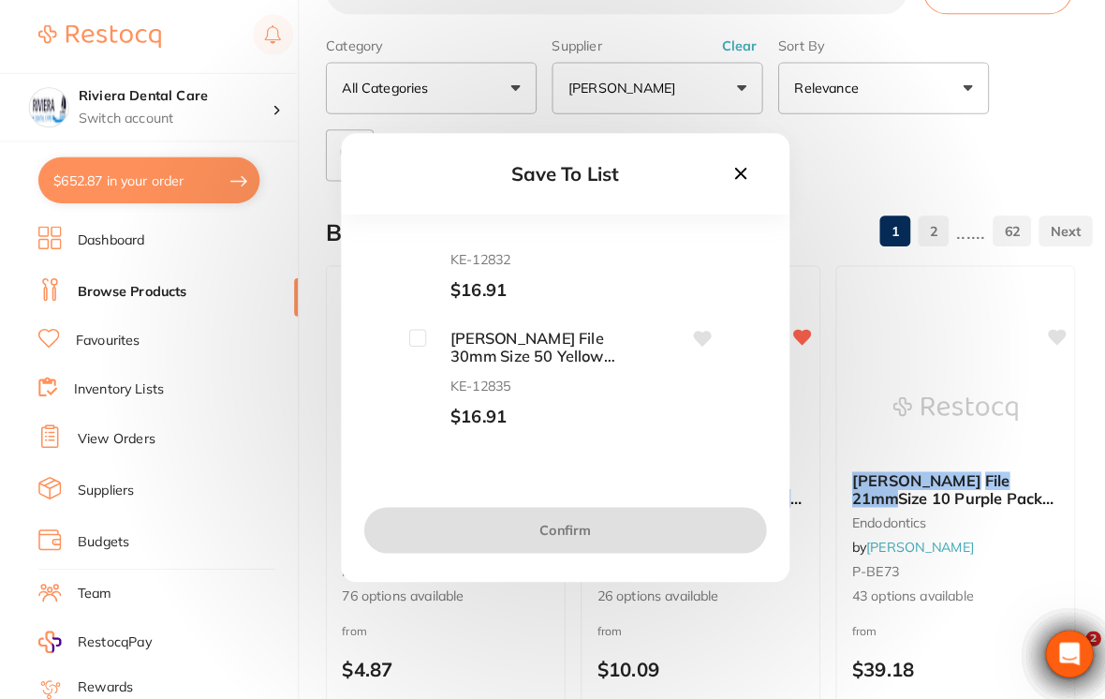
click at [738, 180] on button at bounding box center [724, 170] width 32 height 25
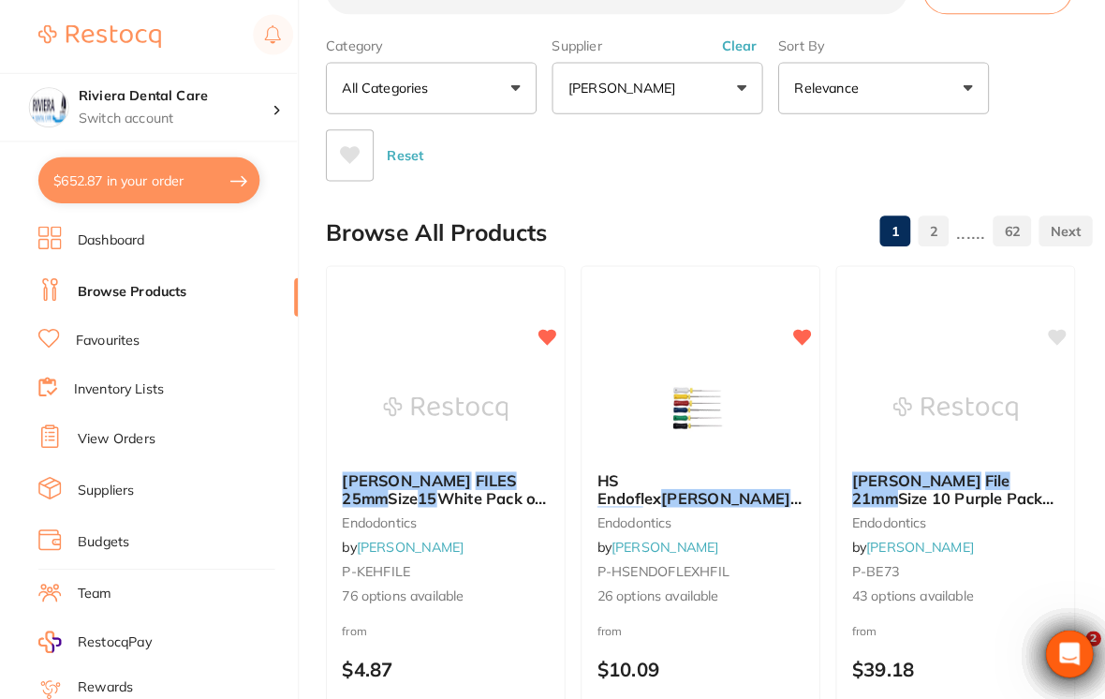
scroll to position [0, 0]
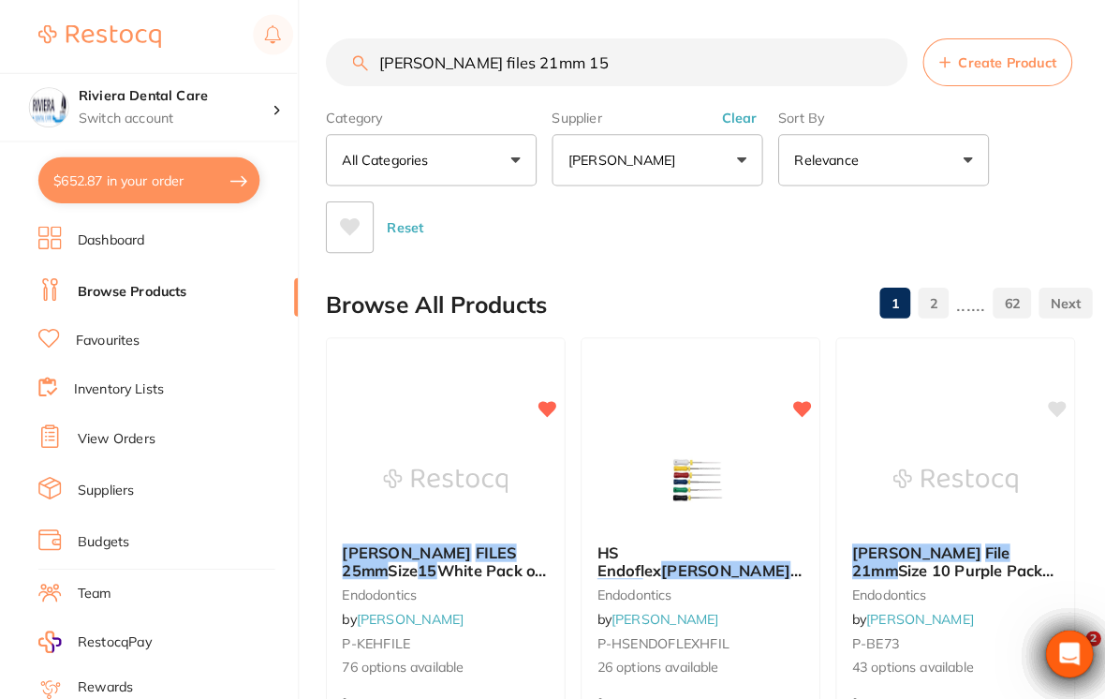
click at [571, 51] on input "[PERSON_NAME] files 21mm 15" at bounding box center [603, 60] width 569 height 47
click at [109, 171] on button "$652.87 in your order" at bounding box center [145, 176] width 216 height 45
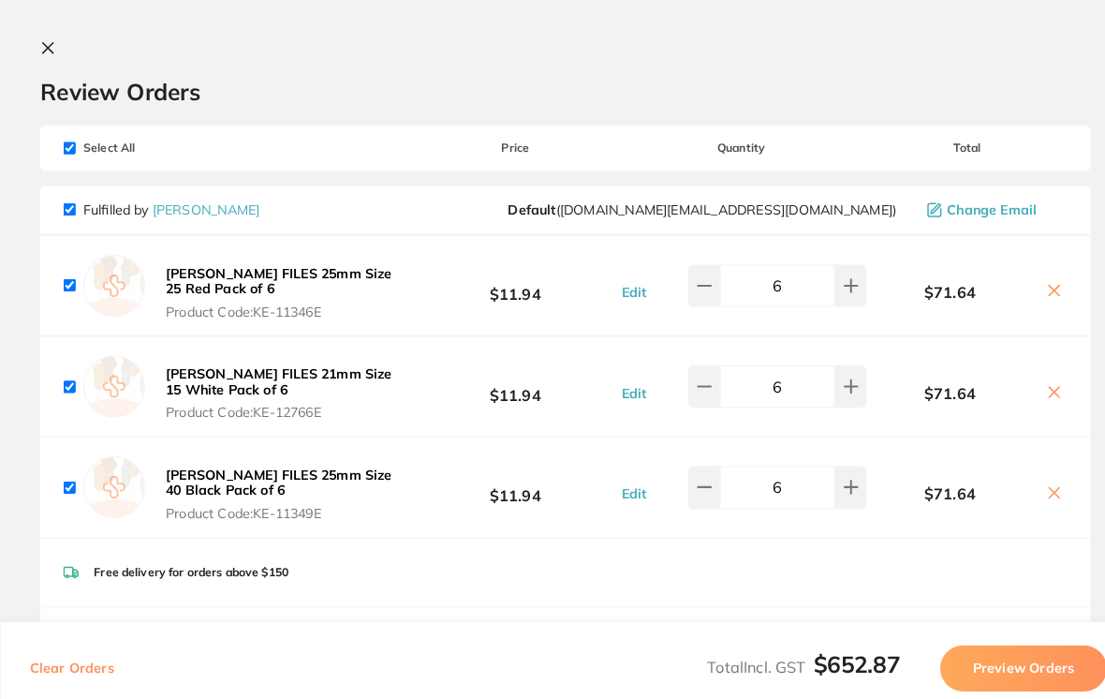
click at [59, 46] on button at bounding box center [50, 48] width 22 height 18
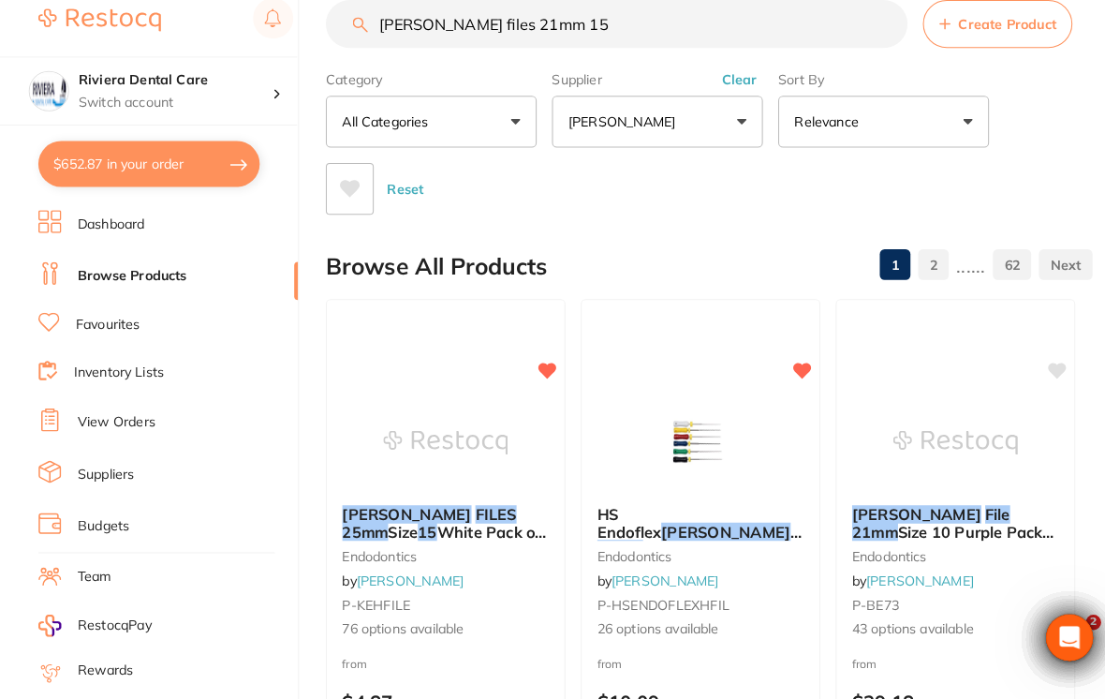
click at [578, 26] on input "[PERSON_NAME] files 21mm 15" at bounding box center [603, 39] width 569 height 47
type input "H"
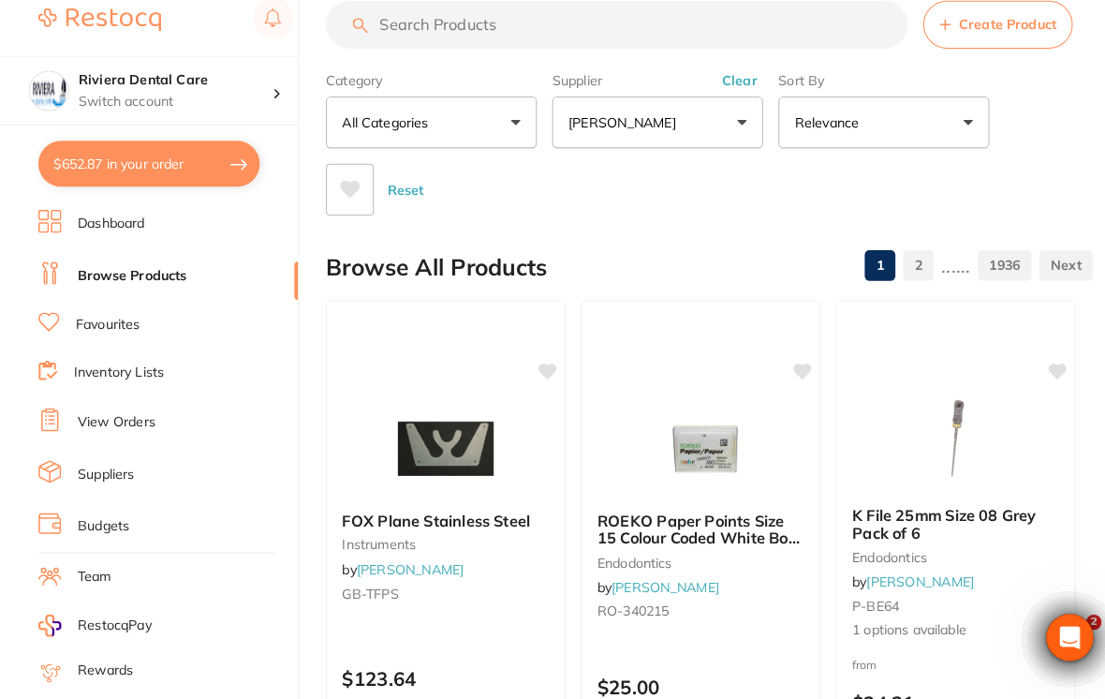
scroll to position [0, 0]
click at [693, 111] on button "[PERSON_NAME]" at bounding box center [643, 136] width 206 height 51
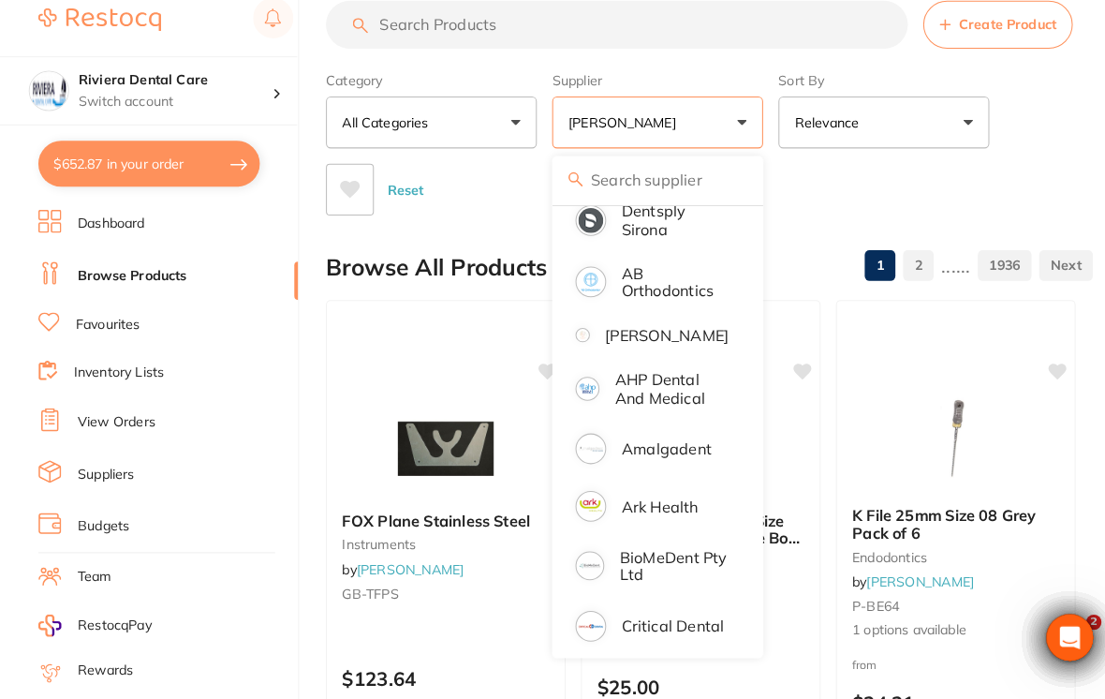
scroll to position [52, 0]
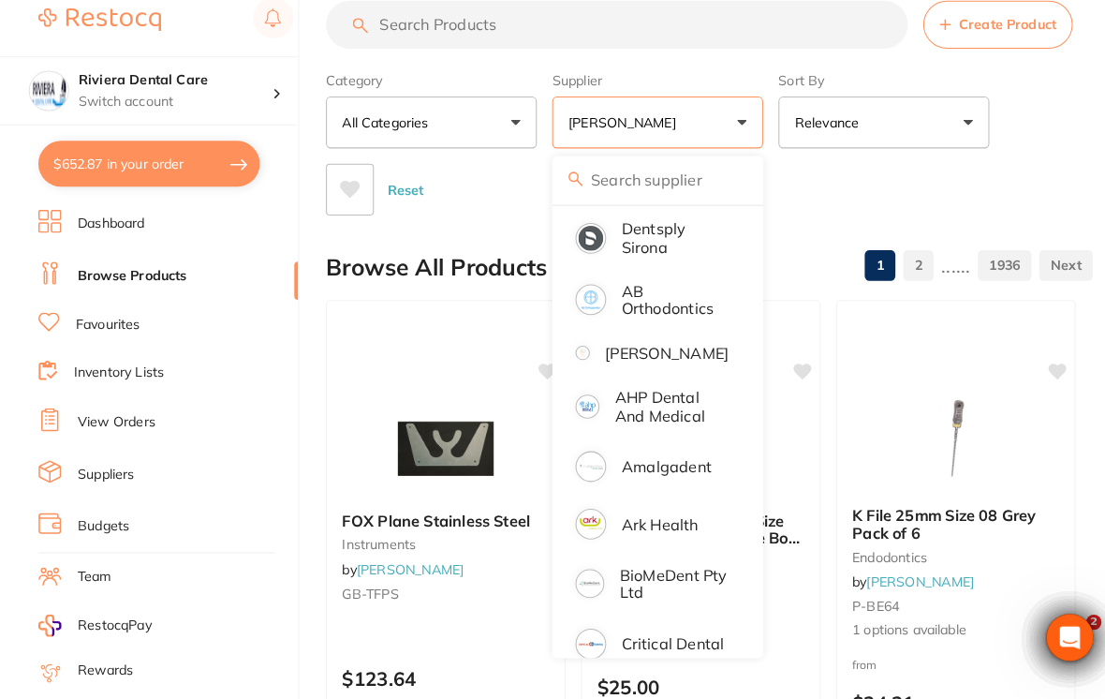
click at [630, 231] on p "Dentsply Sirona" at bounding box center [659, 248] width 105 height 35
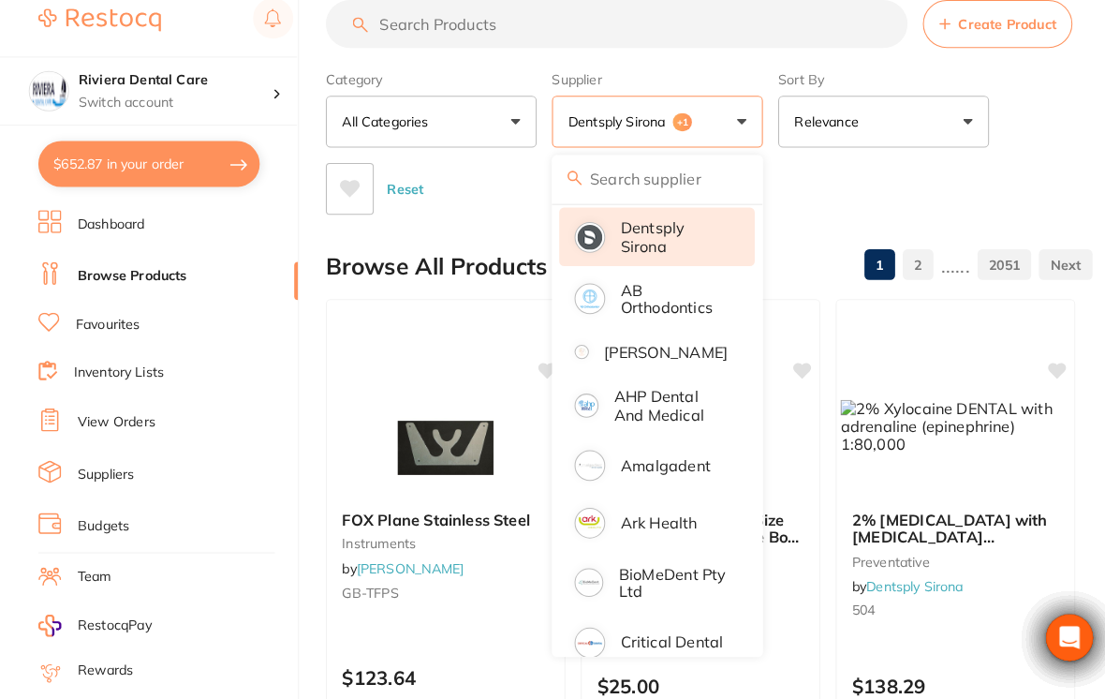
click at [393, 16] on input "search" at bounding box center [603, 39] width 569 height 47
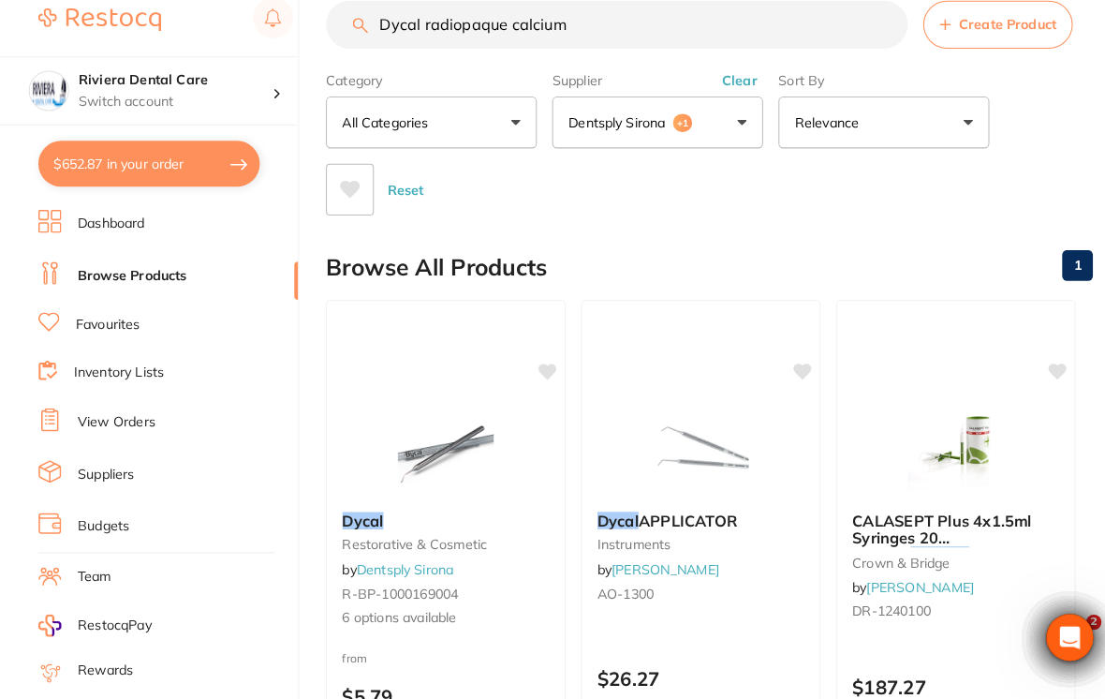
scroll to position [0, 0]
click at [1019, 170] on div "Reset" at bounding box center [686, 194] width 734 height 66
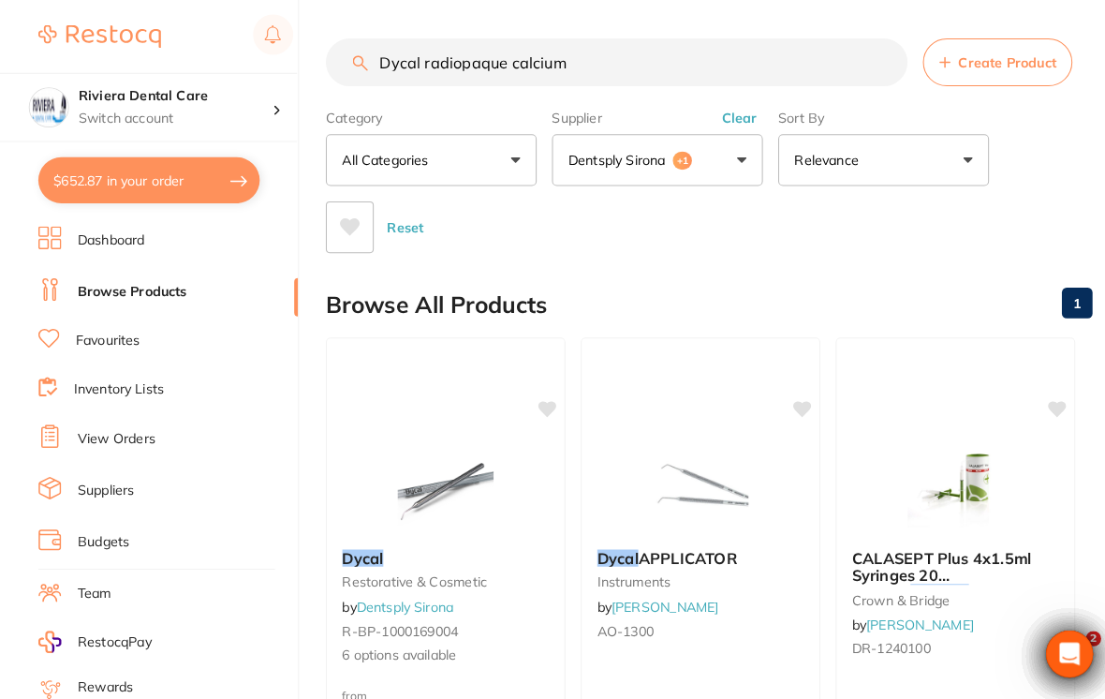
click at [592, 53] on input "Dycal radiopaque calcium" at bounding box center [603, 60] width 569 height 47
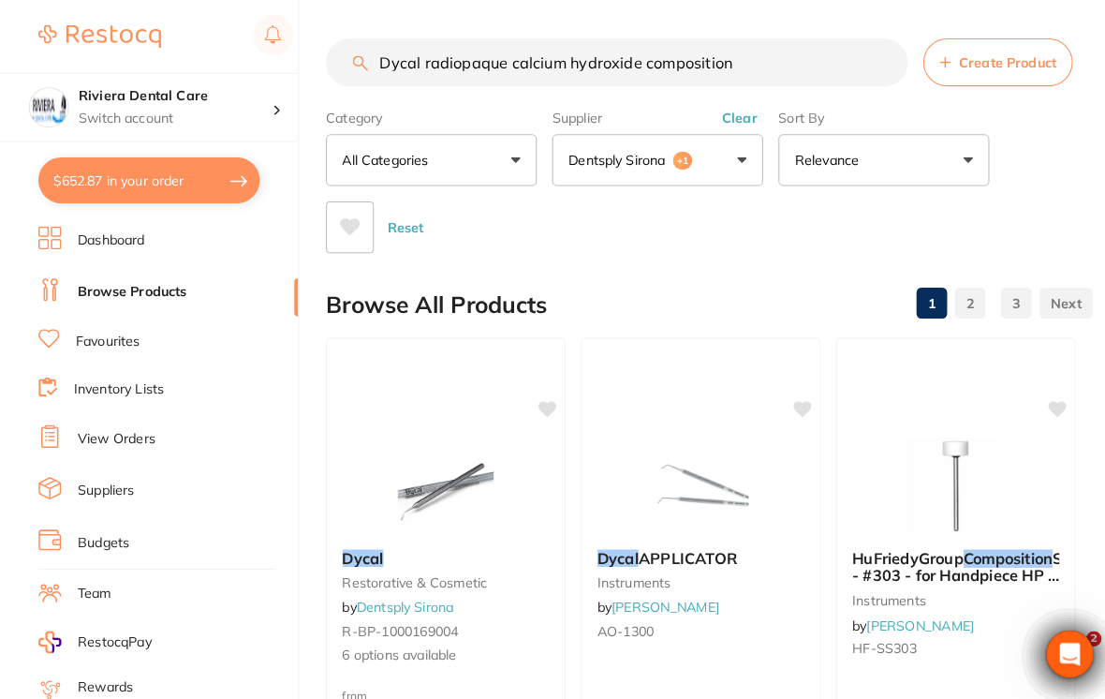
click at [997, 177] on div "Category All Categories All Categories instruments restorative & cosmetic Clear…" at bounding box center [693, 173] width 749 height 148
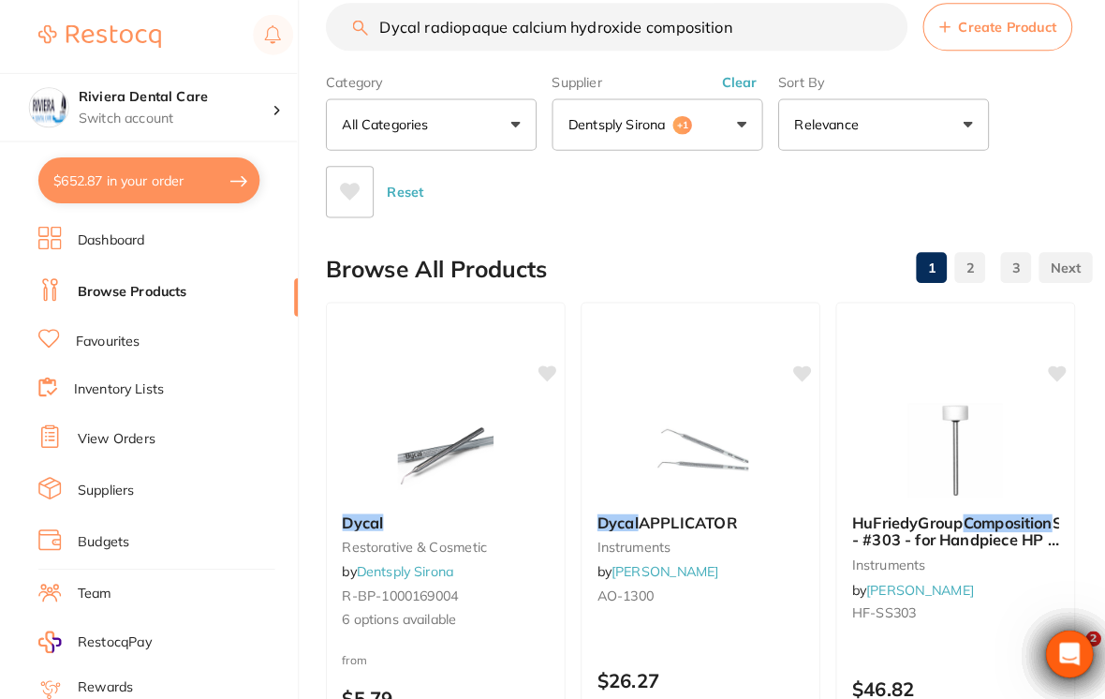
scroll to position [34, 0]
click at [737, 22] on input "Dycal radiopaque calcium hydroxide composition" at bounding box center [603, 27] width 569 height 47
type input "Dycal radiopaque"
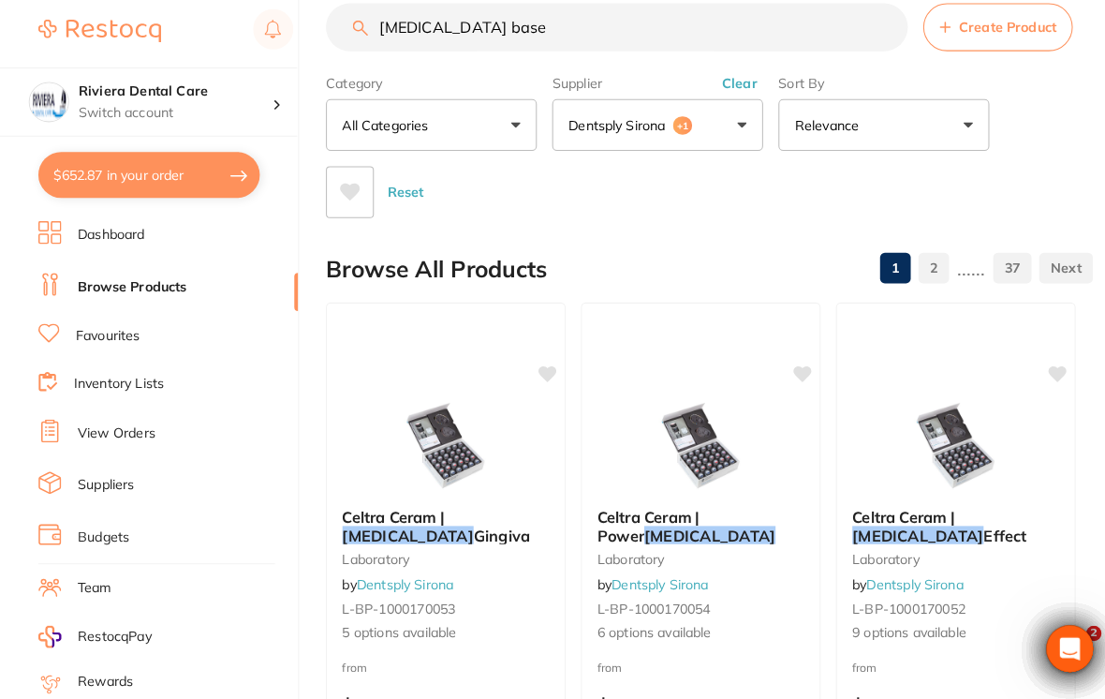
scroll to position [0, 0]
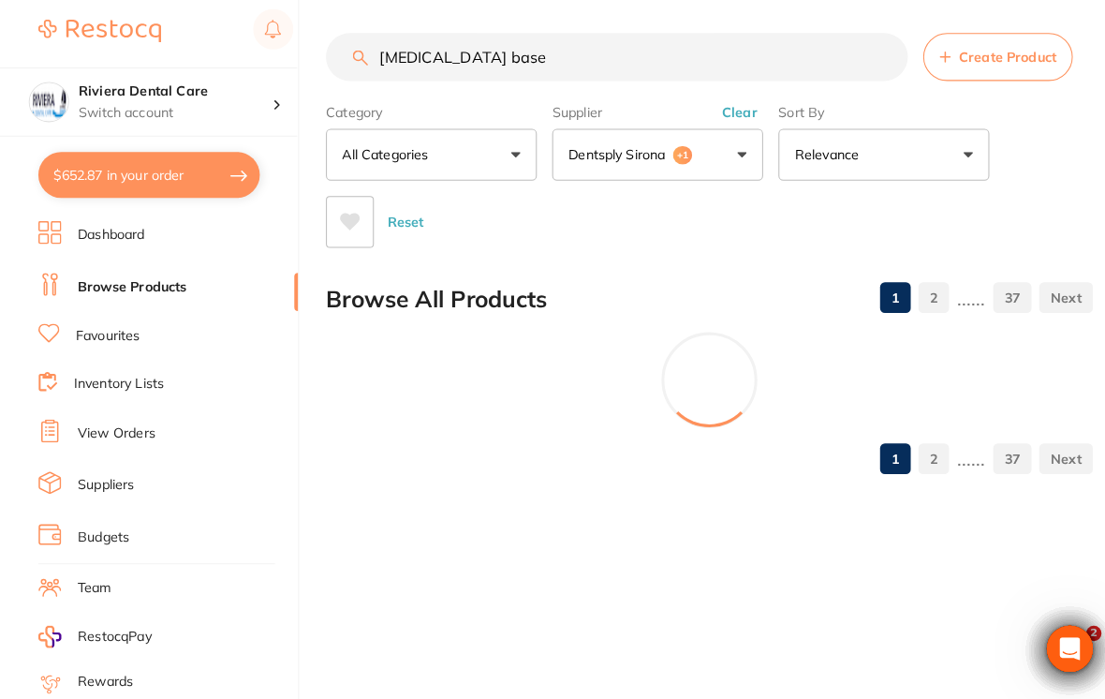
type input "[MEDICAL_DATA] base"
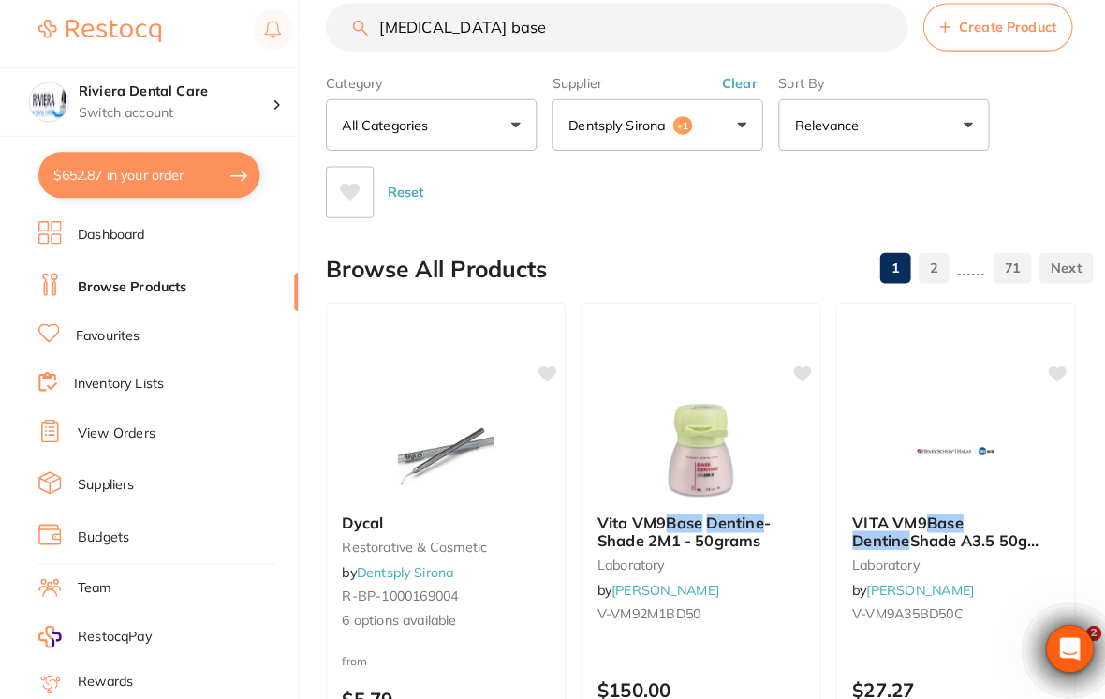
click at [999, 154] on div "Reset" at bounding box center [686, 186] width 734 height 66
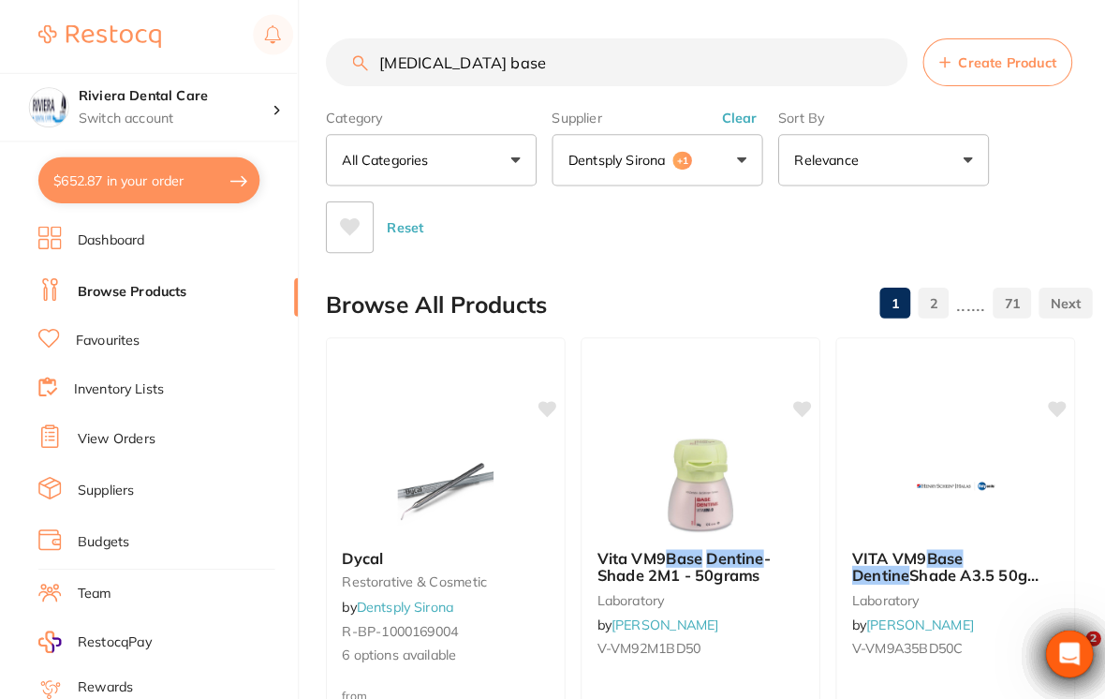
click at [113, 420] on link "View Orders" at bounding box center [114, 429] width 76 height 19
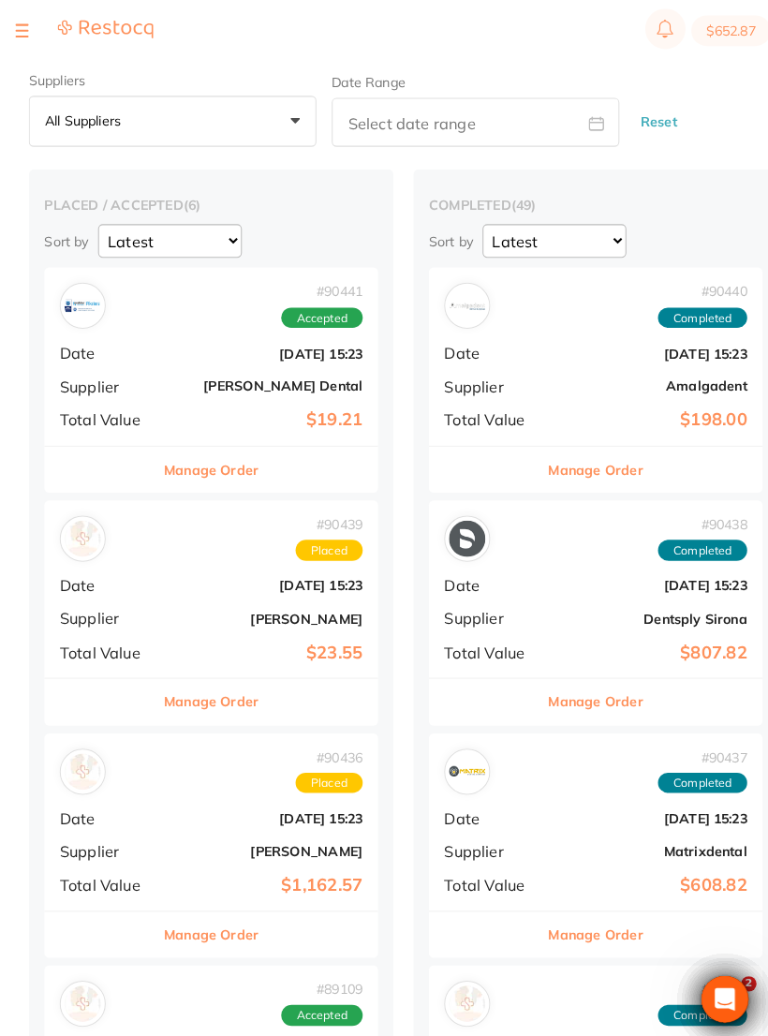
click at [185, 338] on b "[DATE] 15:23" at bounding box center [260, 345] width 187 height 15
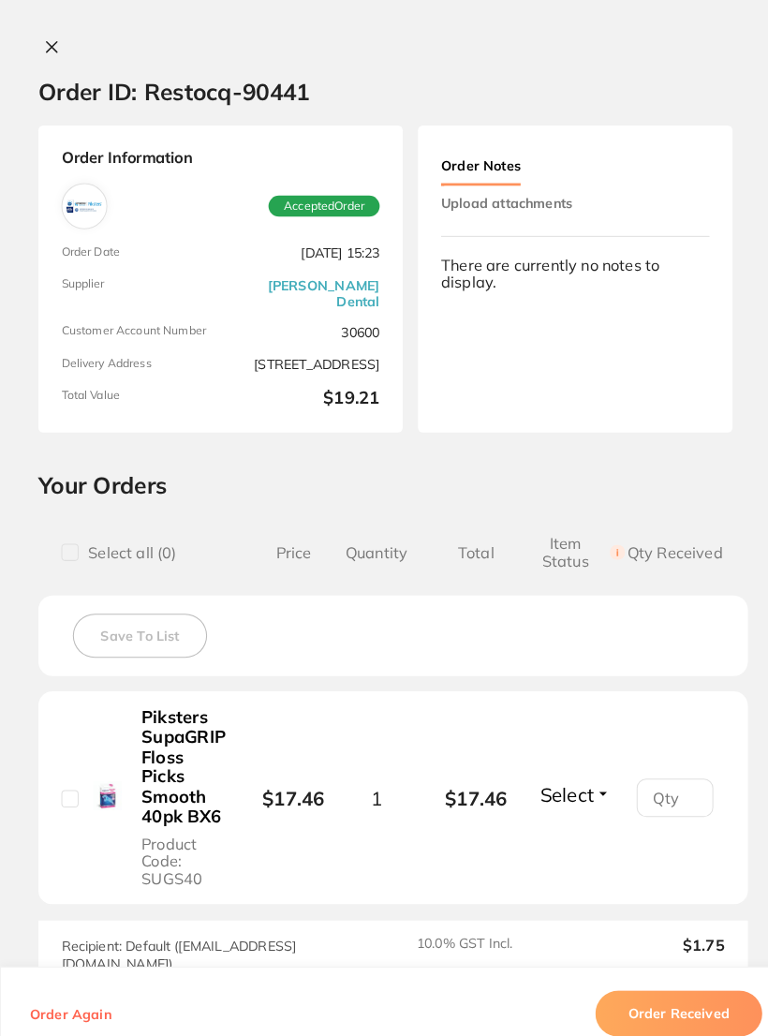
click at [52, 39] on icon at bounding box center [50, 45] width 15 height 15
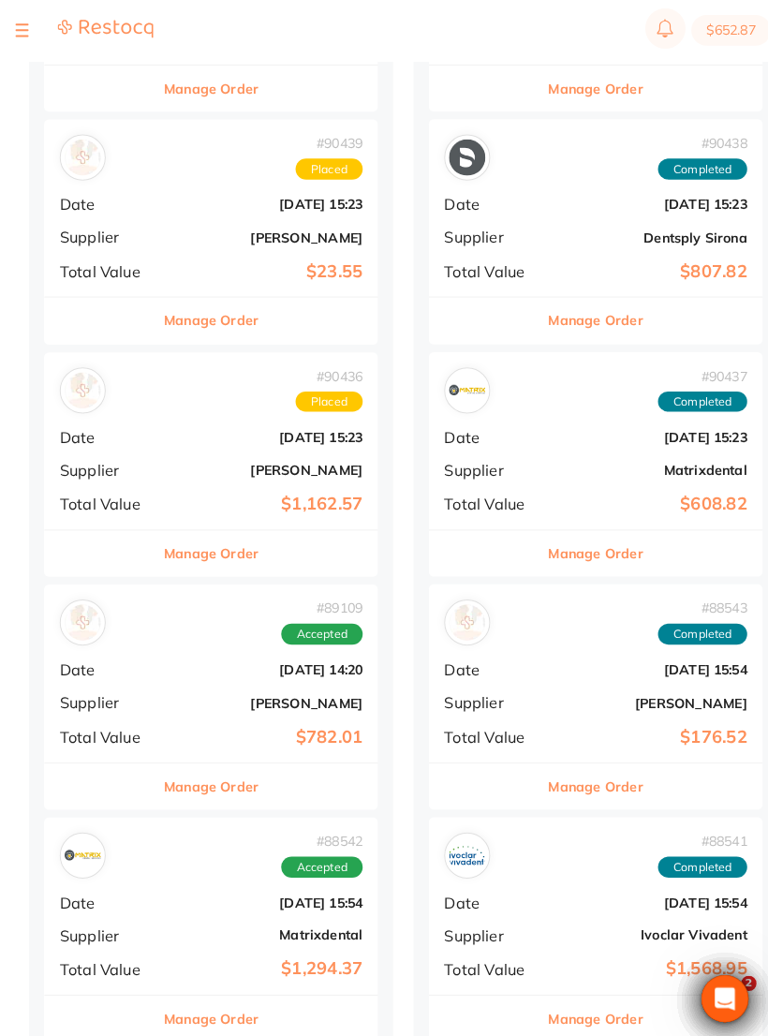
scroll to position [384, 0]
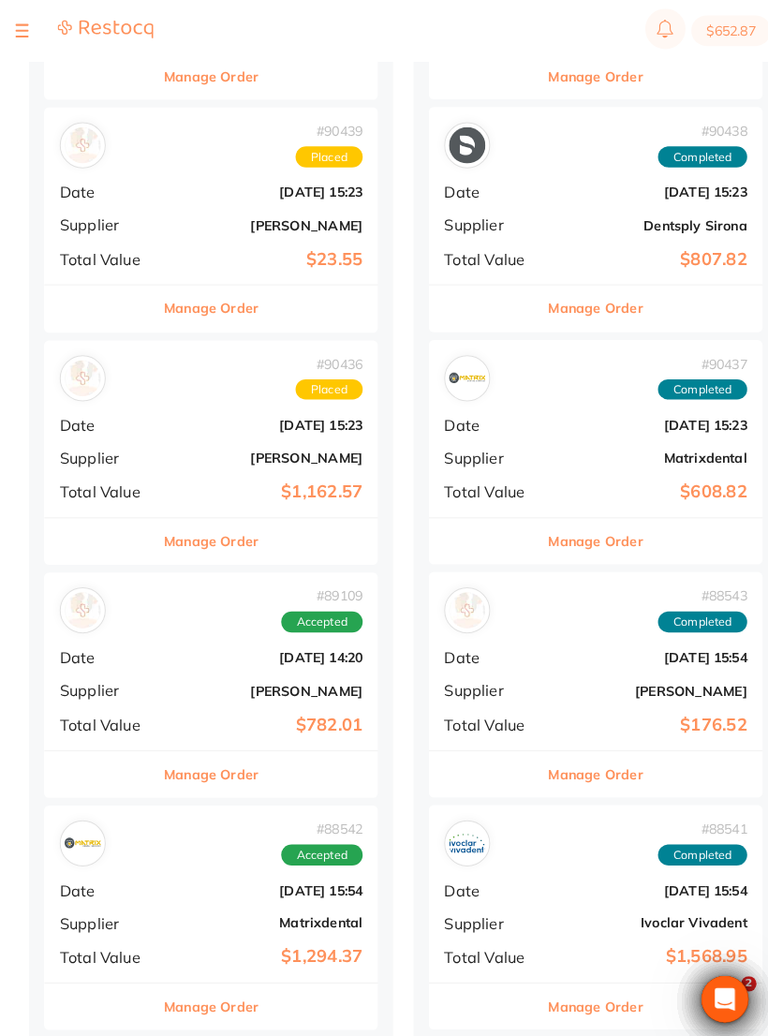
click at [194, 698] on b "[DATE] 15:54" at bounding box center [260, 870] width 187 height 15
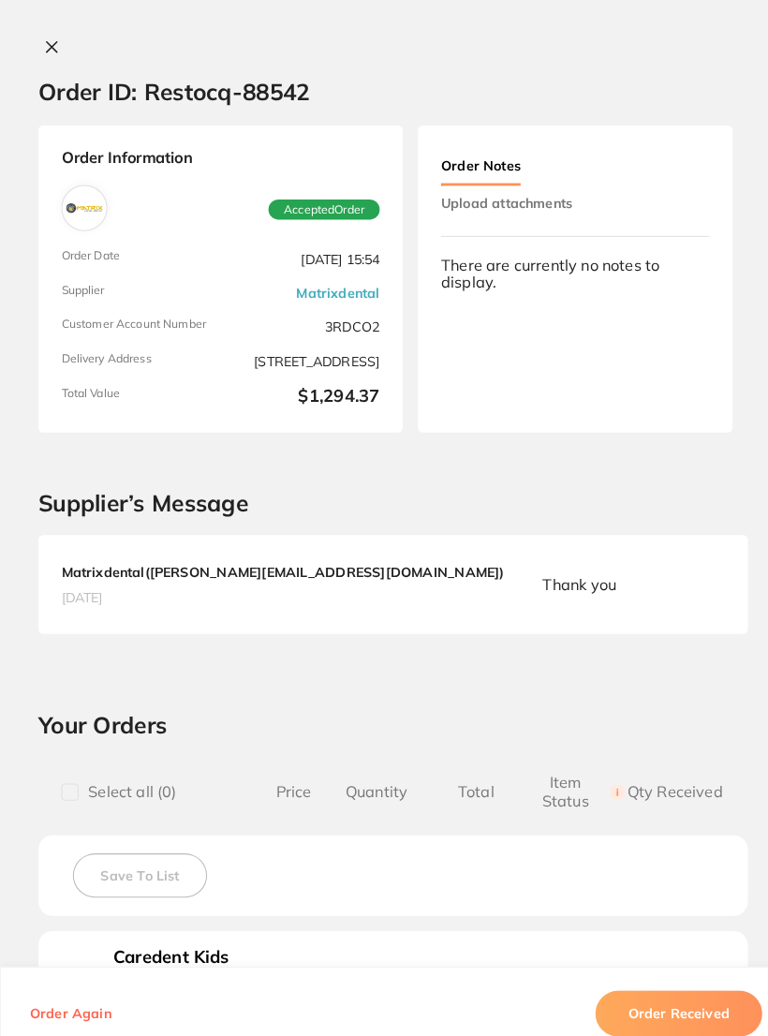
click at [50, 41] on icon at bounding box center [50, 45] width 15 height 15
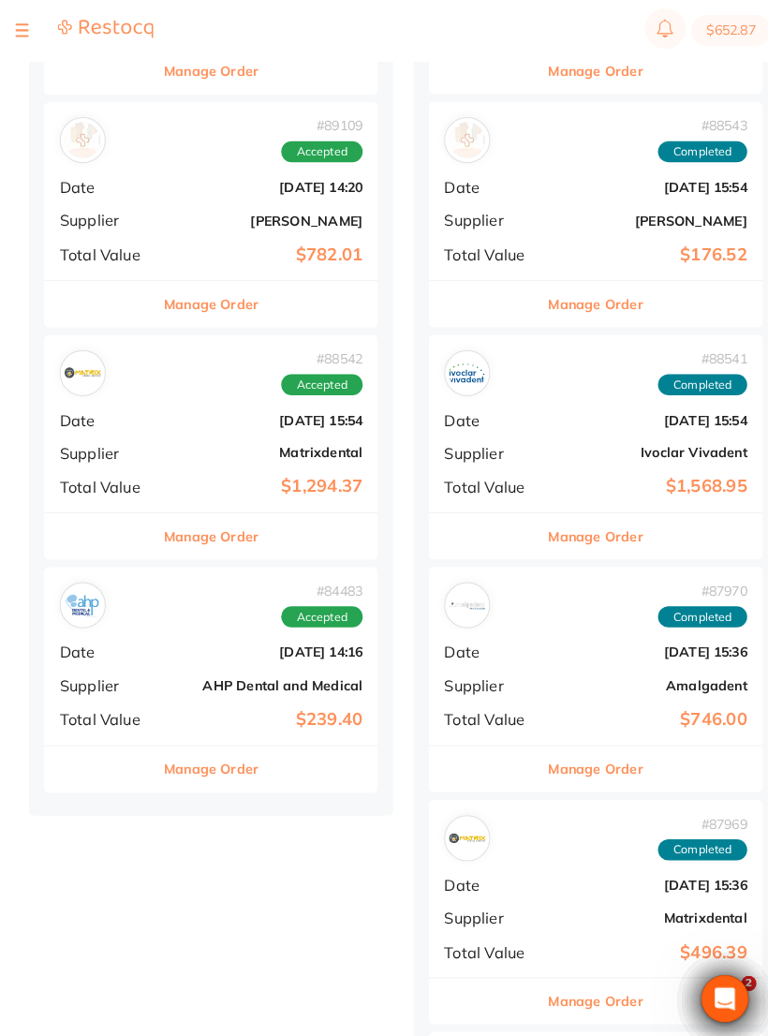
scroll to position [845, 0]
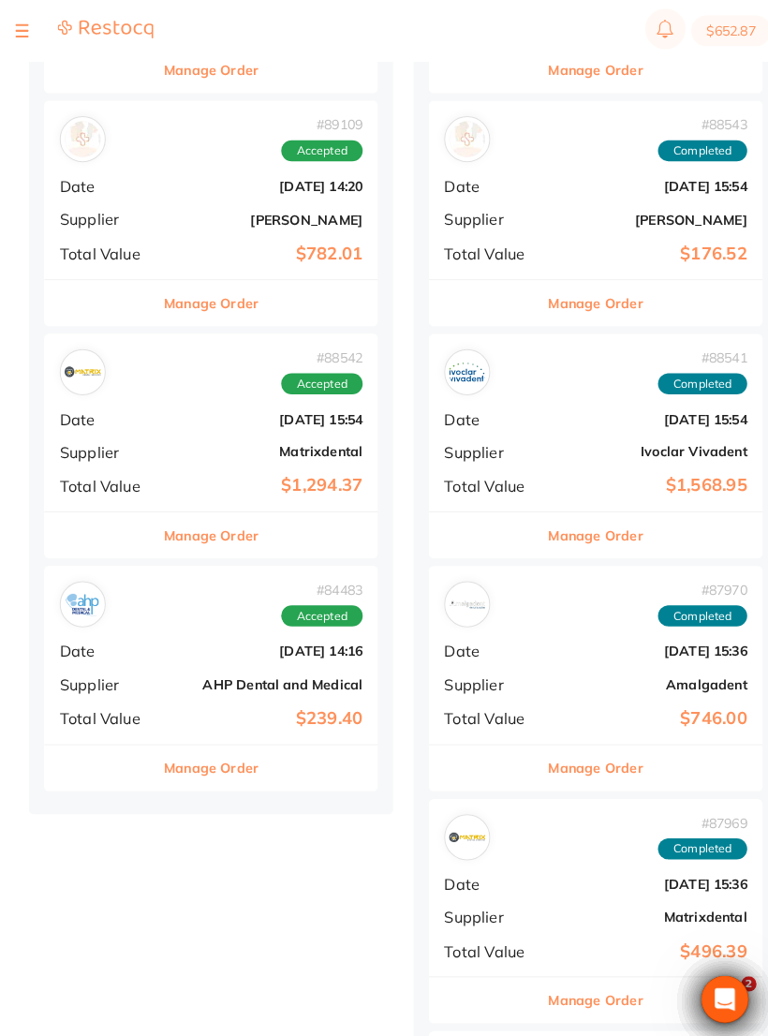
click at [200, 603] on div "# 84483 Accepted" at bounding box center [206, 590] width 296 height 45
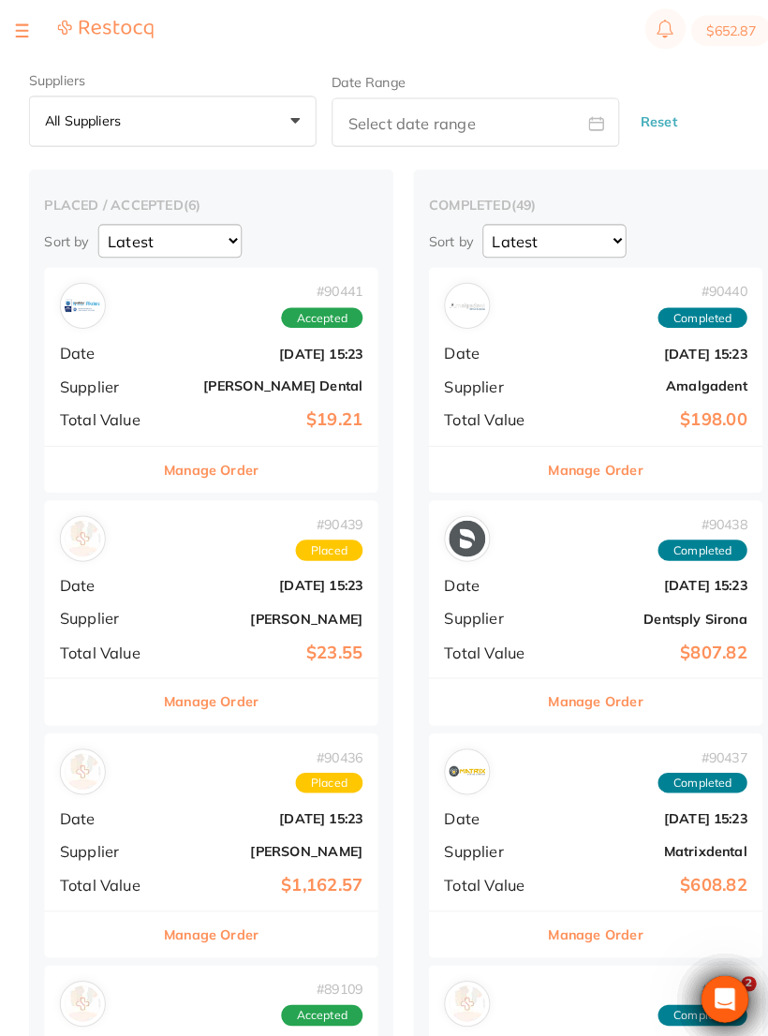
click at [11, 21] on section "$652.87" at bounding box center [384, 30] width 768 height 60
click at [22, 39] on div at bounding box center [21, 30] width 13 height 22
click at [27, 22] on div at bounding box center [21, 30] width 13 height 22
click at [25, 22] on div at bounding box center [21, 30] width 13 height 22
click at [23, 29] on button at bounding box center [21, 30] width 13 height 2
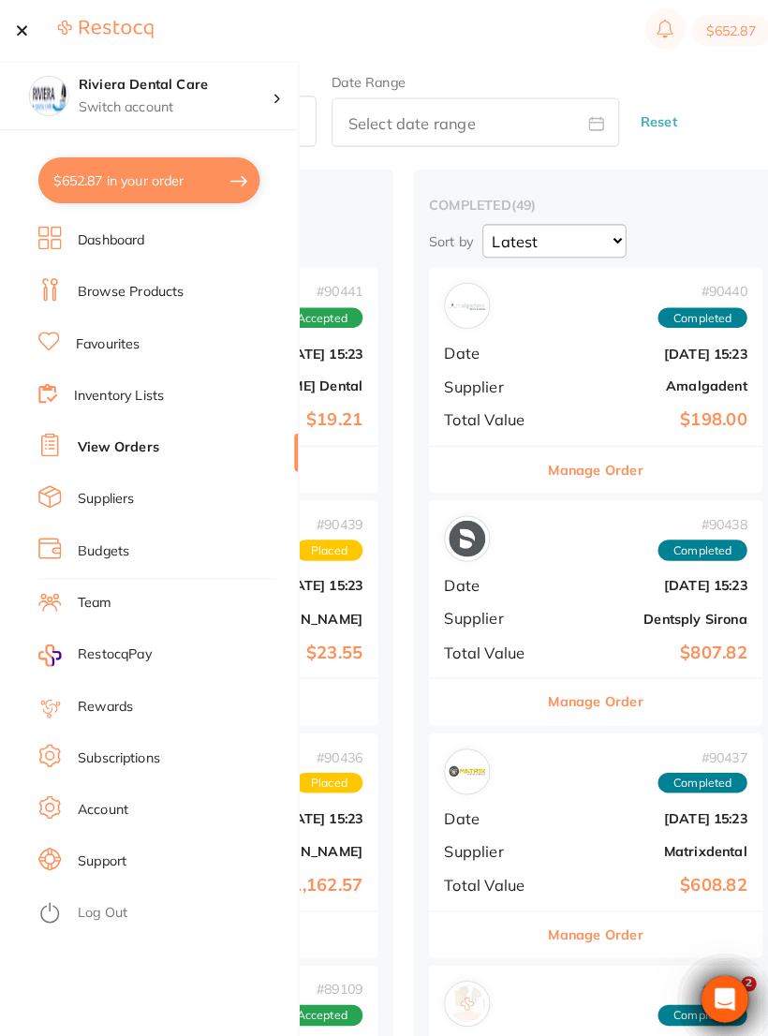
click at [114, 279] on link "Browse Products" at bounding box center [128, 285] width 104 height 19
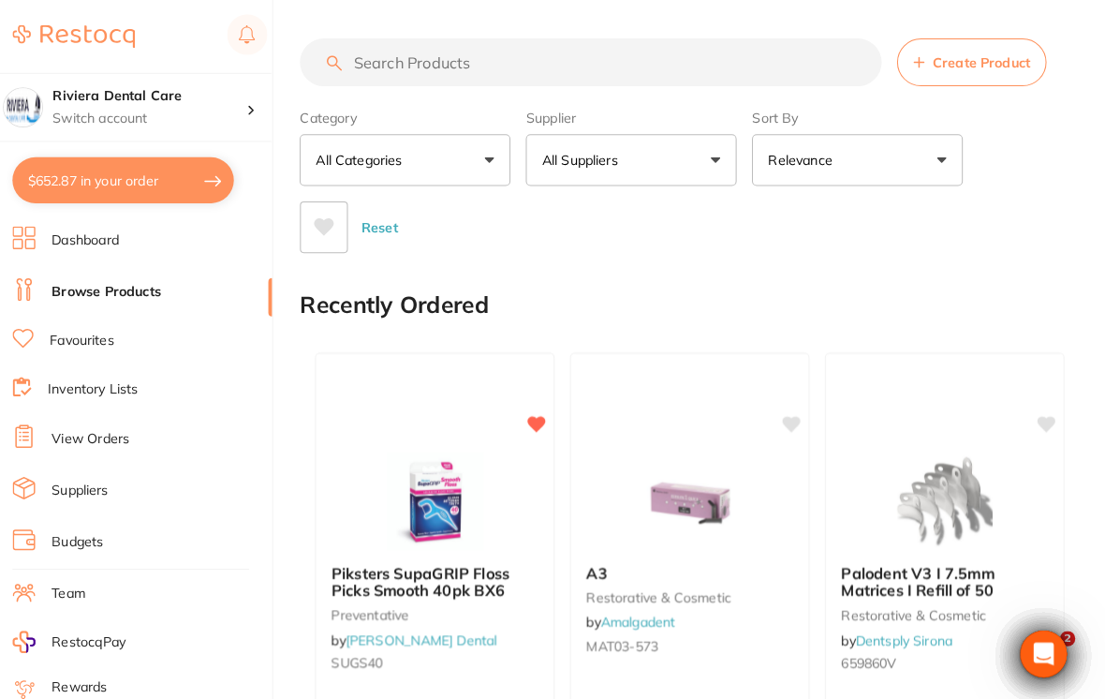
click at [365, 45] on input "search" at bounding box center [603, 60] width 569 height 47
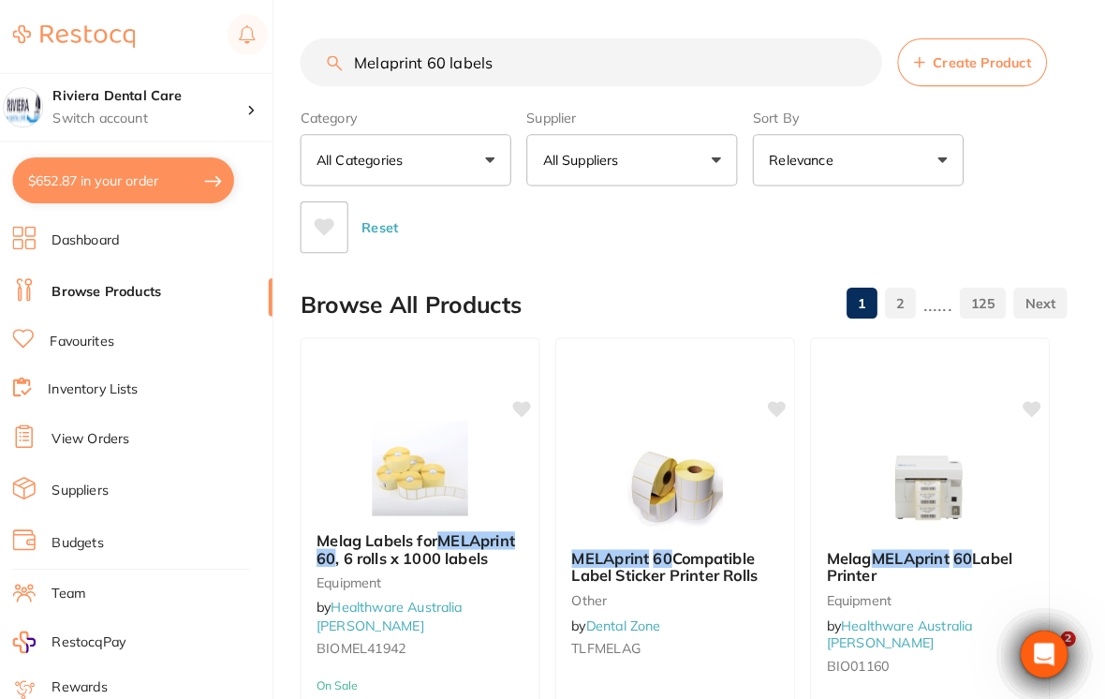
type input "Melaprint 60 labels"
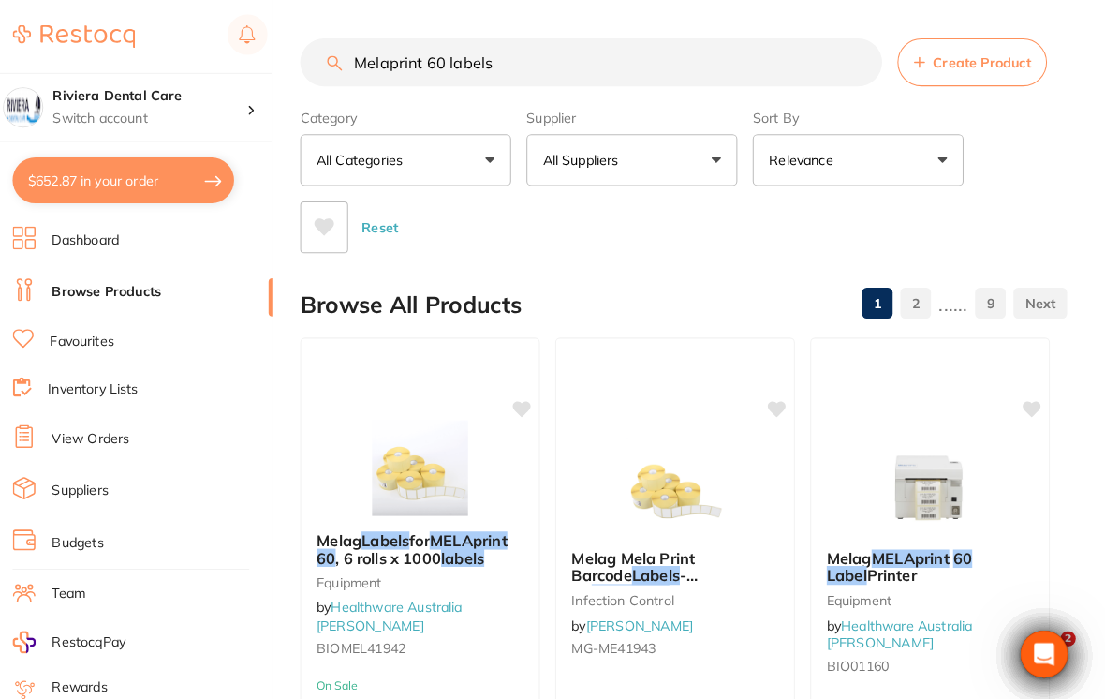
click at [767, 188] on div "Reset" at bounding box center [686, 215] width 734 height 66
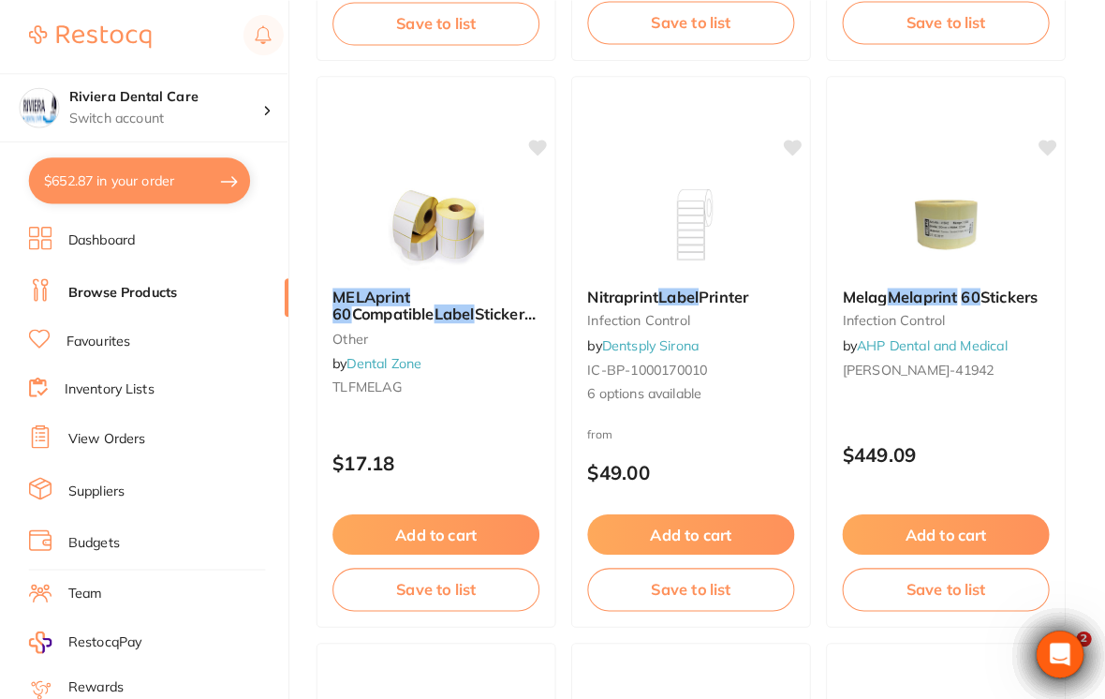
scroll to position [813, 0]
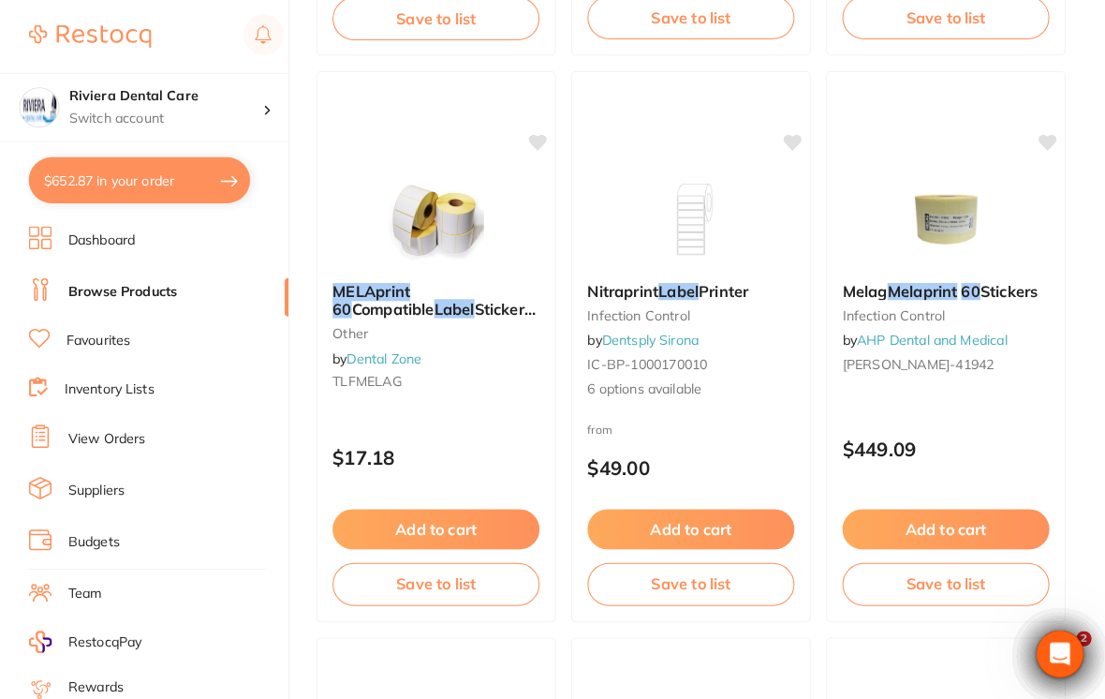
click at [428, 214] on img at bounding box center [436, 215] width 122 height 94
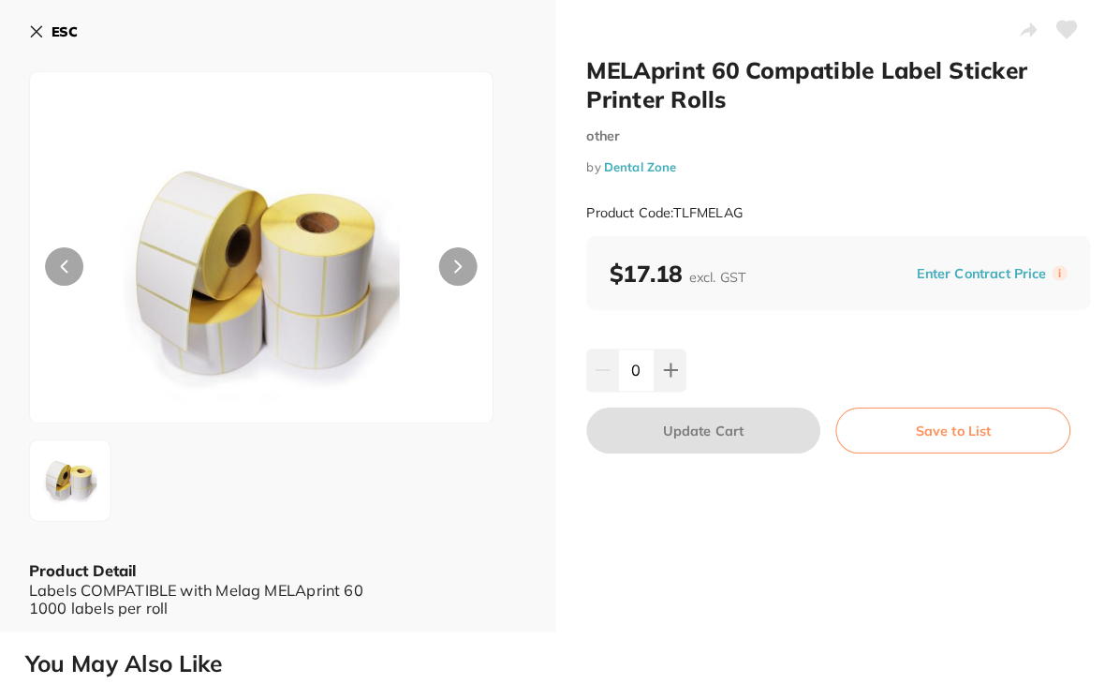
click at [767, 26] on icon at bounding box center [1053, 29] width 20 height 17
click at [767, 410] on button "Save to List" at bounding box center [941, 420] width 230 height 45
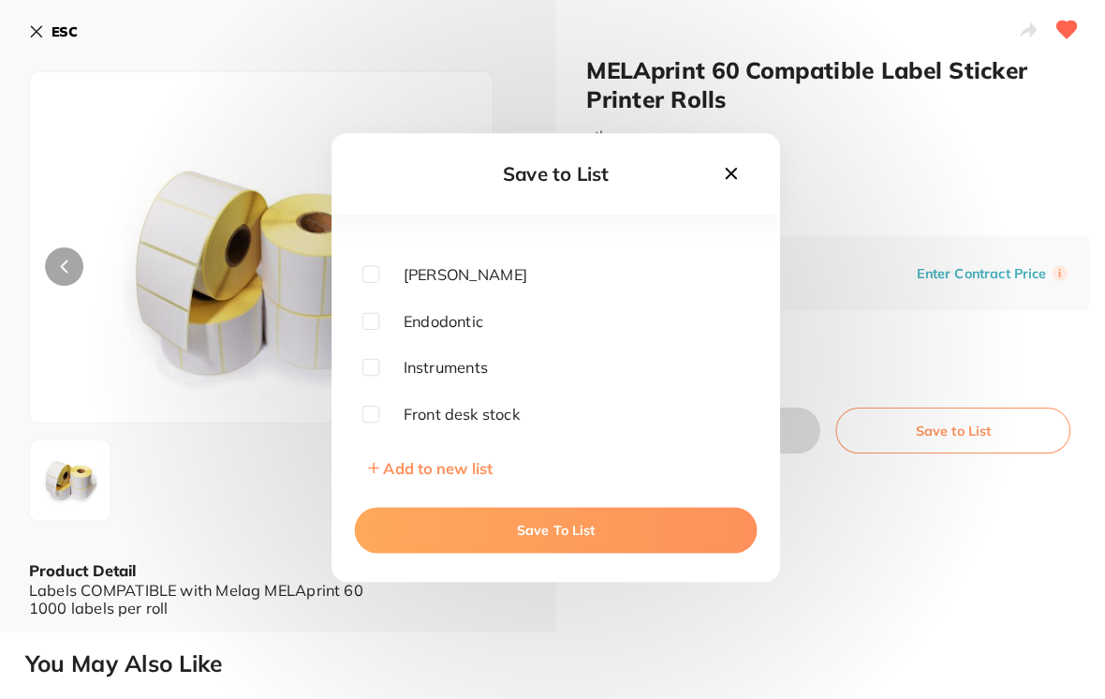
scroll to position [246, 0]
click at [720, 180] on icon at bounding box center [724, 169] width 21 height 21
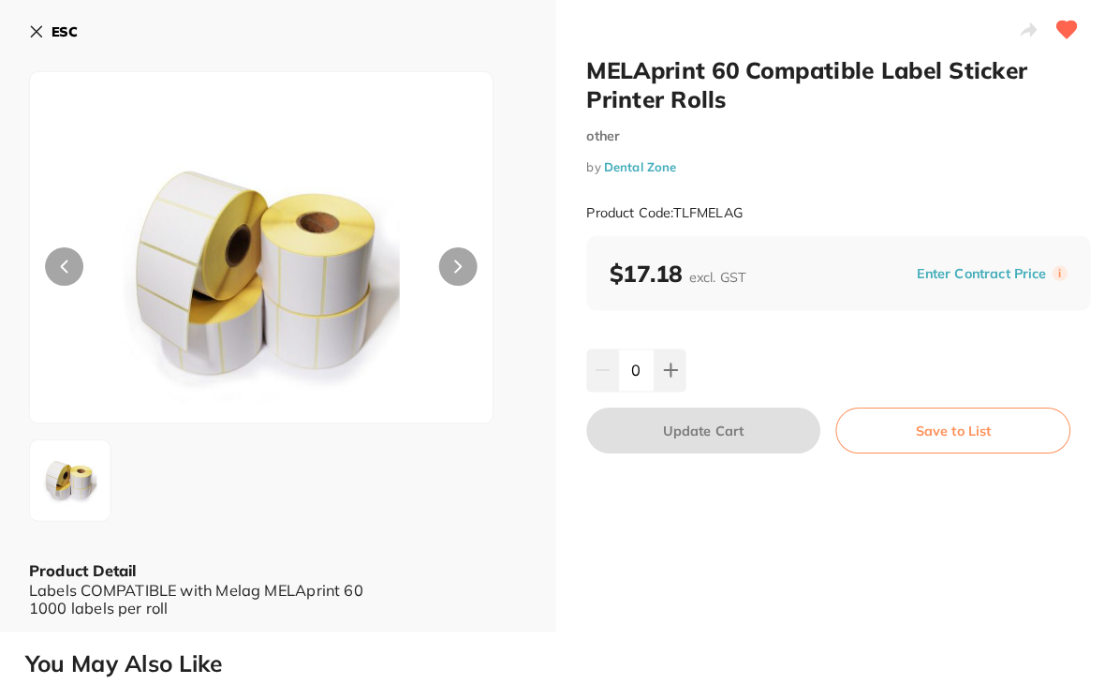
click at [37, 22] on button "ESC" at bounding box center [61, 31] width 48 height 32
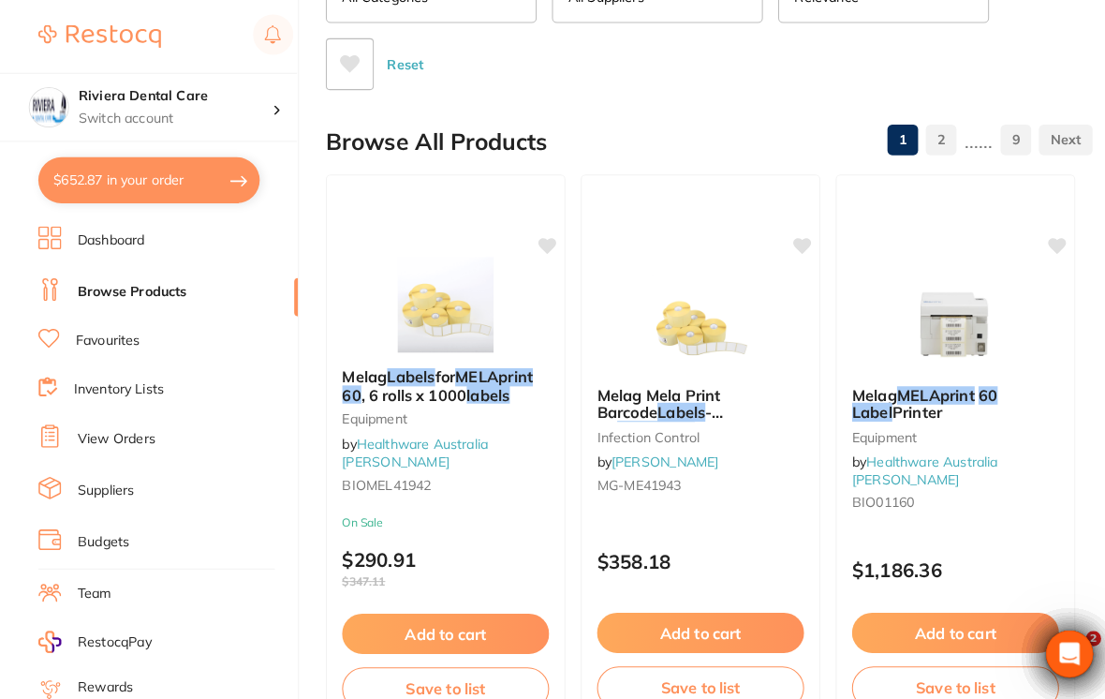
scroll to position [161, 0]
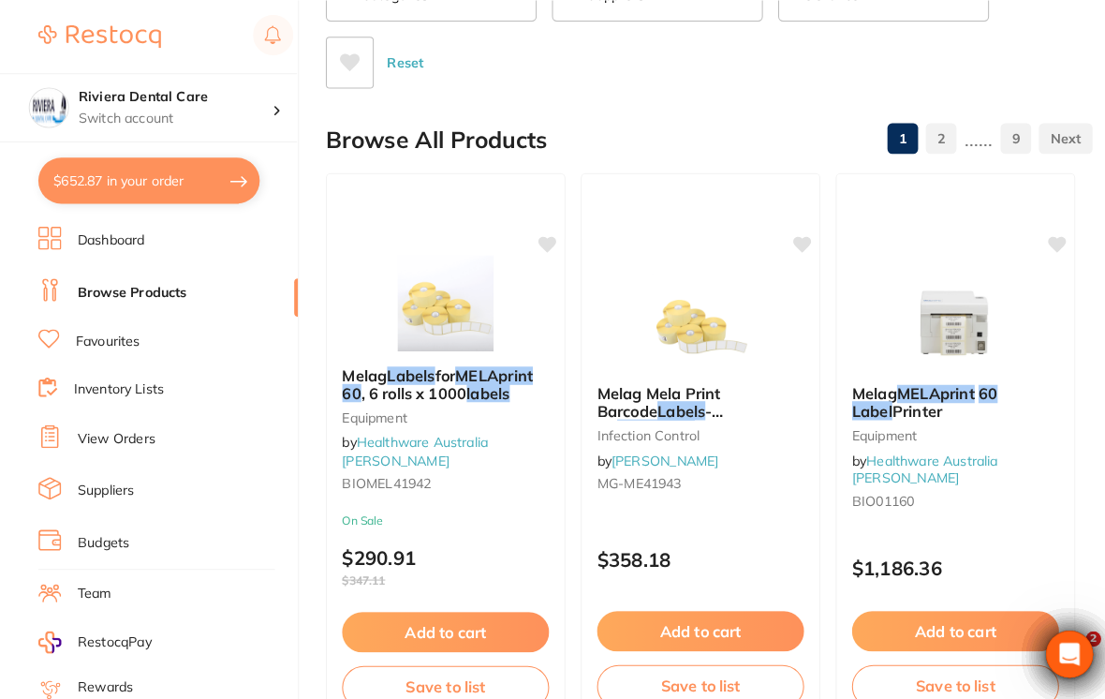
click at [736, 299] on img at bounding box center [685, 314] width 122 height 94
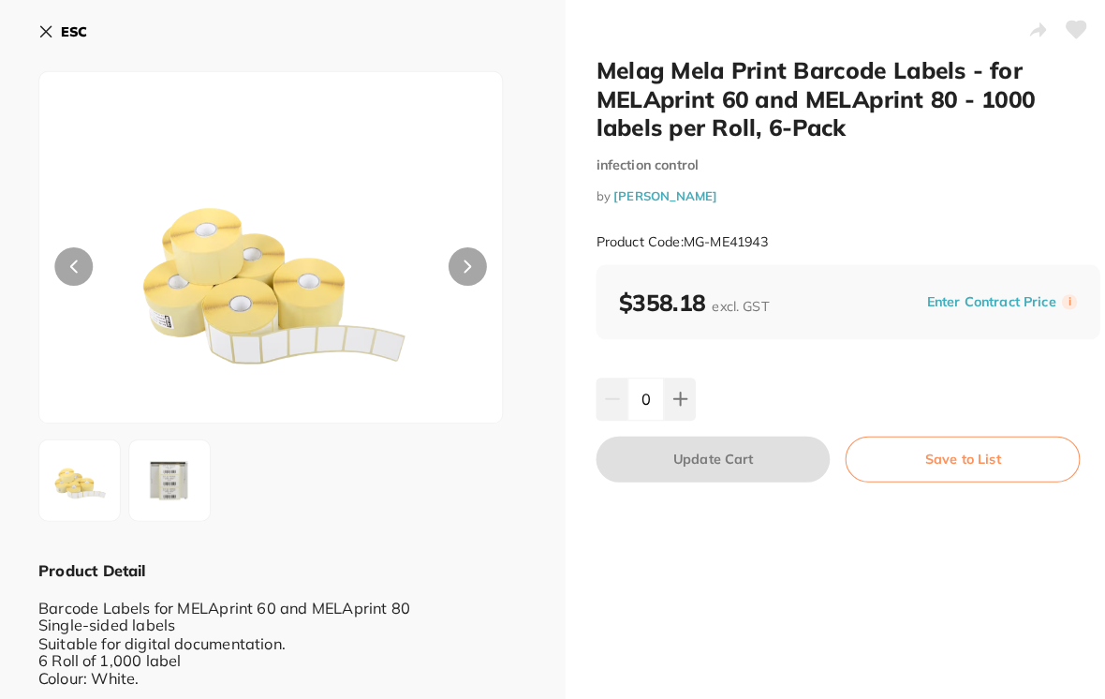
click at [38, 20] on button "ESC" at bounding box center [61, 31] width 48 height 32
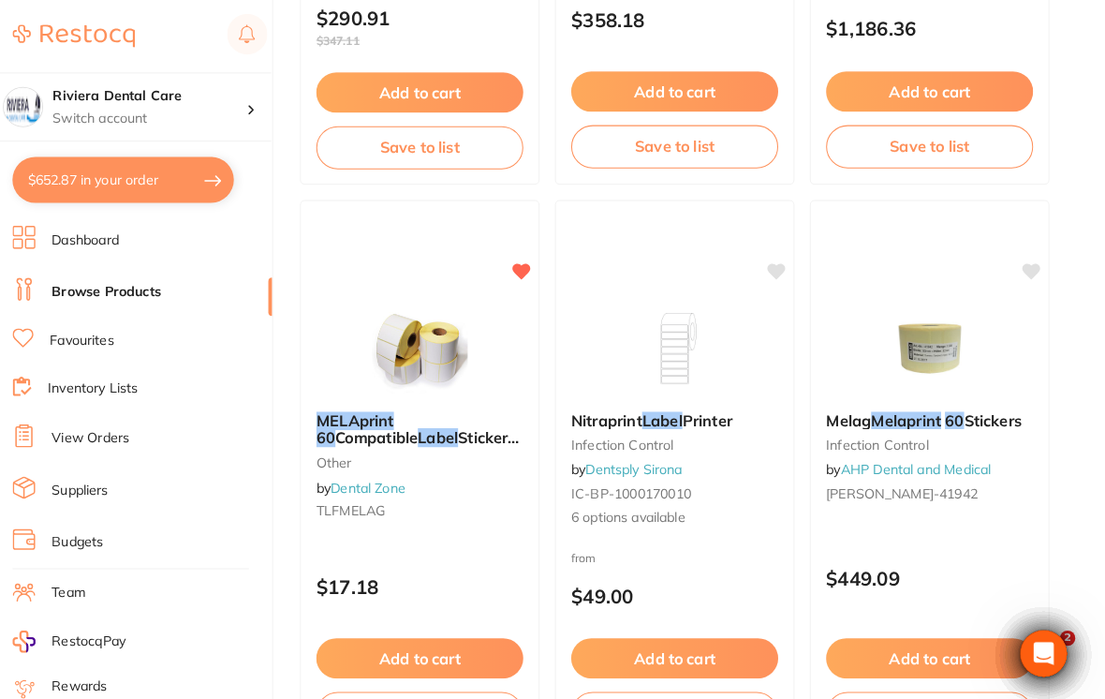
scroll to position [690, 0]
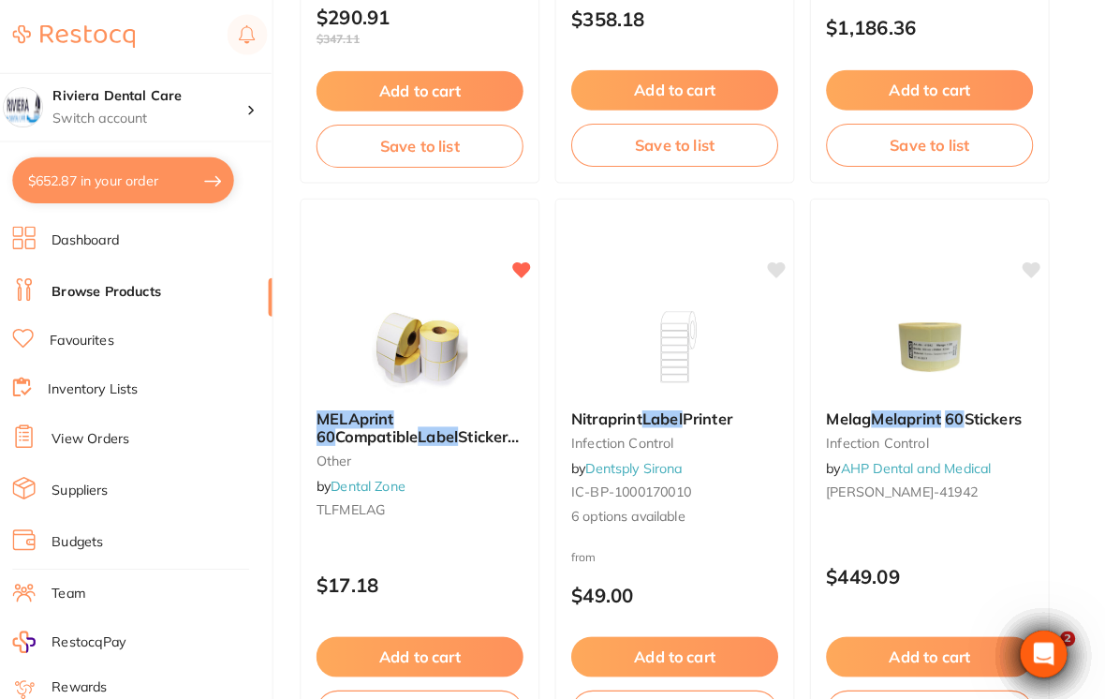
click at [411, 634] on button "Add to cart" at bounding box center [435, 641] width 202 height 39
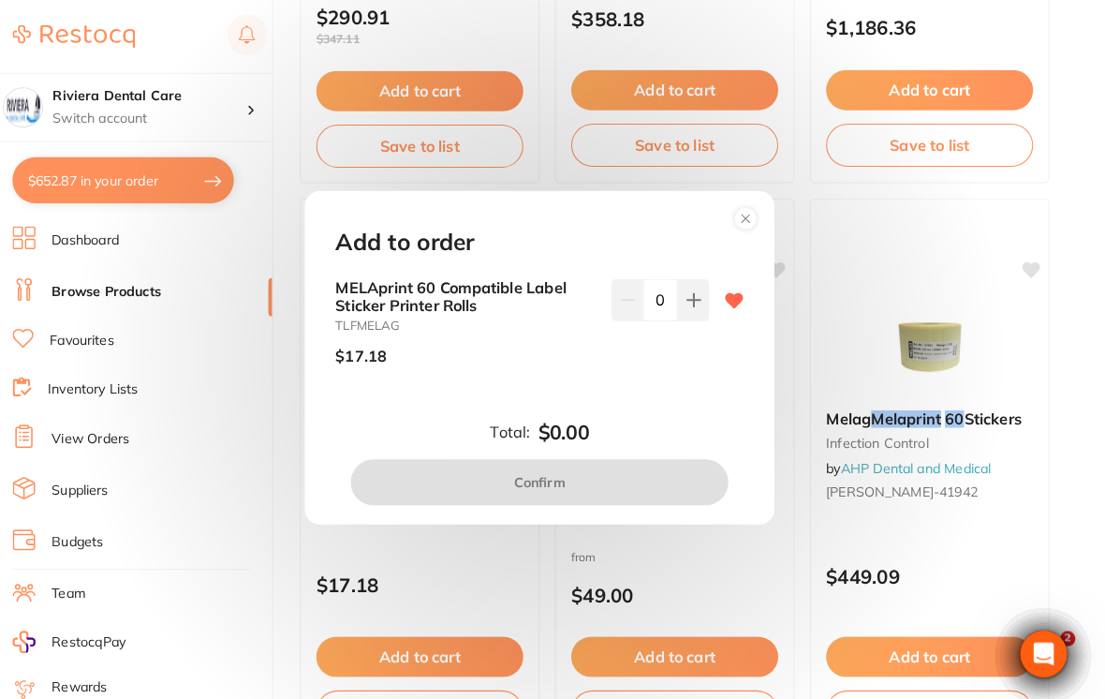
scroll to position [0, 0]
click at [696, 295] on icon at bounding box center [703, 293] width 15 height 15
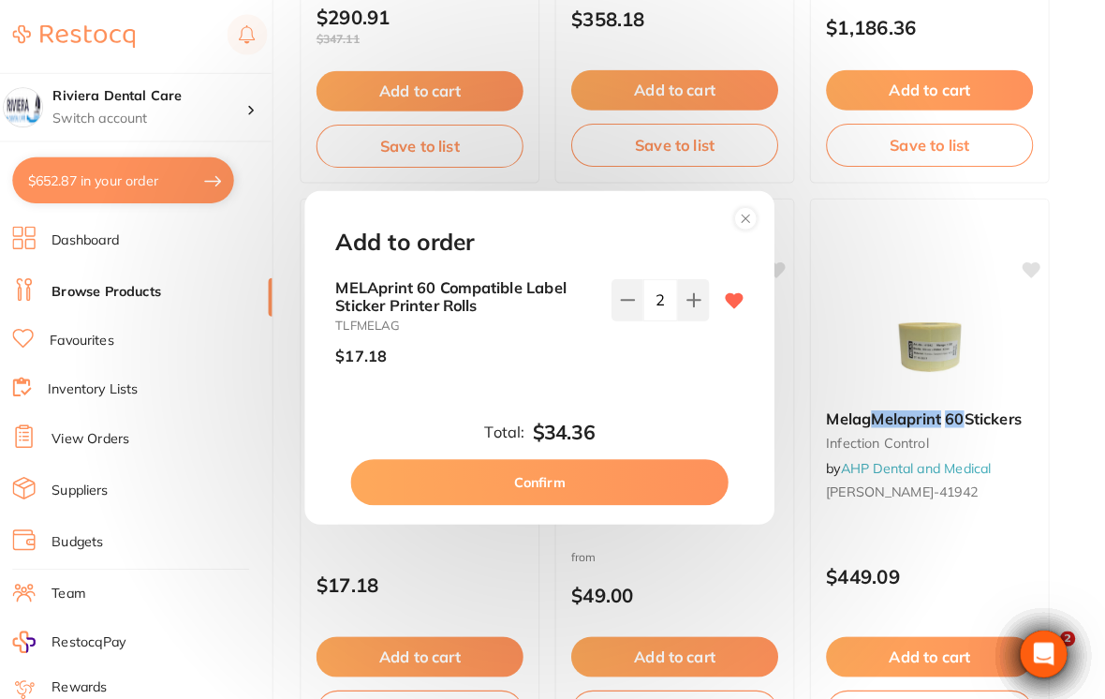
click at [688, 299] on button at bounding box center [703, 293] width 31 height 41
click at [696, 299] on icon at bounding box center [703, 293] width 15 height 15
click at [688, 301] on button at bounding box center [703, 293] width 31 height 41
click at [696, 300] on icon at bounding box center [703, 293] width 15 height 15
click at [696, 294] on icon at bounding box center [703, 293] width 15 height 15
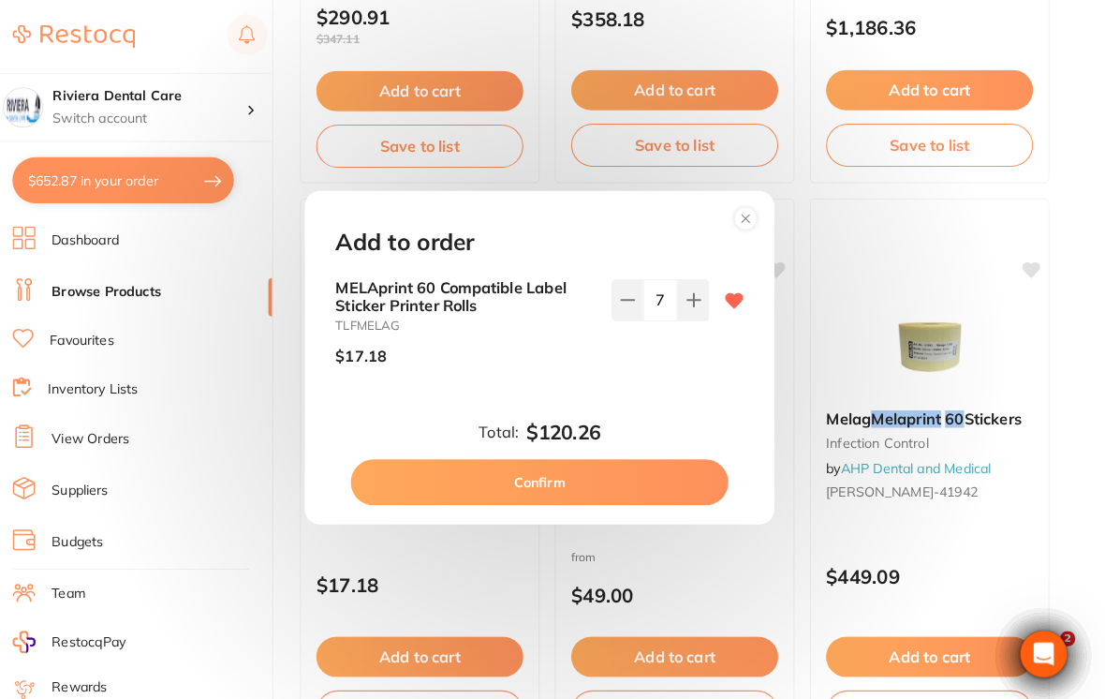
click at [688, 289] on button at bounding box center [703, 293] width 31 height 41
click at [688, 288] on button at bounding box center [703, 293] width 31 height 41
click at [690, 297] on button at bounding box center [703, 293] width 31 height 41
type input "10"
click at [525, 467] on button "Confirm" at bounding box center [552, 471] width 369 height 45
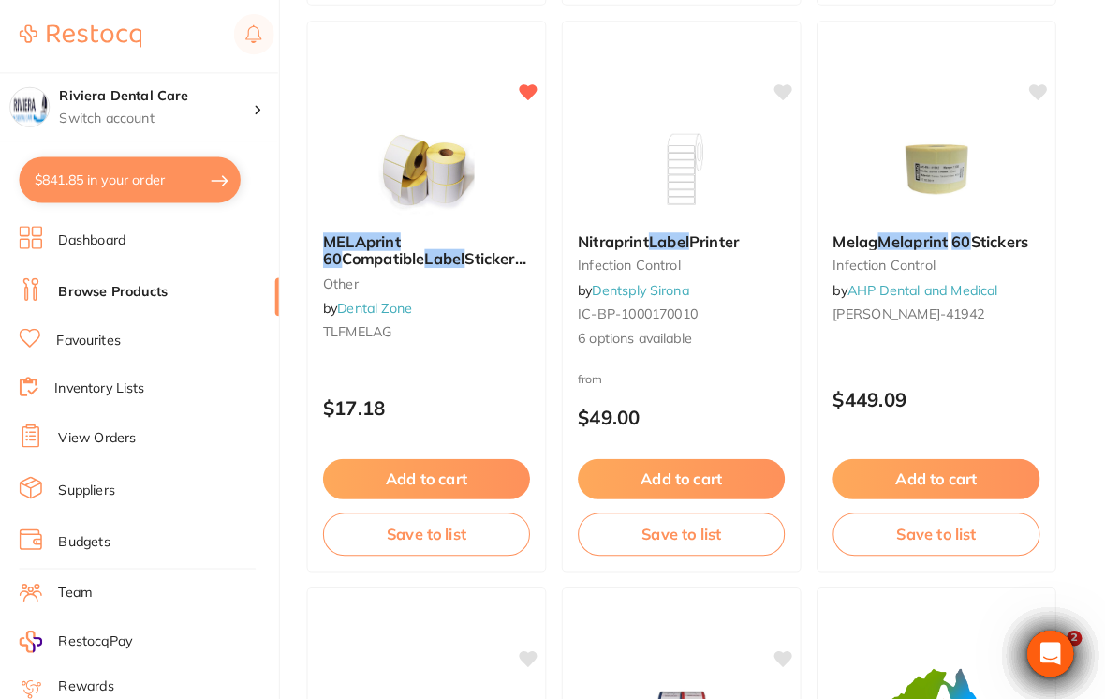
scroll to position [866, 0]
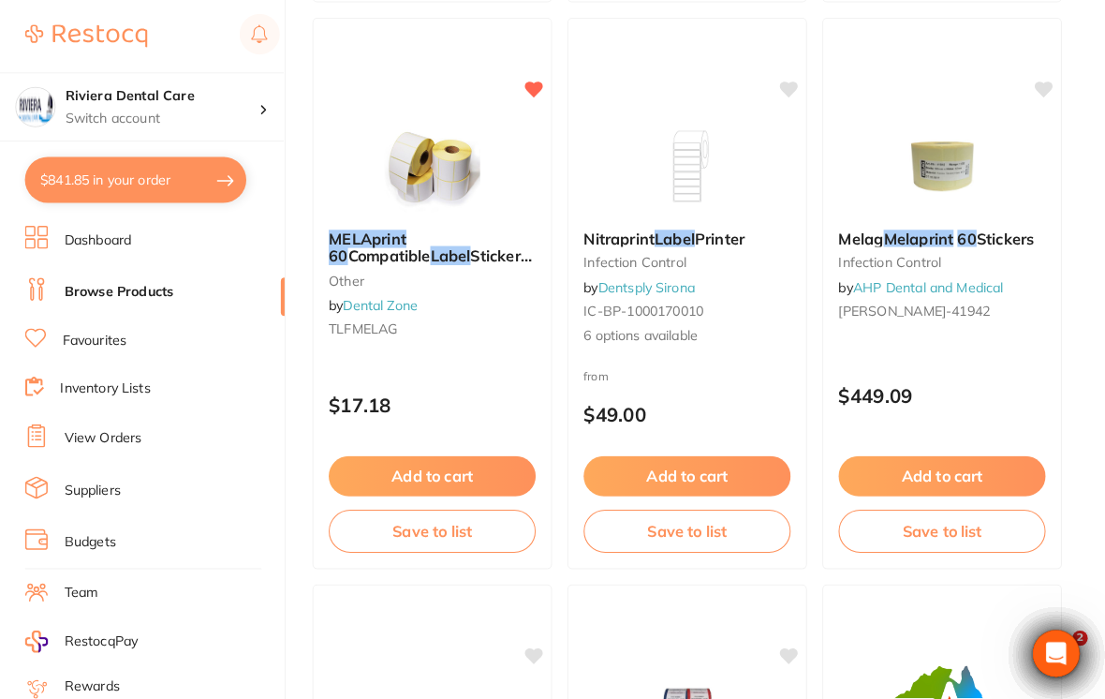
click at [124, 159] on button "$841.85 in your order" at bounding box center [145, 176] width 216 height 45
checkbox input "true"
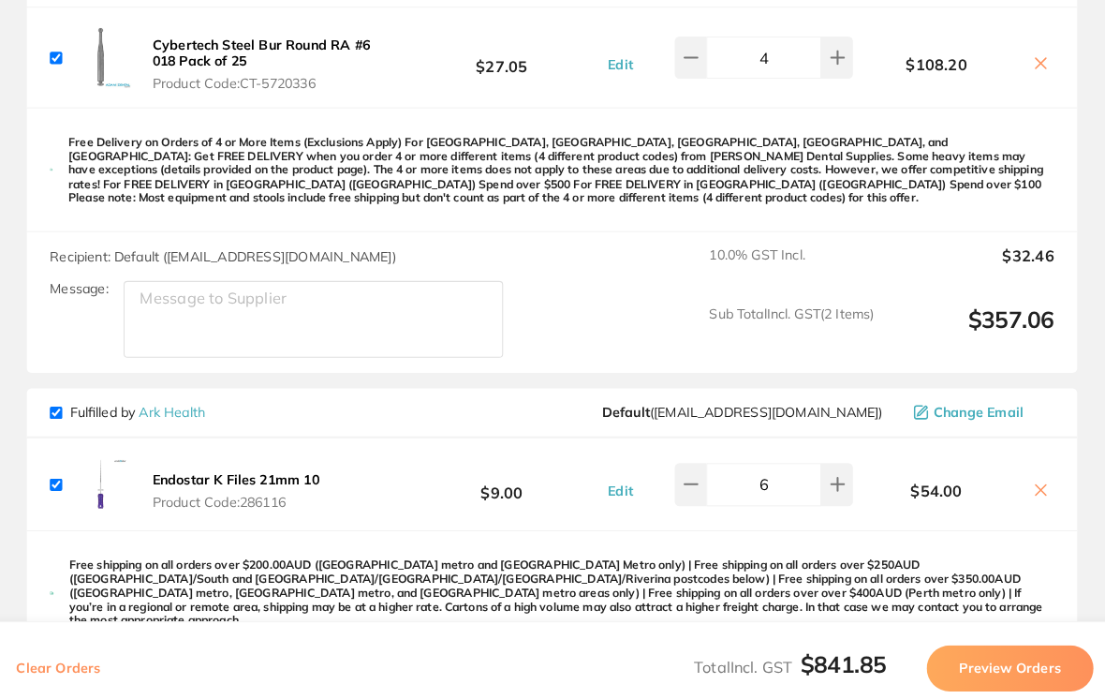
scroll to position [907, 0]
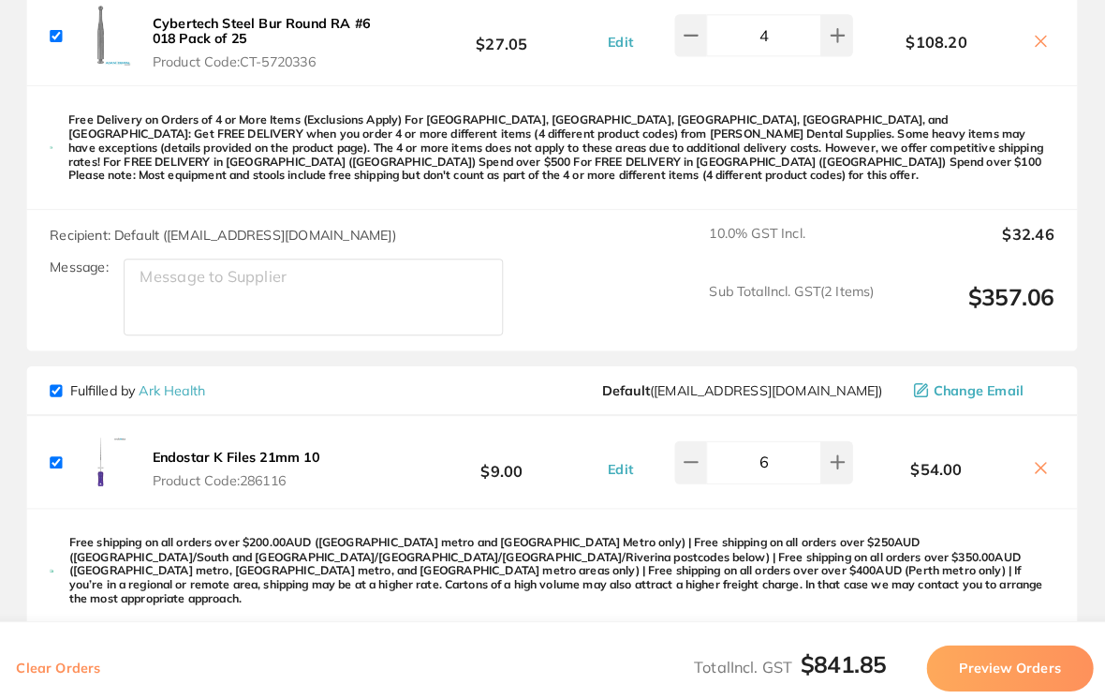
click at [62, 446] on input "checkbox" at bounding box center [68, 452] width 12 height 12
checkbox input "false"
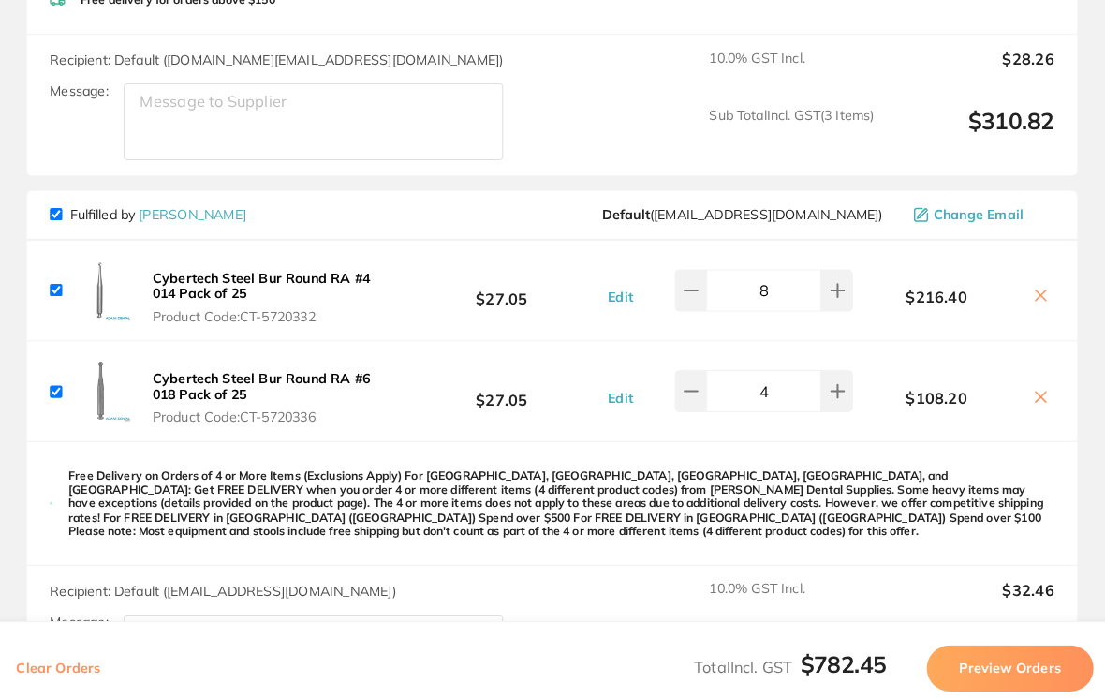
scroll to position [557, 0]
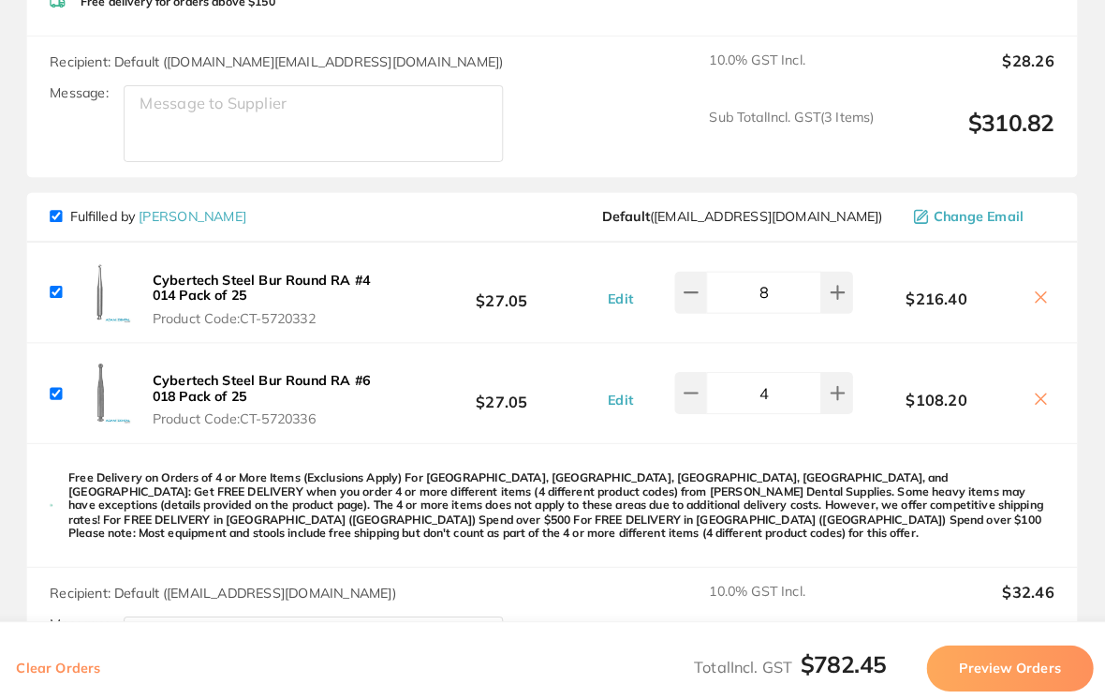
click at [62, 378] on input "checkbox" at bounding box center [68, 384] width 12 height 12
checkbox input "false"
click at [62, 279] on input "checkbox" at bounding box center [68, 285] width 12 height 12
checkbox input "false"
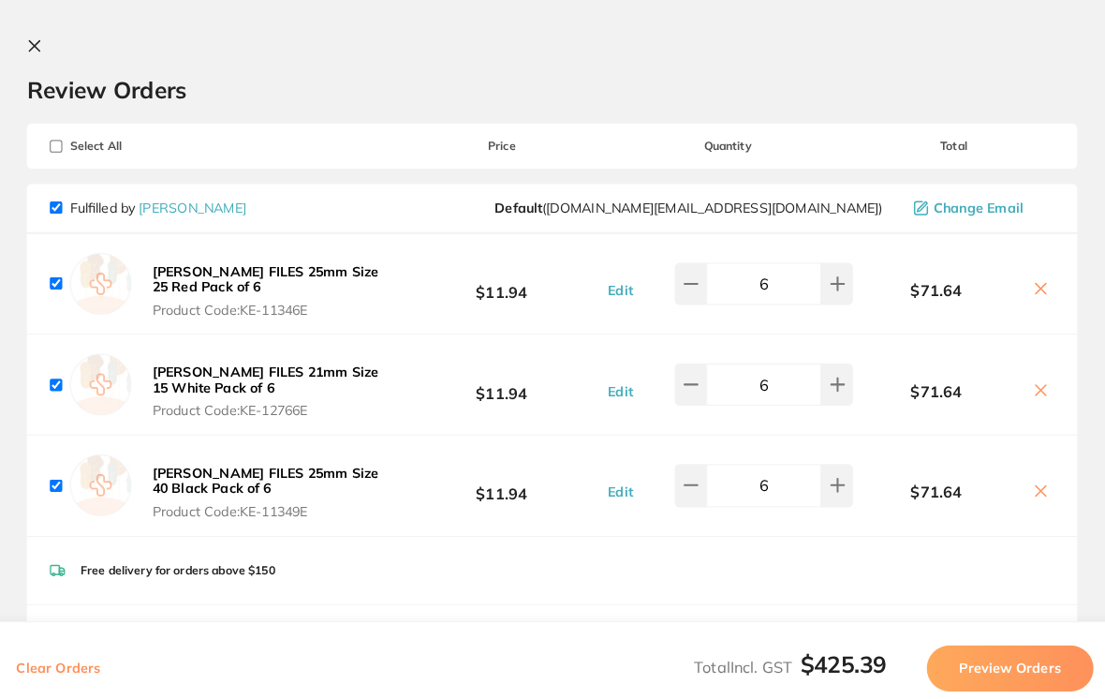
scroll to position [0, 0]
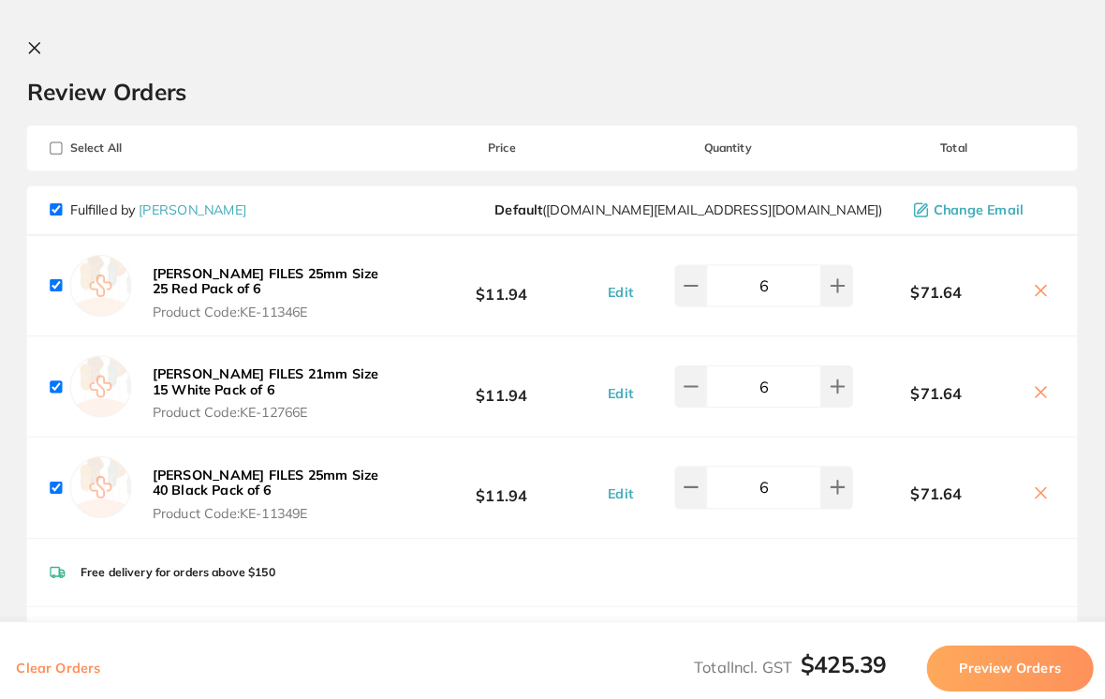
click at [46, 210] on div "Fulfilled by Henry Schein Halas Default ( customer.care@henryschein.com.au ) Ch…" at bounding box center [552, 206] width 1027 height 49
click at [62, 210] on input "checkbox" at bounding box center [68, 205] width 12 height 12
checkbox input "false"
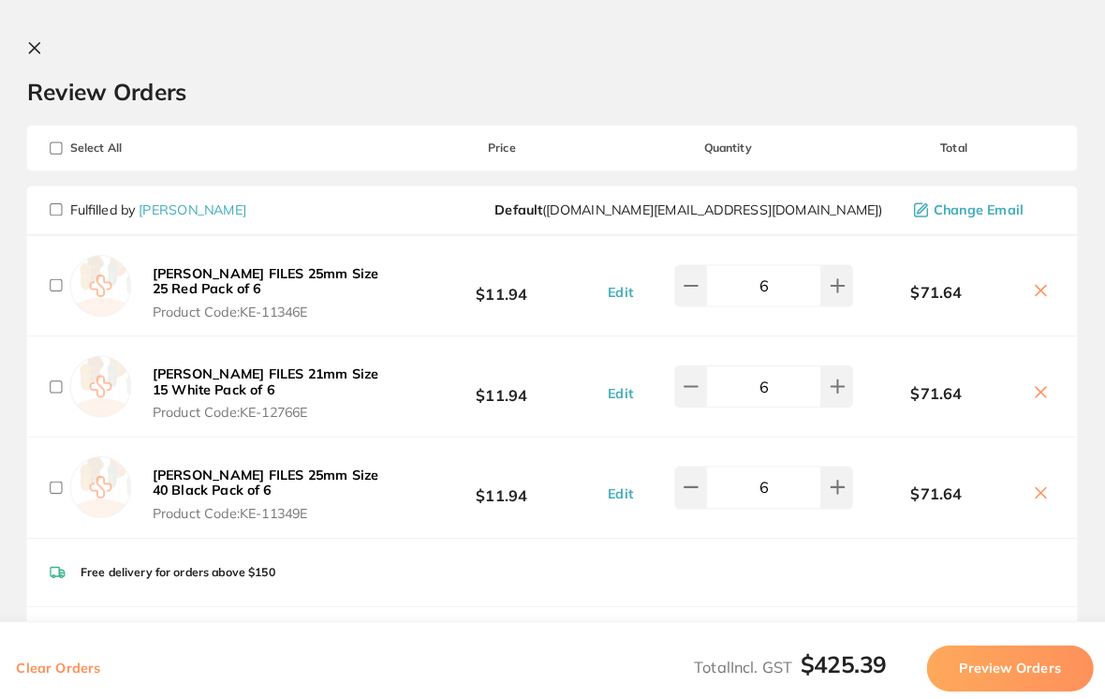
checkbox input "false"
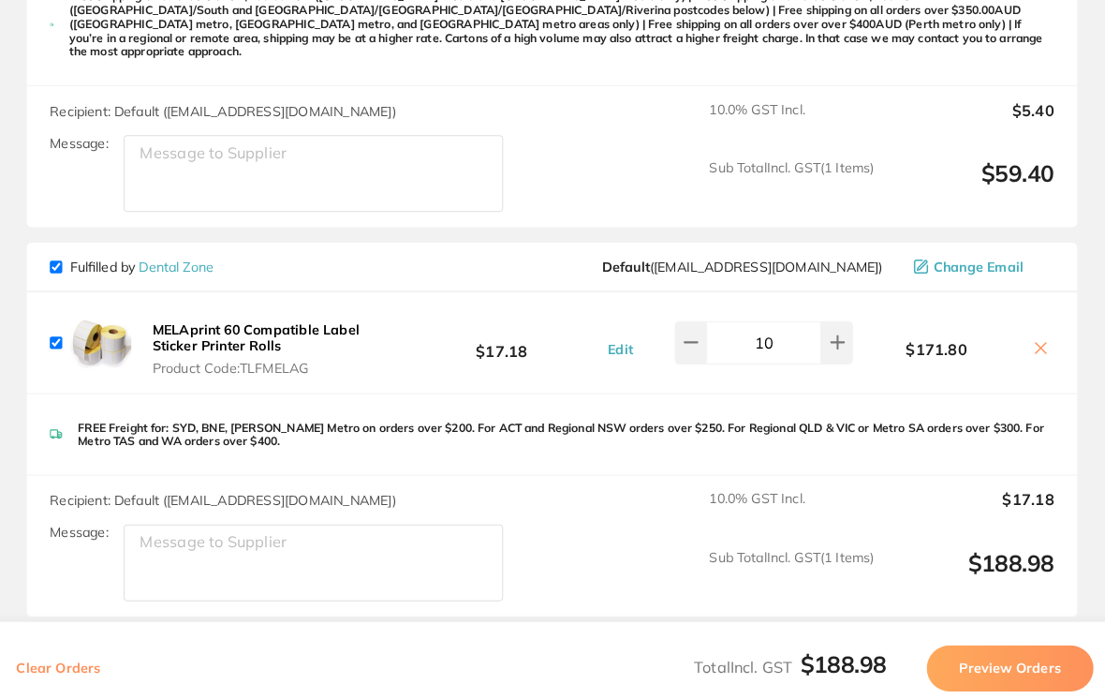
scroll to position [1527, 0]
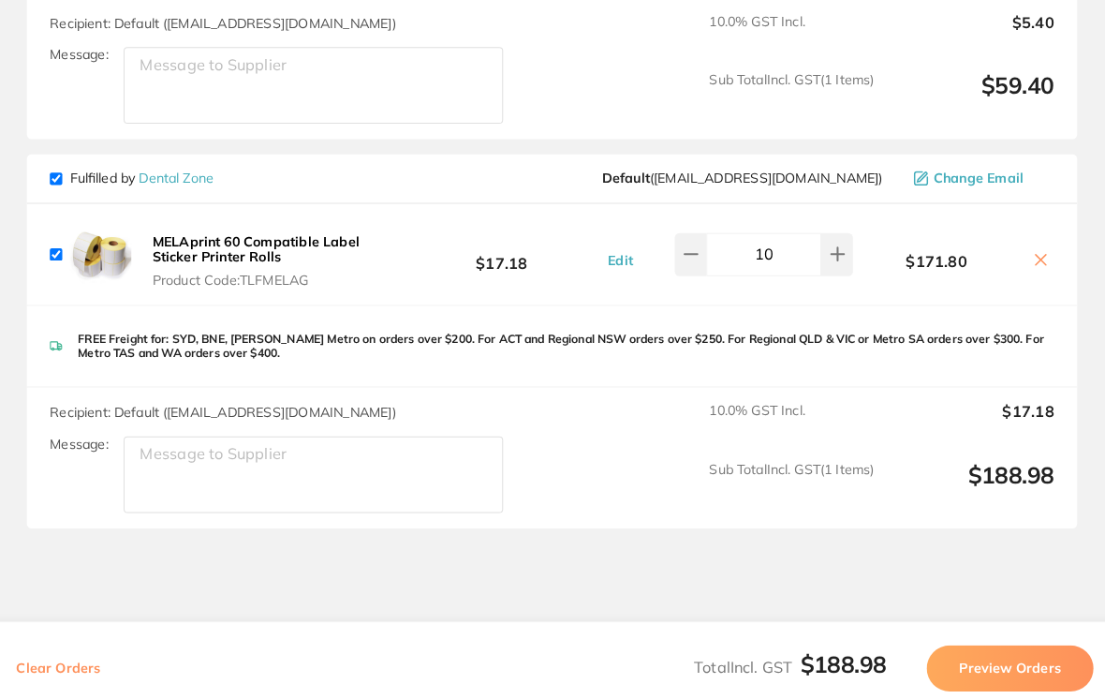
click at [767, 675] on button "Preview Orders" at bounding box center [1000, 652] width 163 height 45
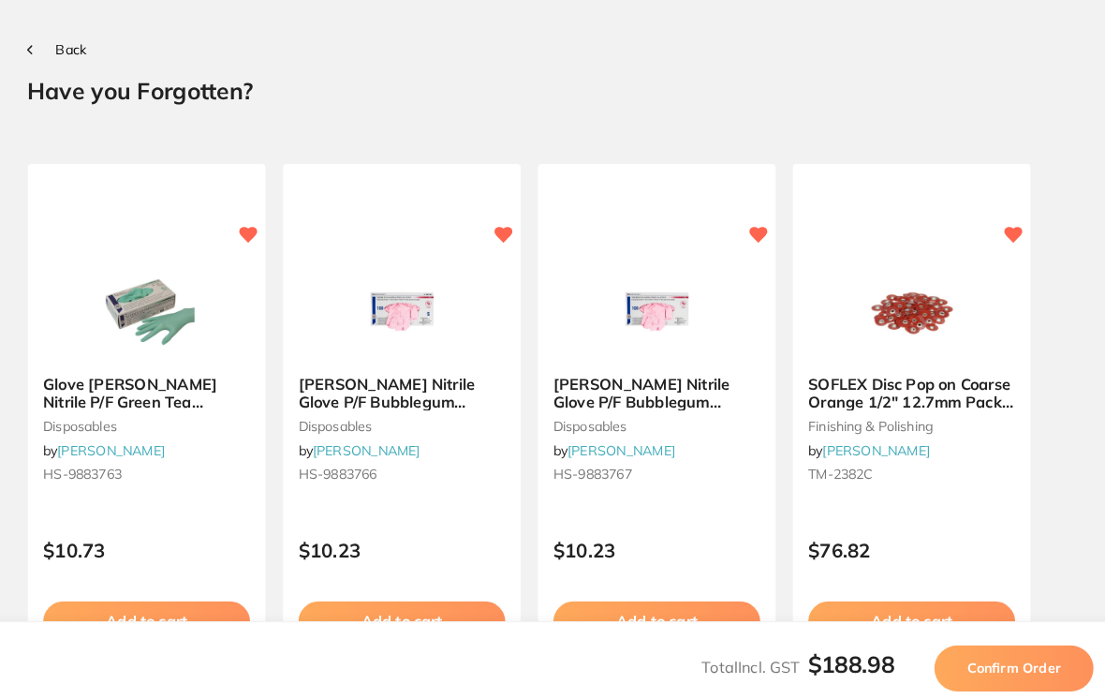
scroll to position [0, 0]
click at [767, 661] on span "Confirm Order" at bounding box center [1004, 653] width 92 height 17
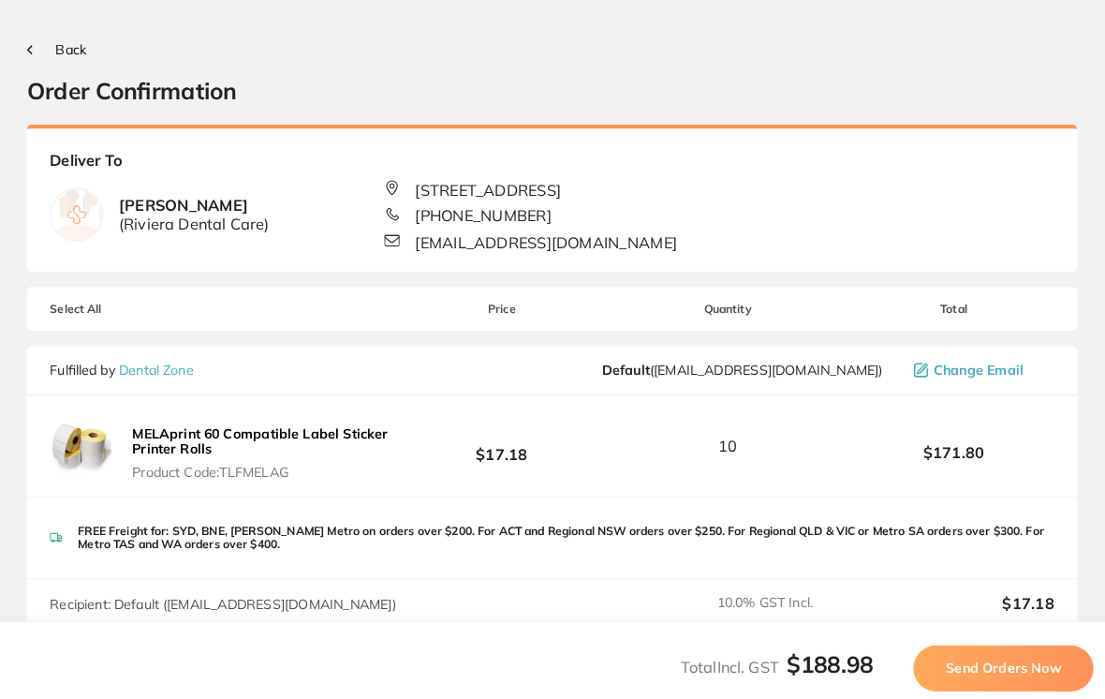
click at [767, 670] on button "Send Orders Now" at bounding box center [994, 652] width 176 height 45
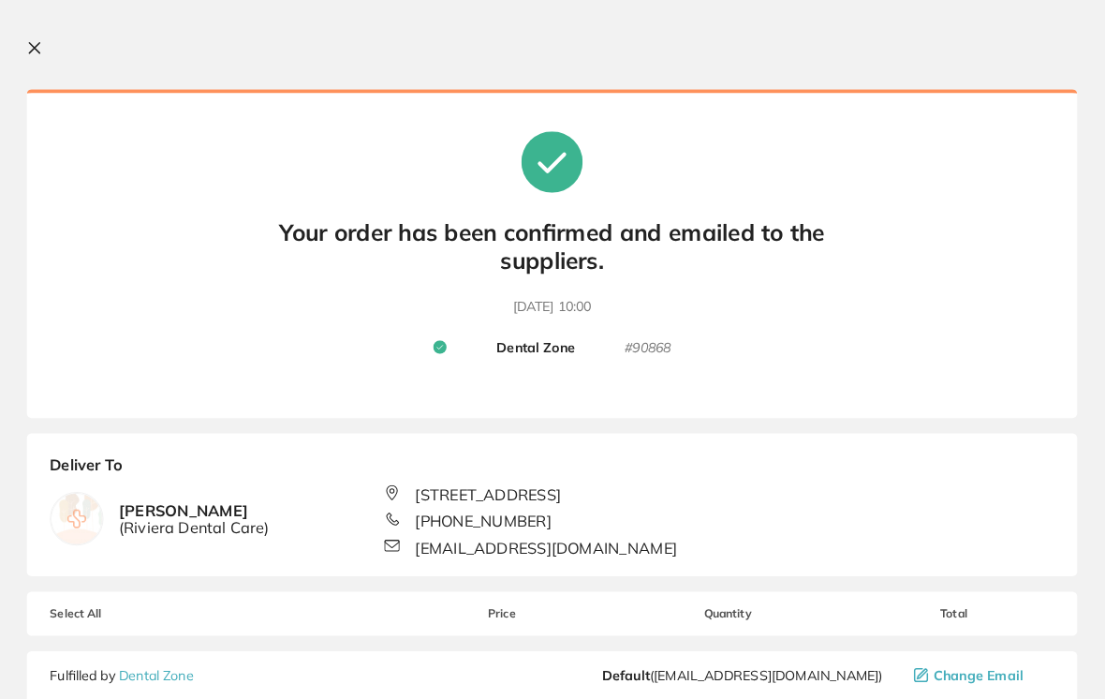
click at [42, 46] on icon at bounding box center [47, 47] width 10 height 10
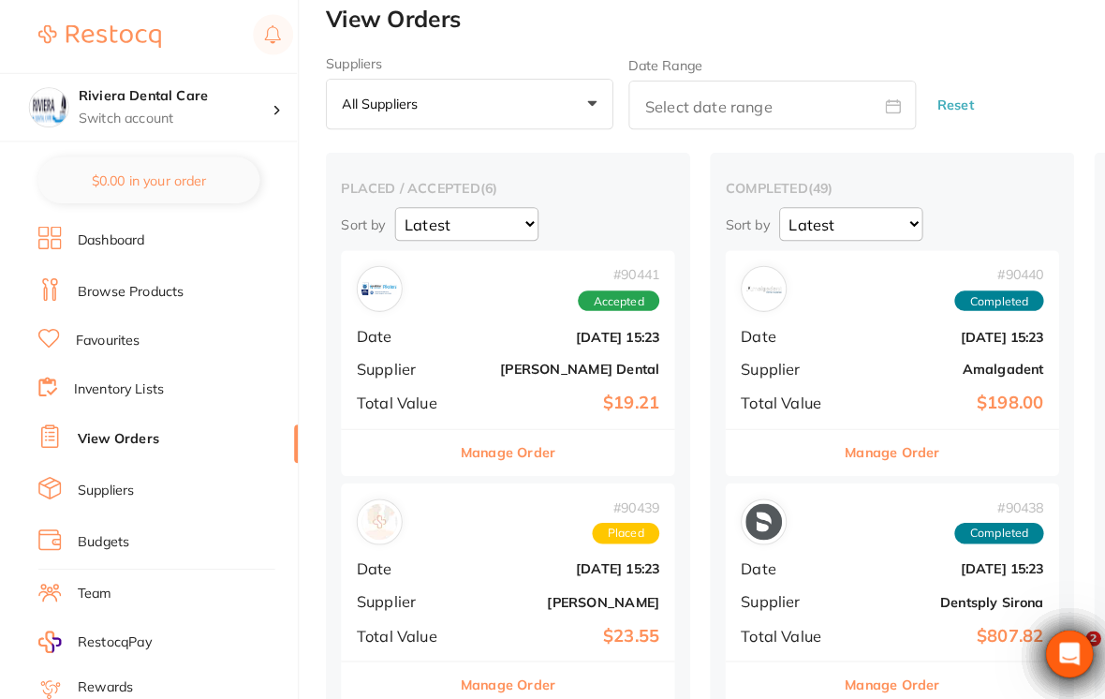
checkbox input "false"
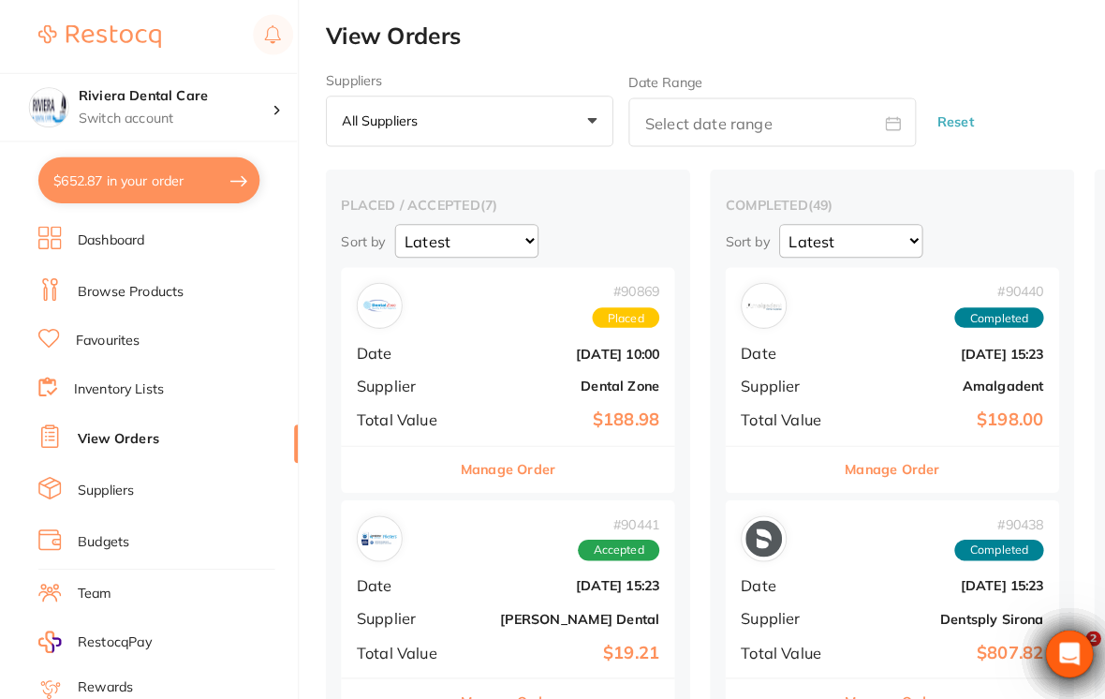
click at [107, 279] on link "Browse Products" at bounding box center [128, 285] width 104 height 19
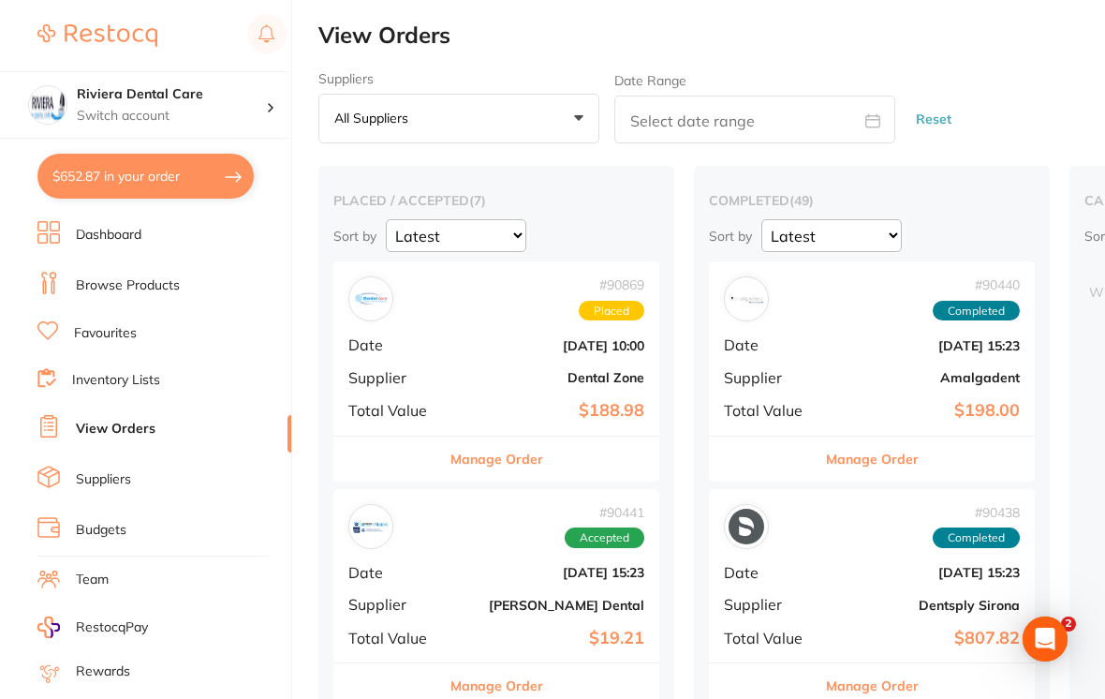
click at [136, 289] on link "Browse Products" at bounding box center [128, 285] width 104 height 19
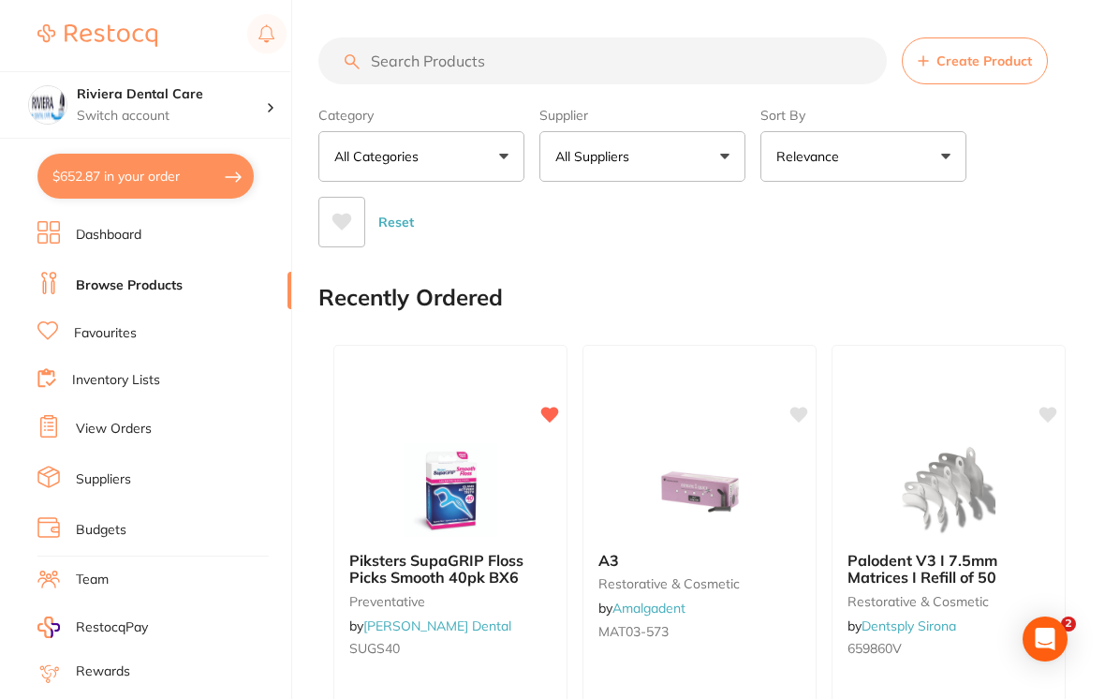
click at [397, 58] on input "search" at bounding box center [603, 60] width 569 height 47
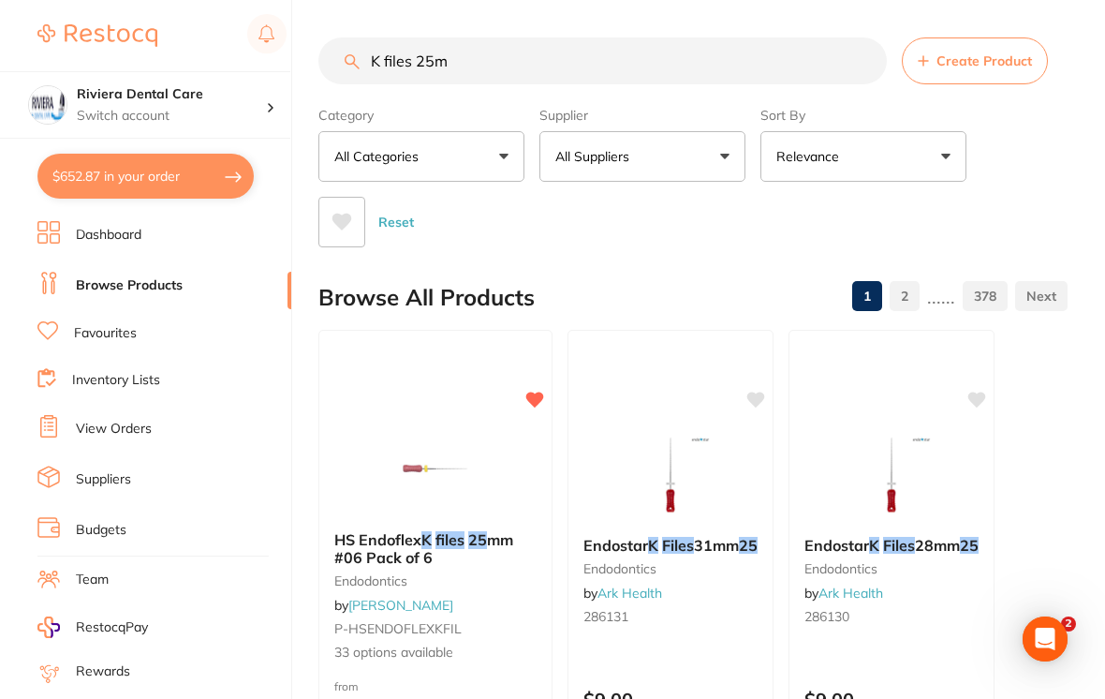
type input "K files 25m"
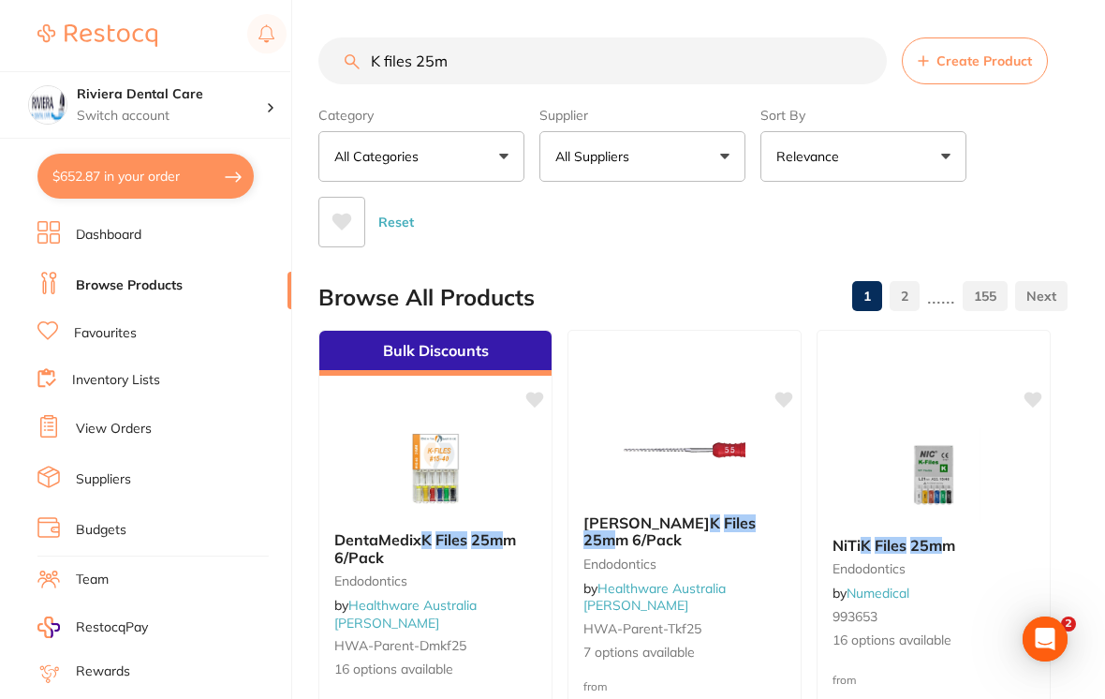
click at [1027, 214] on div "Reset" at bounding box center [686, 215] width 734 height 66
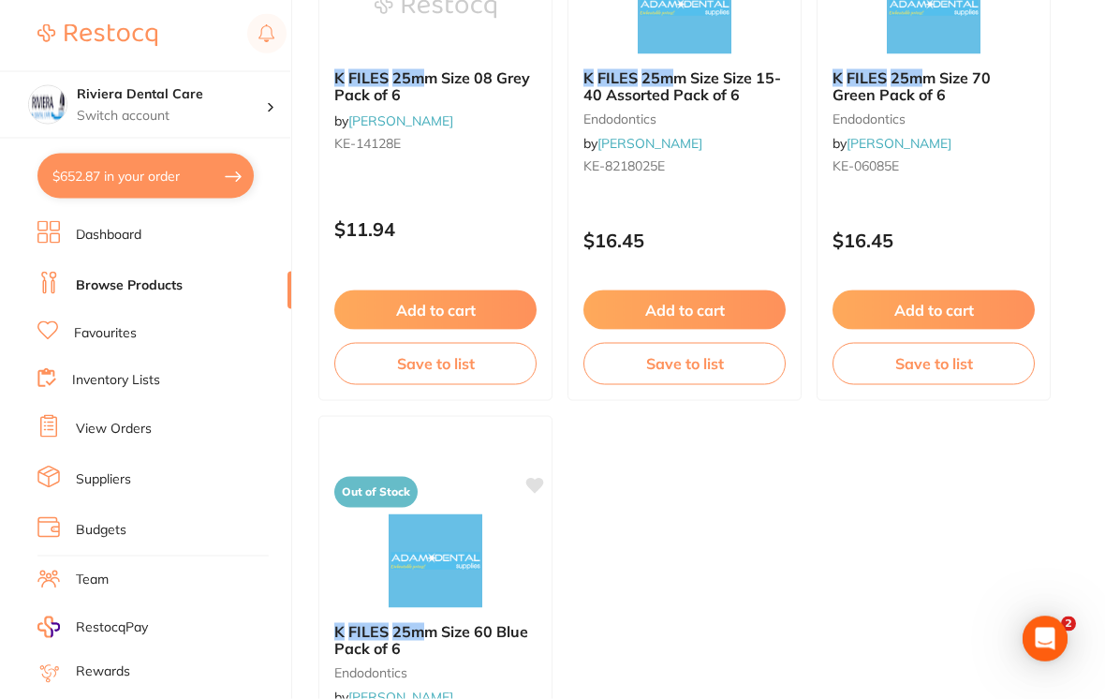
scroll to position [1576, 0]
click at [100, 331] on link "Favourites" at bounding box center [105, 333] width 63 height 19
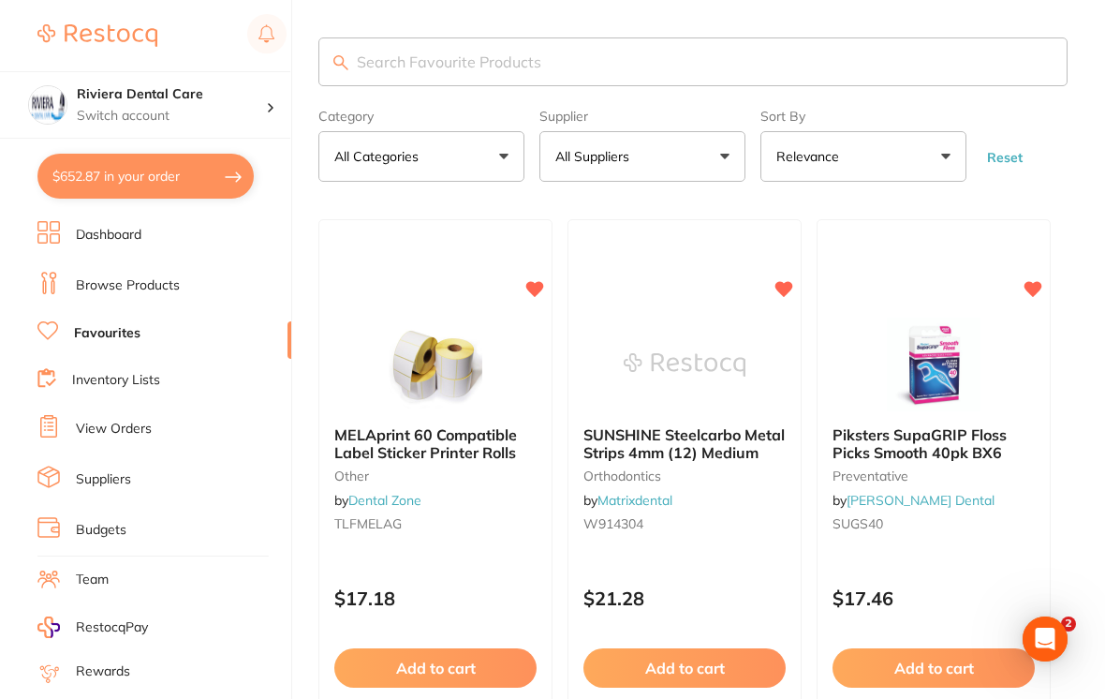
click at [497, 156] on button "All Categories" at bounding box center [422, 156] width 206 height 51
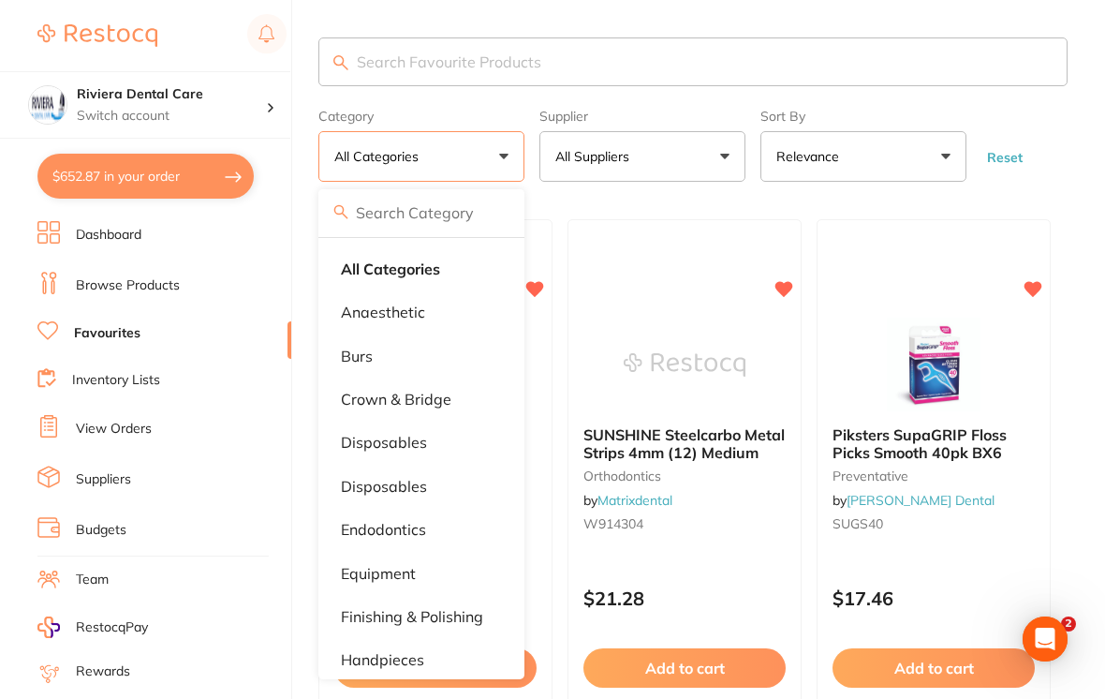
click at [397, 521] on li "endodontics" at bounding box center [421, 529] width 191 height 39
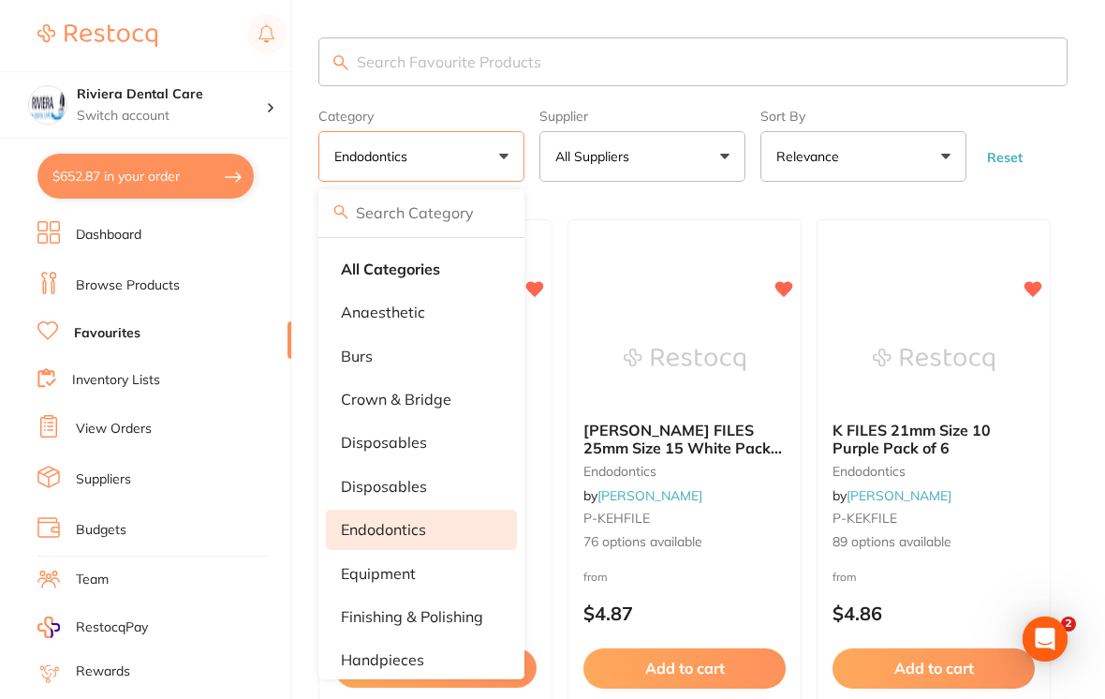
click at [1059, 148] on form "Category endodontics All Categories anaesthetic burs crown & bridge disposables…" at bounding box center [693, 141] width 749 height 81
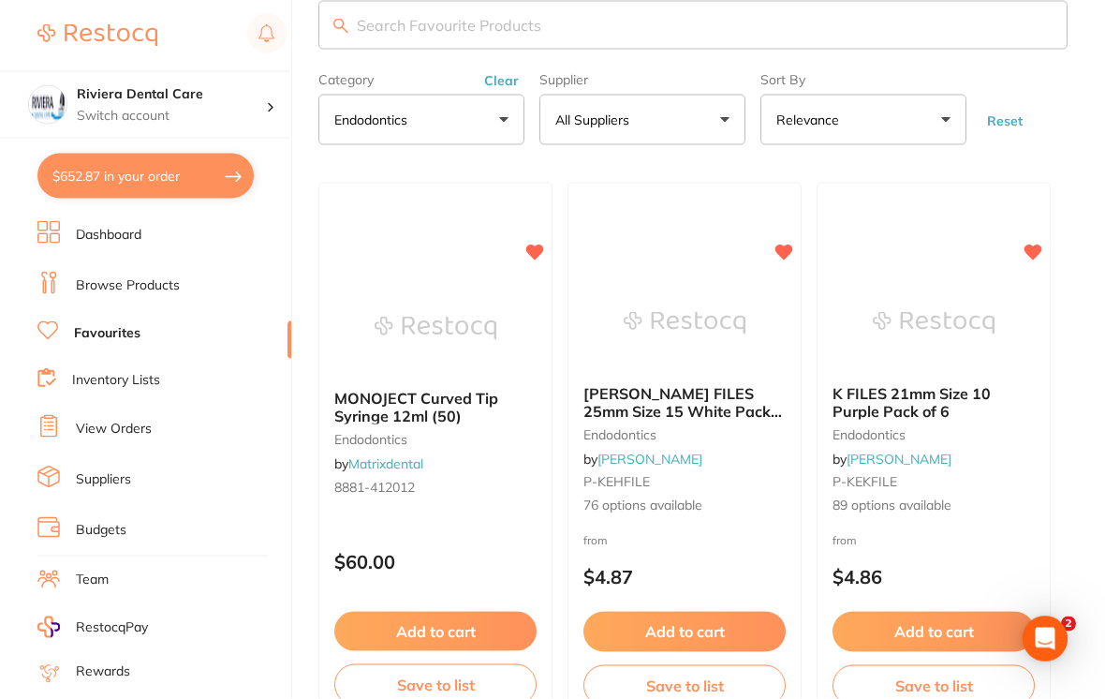
scroll to position [37, 0]
click at [964, 331] on img at bounding box center [934, 322] width 122 height 94
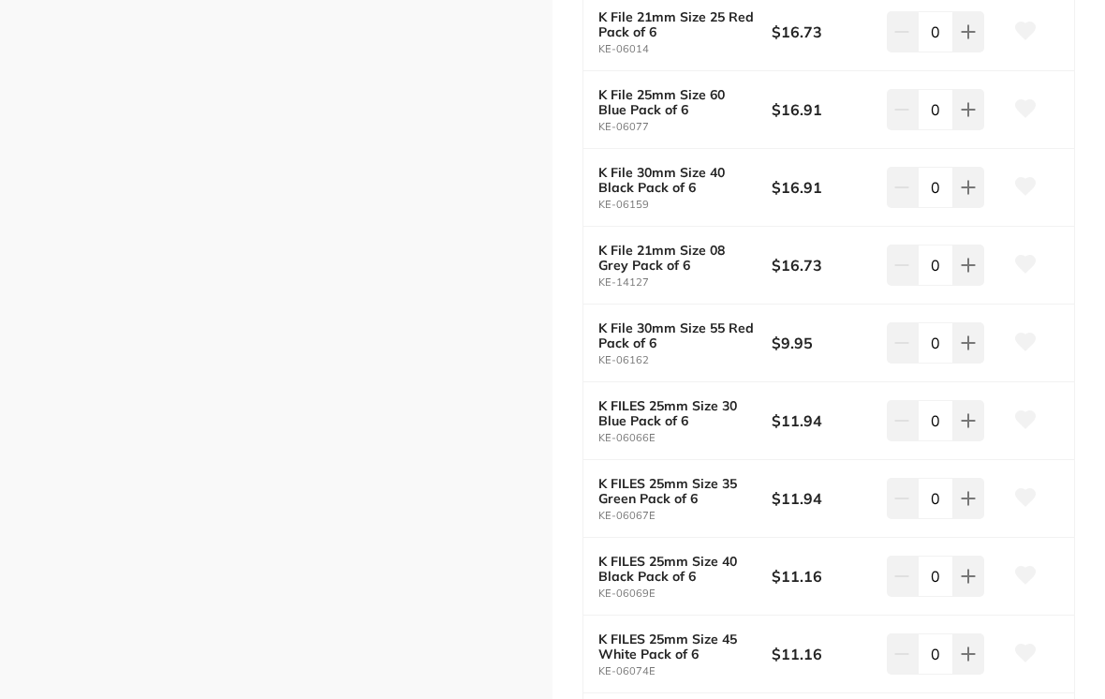
scroll to position [3074, 0]
click at [1020, 409] on icon at bounding box center [1026, 417] width 20 height 17
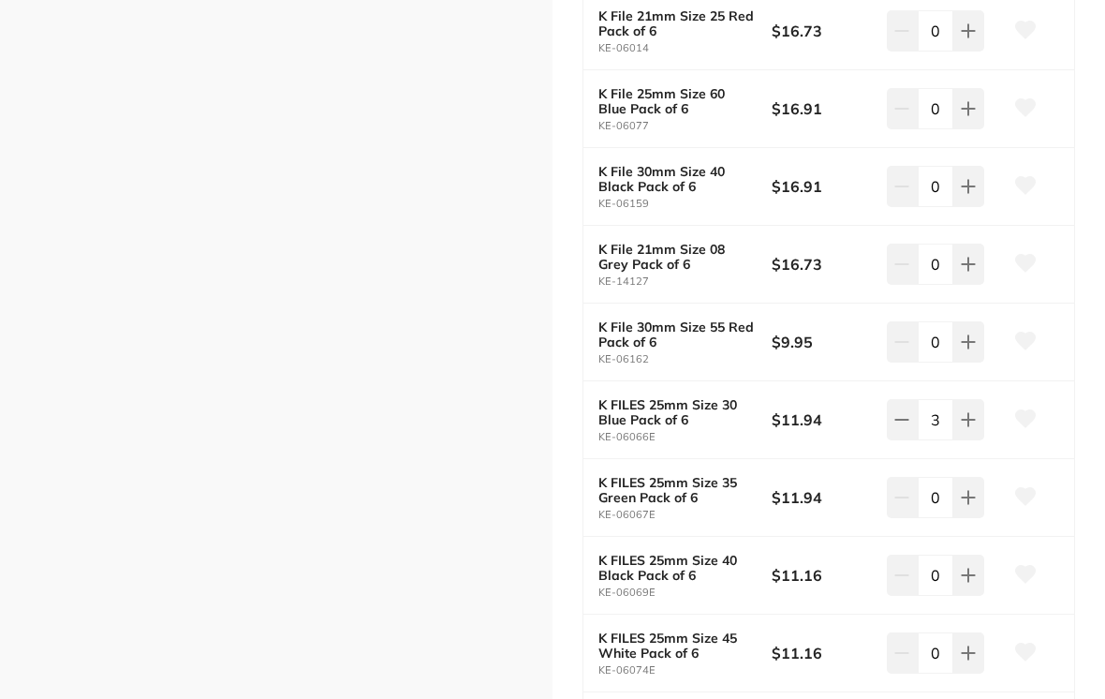
click at [1032, 409] on icon at bounding box center [1026, 417] width 20 height 17
click at [1036, 409] on button at bounding box center [1025, 419] width 47 height 47
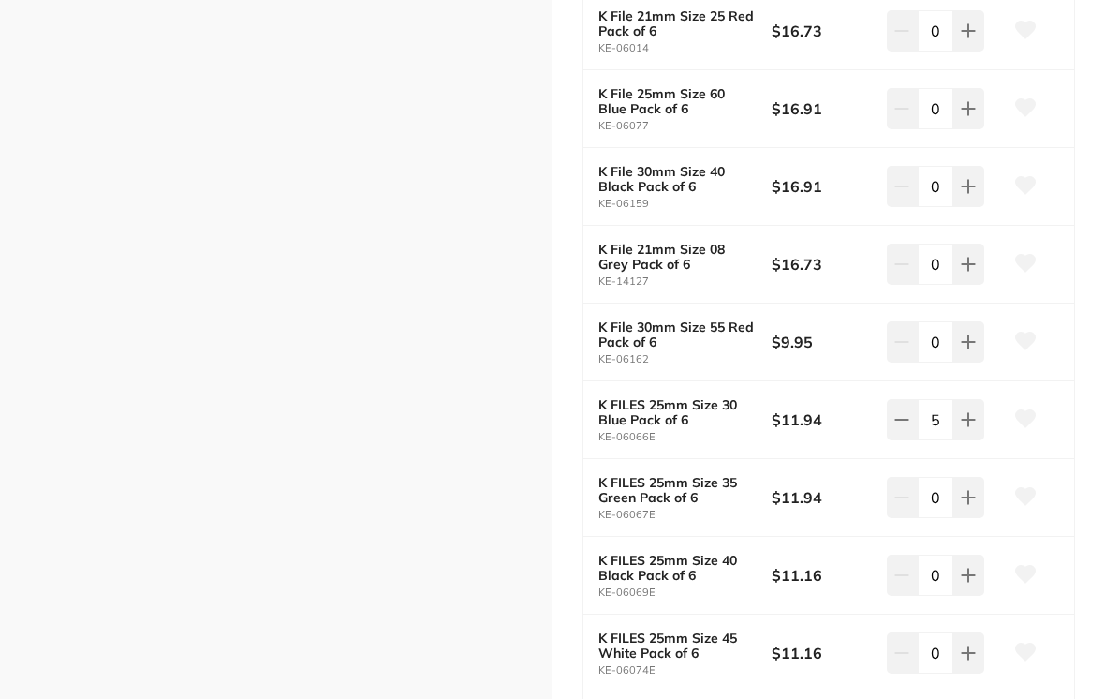
type input "6"
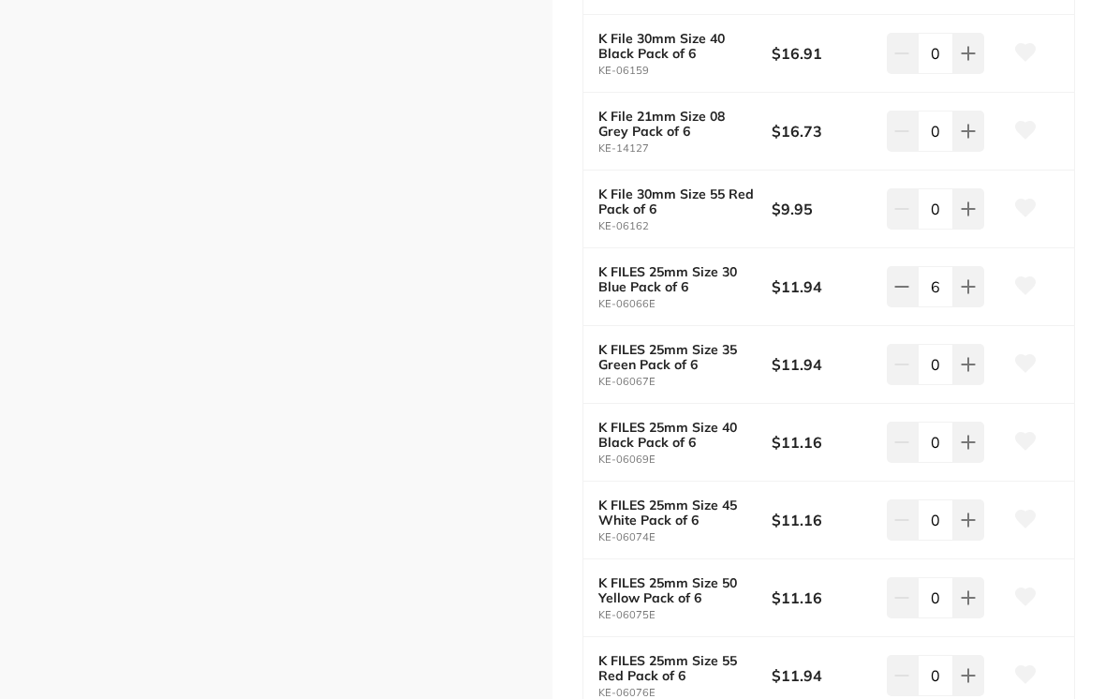
scroll to position [3210, 0]
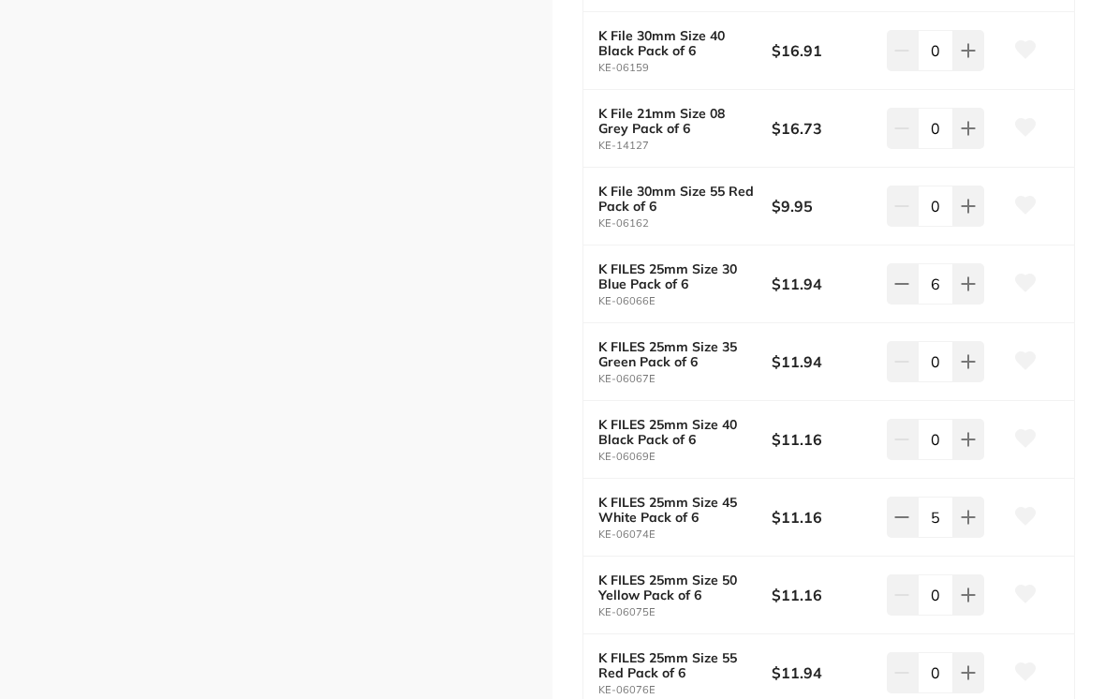
type input "6"
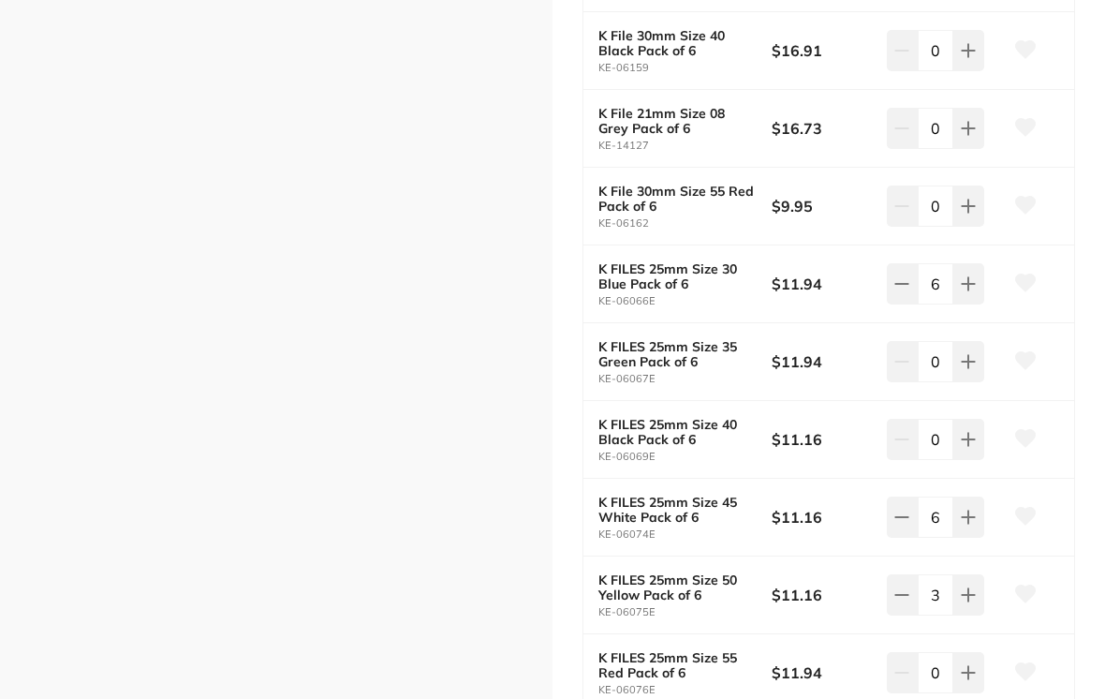
type input "6"
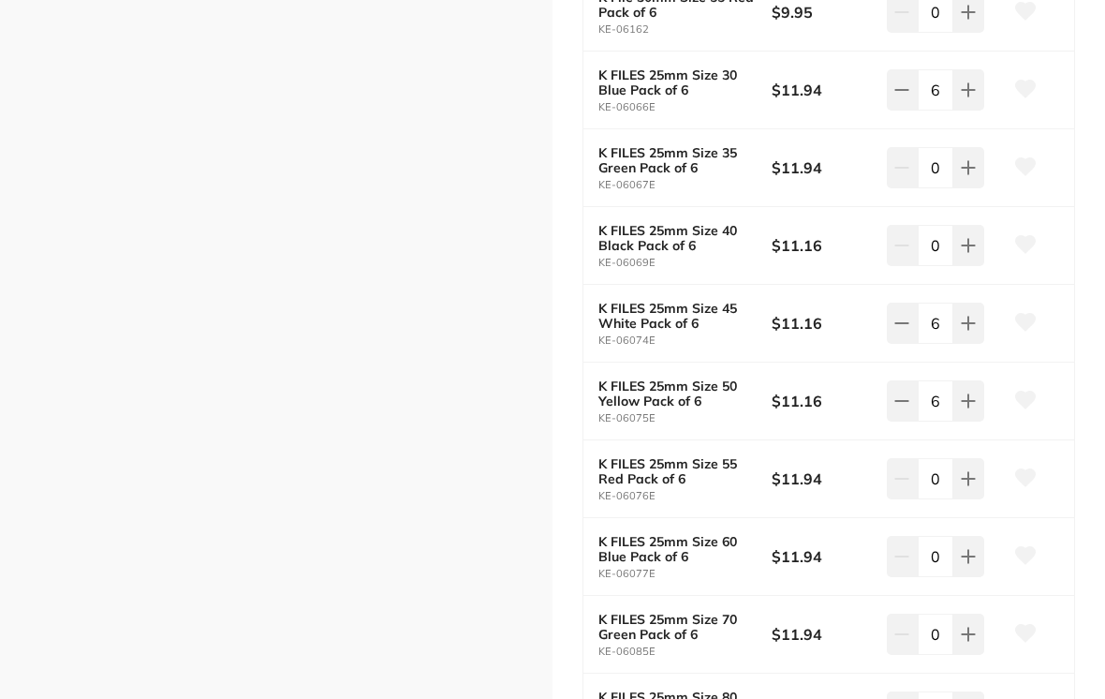
scroll to position [3407, 0]
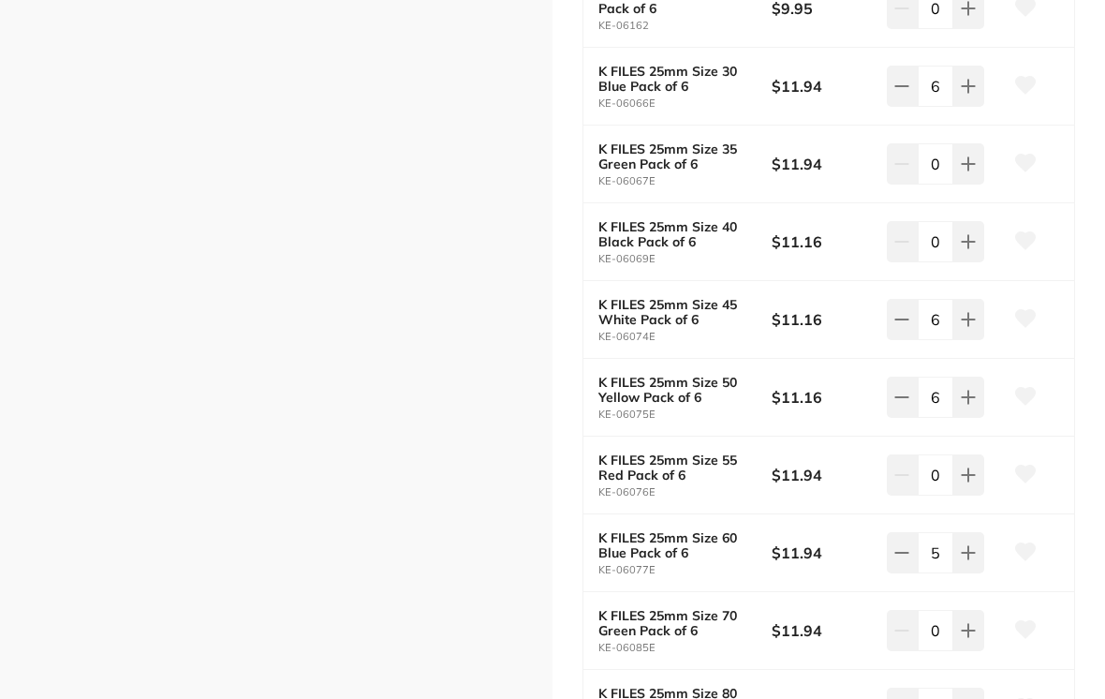
type input "6"
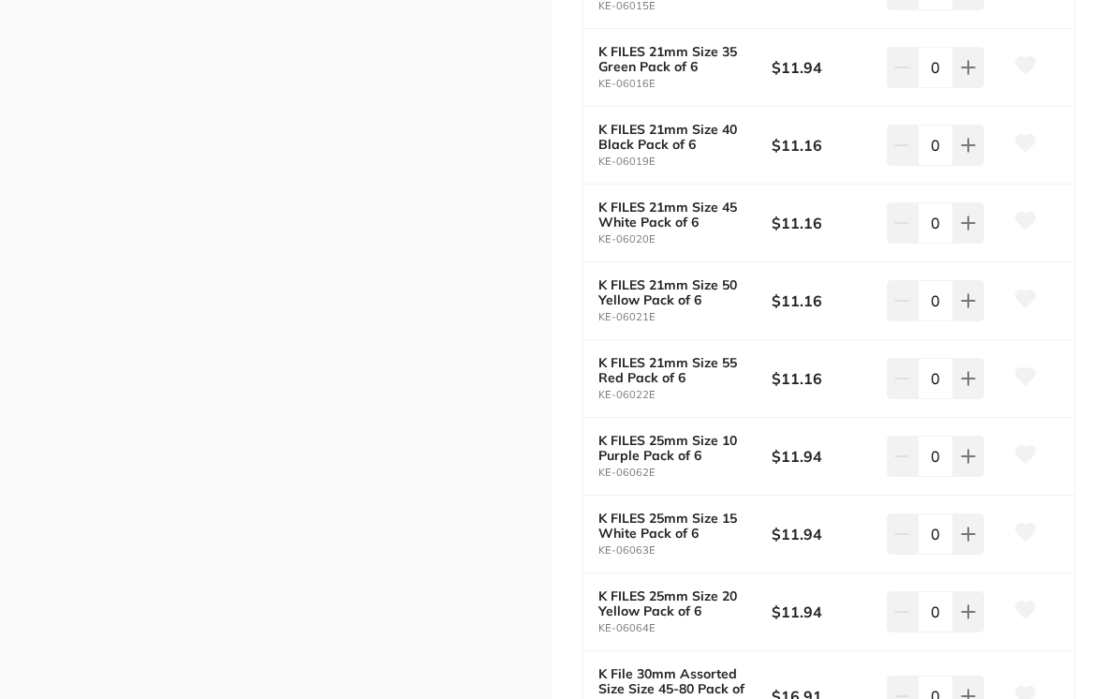
scroll to position [6730, 0]
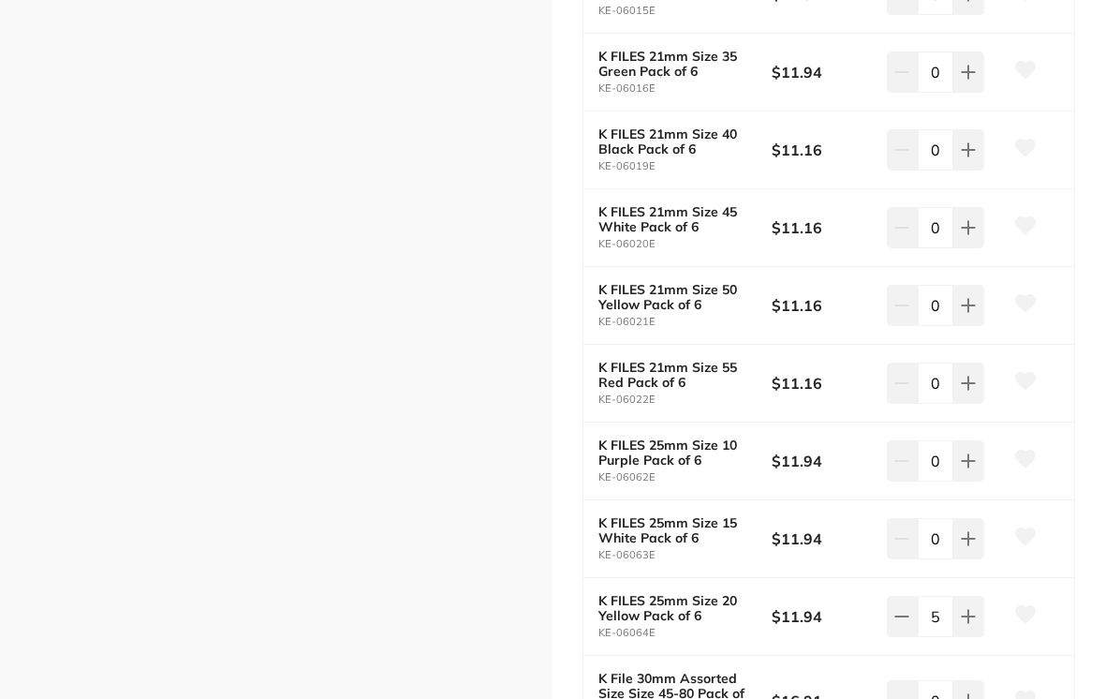
type input "6"
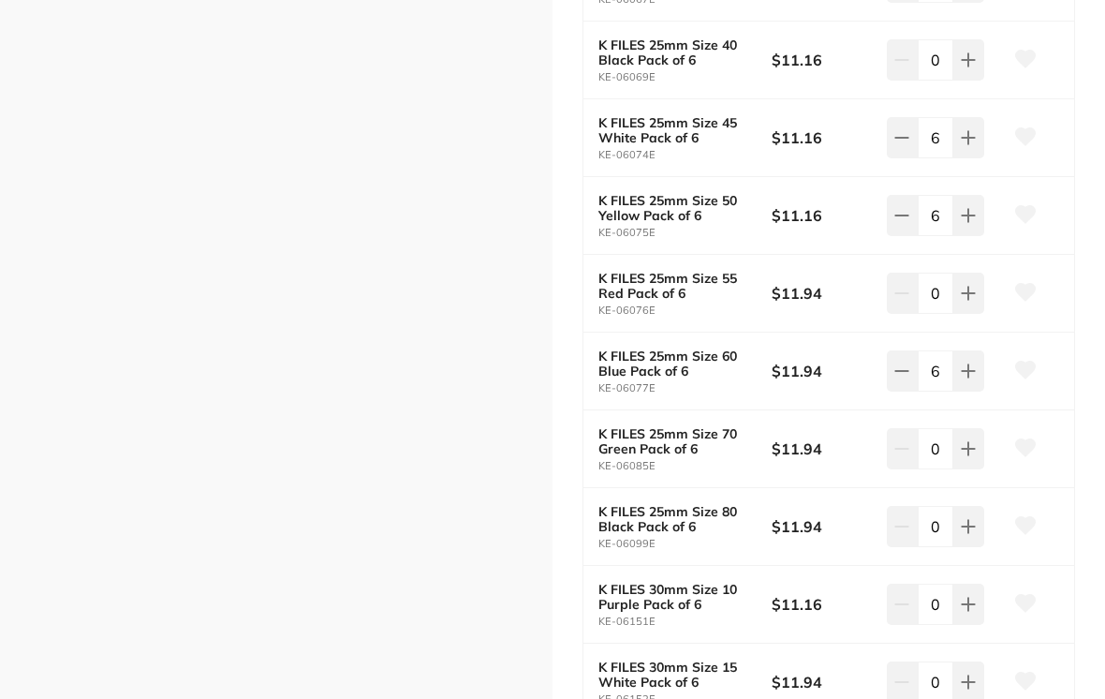
scroll to position [3592, 0]
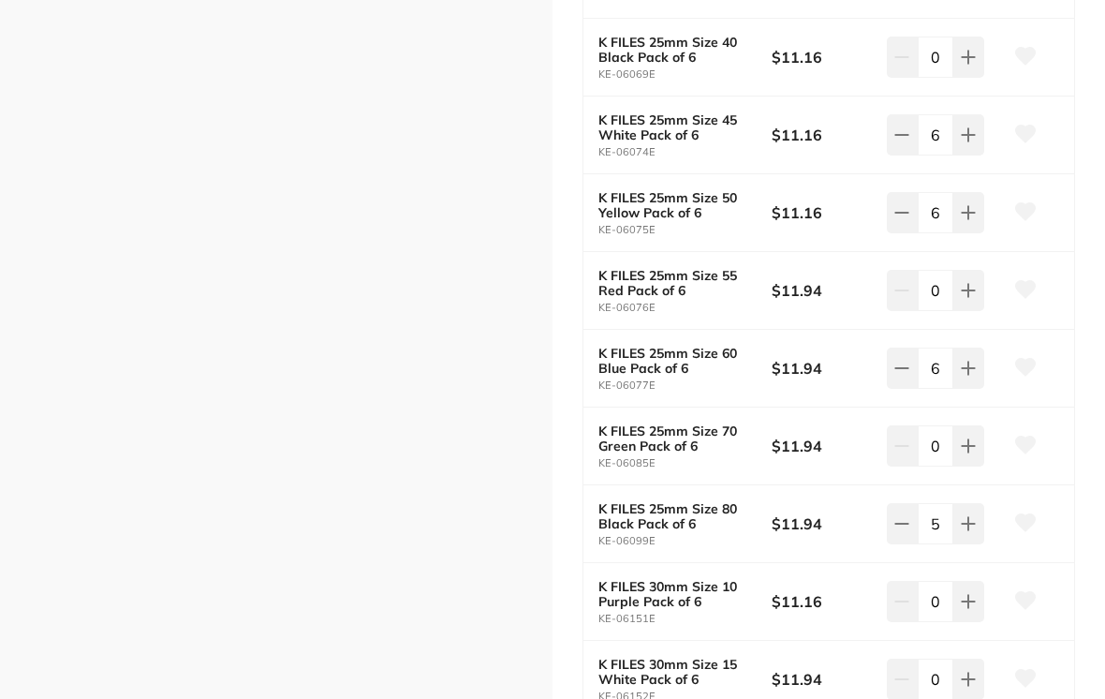
type input "6"
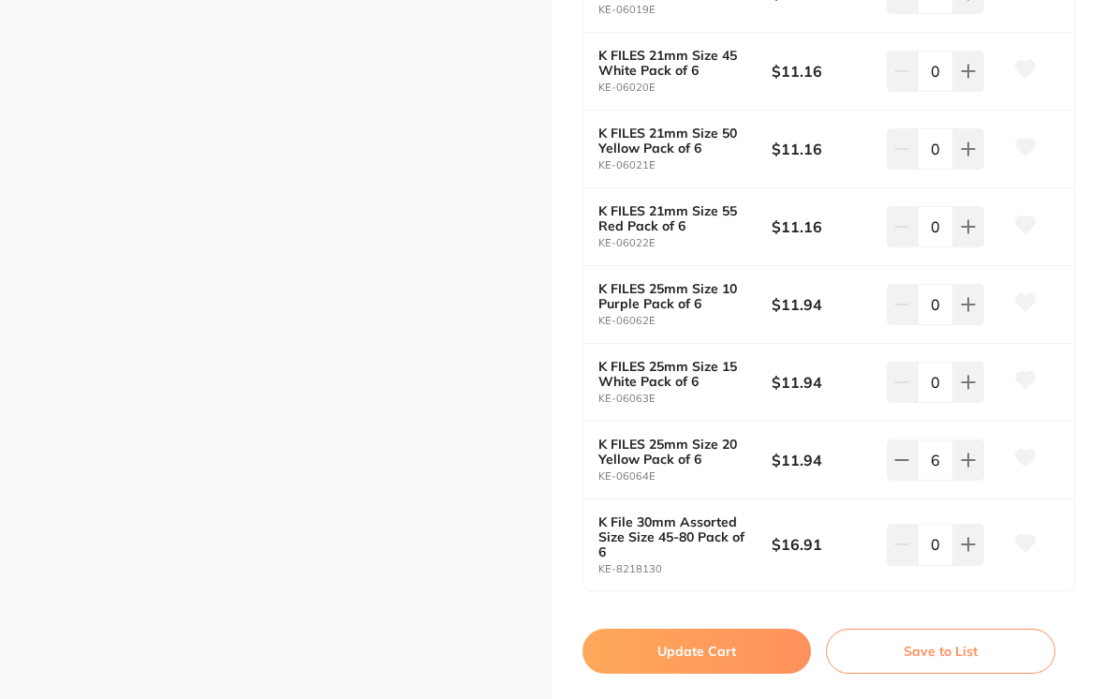
scroll to position [6886, 0]
click at [720, 630] on button "Update Cart" at bounding box center [697, 652] width 229 height 45
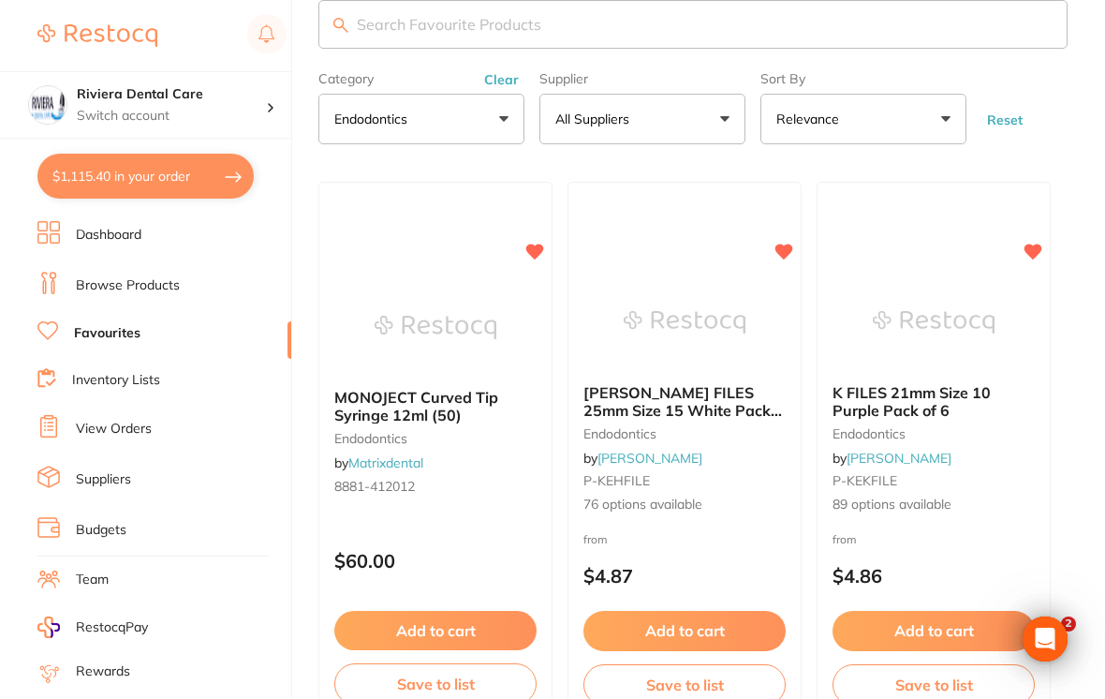
click at [130, 178] on button "$1,115.40 in your order" at bounding box center [145, 176] width 216 height 45
checkbox input "true"
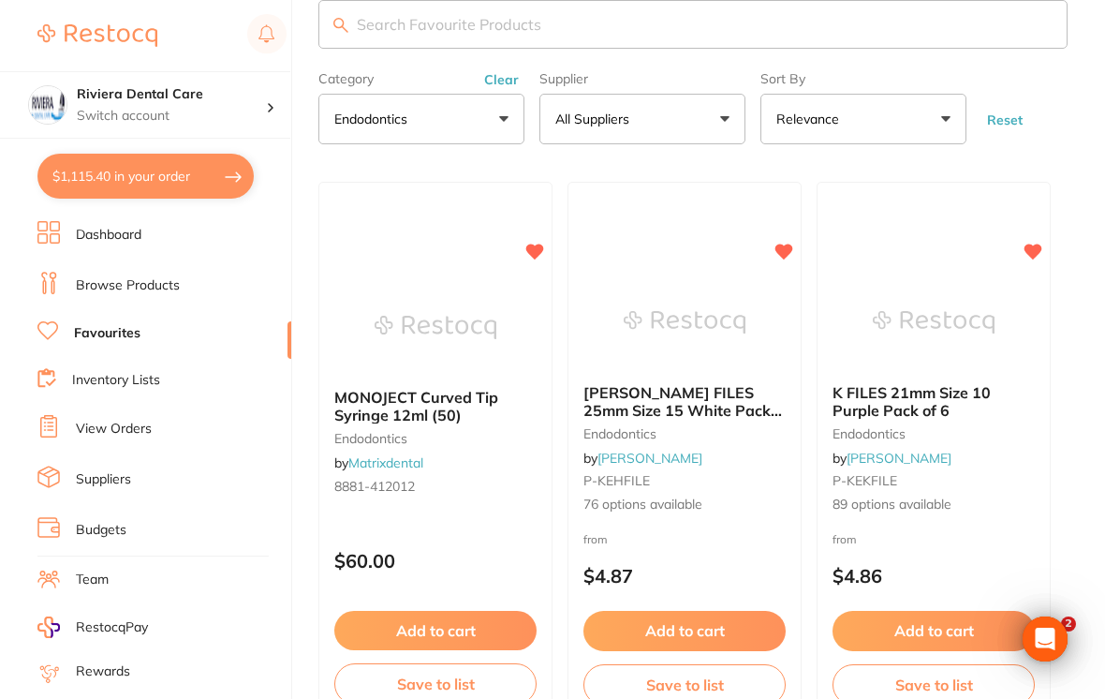
checkbox input "true"
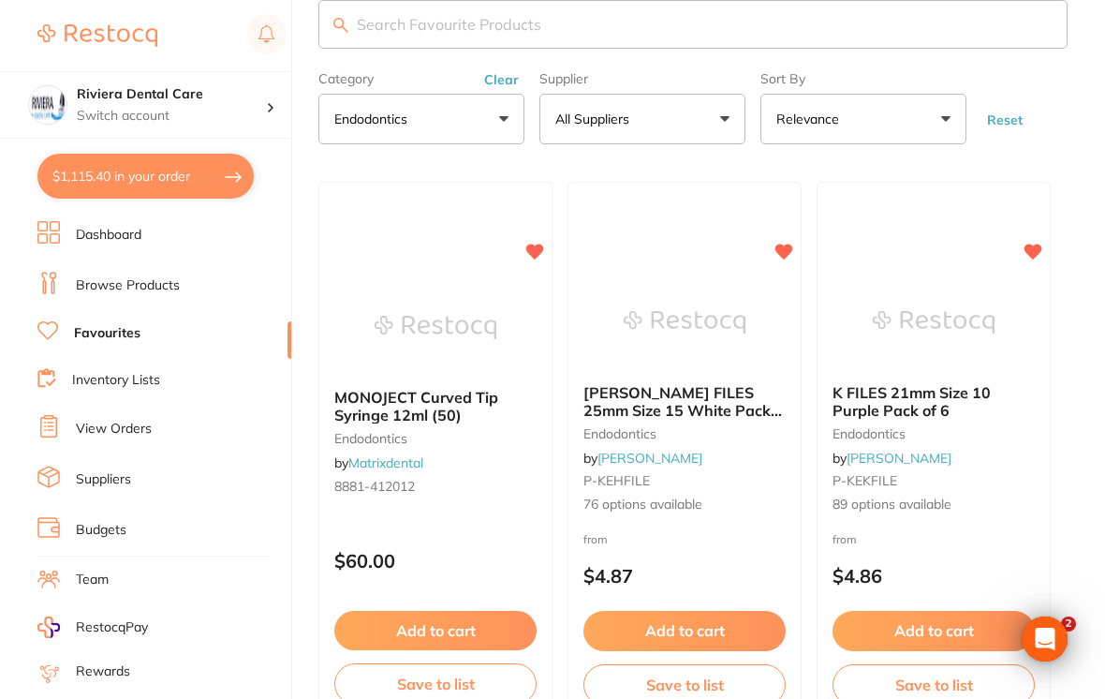
checkbox input "true"
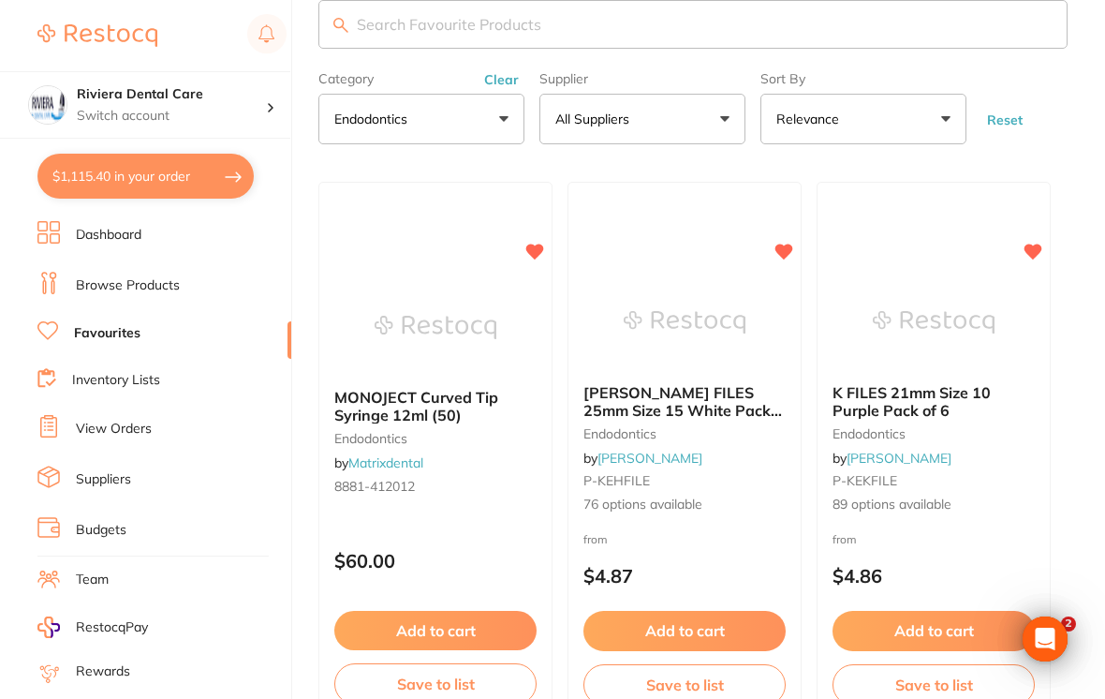
checkbox input "true"
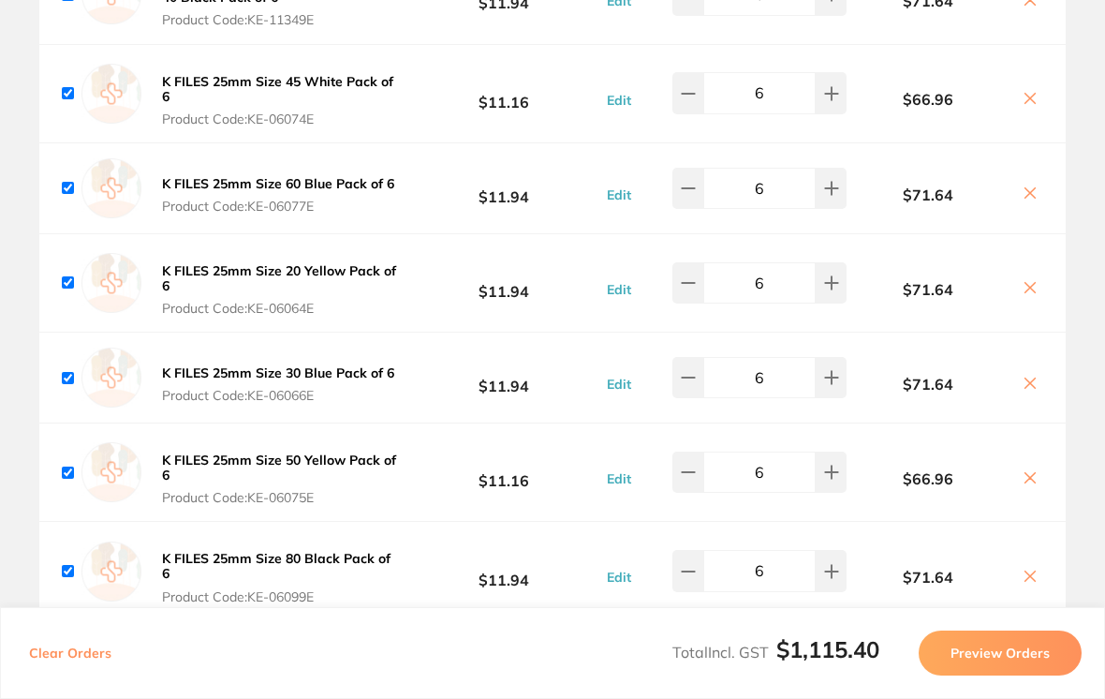
scroll to position [486, 0]
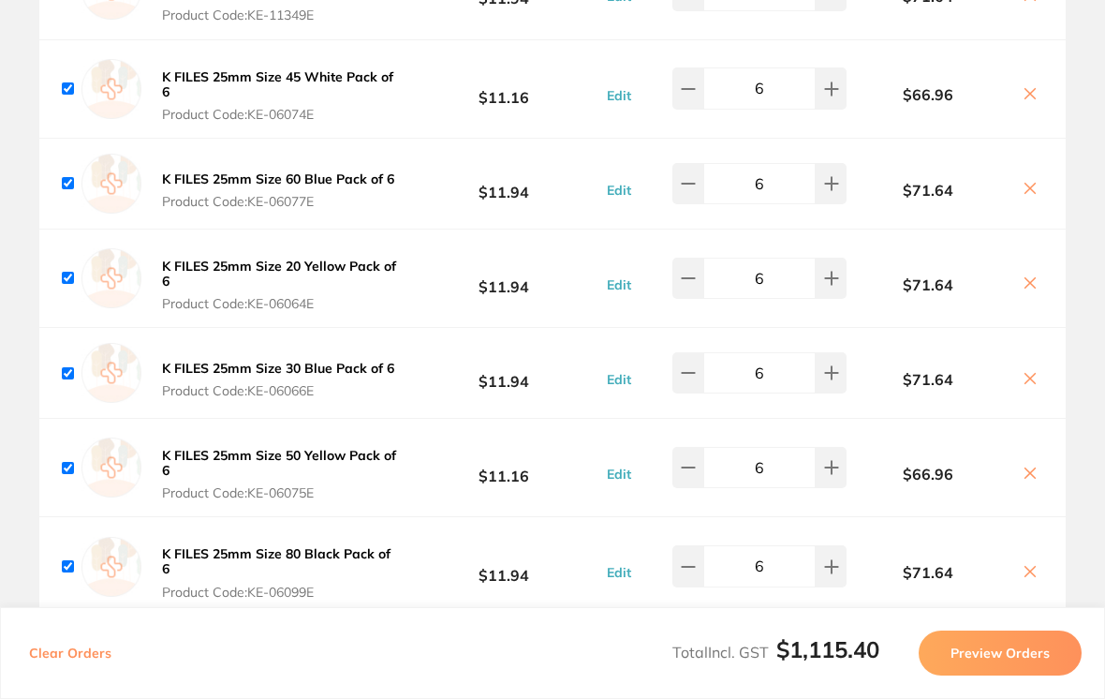
click at [1034, 567] on icon at bounding box center [1031, 572] width 10 height 10
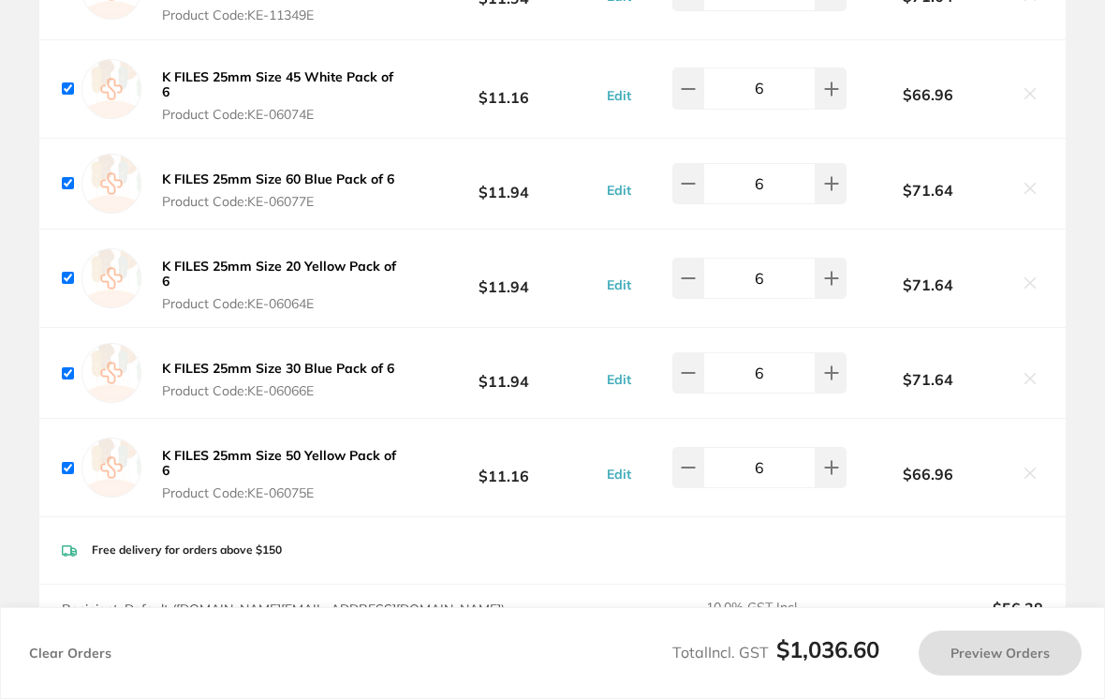
checkbox input "true"
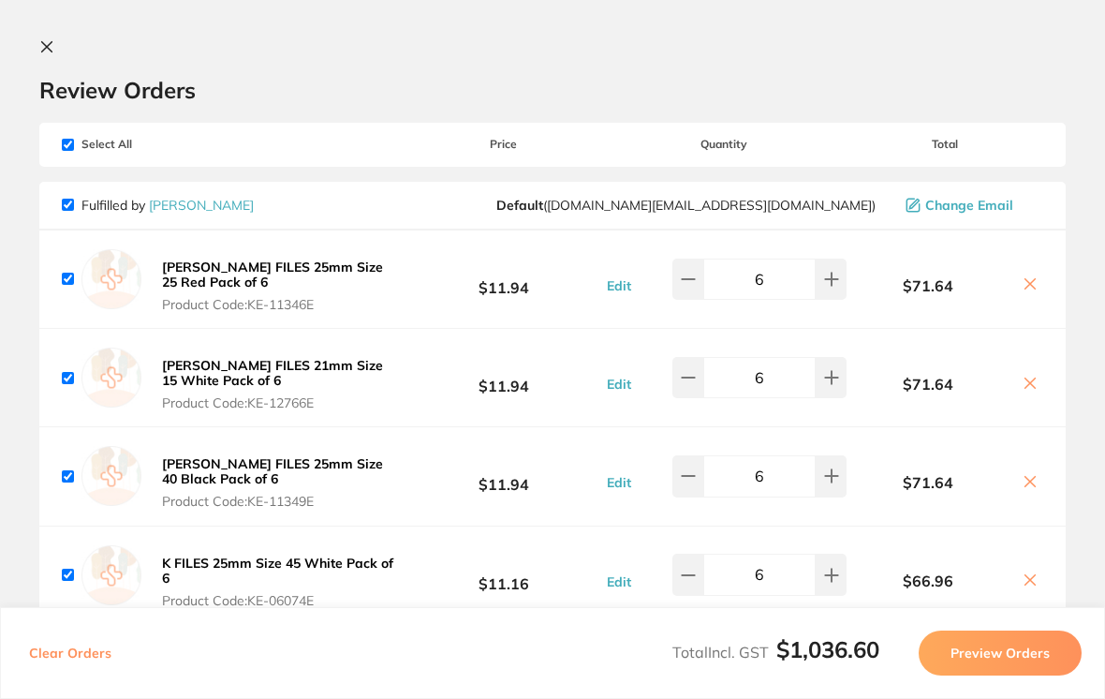
scroll to position [0, 0]
click at [48, 52] on icon at bounding box center [46, 46] width 15 height 15
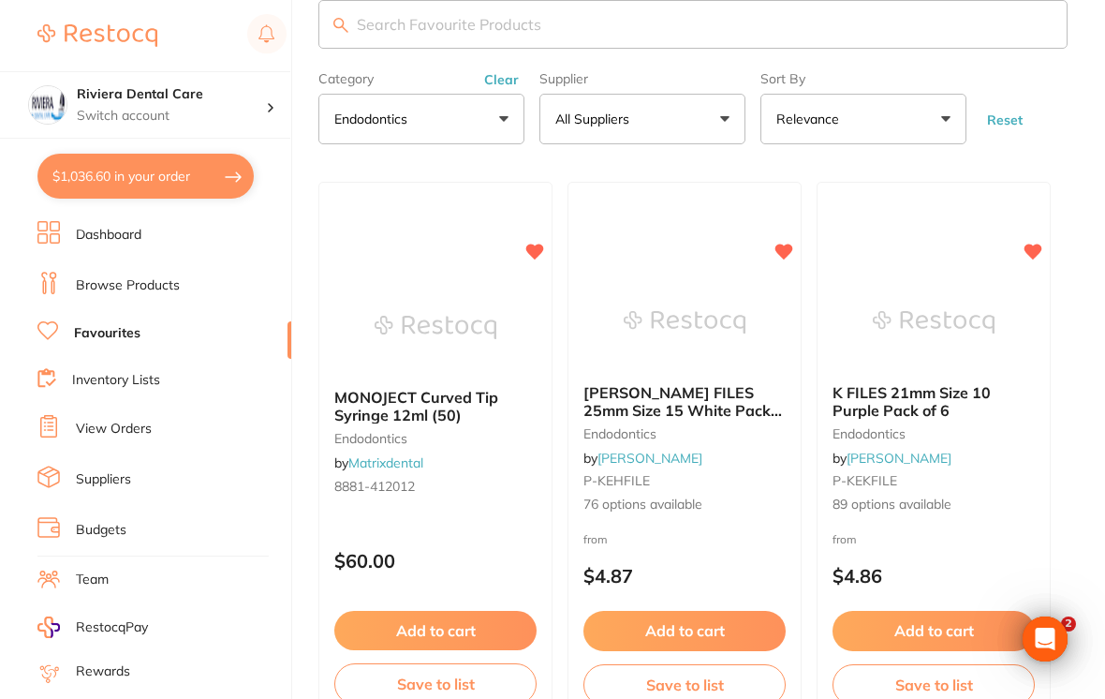
click at [948, 343] on img at bounding box center [934, 322] width 122 height 94
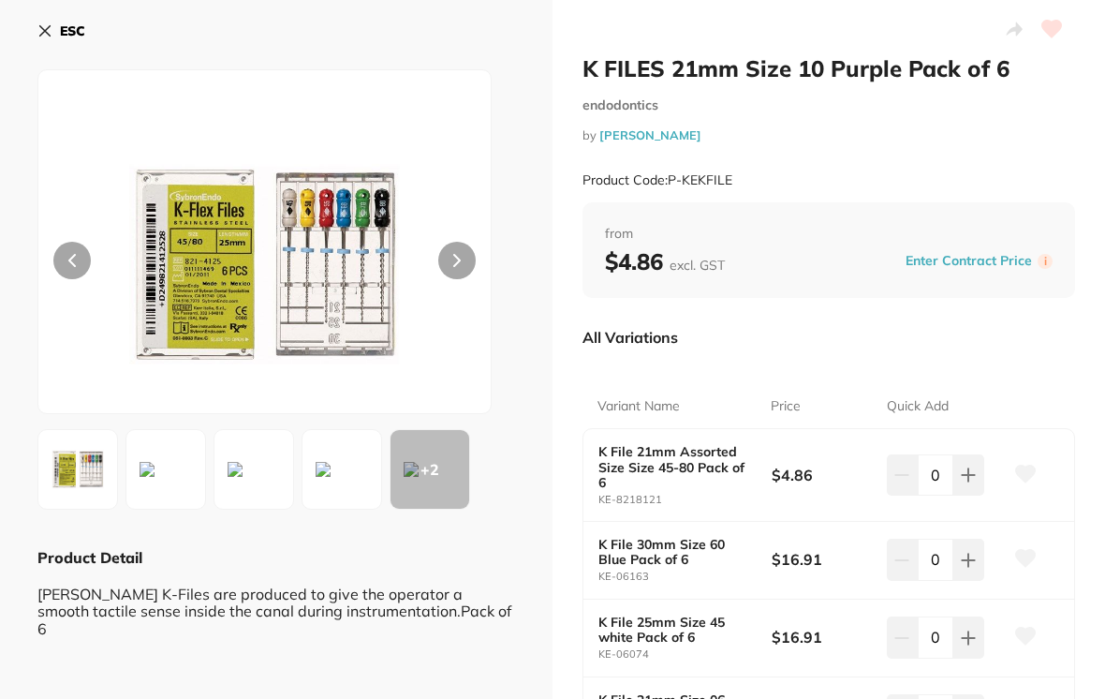
click at [978, 470] on button at bounding box center [969, 474] width 31 height 41
click at [907, 475] on icon at bounding box center [902, 475] width 12 height 0
type input "0"
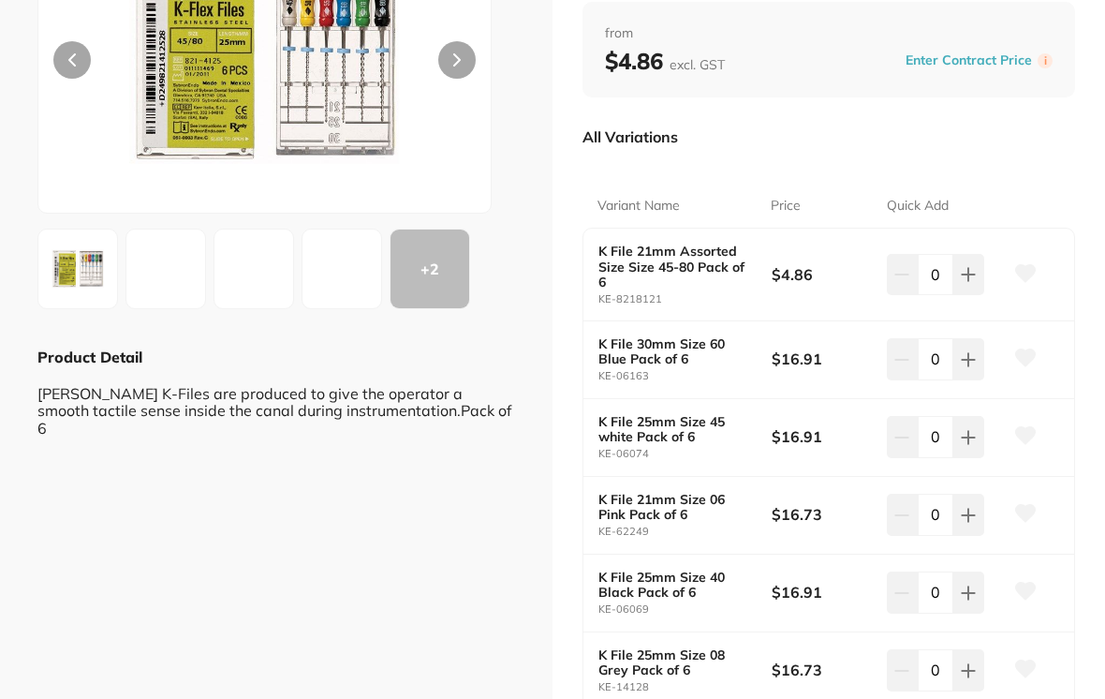
scroll to position [208, 0]
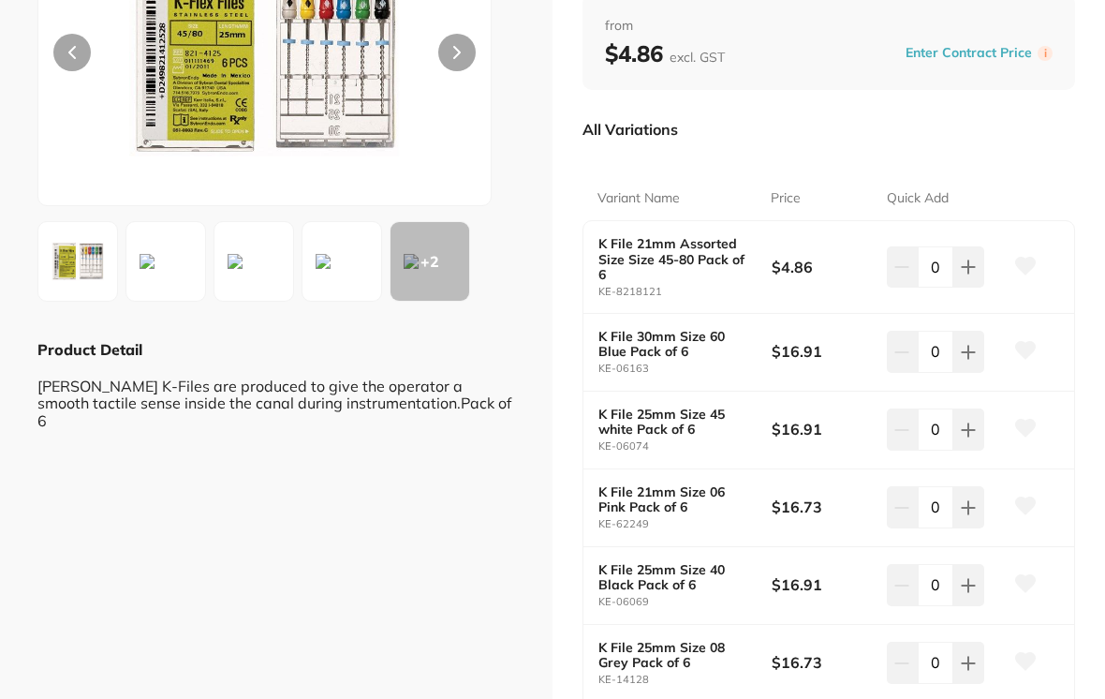
click at [1038, 253] on button at bounding box center [1025, 267] width 47 height 47
click at [1047, 255] on button at bounding box center [1025, 267] width 47 height 47
click at [1029, 260] on icon at bounding box center [1026, 265] width 20 height 17
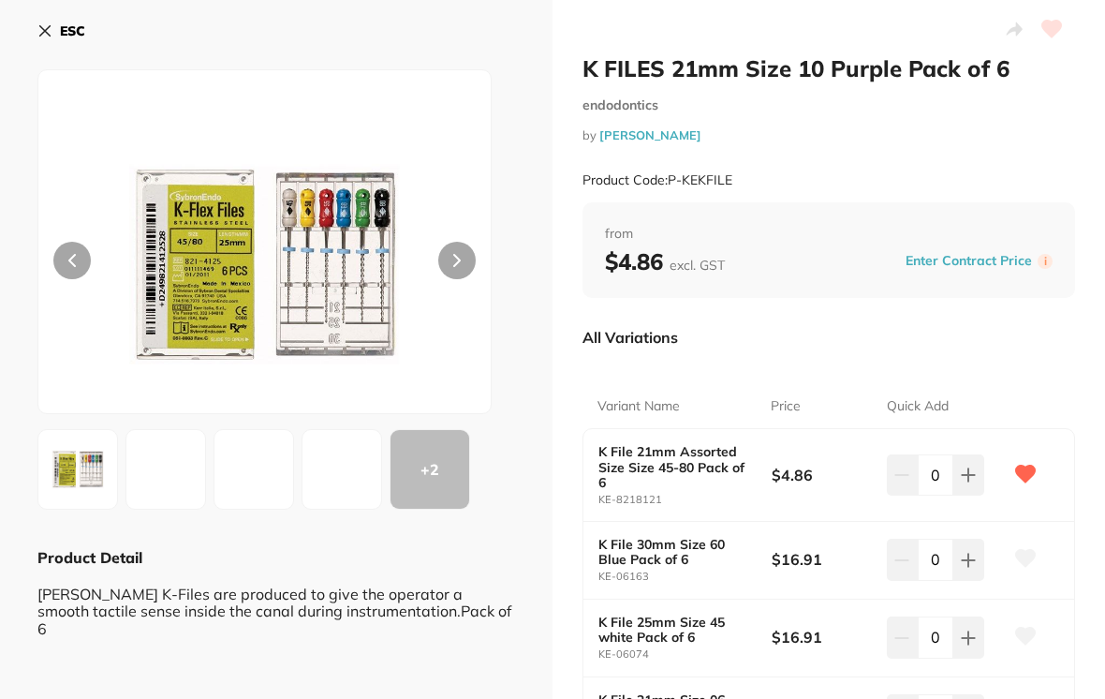
scroll to position [0, 0]
click at [1027, 467] on icon at bounding box center [1026, 473] width 20 height 17
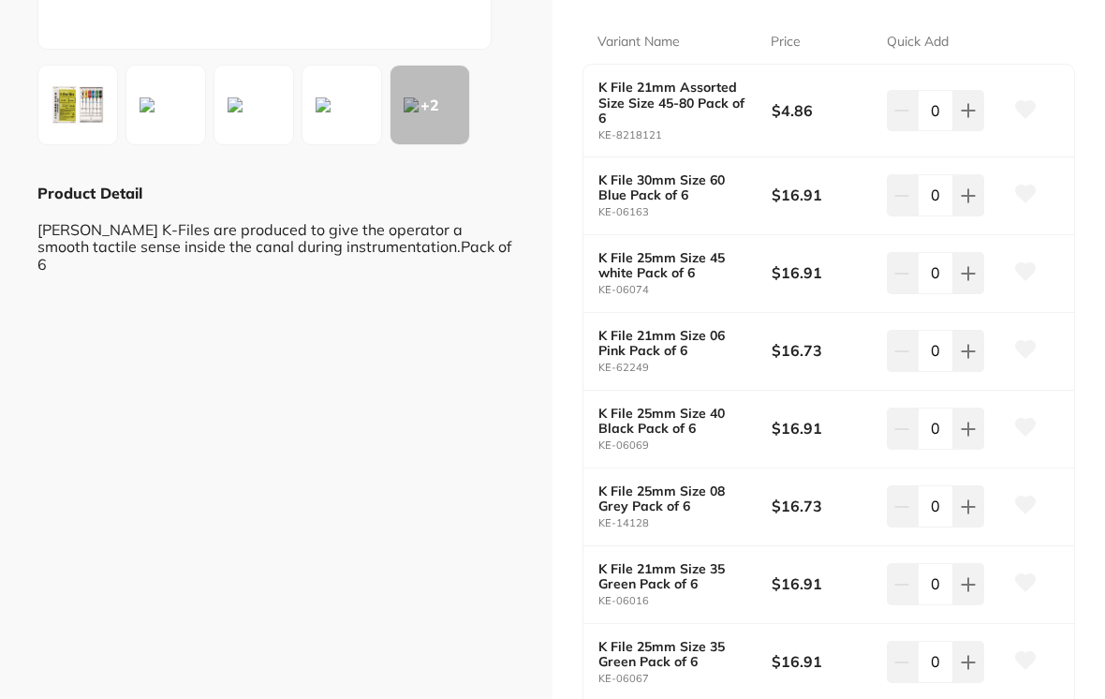
scroll to position [365, 0]
click at [971, 117] on icon at bounding box center [968, 109] width 15 height 15
type input "1"
click at [1032, 497] on icon at bounding box center [1026, 504] width 20 height 17
click at [1032, 191] on icon at bounding box center [1026, 193] width 20 height 17
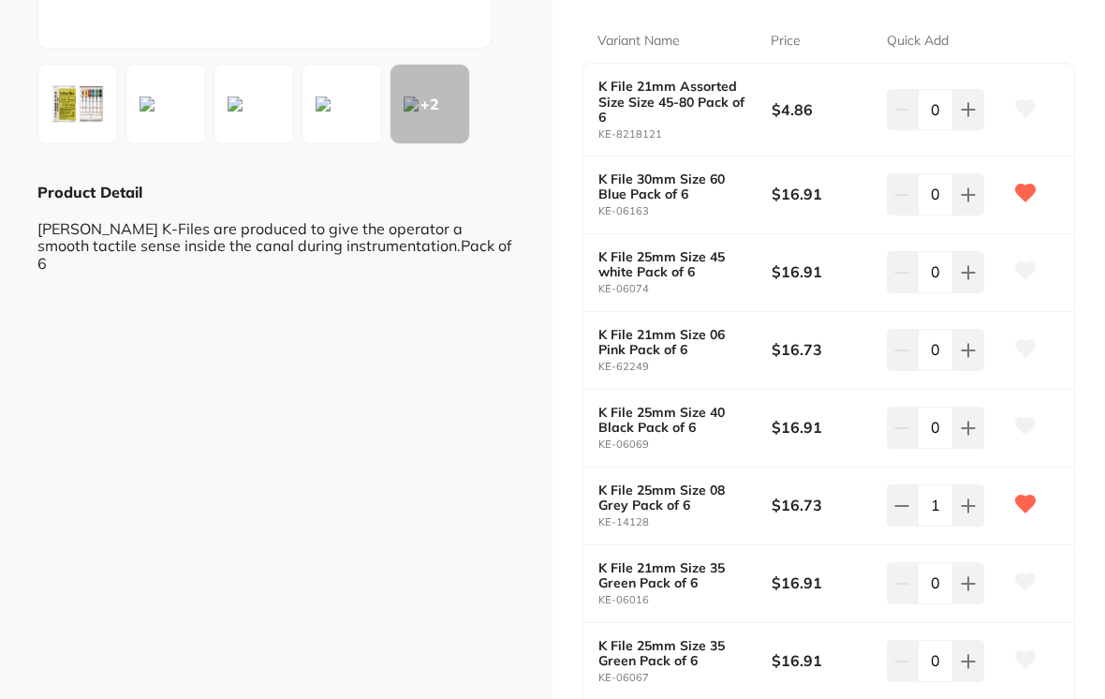
click at [1025, 190] on icon at bounding box center [1026, 193] width 20 height 17
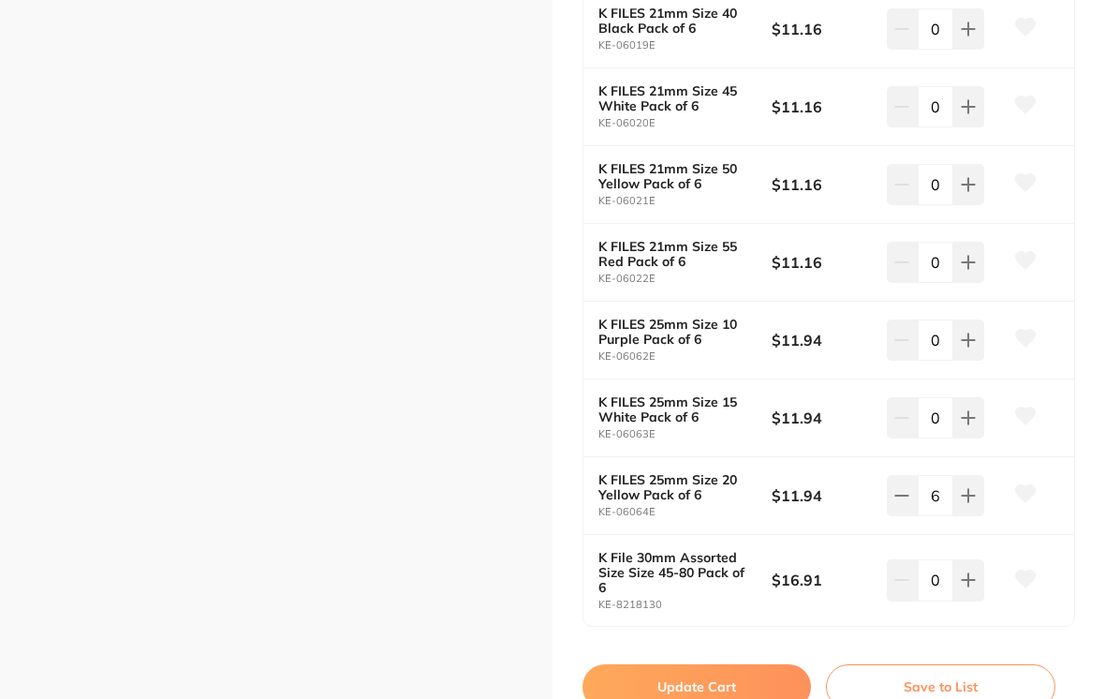
scroll to position [6849, 0]
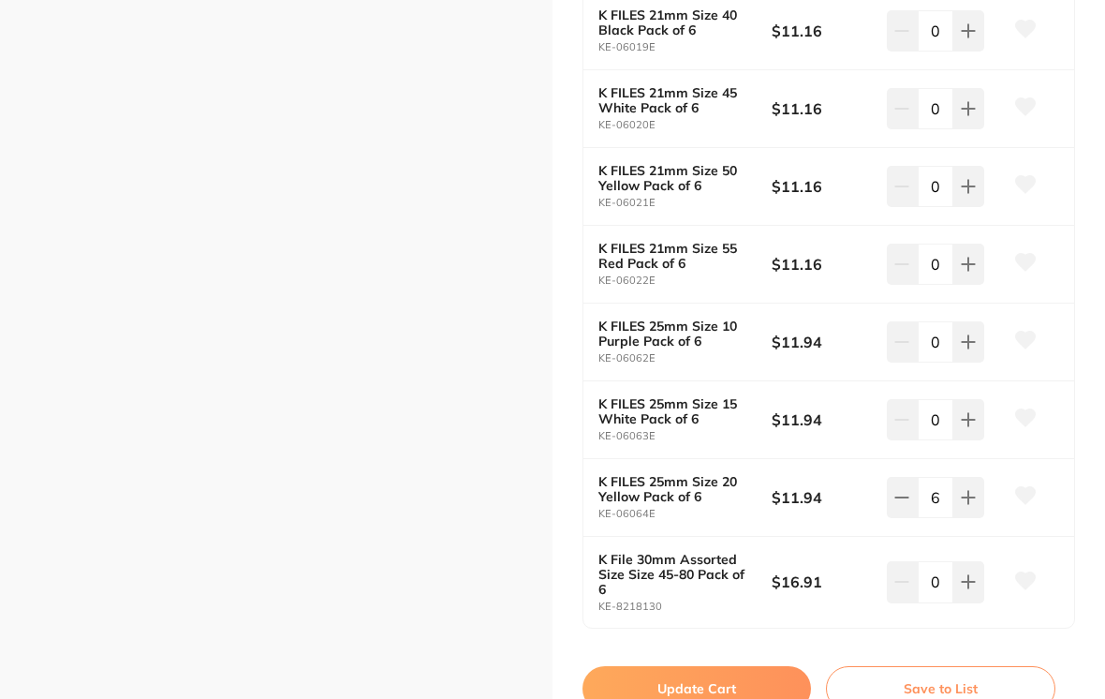
click at [955, 55] on div "K FILES 21mm Size 40 Black Pack of 6 KE-06019E $11.16 0" at bounding box center [829, 32] width 491 height 78
click at [686, 666] on button "Update Cart" at bounding box center [697, 688] width 229 height 45
checkbox input "false"
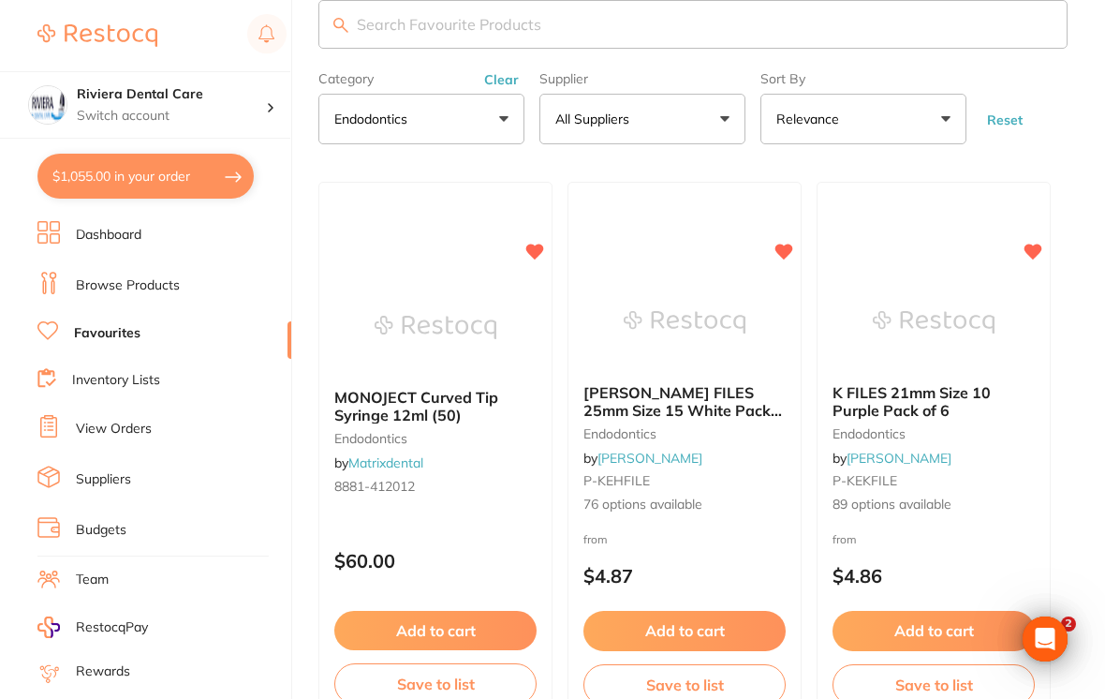
click at [149, 168] on button "$1,055.00 in your order" at bounding box center [145, 176] width 216 height 45
checkbox input "true"
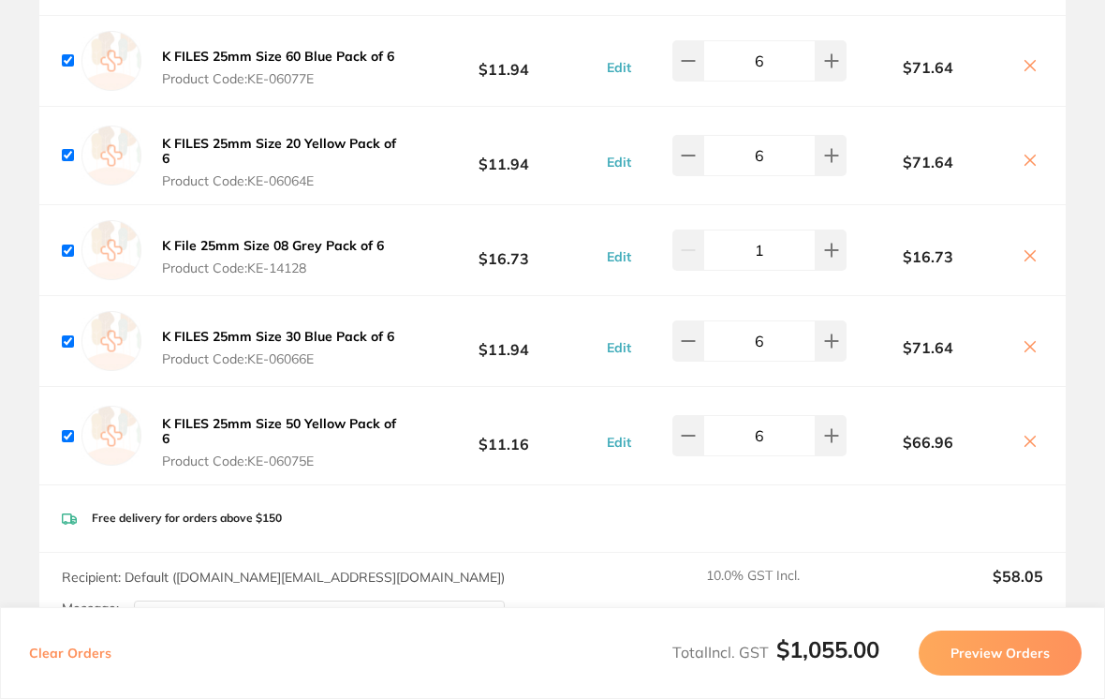
scroll to position [608, 0]
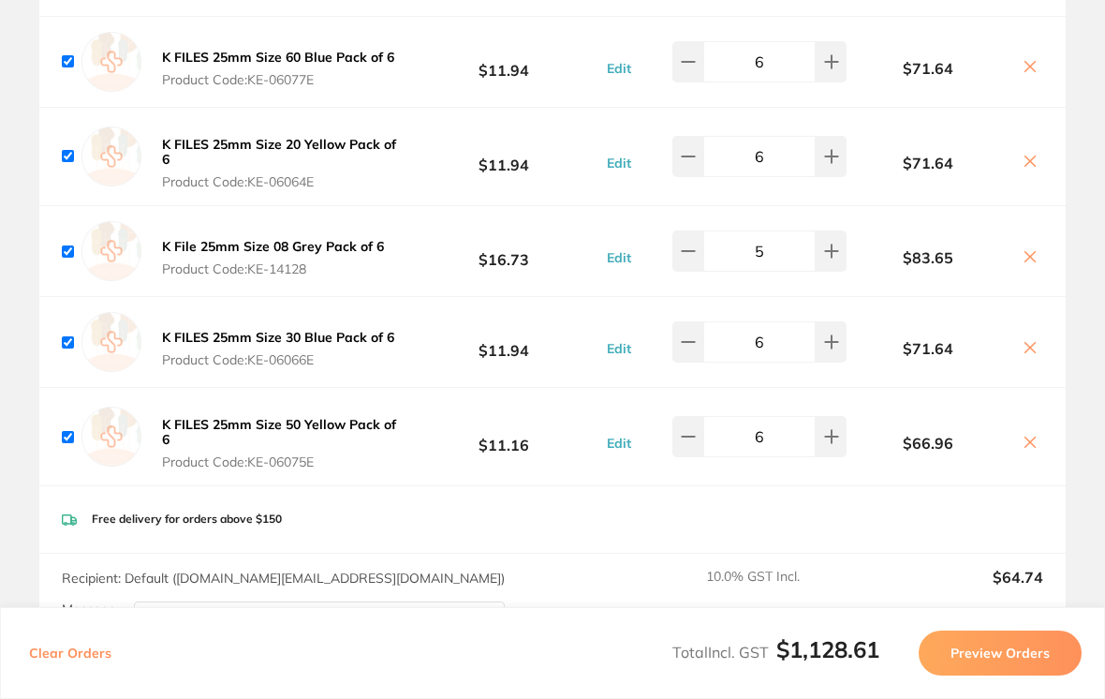
type input "6"
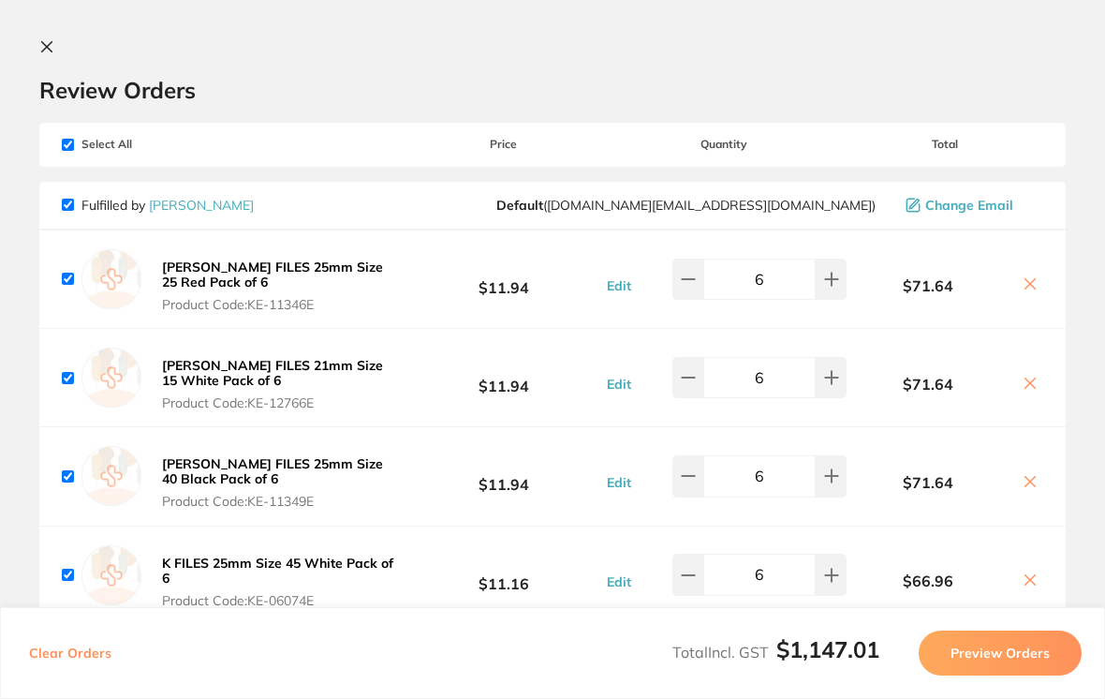
scroll to position [0, 0]
click at [47, 45] on icon at bounding box center [46, 46] width 15 height 15
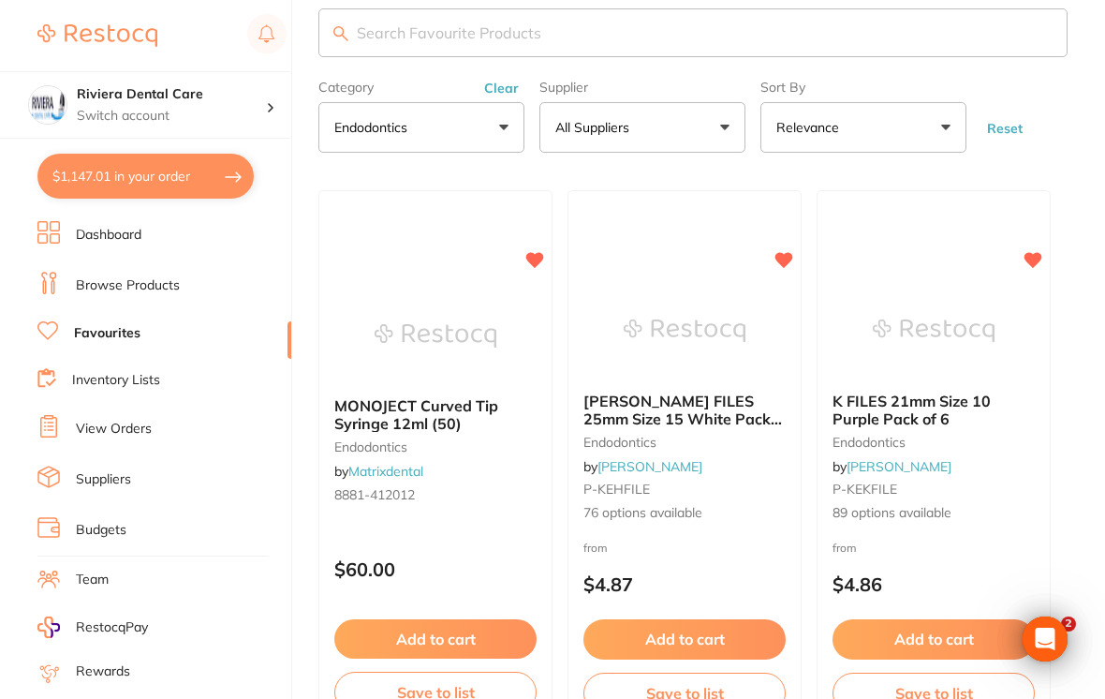
click at [995, 306] on img at bounding box center [934, 331] width 122 height 94
